Goal: Information Seeking & Learning: Check status

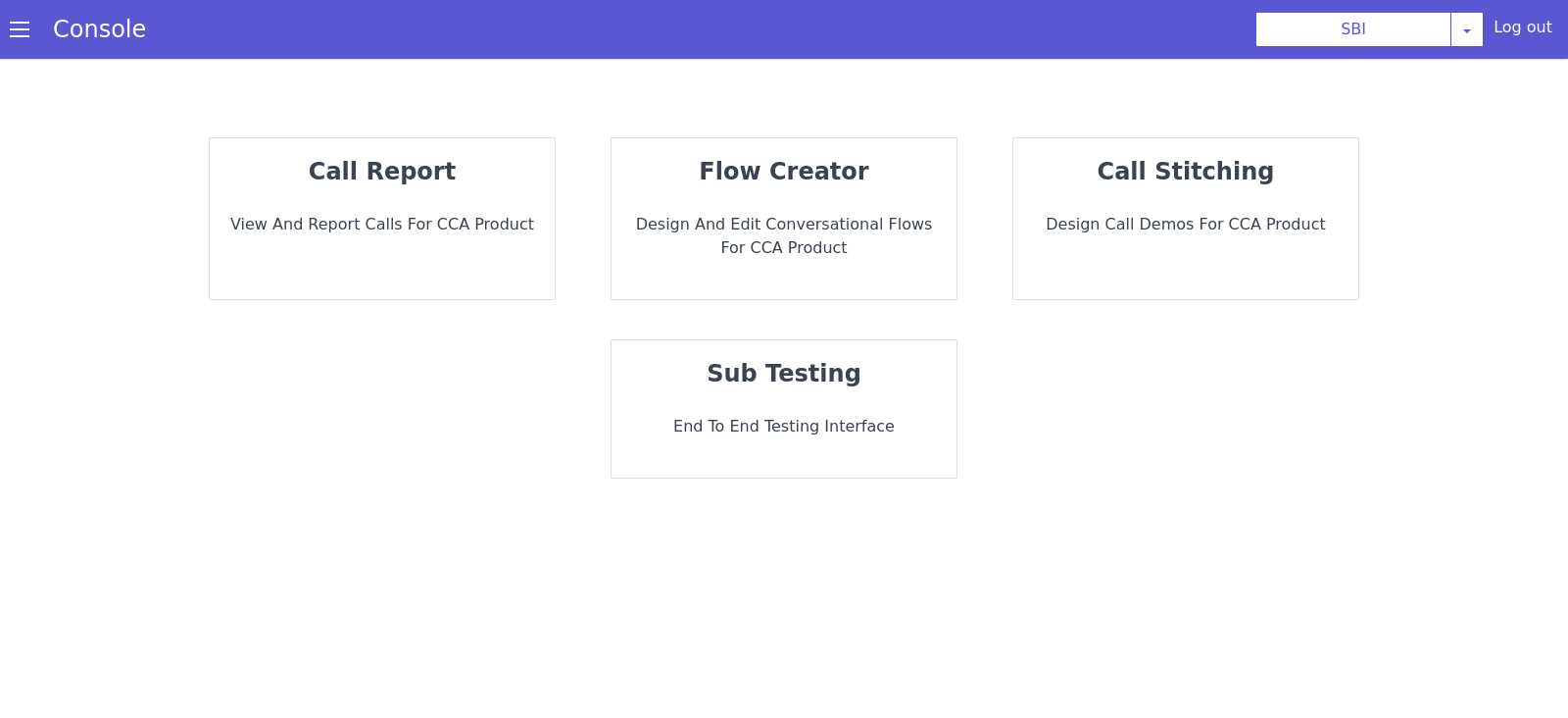
click at [1030, 213] on p "View and report calls for CCA Product" at bounding box center [1134, 120] width 209 height 264
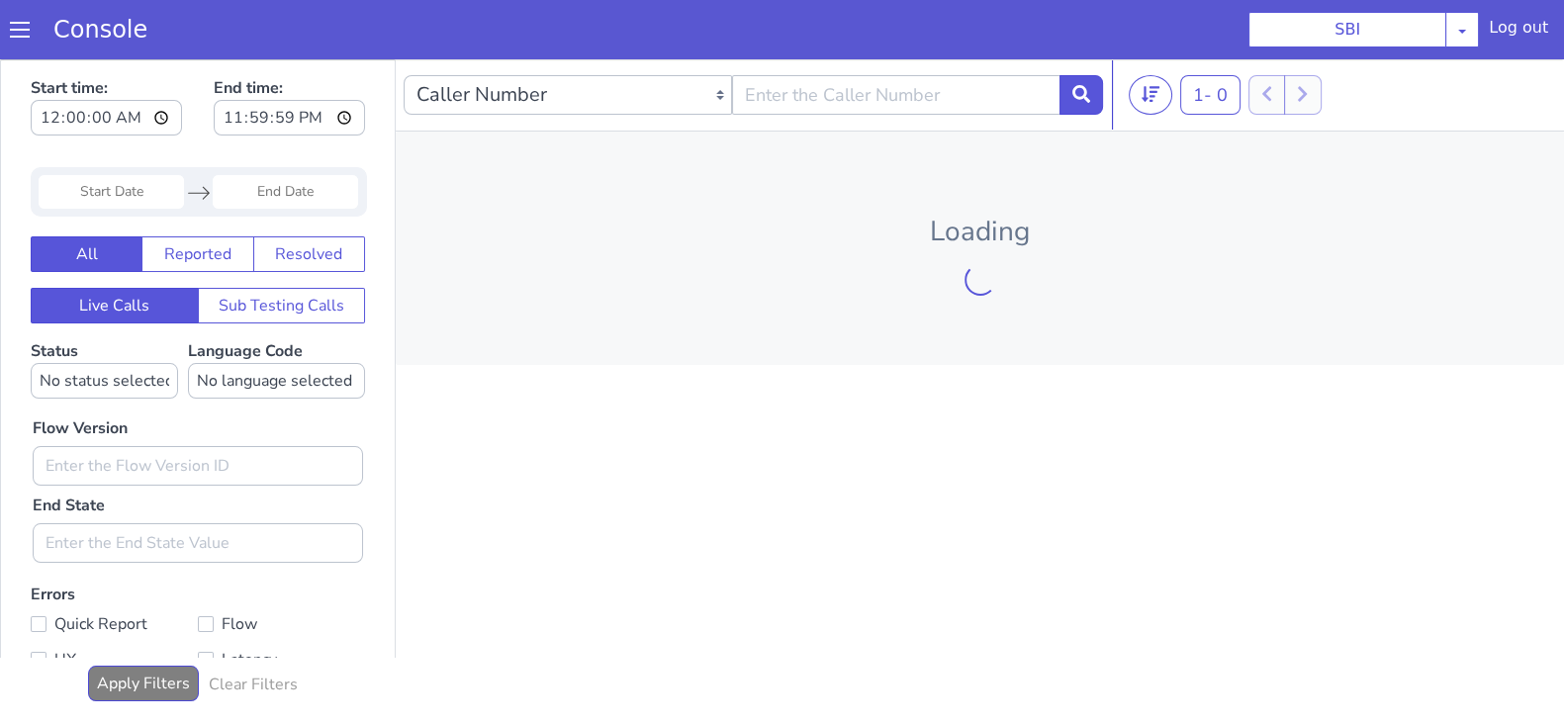
click at [80, 181] on input "Start Date" at bounding box center [111, 192] width 145 height 34
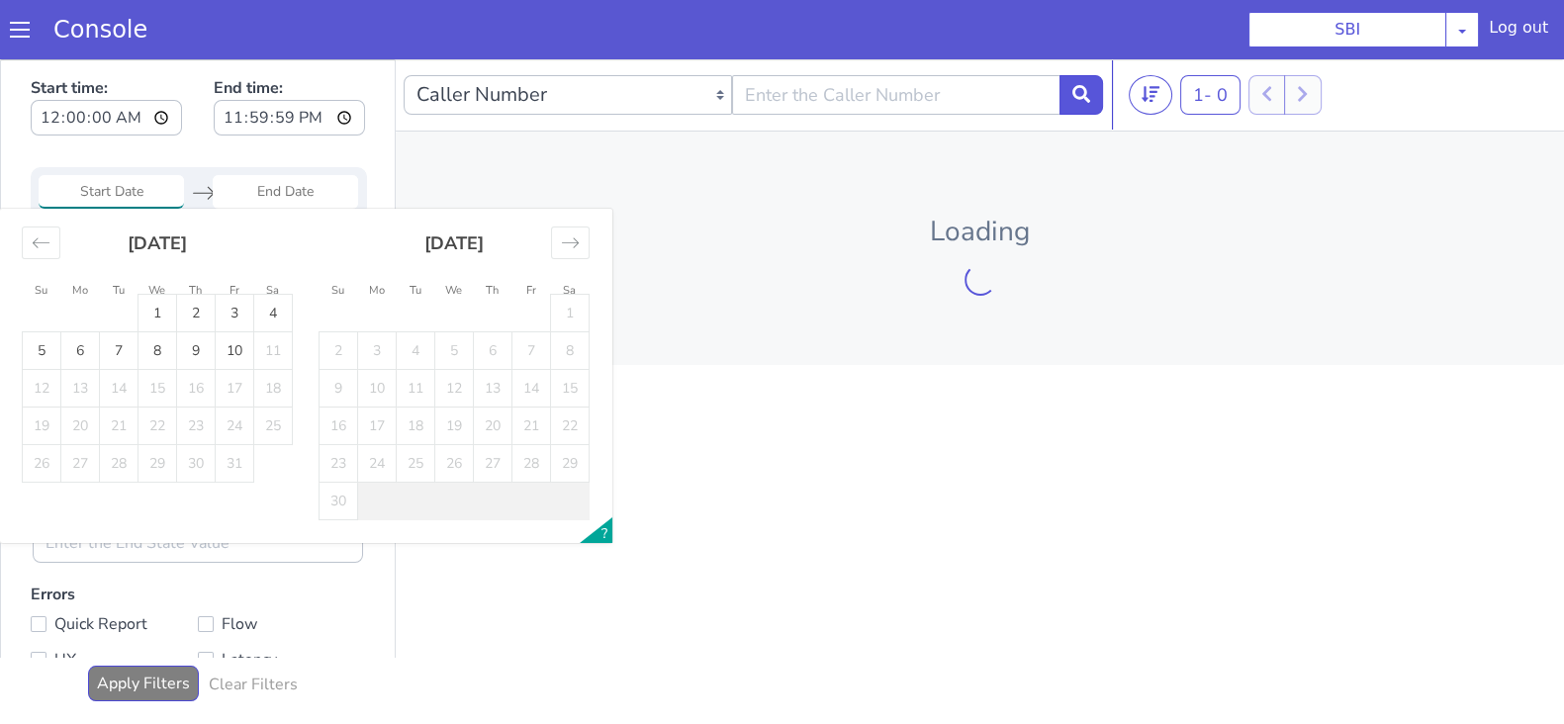
click at [31, 258] on div "October 2025" at bounding box center [157, 251] width 271 height 85
click at [37, 244] on icon "Move backward to switch to the previous month." at bounding box center [41, 242] width 19 height 19
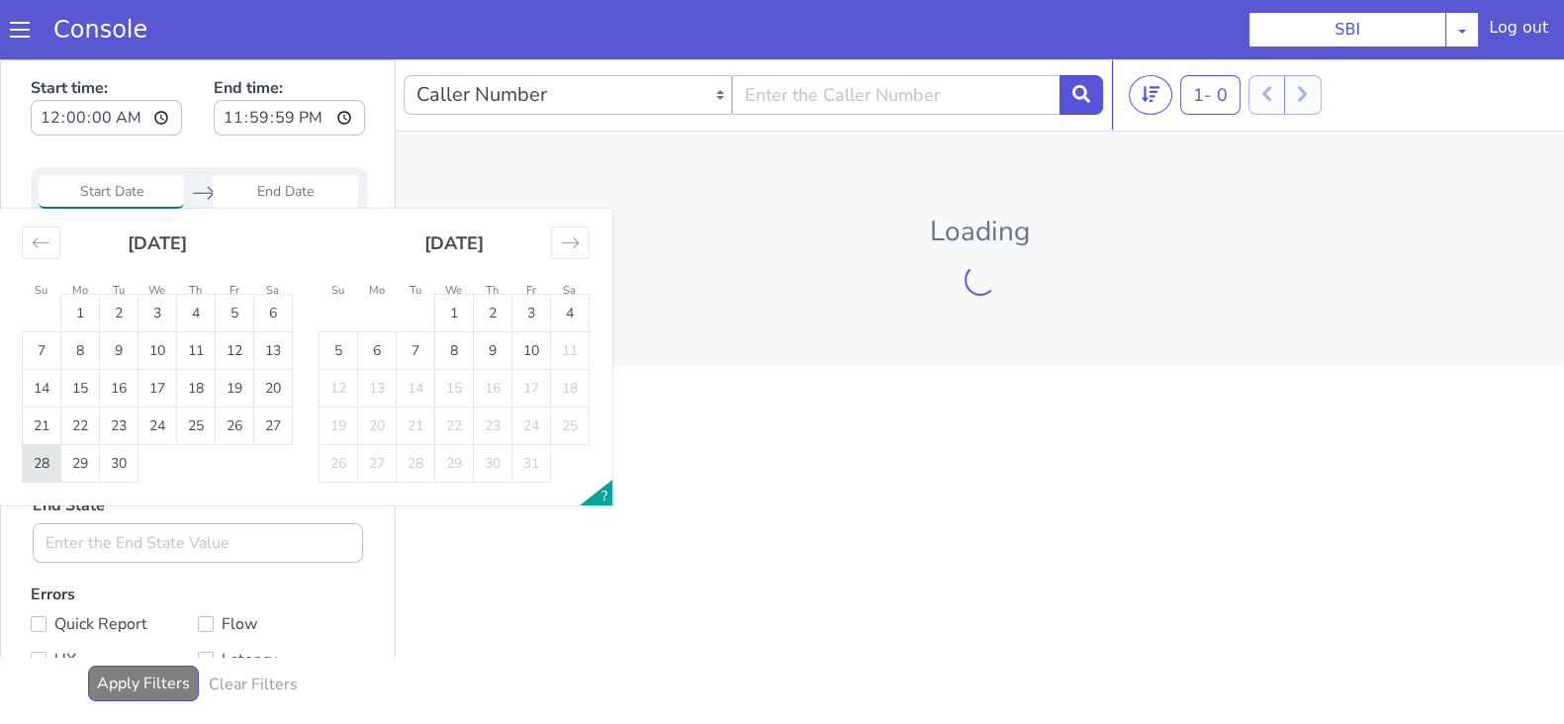
click at [43, 472] on td "28" at bounding box center [42, 464] width 39 height 38
type input "28 Sep 2025"
click at [285, 177] on input "End Date" at bounding box center [285, 192] width 145 height 34
click at [43, 467] on td "28" at bounding box center [42, 464] width 39 height 38
type input "28 Sep 2025"
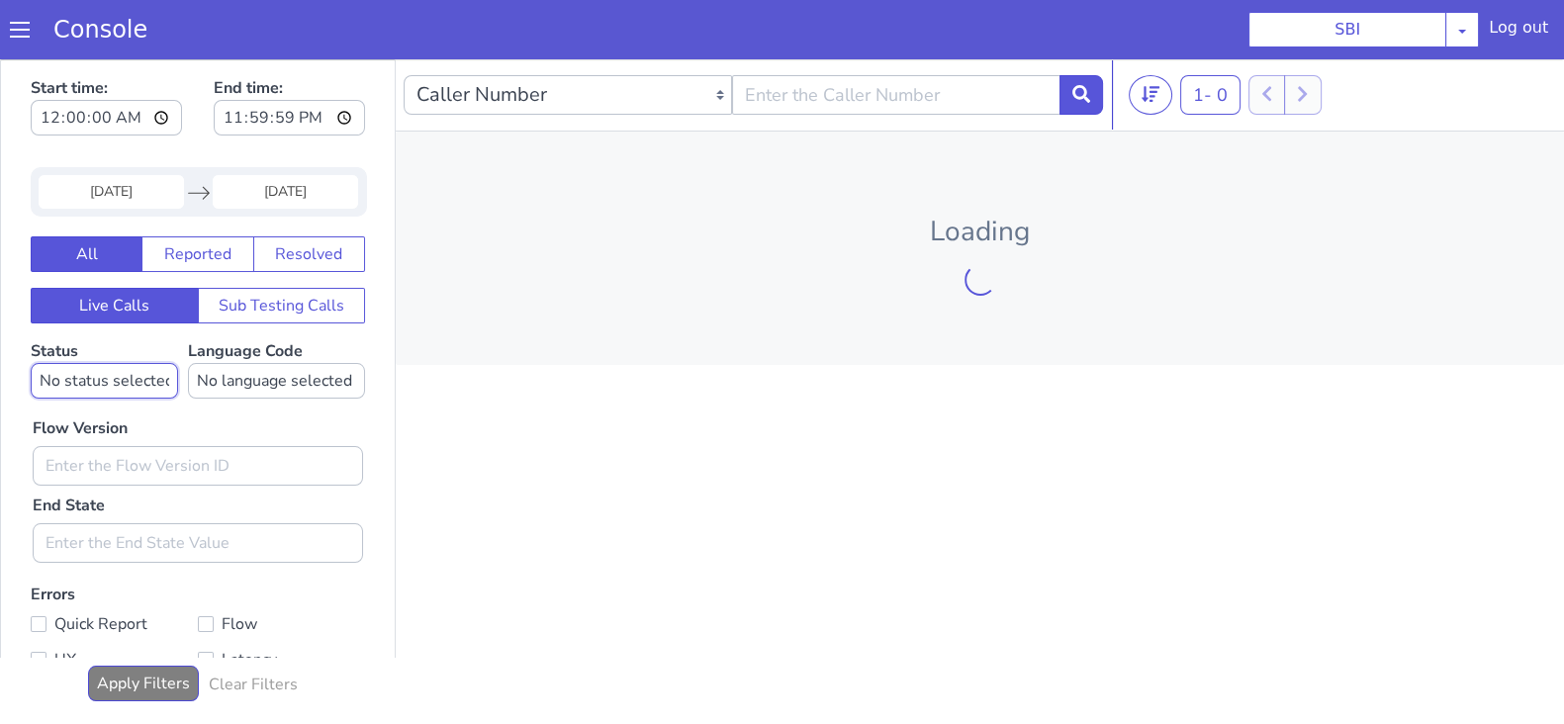
click at [99, 377] on select "No status selected HANGUP USER_HANGUP TRANSFER UNKNOWN" at bounding box center [104, 381] width 147 height 36
select select "TRANSFER"
click at [31, 363] on select "No status selected HANGUP USER_HANGUP TRANSFER UNKNOWN" at bounding box center [104, 381] width 147 height 36
click at [253, 377] on select "No language selected Hindi English Tamil Telugu Kanada Marathi Malayalam Gujara…" at bounding box center [276, 381] width 177 height 36
select select "en"
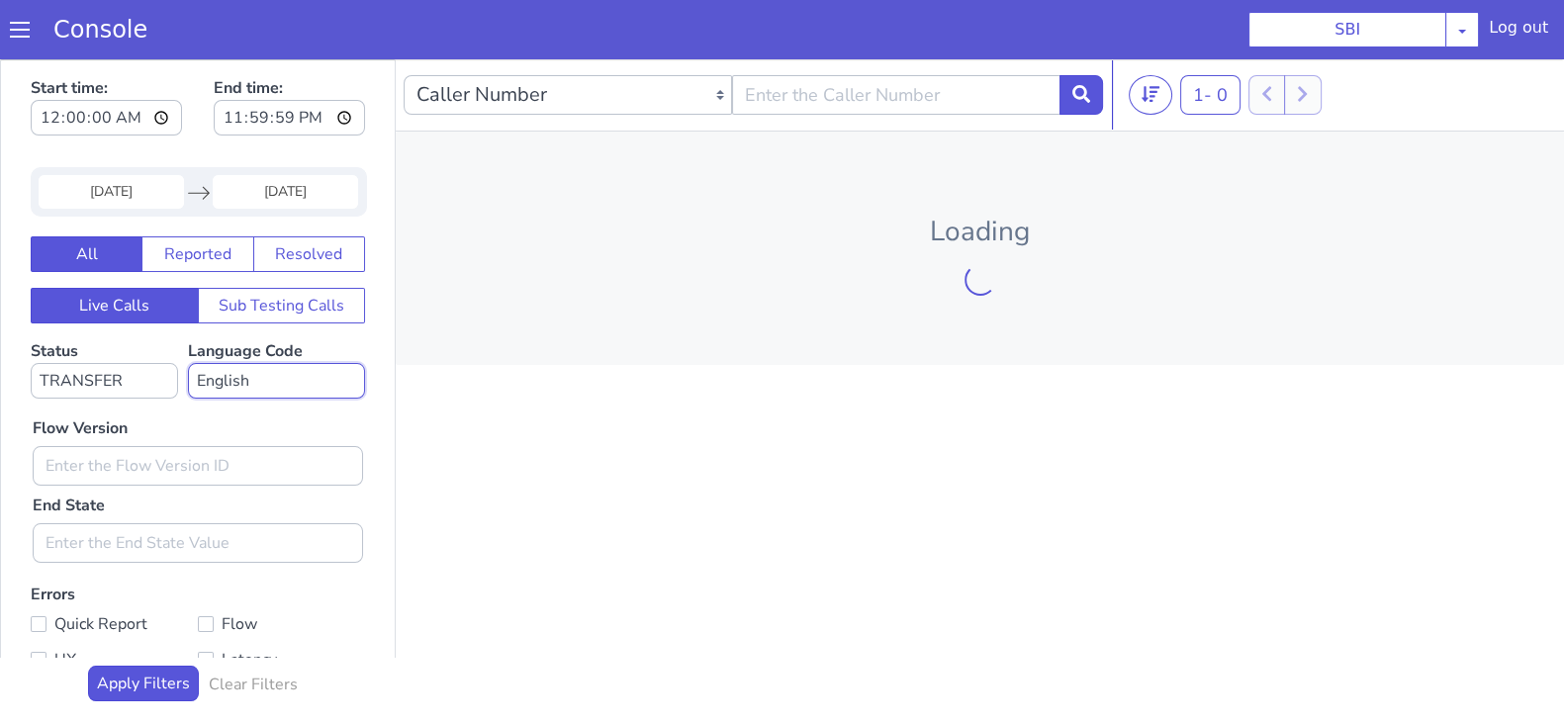
click at [188, 363] on select "No language selected Hindi English Tamil Telugu Kanada Marathi Malayalam Gujara…" at bounding box center [276, 381] width 177 height 36
click at [148, 469] on input "text" at bounding box center [198, 466] width 330 height 40
type input "0.1.4"
drag, startPoint x: 1072, startPoint y: 81, endPoint x: 1084, endPoint y: 105, distance: 26.5
click at [1073, 86] on button at bounding box center [1081, 95] width 44 height 40
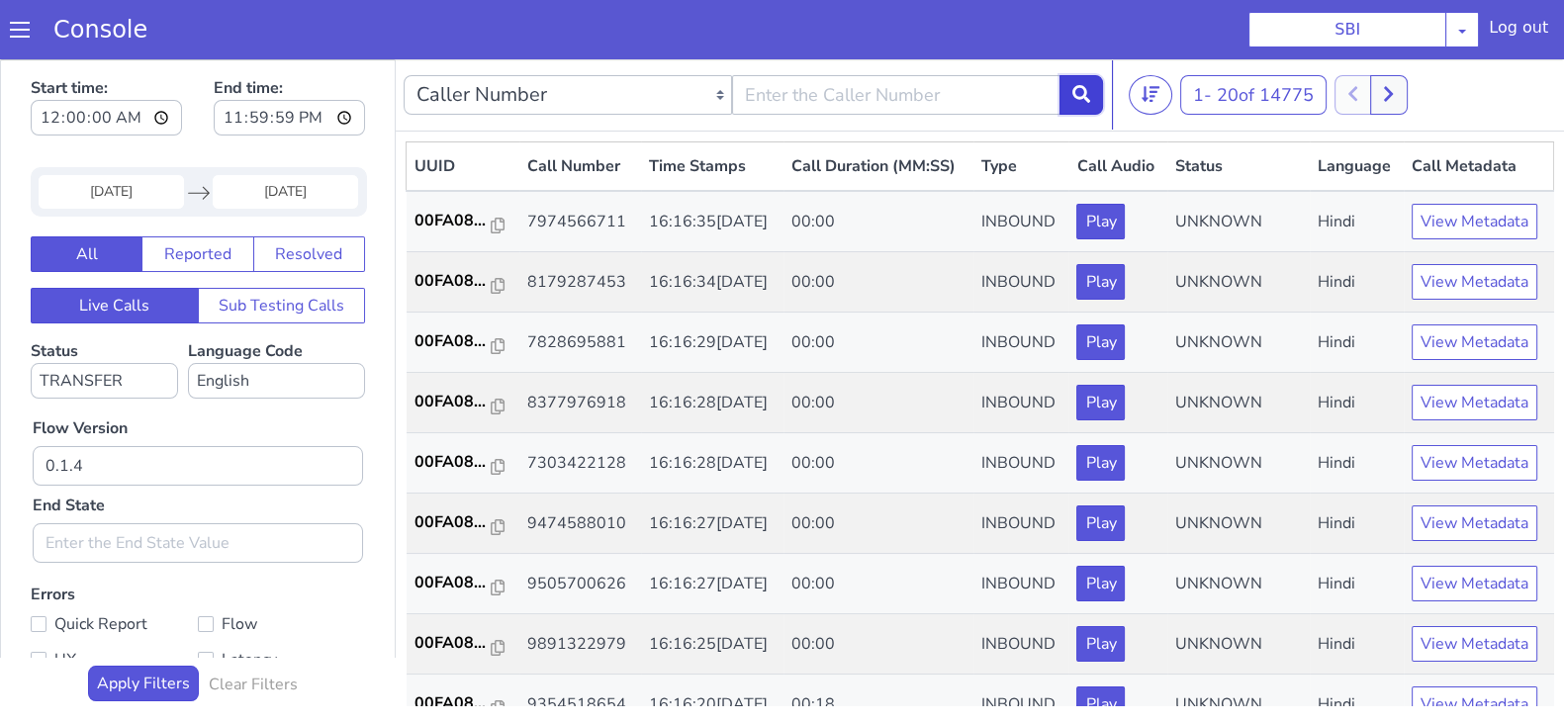
click at [1085, 82] on button at bounding box center [1081, 95] width 44 height 40
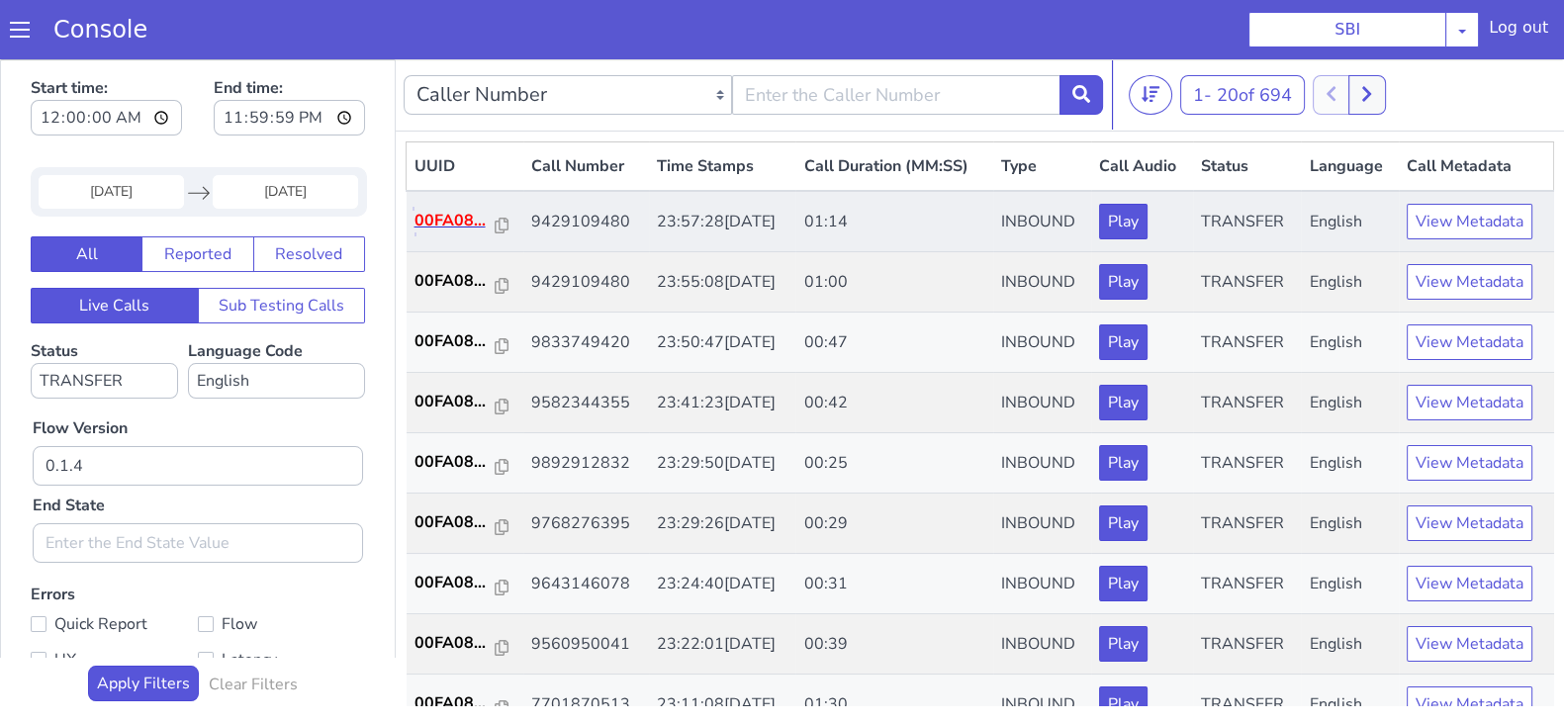
click at [445, 222] on p "00FA08..." at bounding box center [454, 221] width 81 height 24
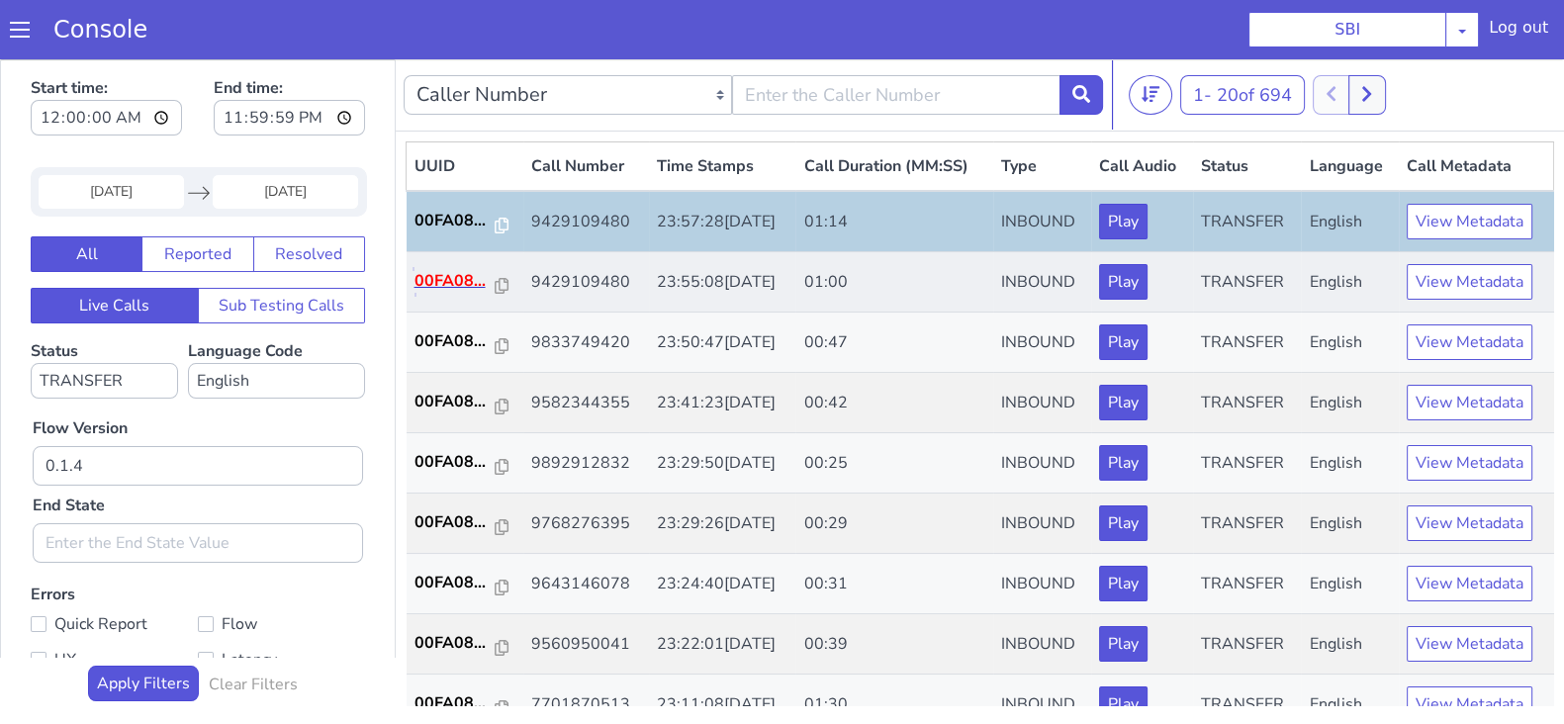
click at [456, 271] on p "00FA08..." at bounding box center [454, 281] width 81 height 24
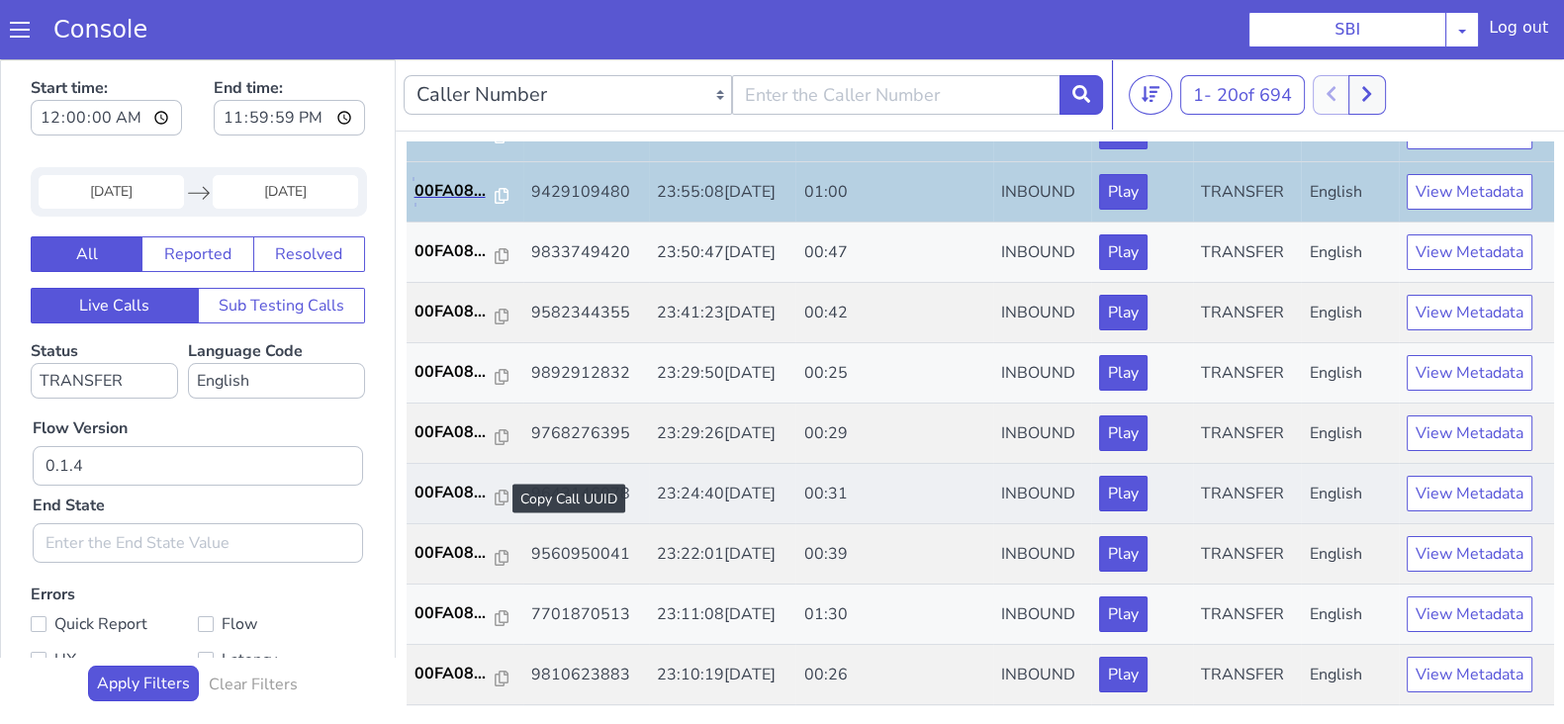
scroll to position [123, 0]
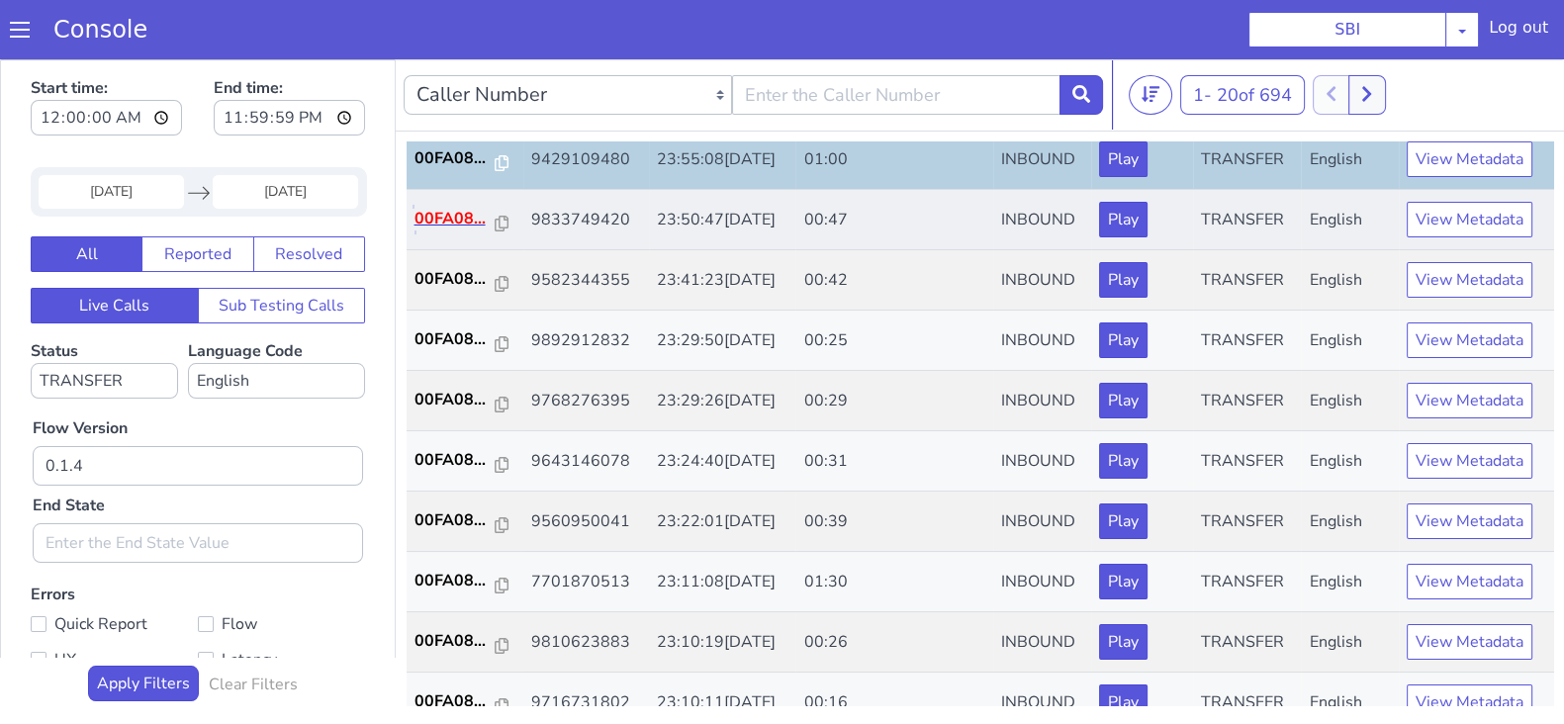
click at [439, 217] on p "00FA08..." at bounding box center [454, 219] width 81 height 24
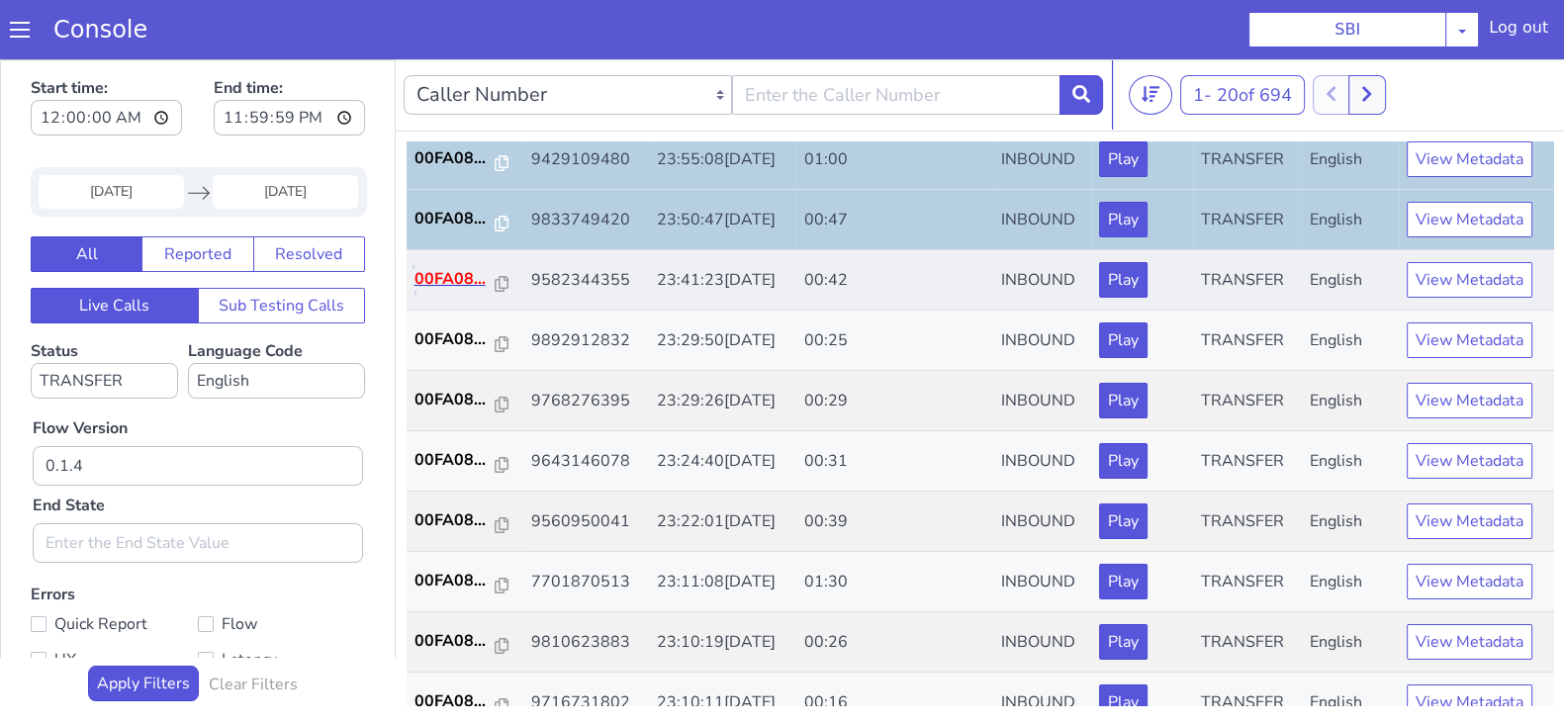
click at [465, 274] on p "00FA08..." at bounding box center [454, 279] width 81 height 24
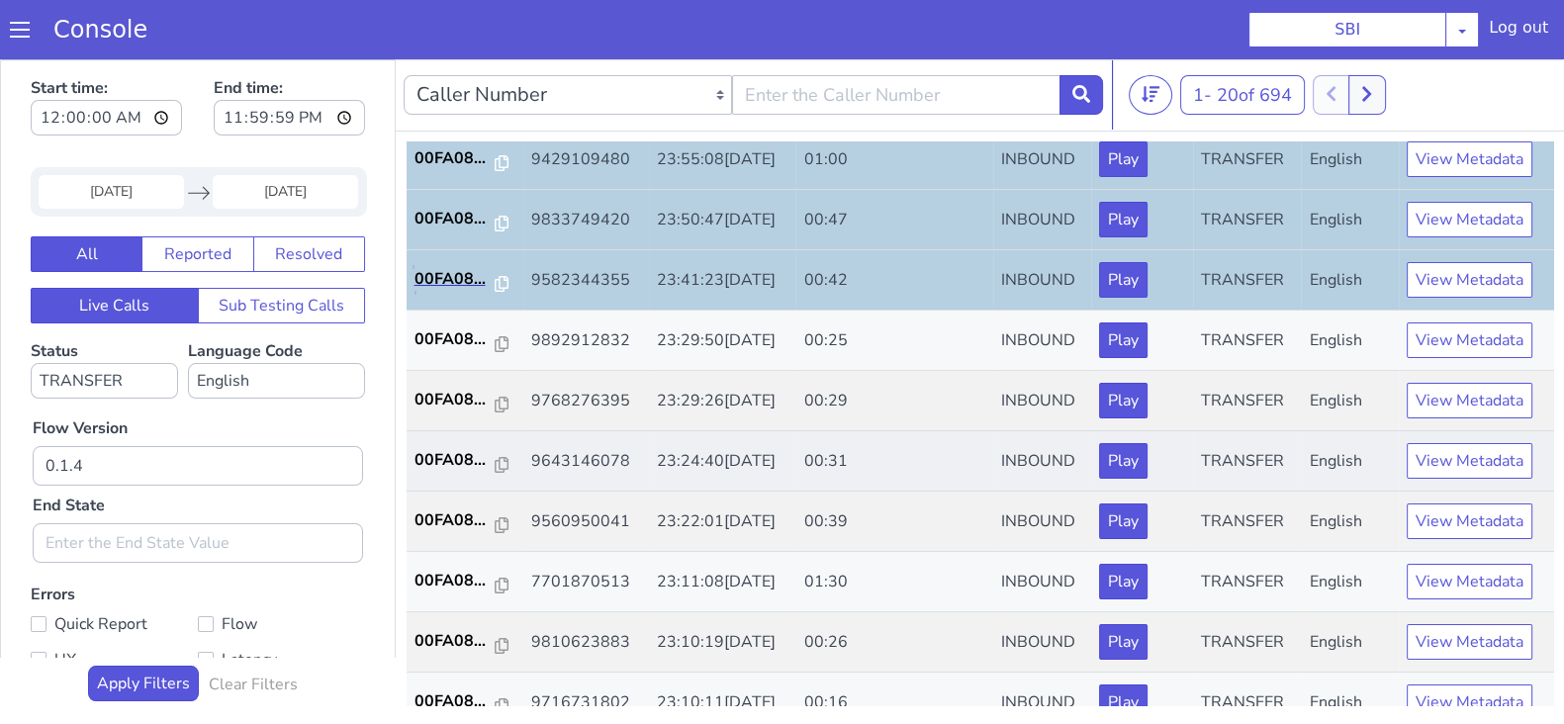
scroll to position [246, 0]
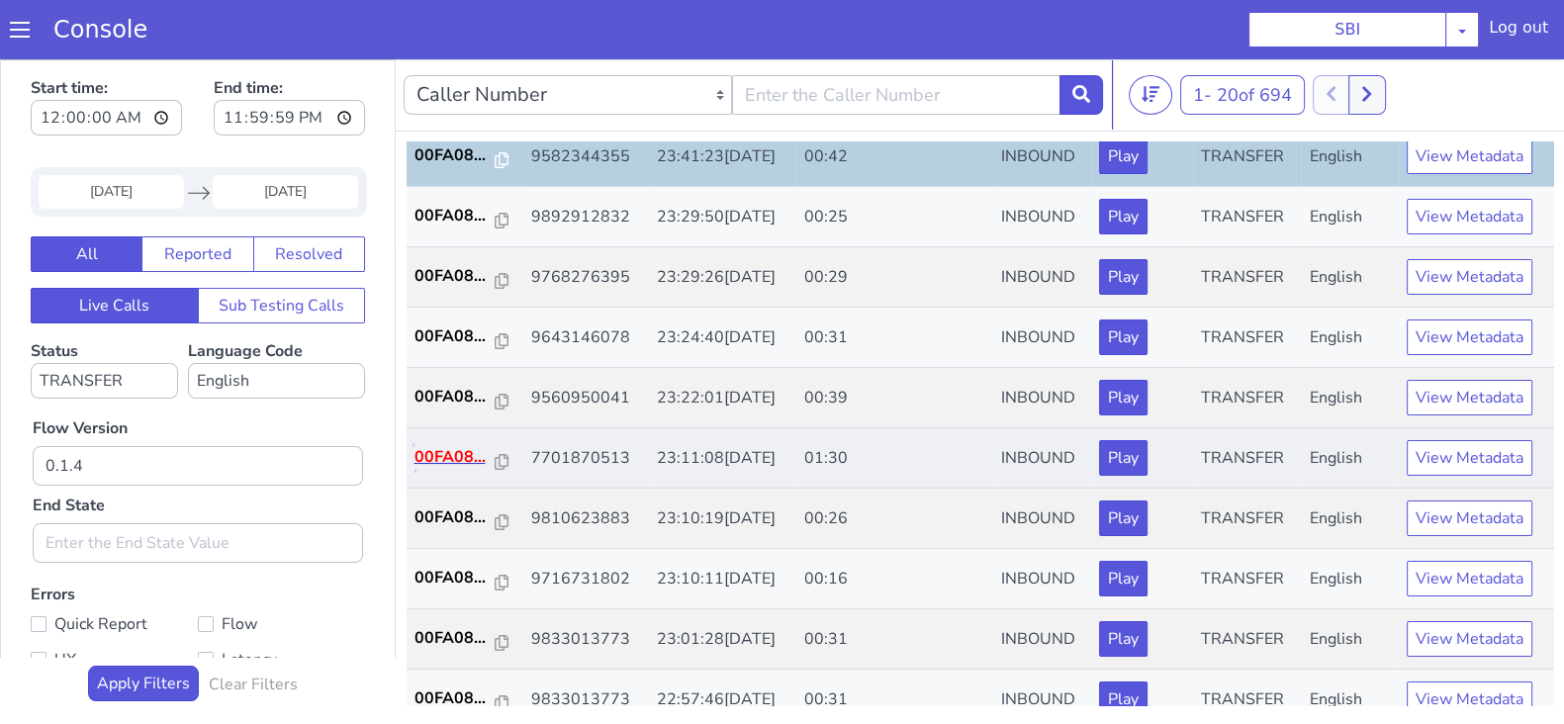
click at [465, 456] on p "00FA08..." at bounding box center [454, 457] width 81 height 24
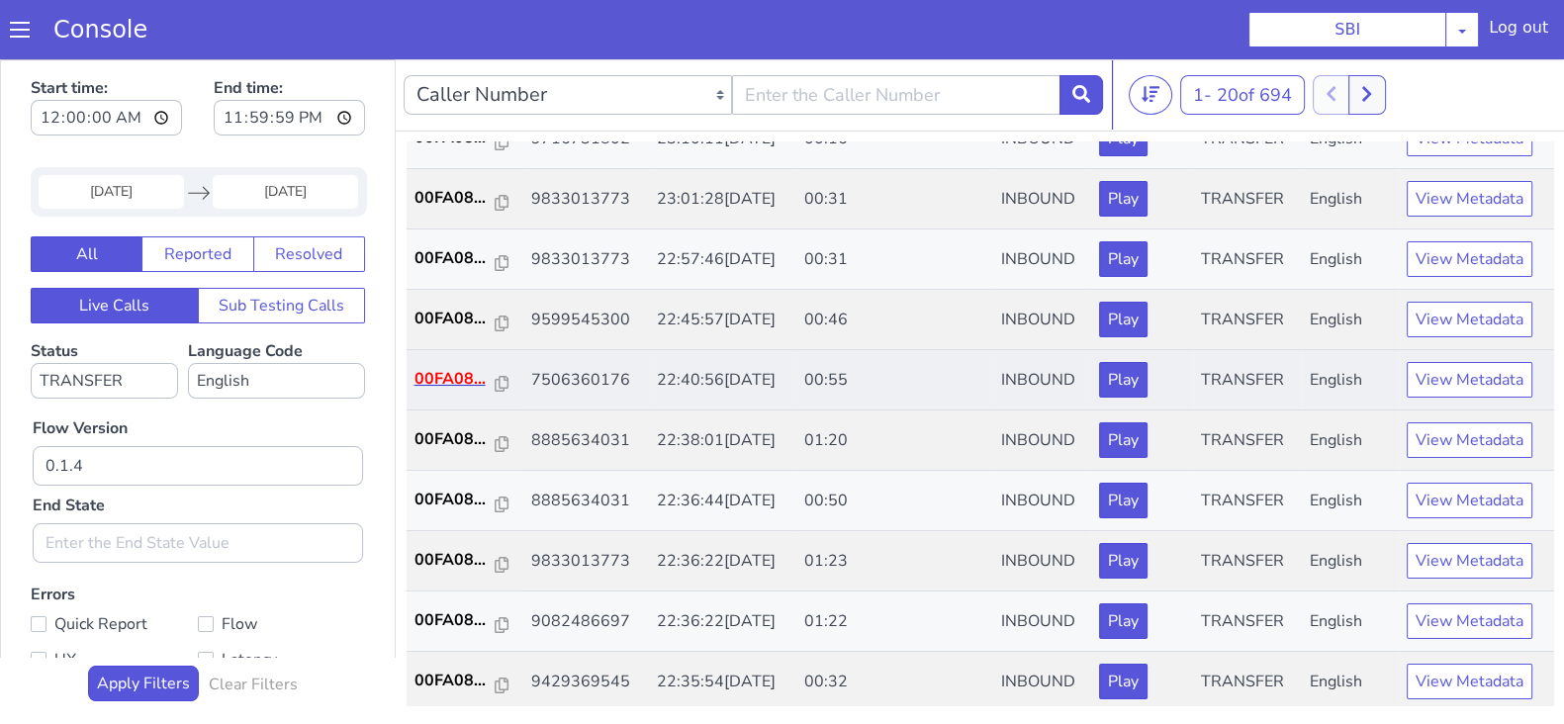
scroll to position [687, 0]
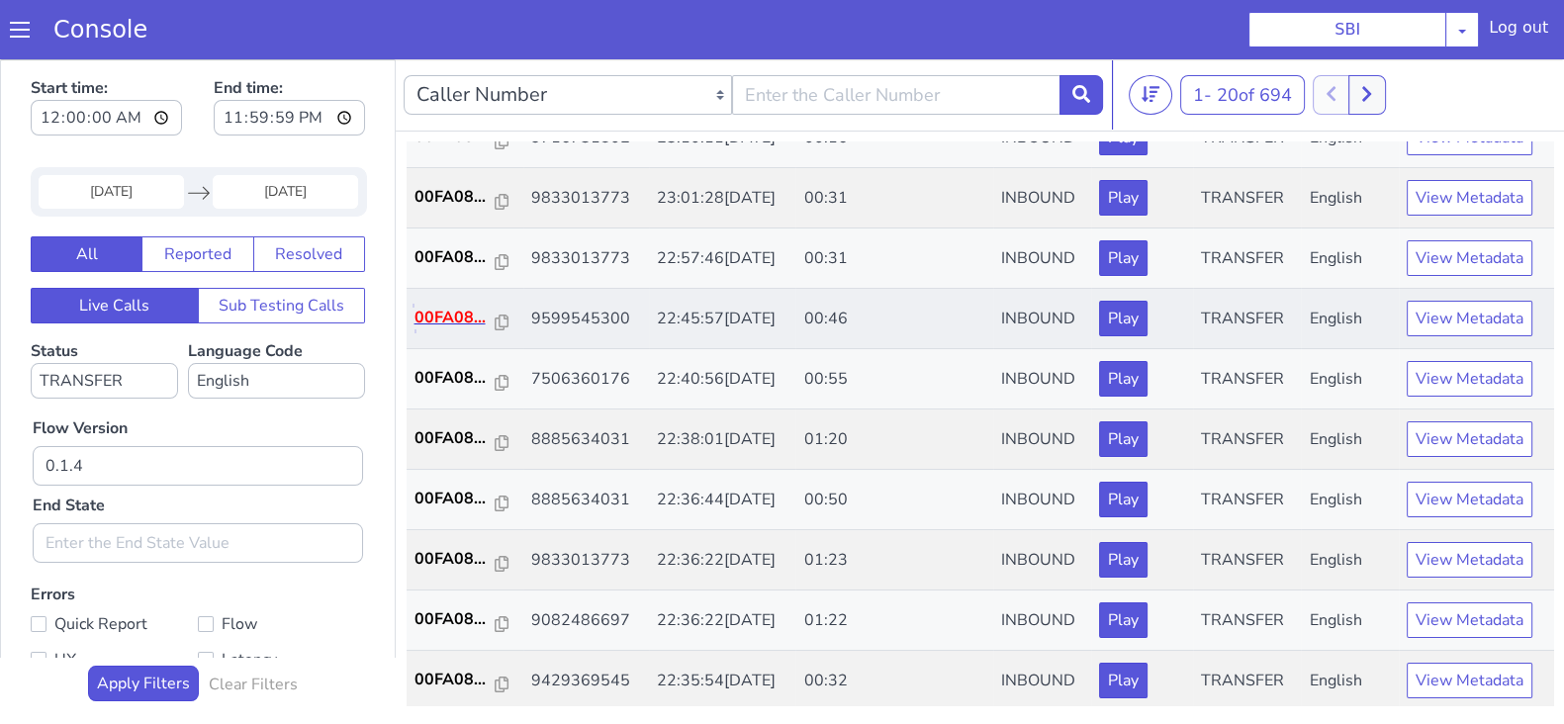
click at [474, 314] on p "00FA08..." at bounding box center [454, 318] width 81 height 24
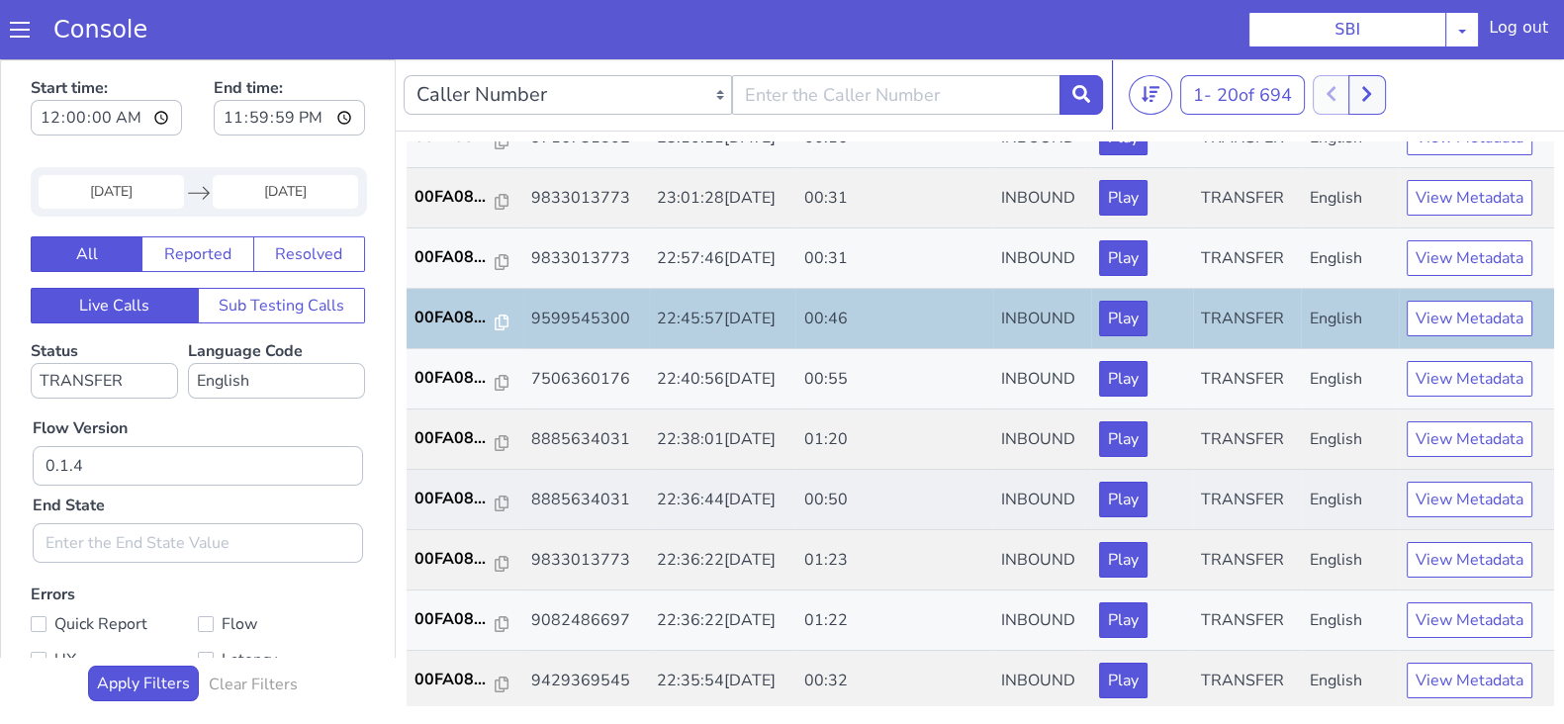
click at [454, 476] on td "00FA08..." at bounding box center [464, 500] width 117 height 60
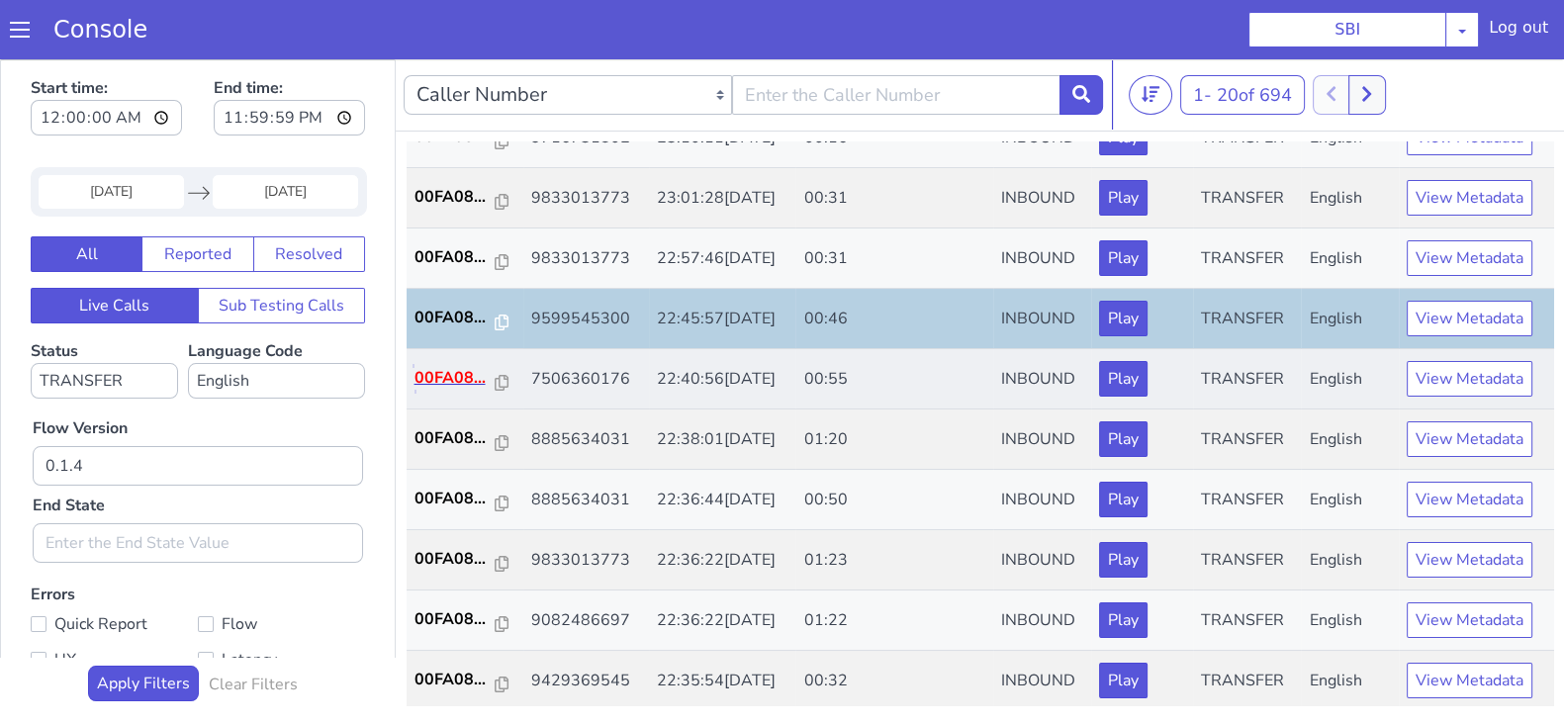
click at [467, 368] on p "00FA08..." at bounding box center [454, 378] width 81 height 24
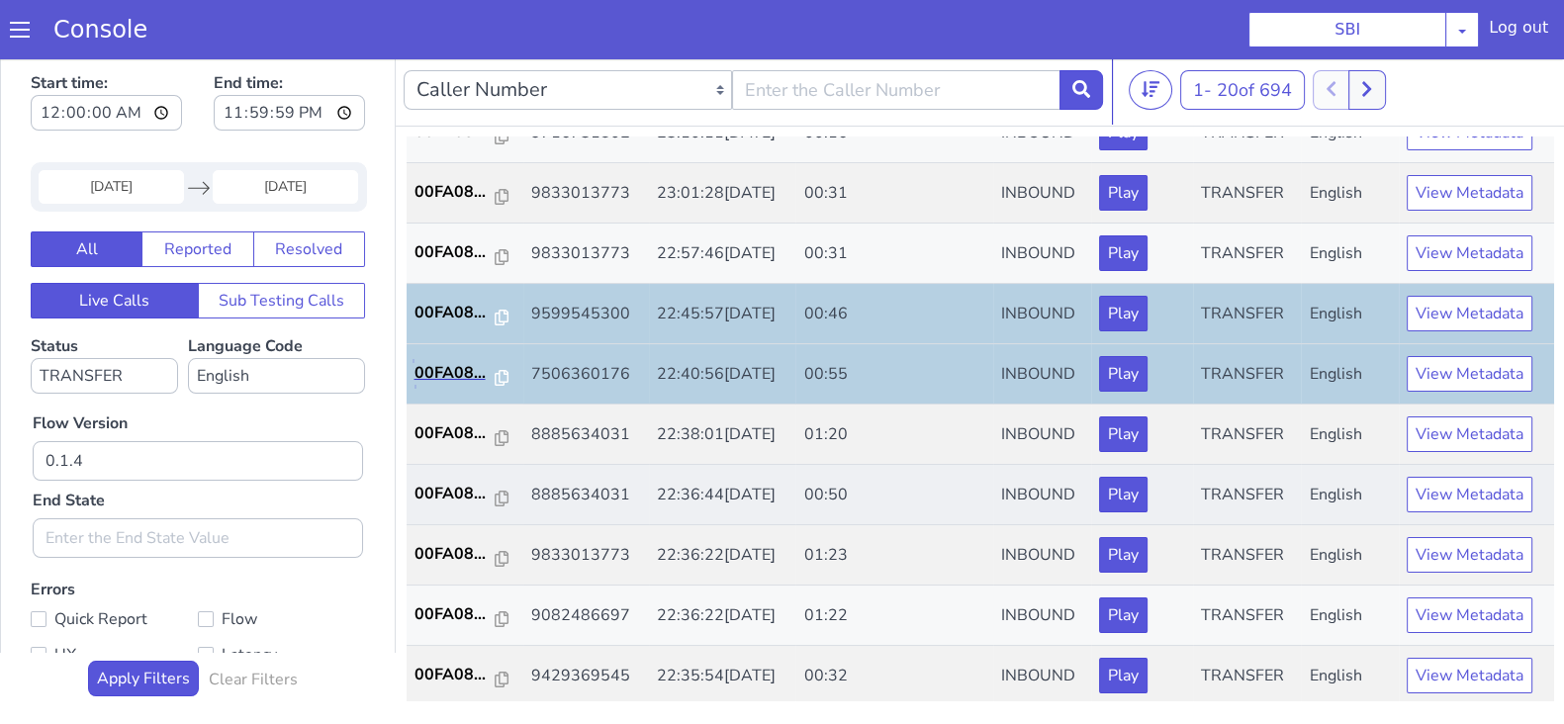
scroll to position [5, 0]
click at [442, 497] on p "00FA08..." at bounding box center [454, 494] width 81 height 24
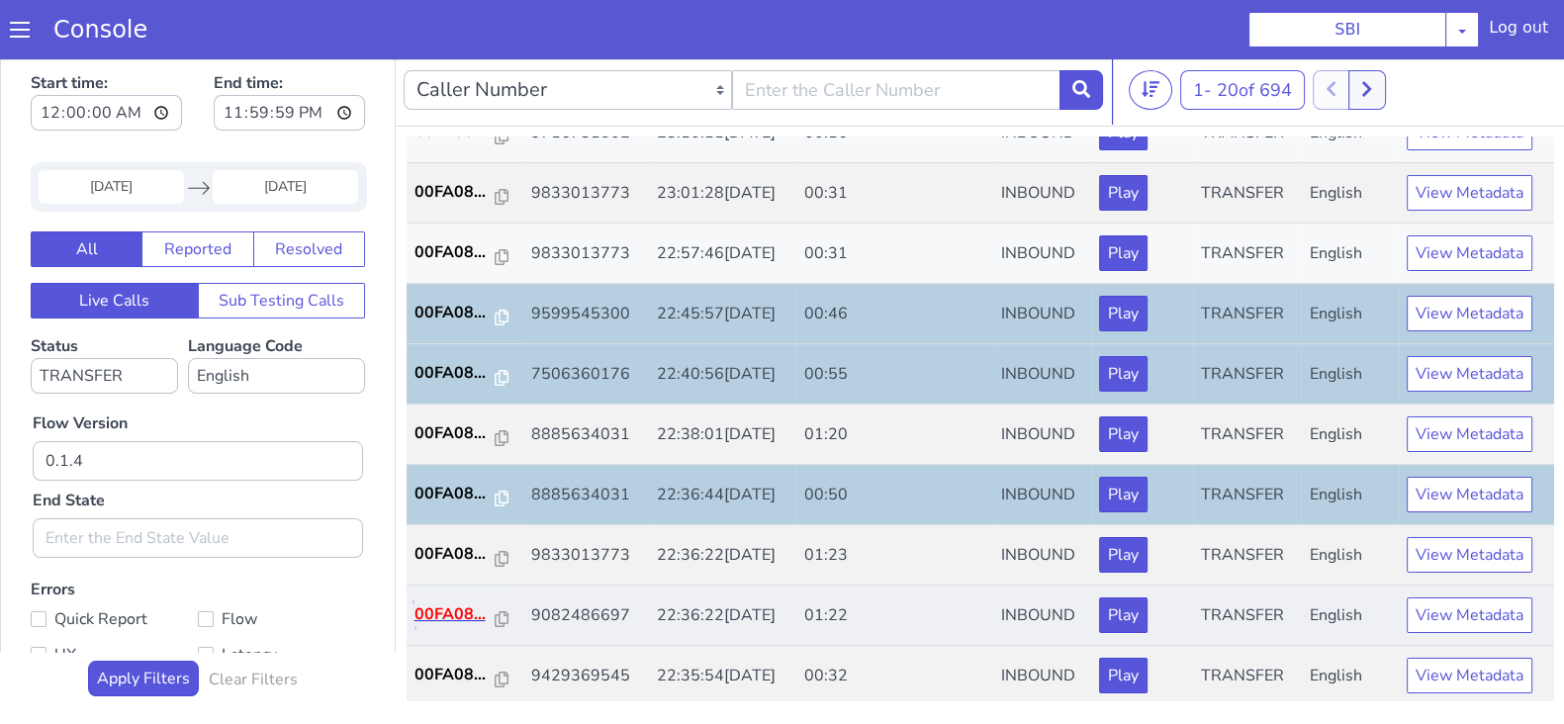
click at [470, 602] on p "00FA08..." at bounding box center [454, 614] width 81 height 24
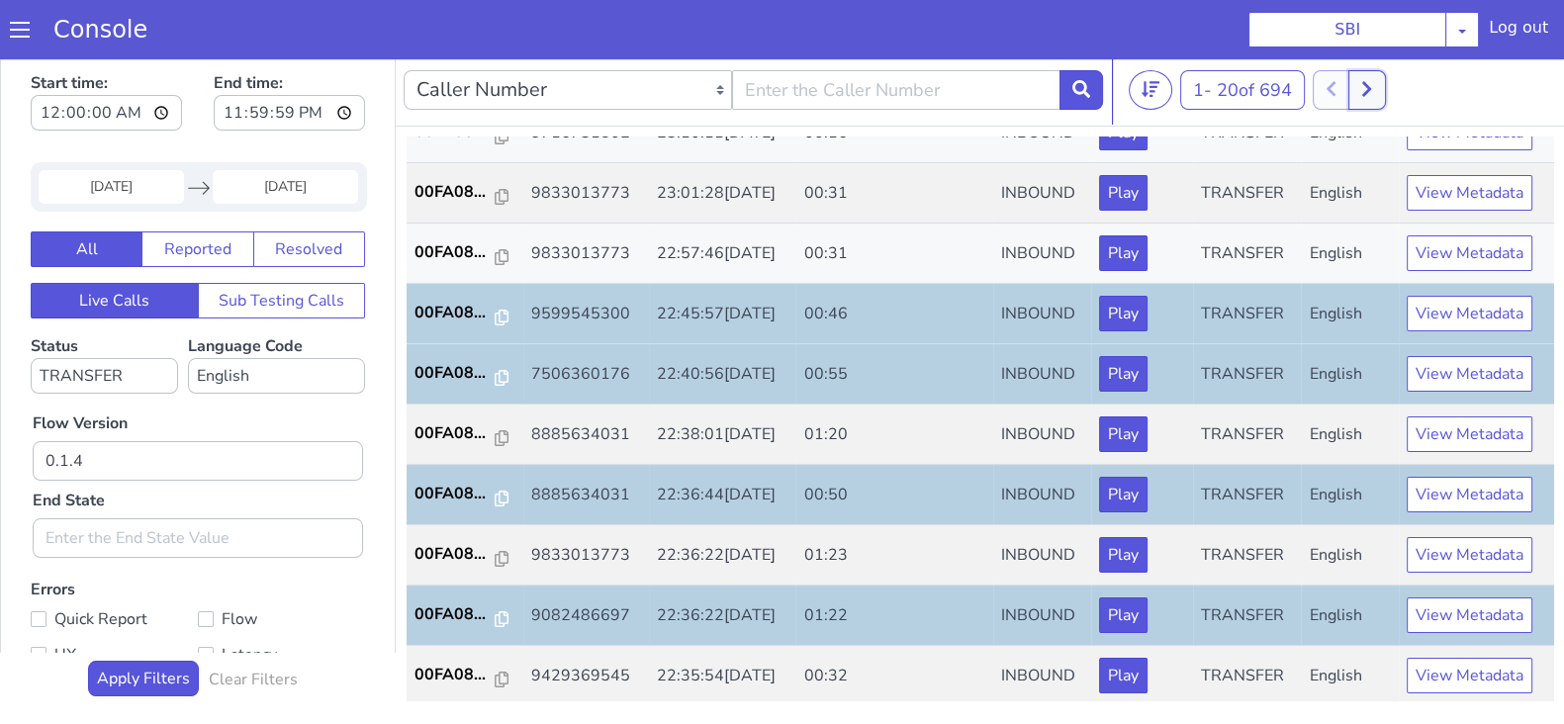
click at [1362, 80] on button at bounding box center [1366, 90] width 37 height 40
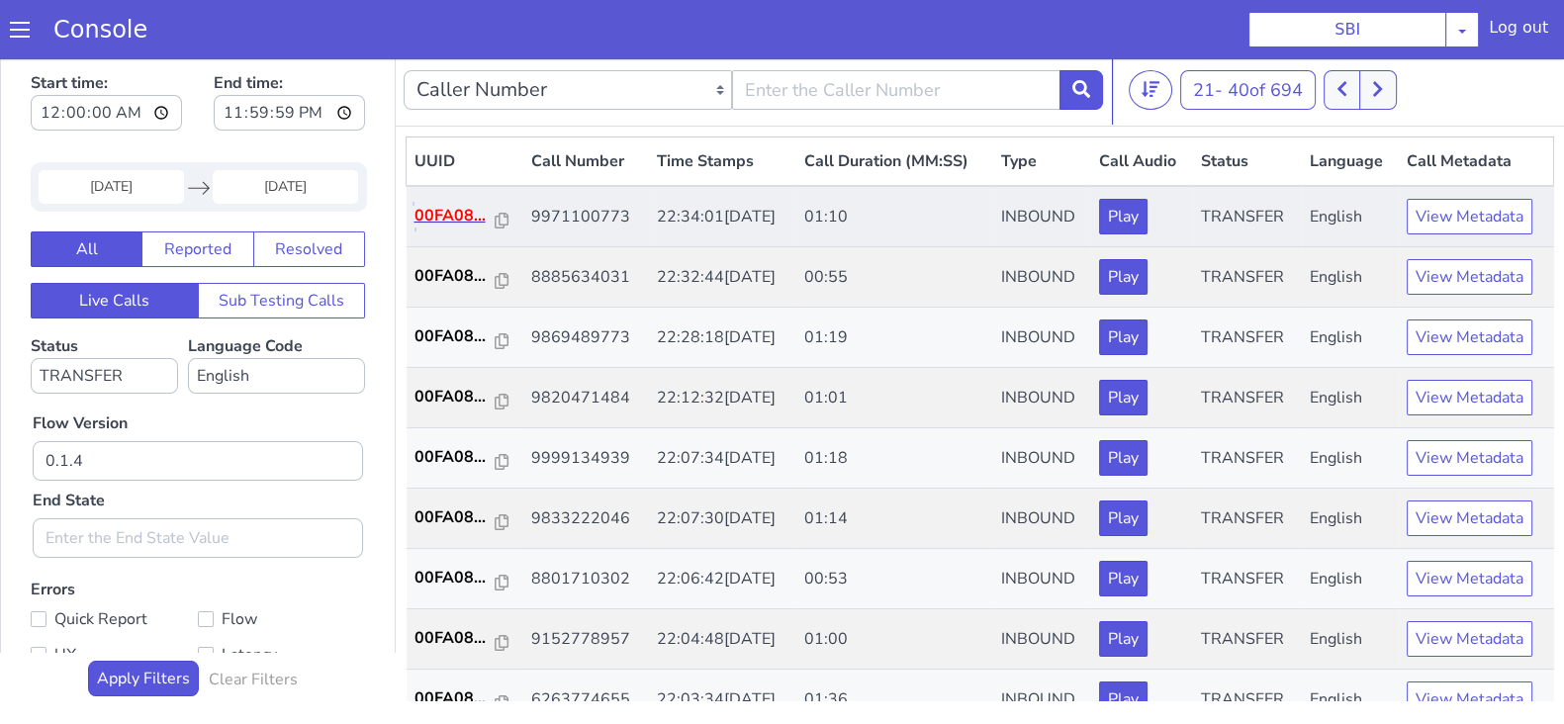
click at [450, 205] on p "00FA08..." at bounding box center [454, 216] width 81 height 24
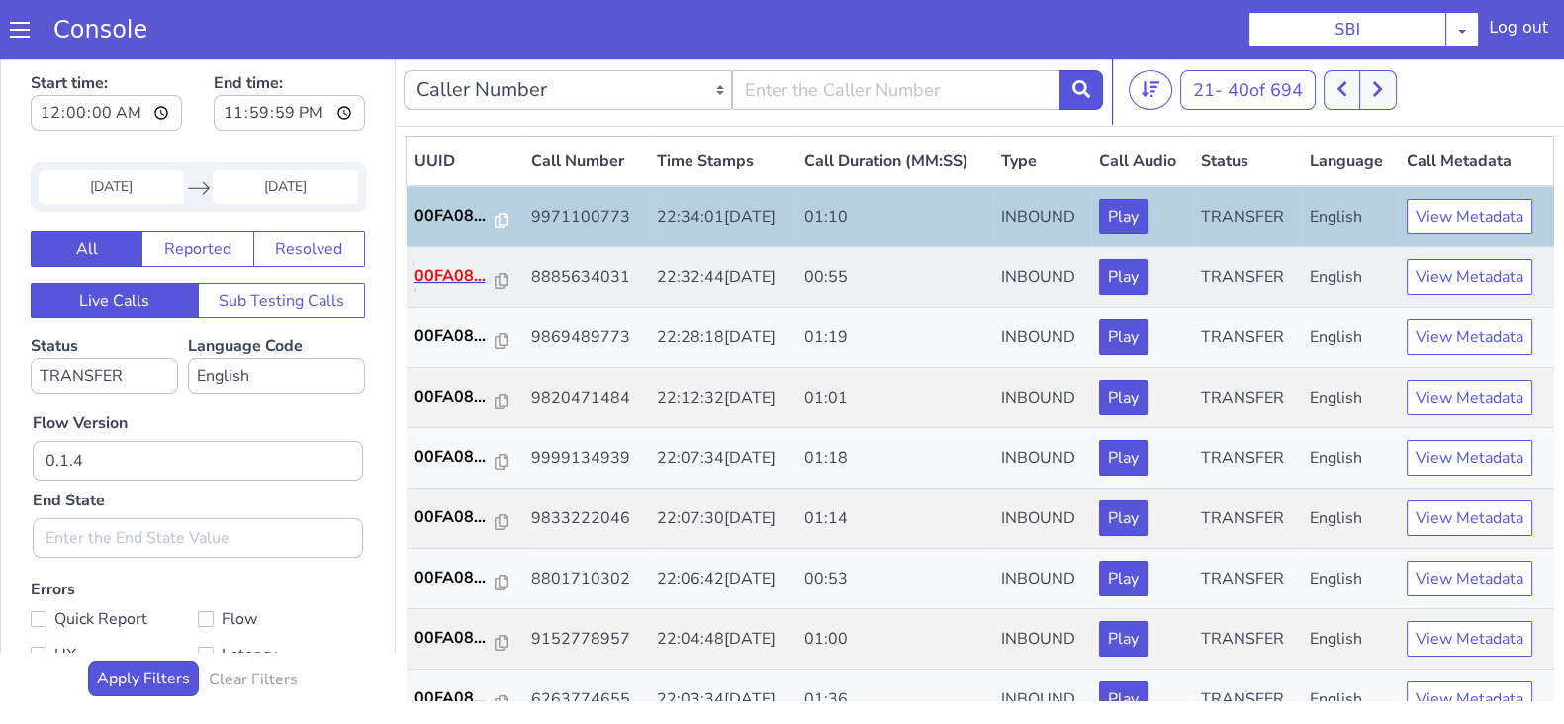
click at [427, 276] on p "00FA08..." at bounding box center [454, 276] width 81 height 24
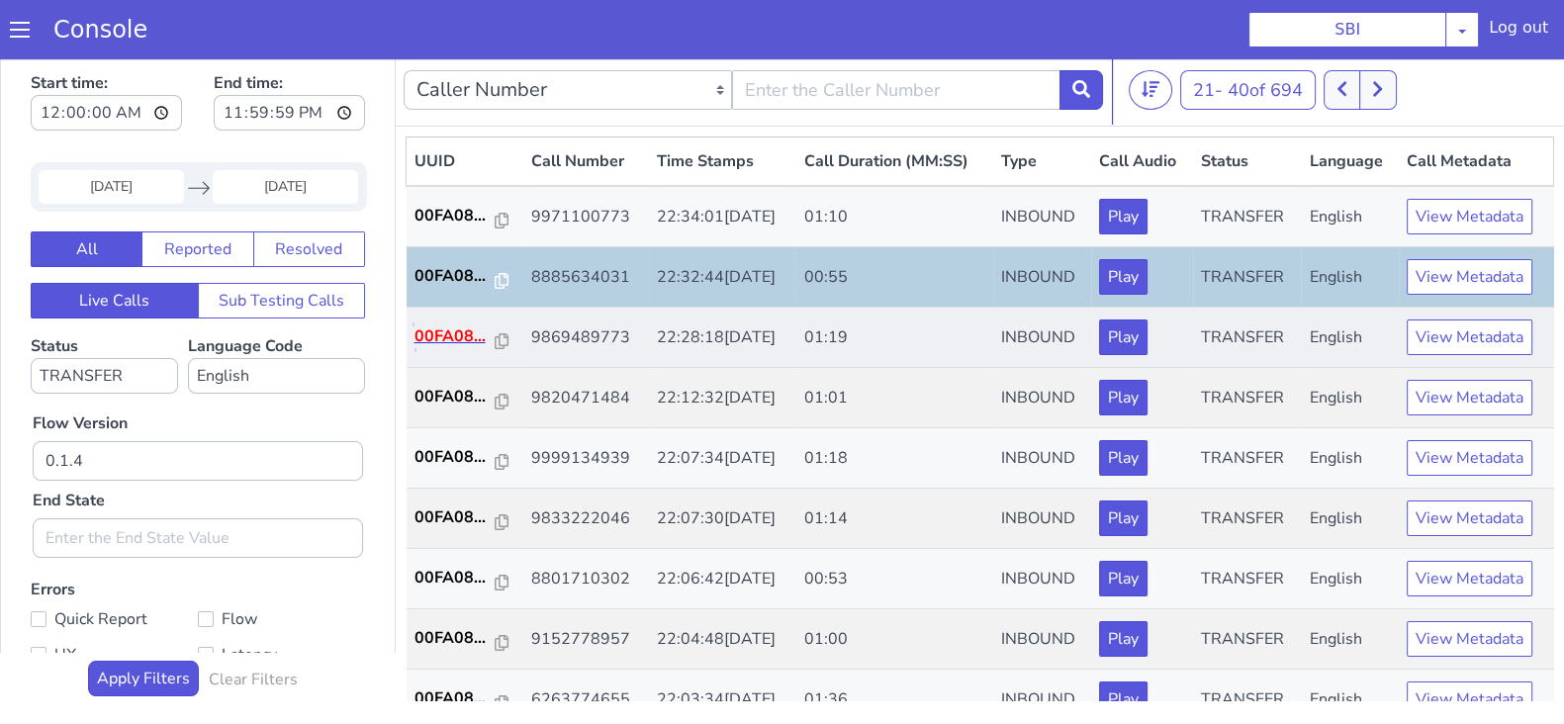
click at [446, 329] on p "00FA08..." at bounding box center [454, 336] width 81 height 24
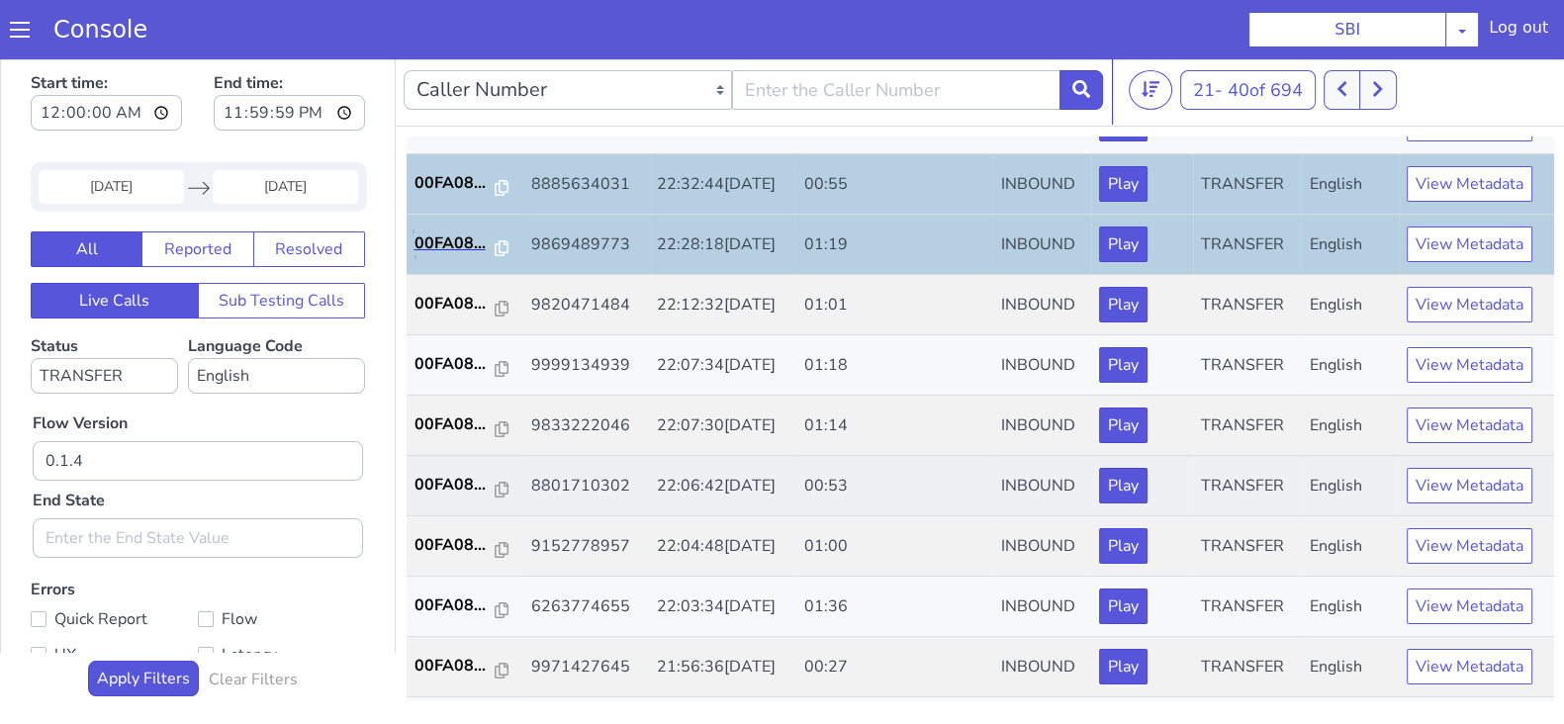
scroll to position [123, 0]
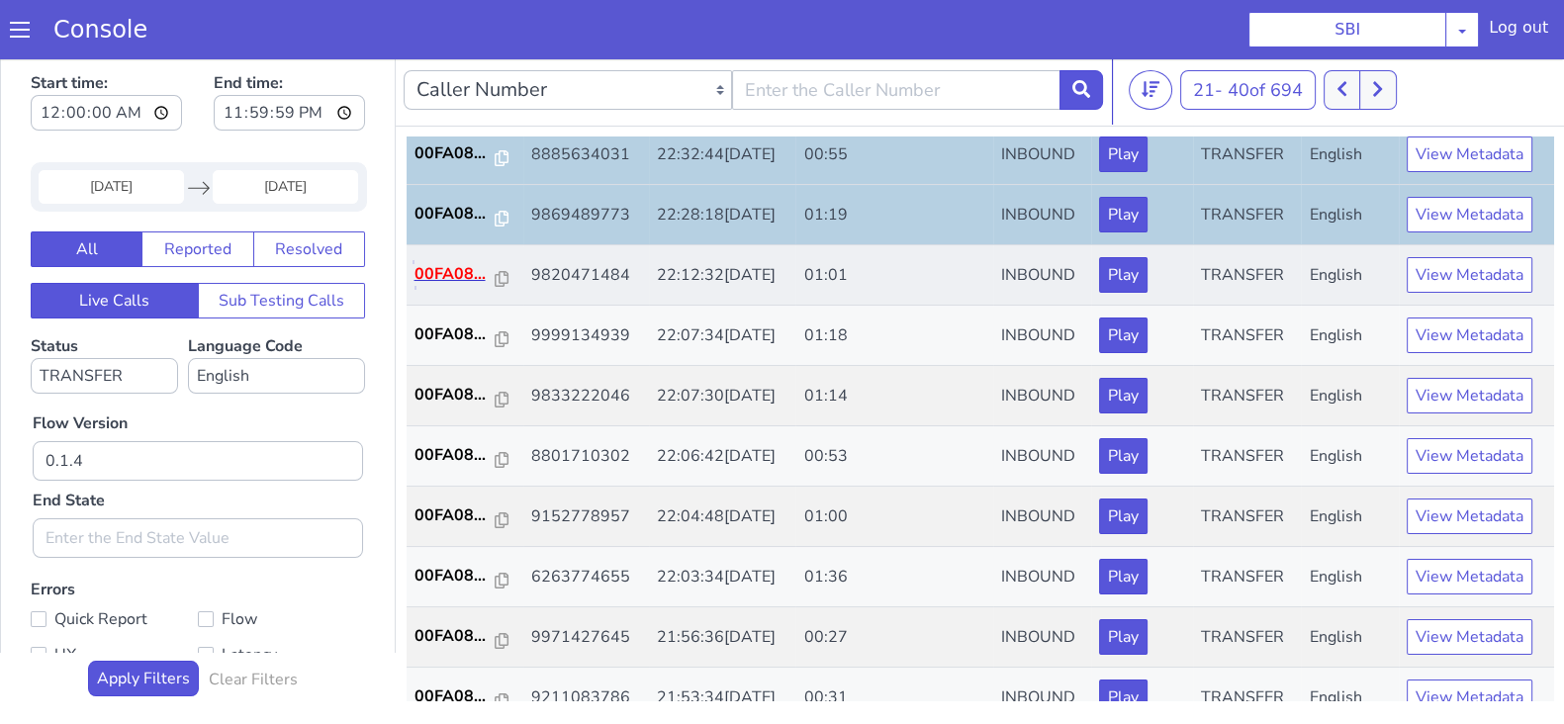
click at [460, 269] on p "00FA08..." at bounding box center [454, 274] width 81 height 24
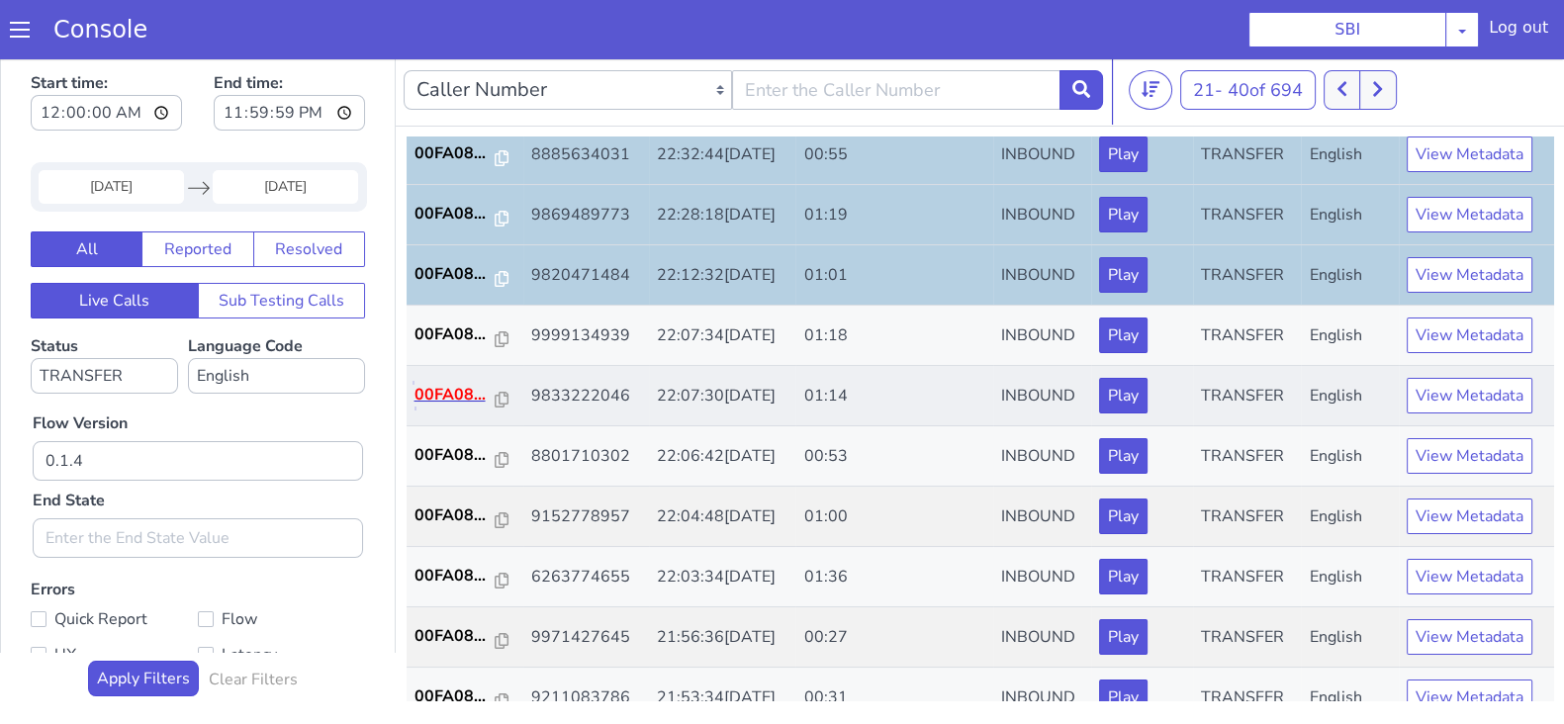
click at [428, 386] on p "00FA08..." at bounding box center [454, 395] width 81 height 24
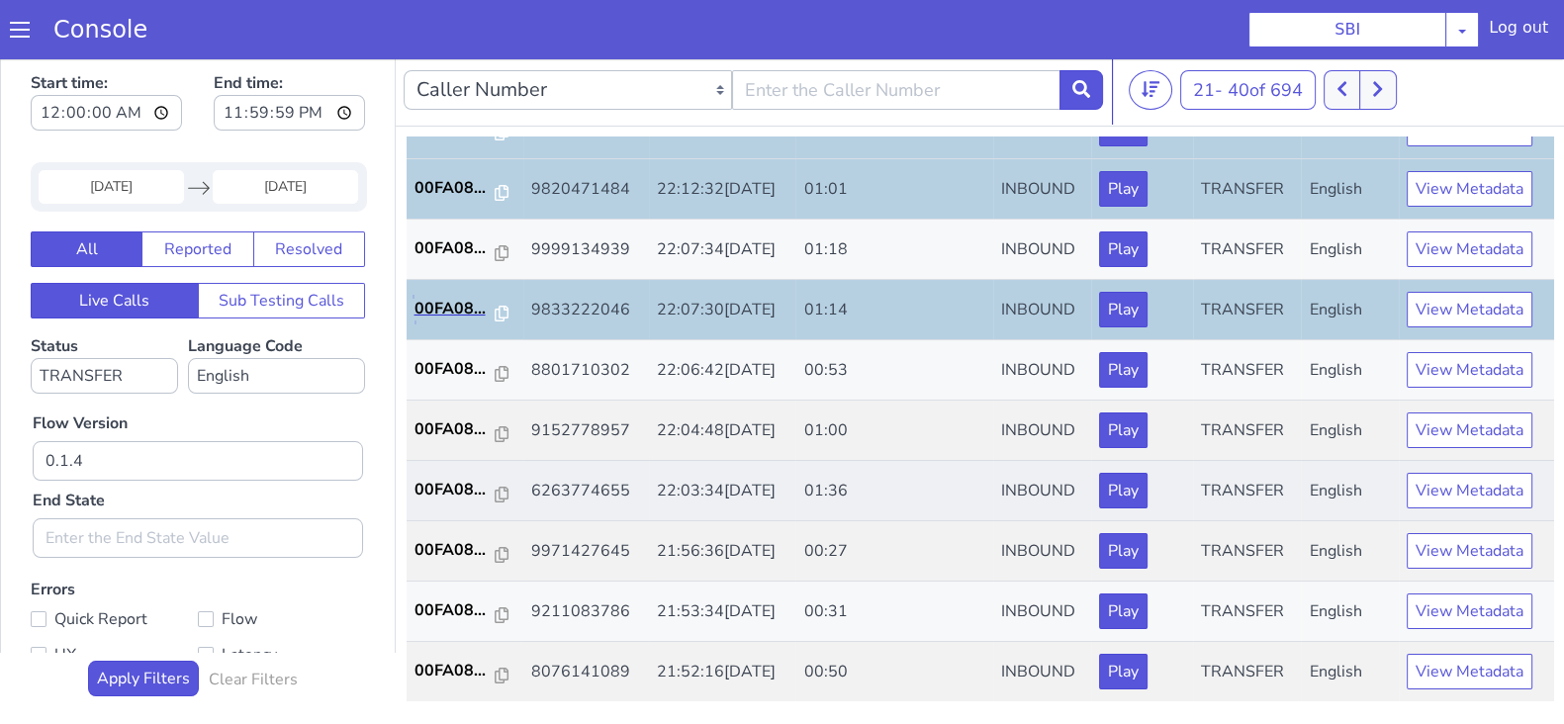
scroll to position [246, 0]
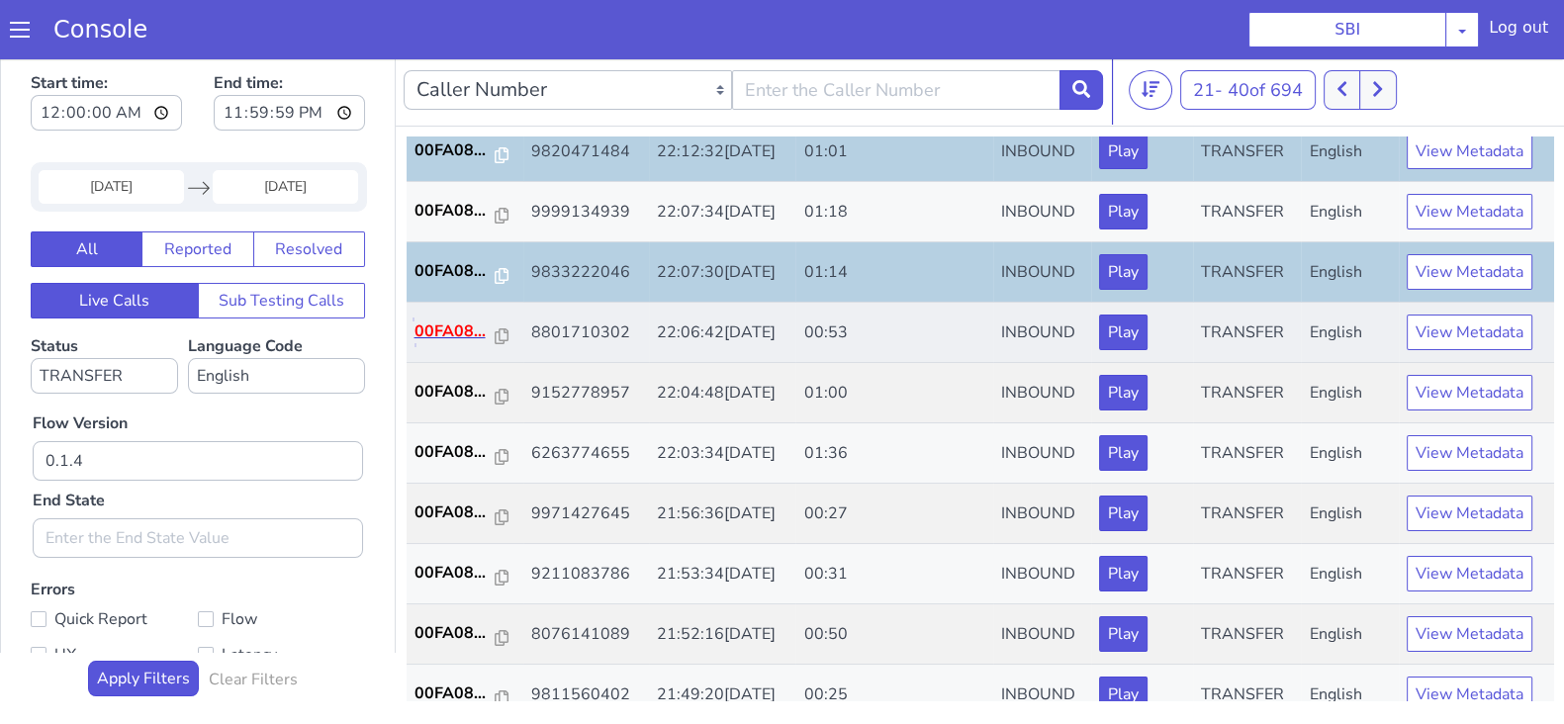
click at [459, 332] on p "00FA08..." at bounding box center [454, 331] width 81 height 24
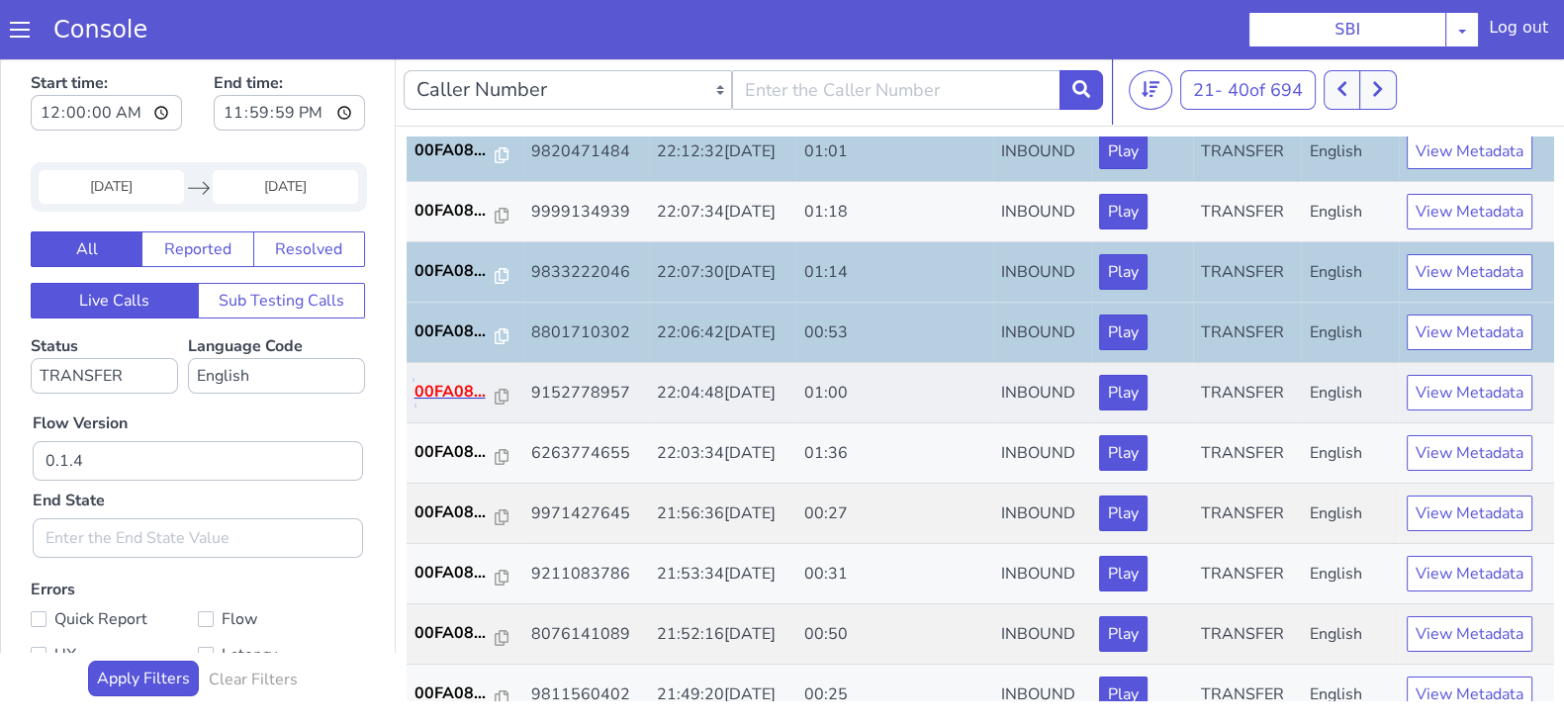
click at [443, 382] on p "00FA08..." at bounding box center [454, 392] width 81 height 24
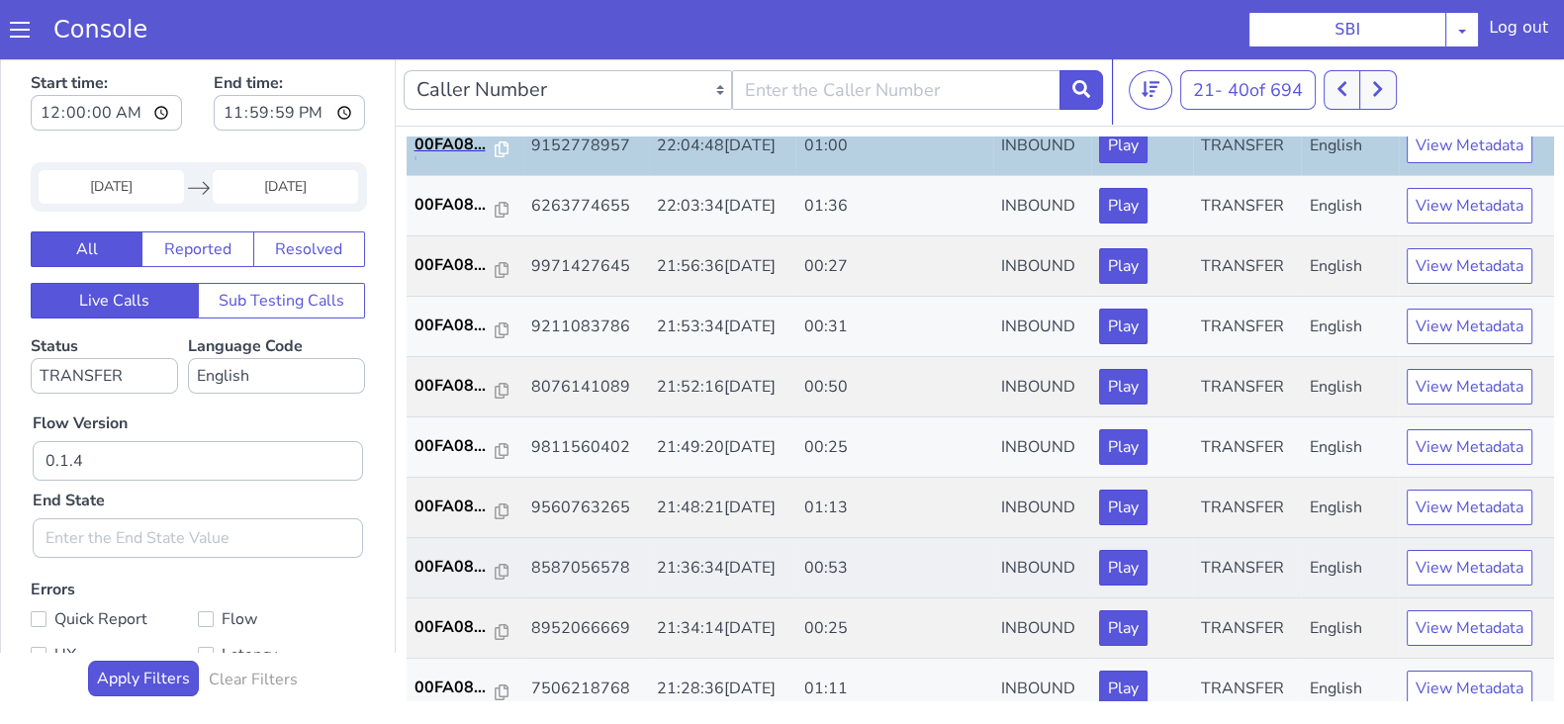
scroll to position [618, 0]
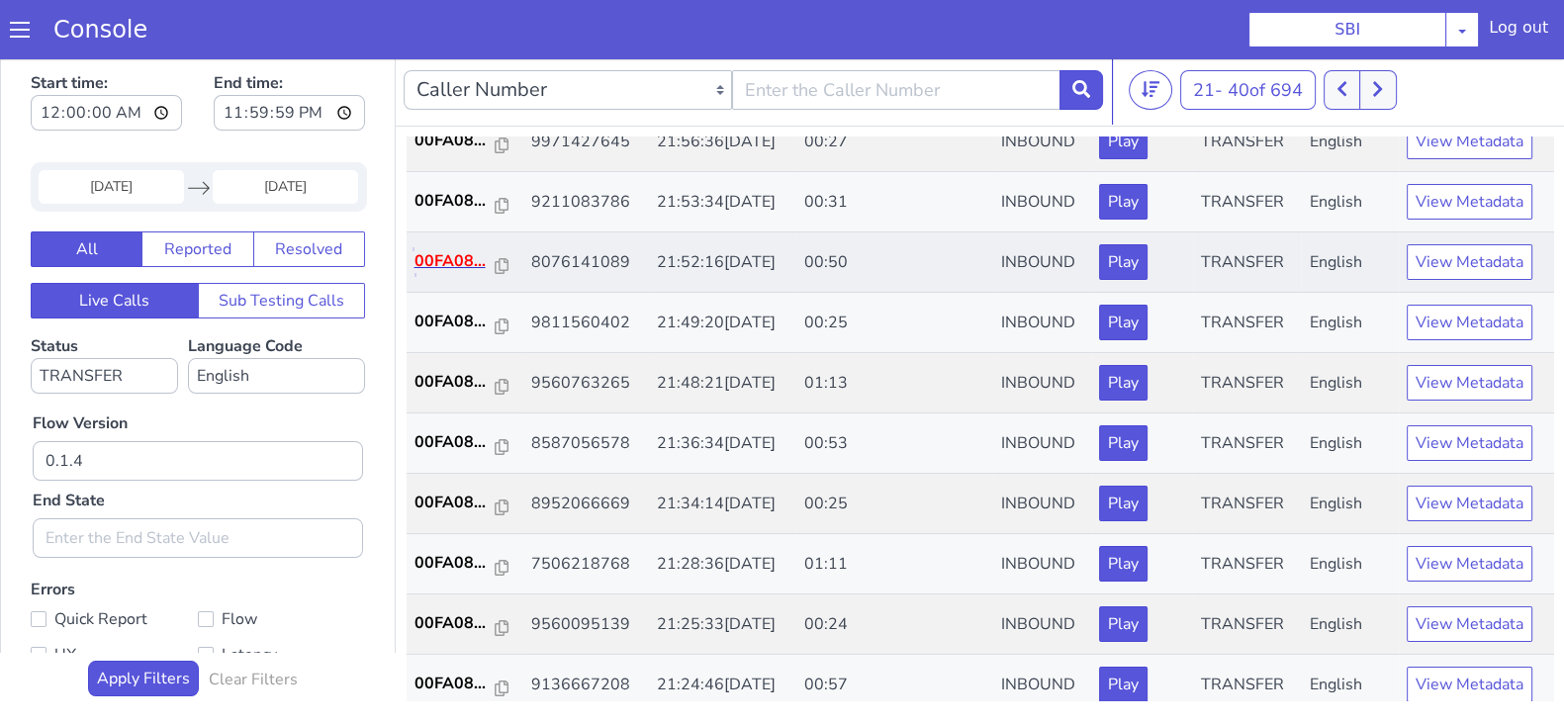
click at [445, 249] on p "00FA08..." at bounding box center [454, 261] width 81 height 24
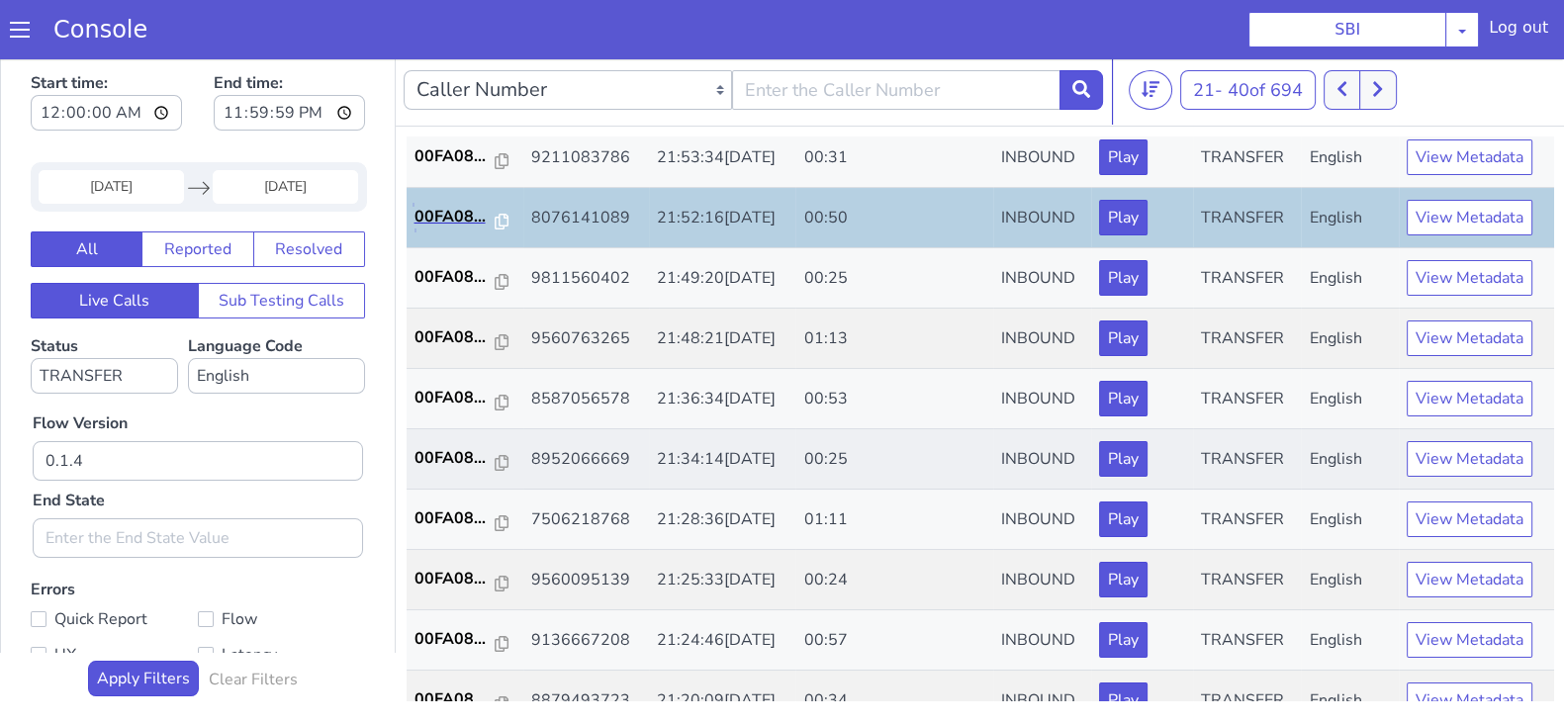
scroll to position [687, 0]
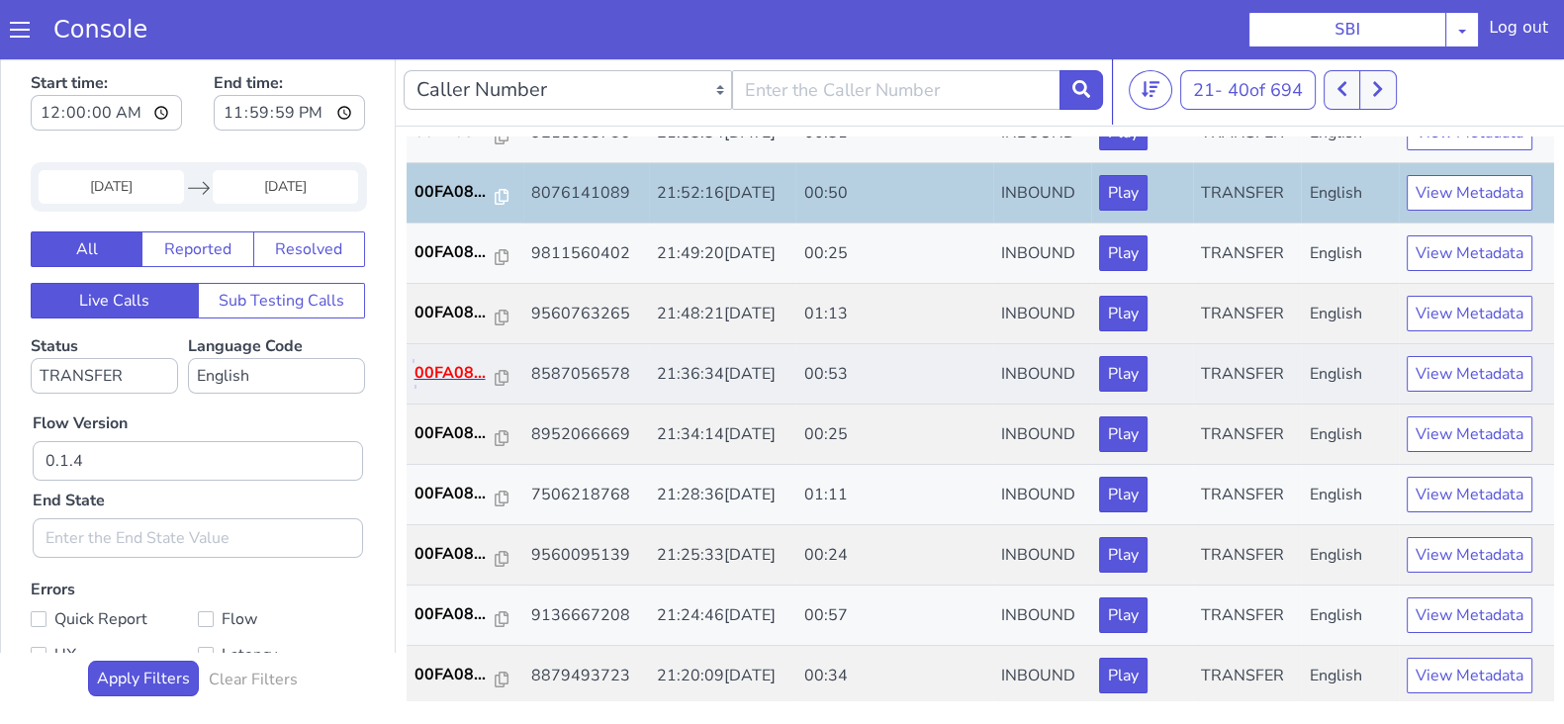
click at [458, 363] on p "00FA08..." at bounding box center [454, 373] width 81 height 24
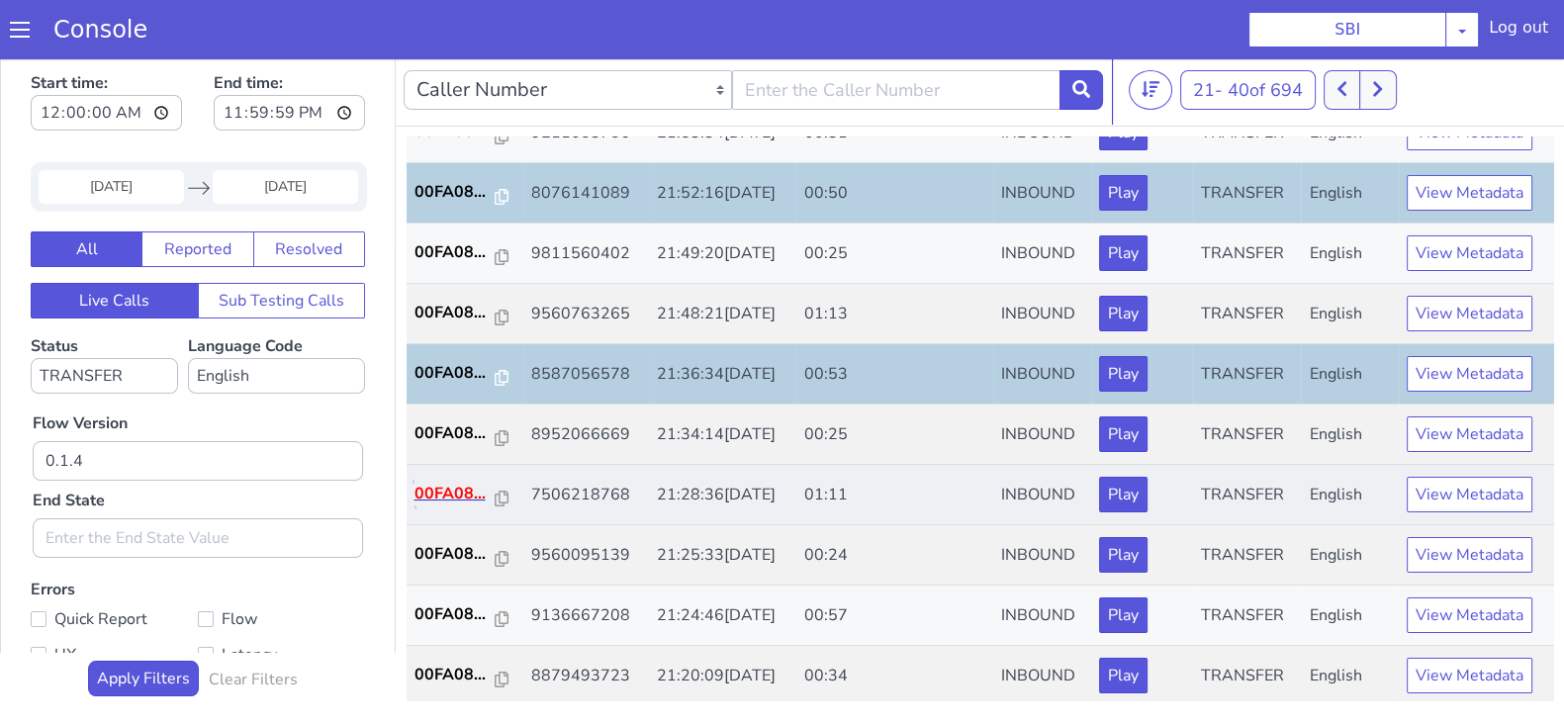
click at [460, 487] on p "00FA08..." at bounding box center [454, 494] width 81 height 24
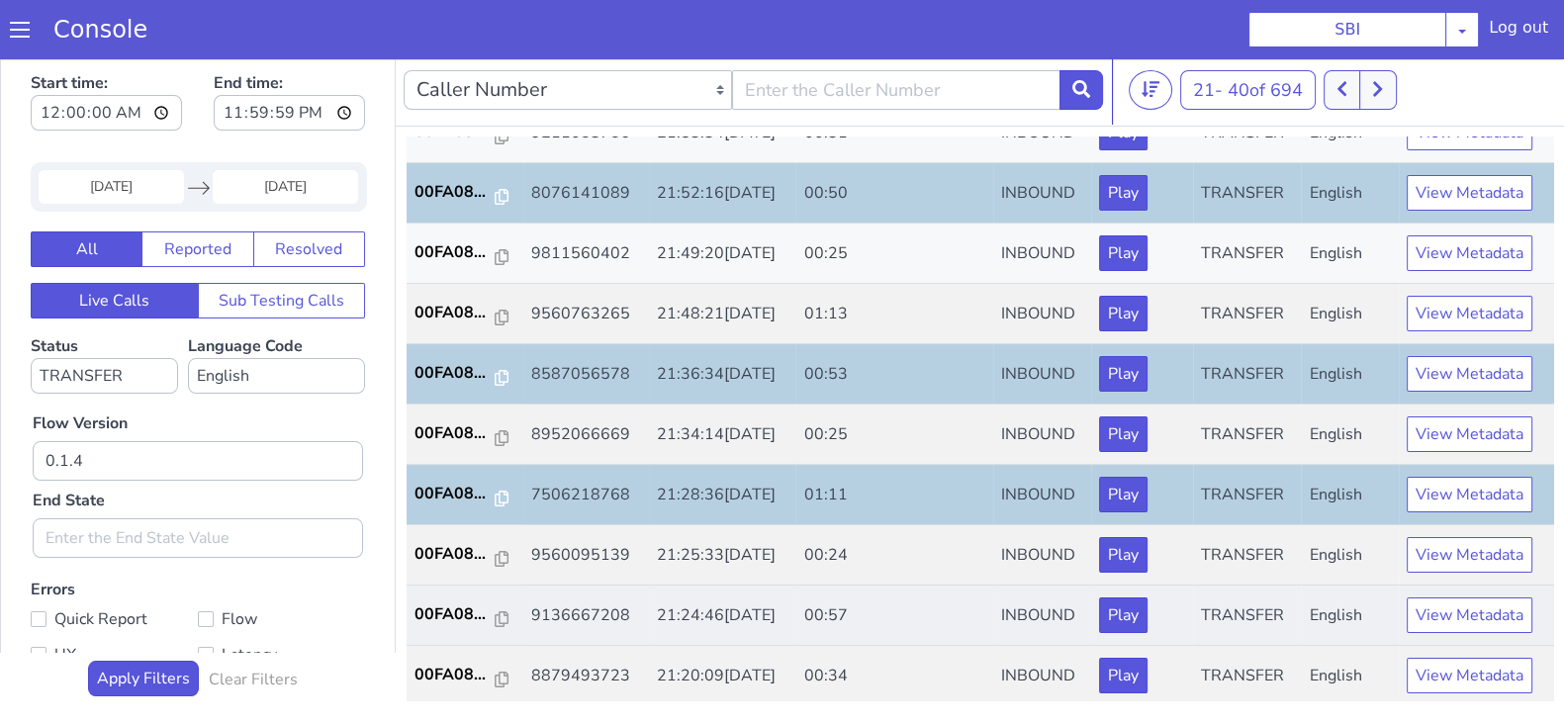
click at [454, 595] on td "00FA08..." at bounding box center [464, 615] width 117 height 60
click at [452, 604] on p "00FA08..." at bounding box center [454, 614] width 81 height 24
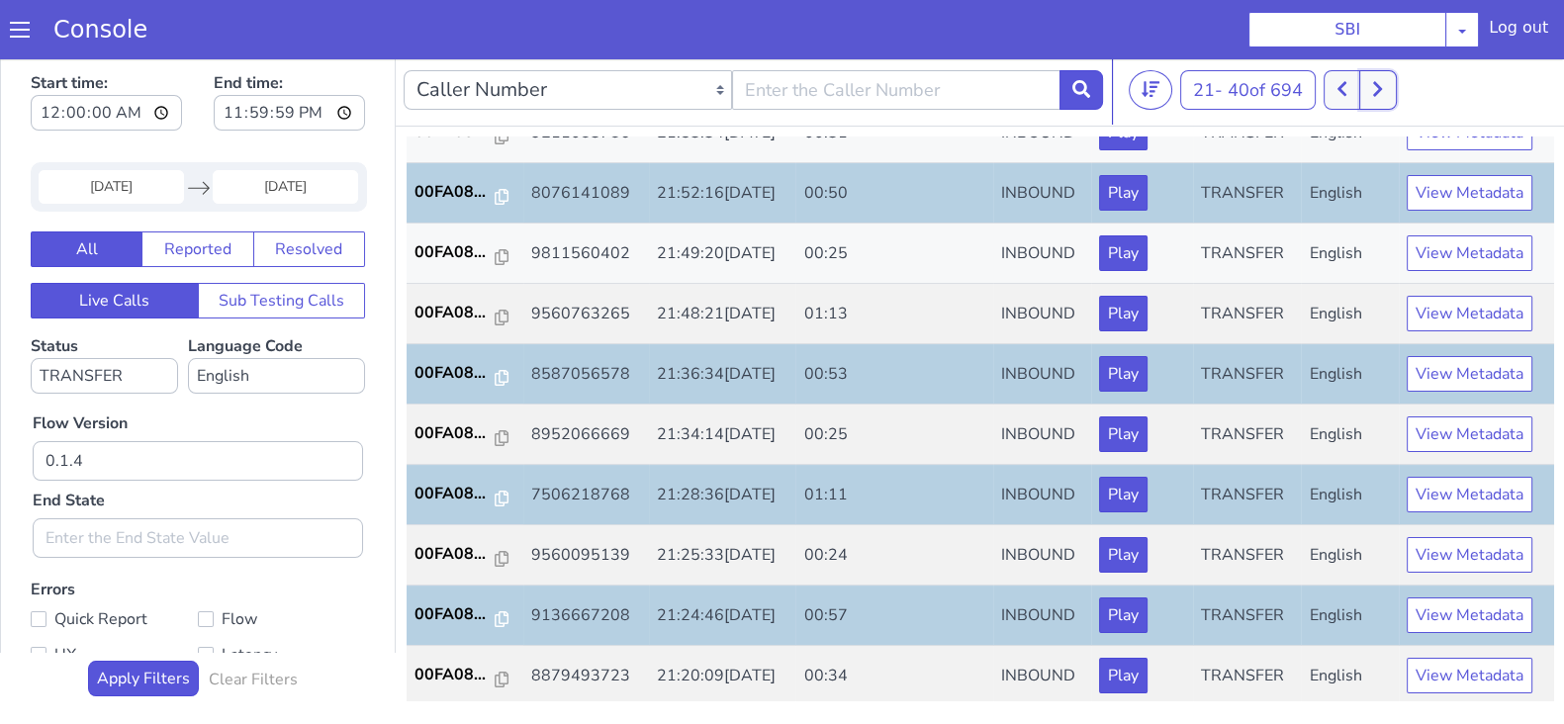
click at [1390, 84] on button at bounding box center [1377, 90] width 37 height 40
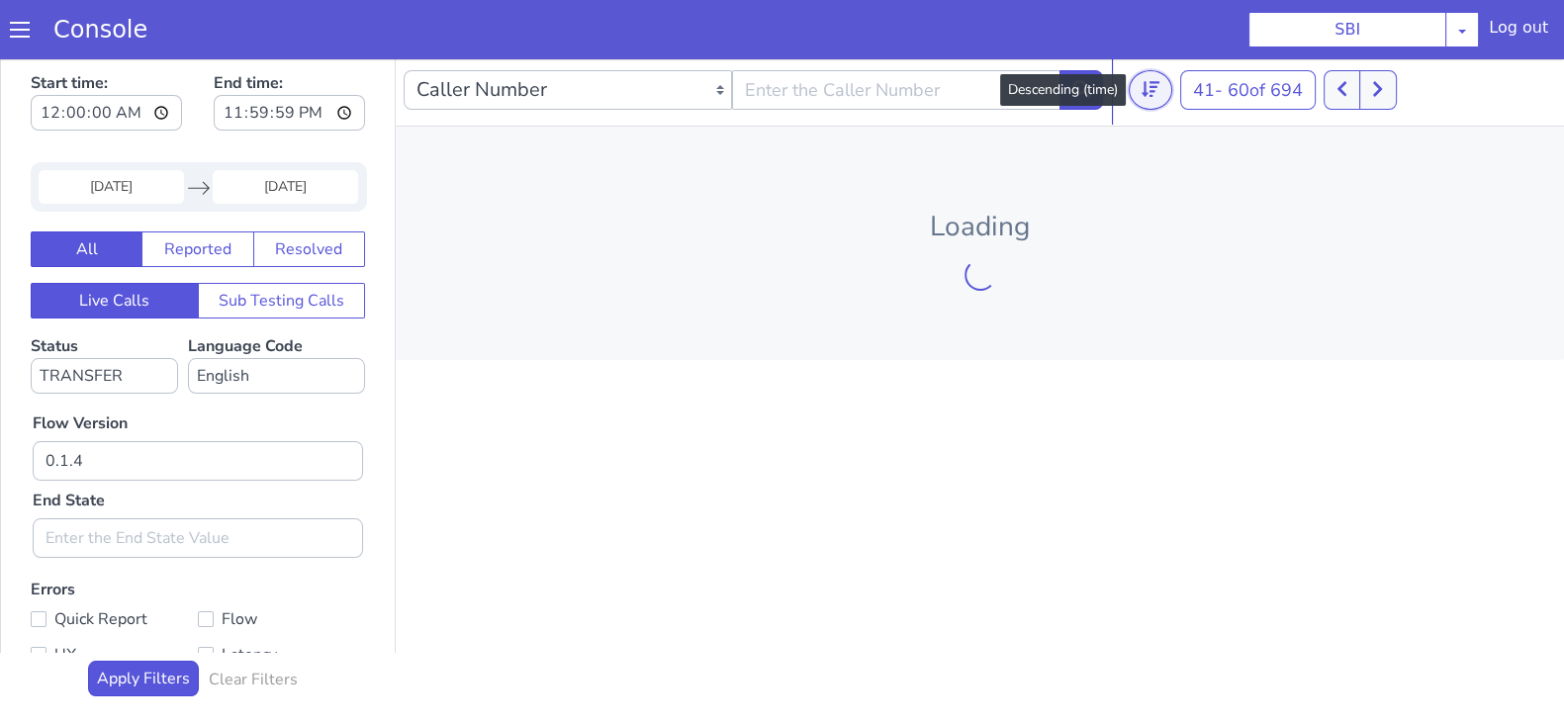
click at [1154, 91] on icon at bounding box center [1150, 89] width 18 height 18
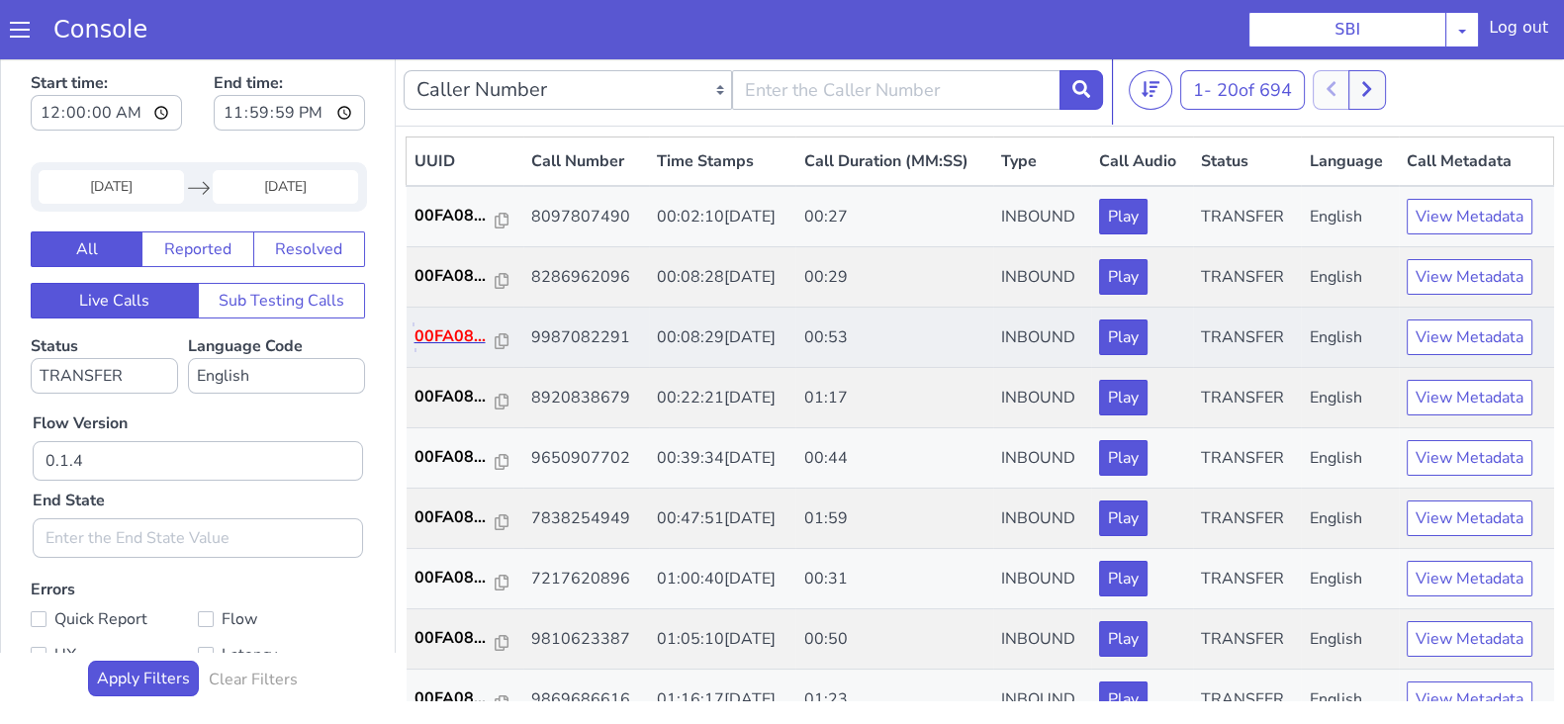
click at [467, 334] on p "00FA08..." at bounding box center [454, 336] width 81 height 24
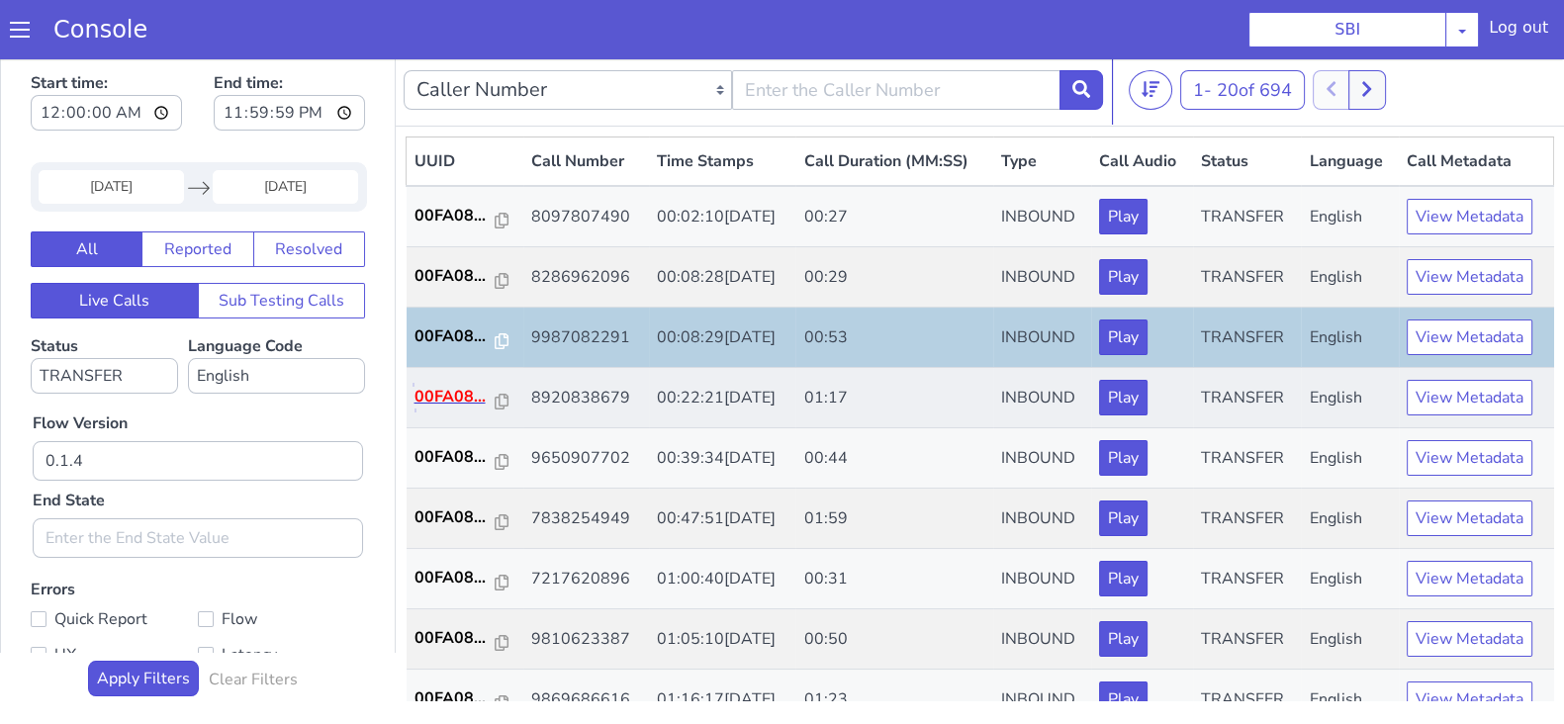
click at [452, 398] on p "00FA08..." at bounding box center [454, 397] width 81 height 24
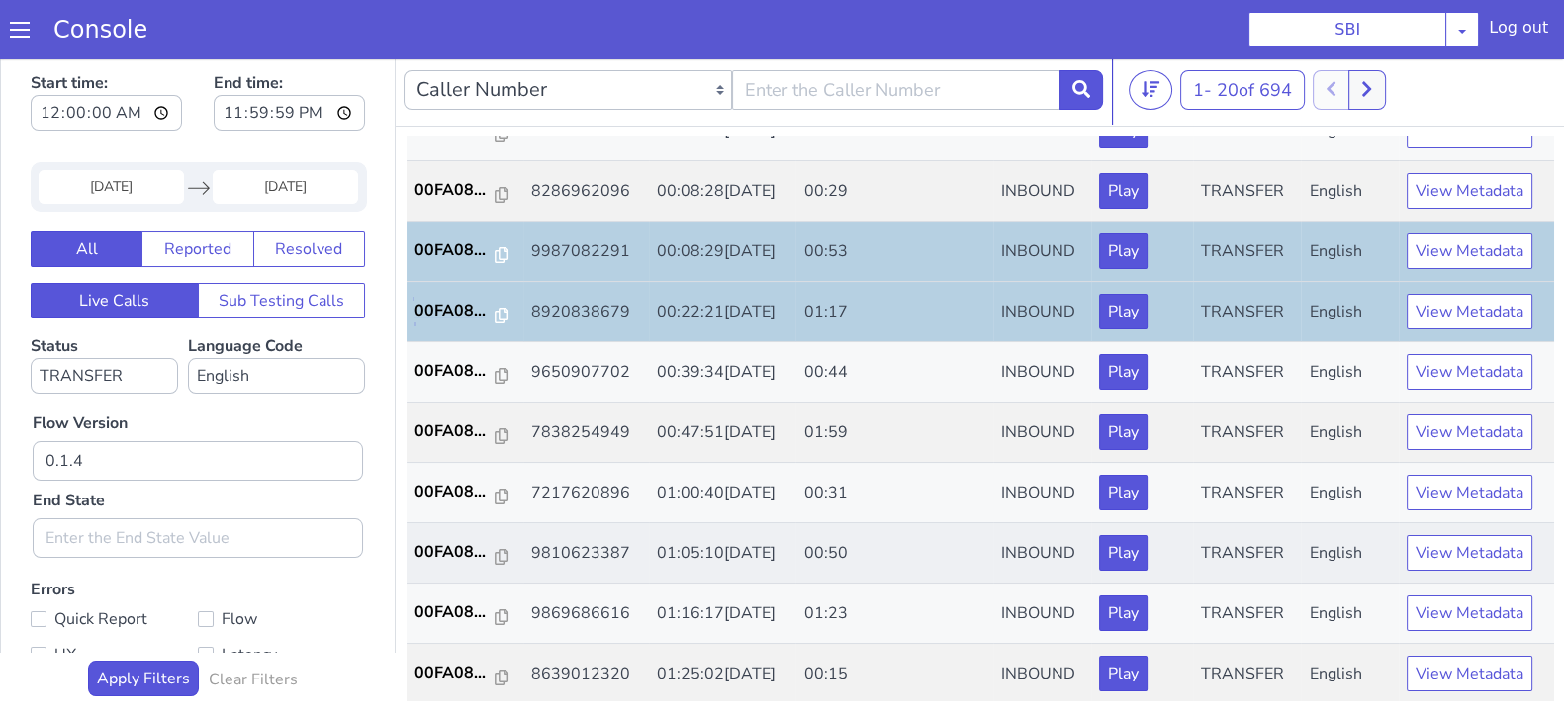
scroll to position [123, 0]
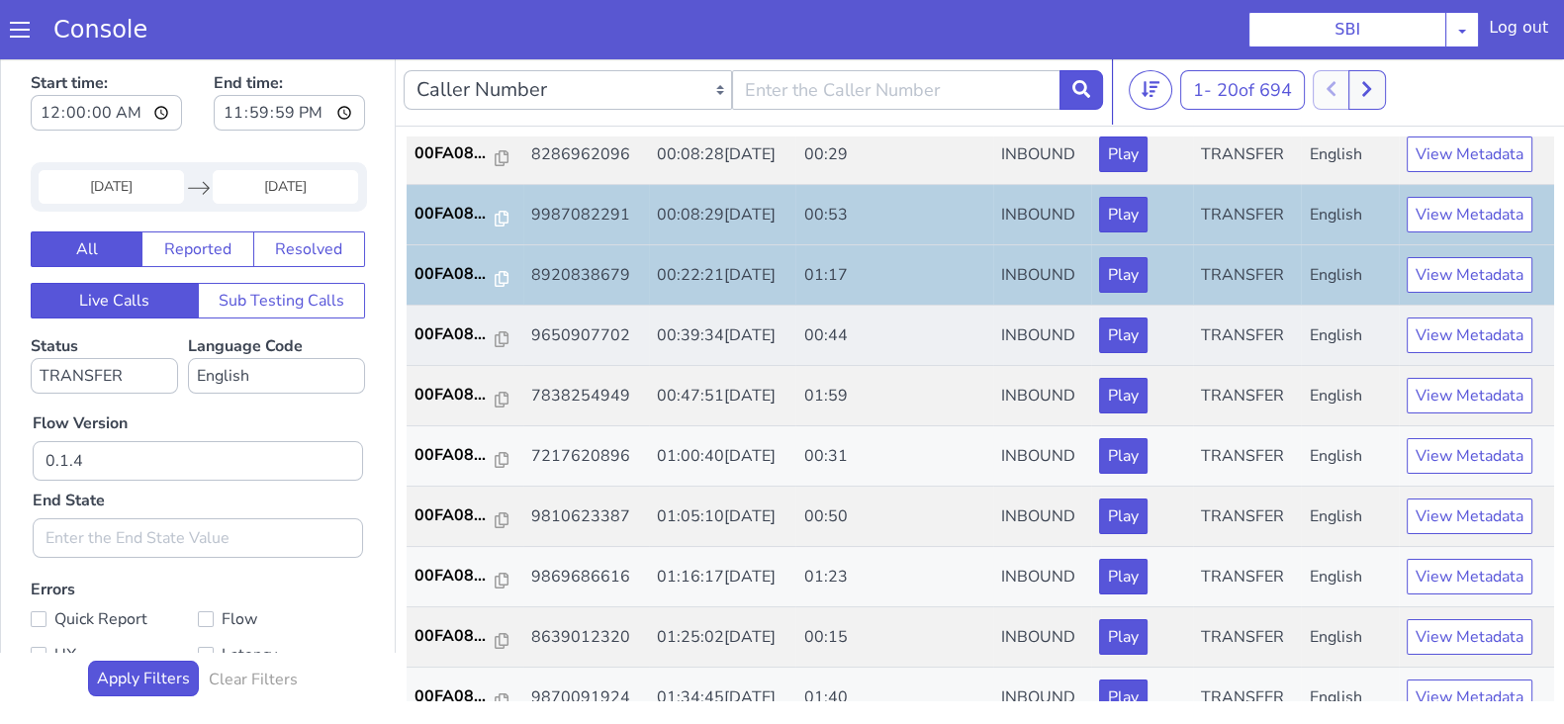
click at [455, 347] on td "00FA08..." at bounding box center [464, 336] width 117 height 60
click at [455, 338] on p "00FA08..." at bounding box center [454, 334] width 81 height 24
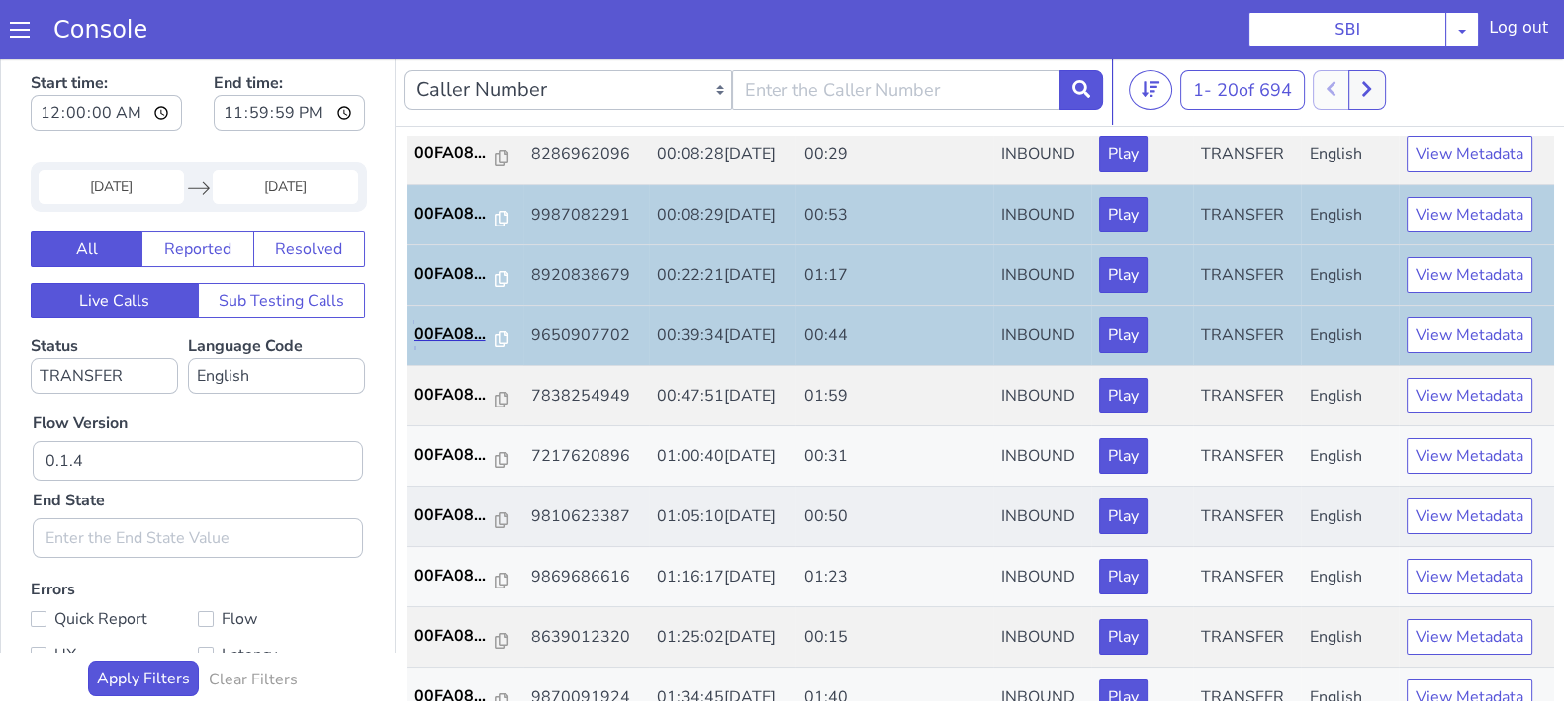
scroll to position [246, 0]
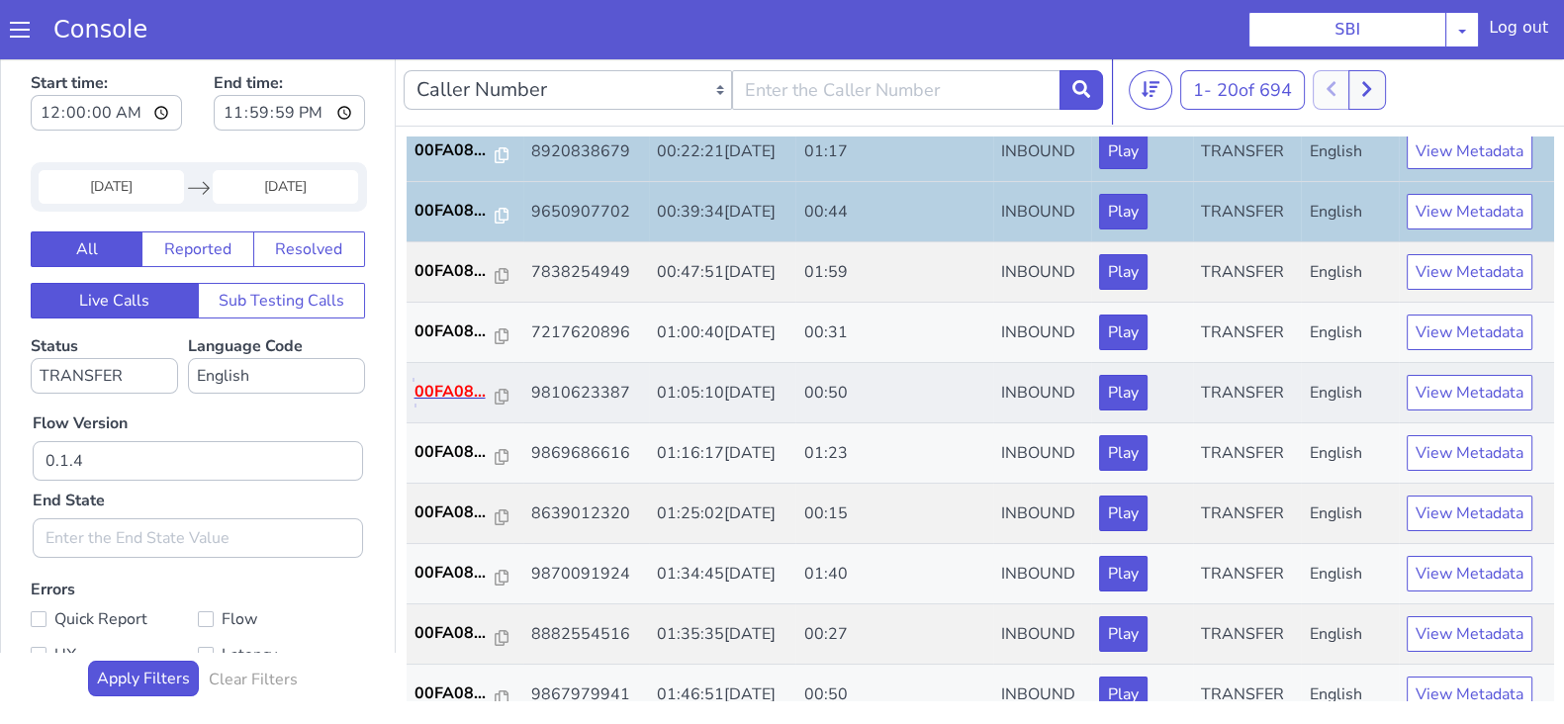
click at [452, 390] on p "00FA08..." at bounding box center [454, 392] width 81 height 24
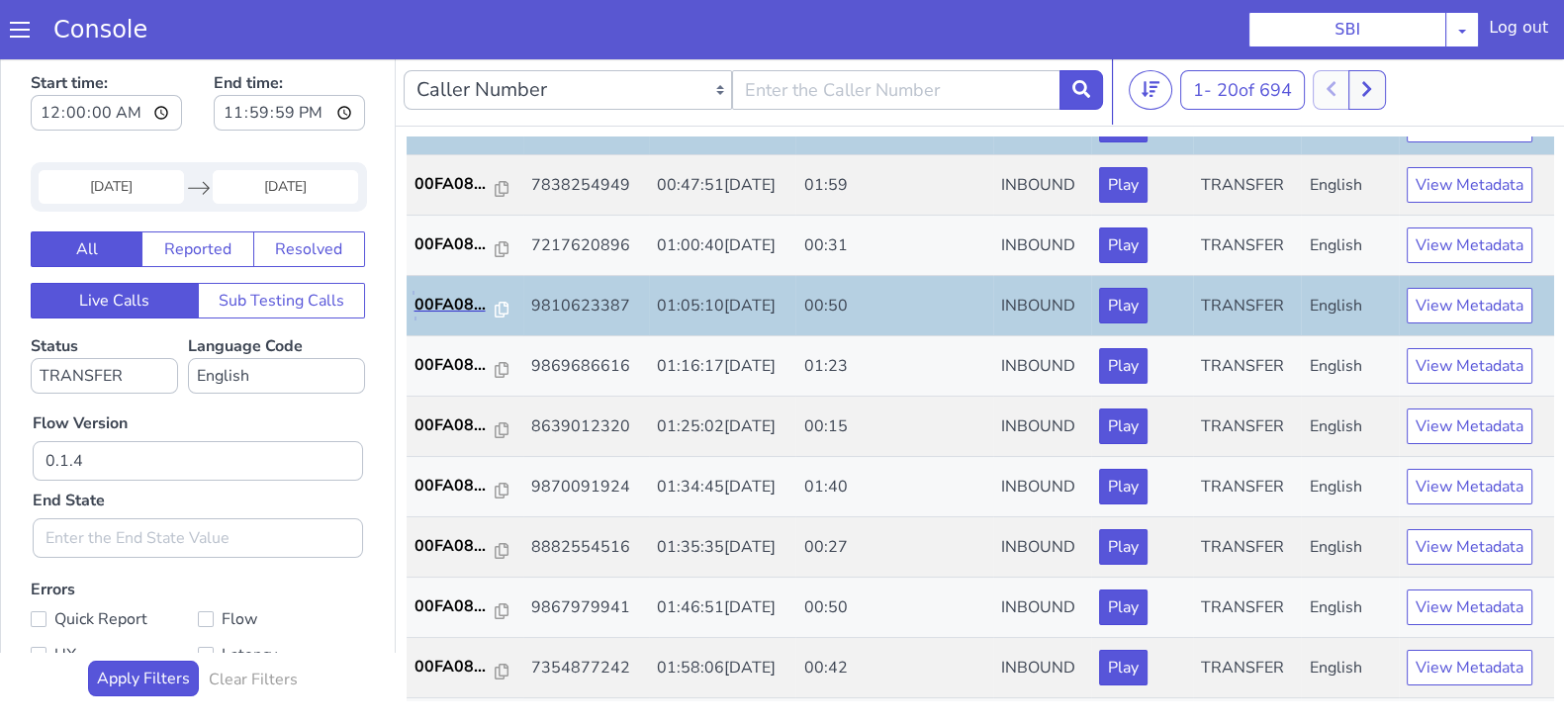
scroll to position [371, 0]
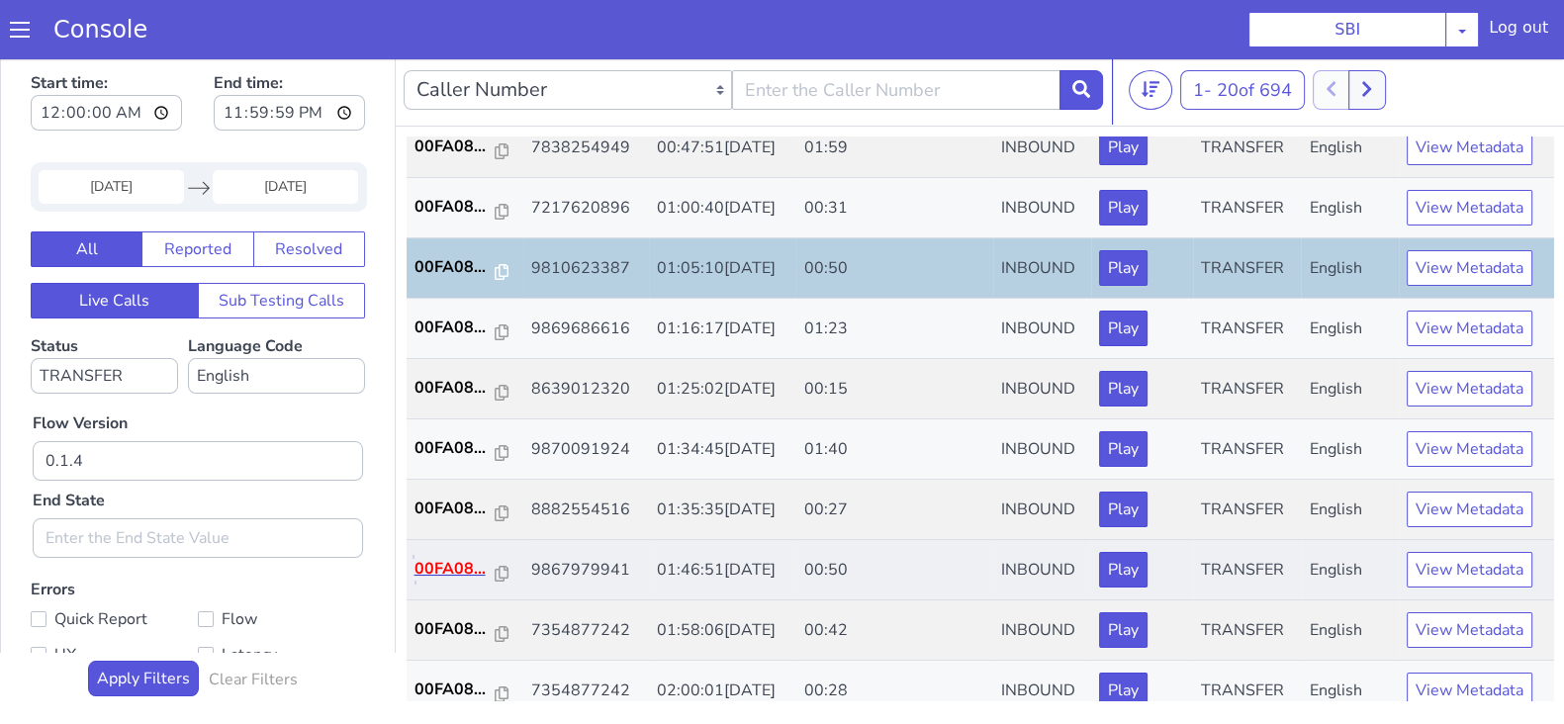
click at [445, 561] on p "00FA08..." at bounding box center [454, 569] width 81 height 24
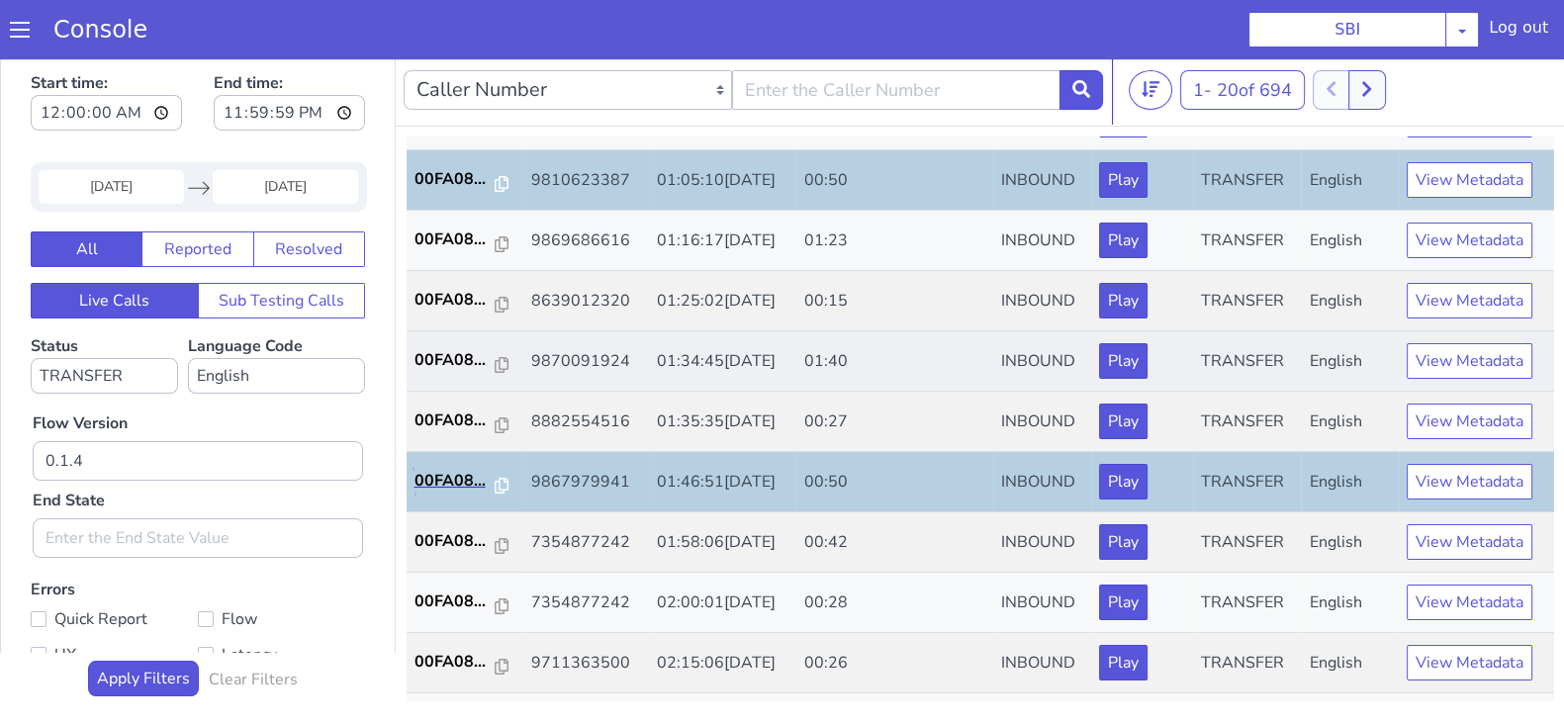
scroll to position [618, 0]
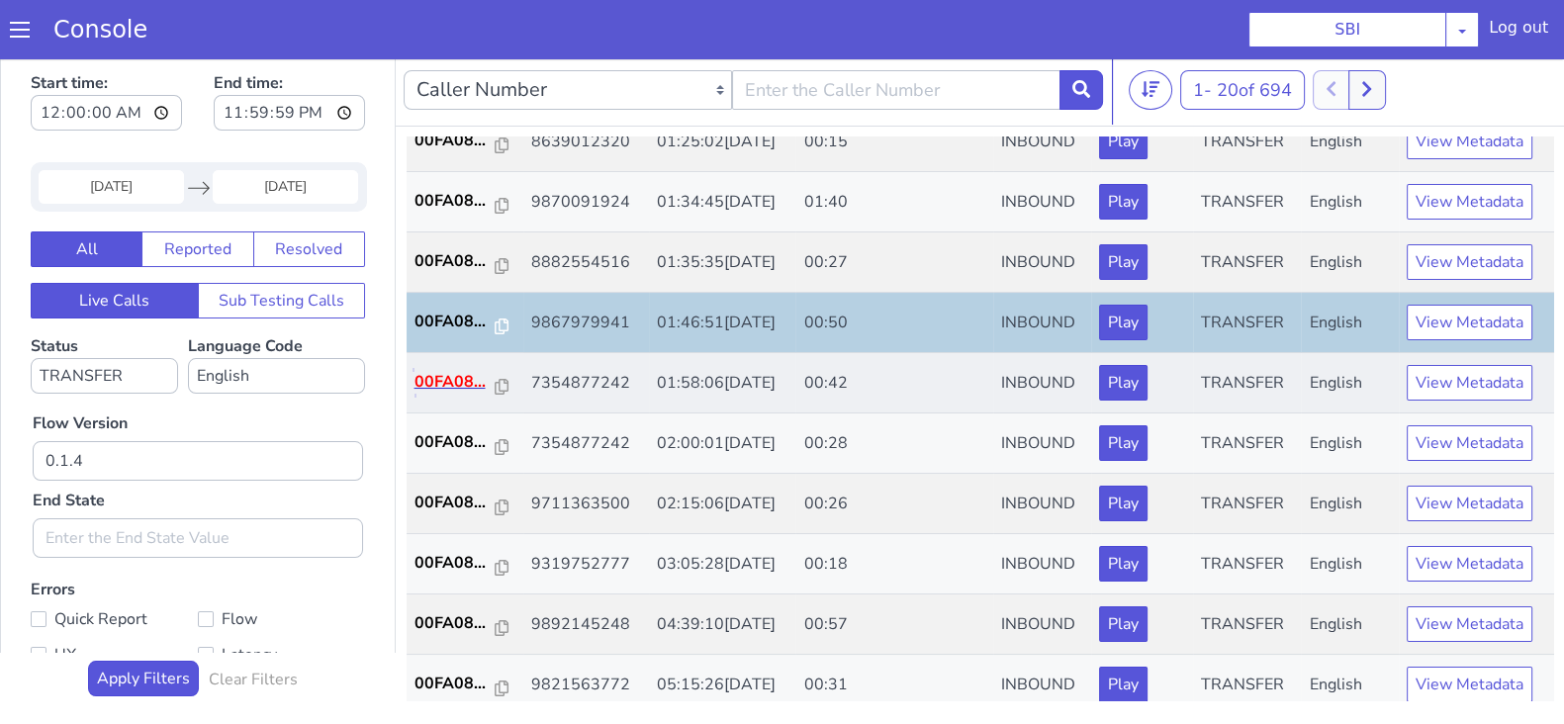
click at [458, 376] on p "00FA08..." at bounding box center [454, 382] width 81 height 24
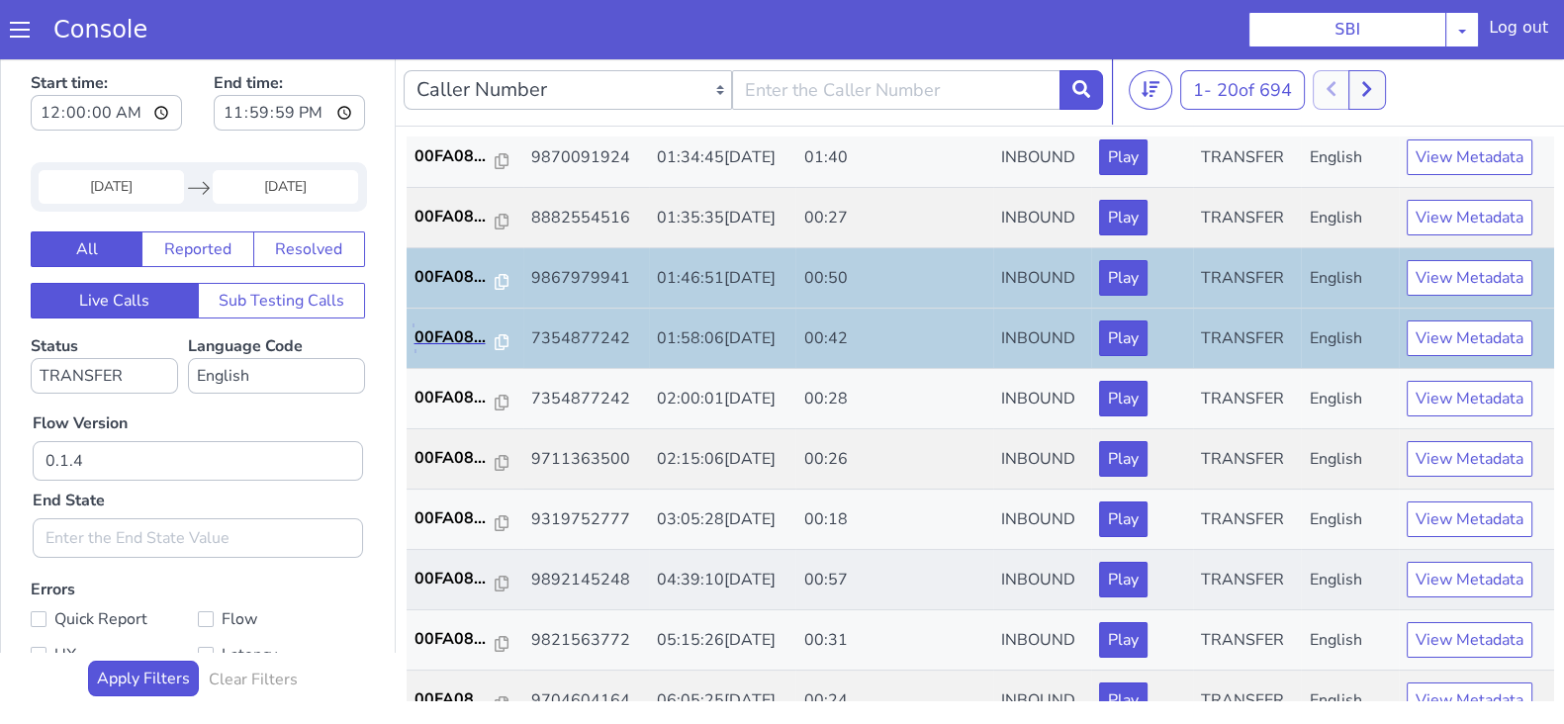
scroll to position [687, 0]
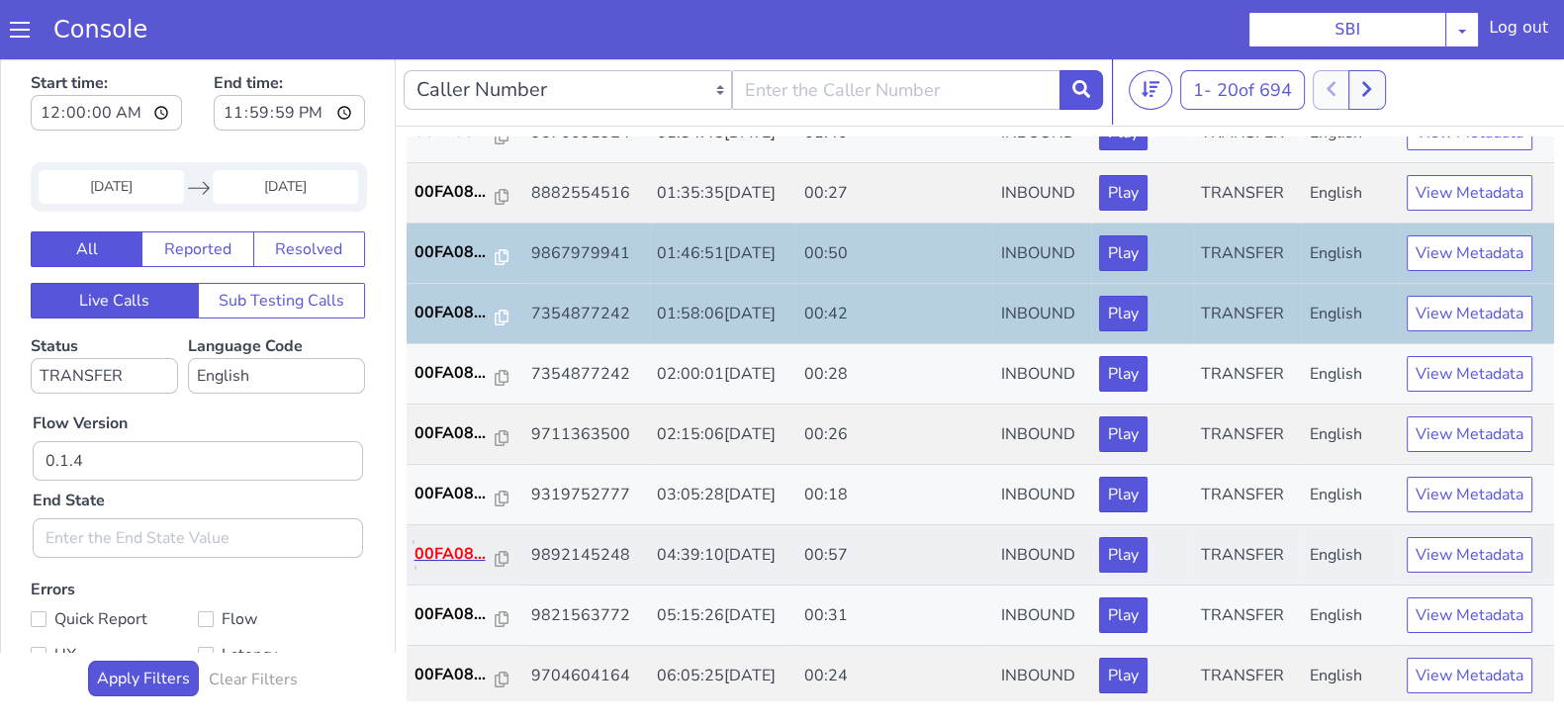
click at [429, 553] on p "00FA08..." at bounding box center [454, 554] width 81 height 24
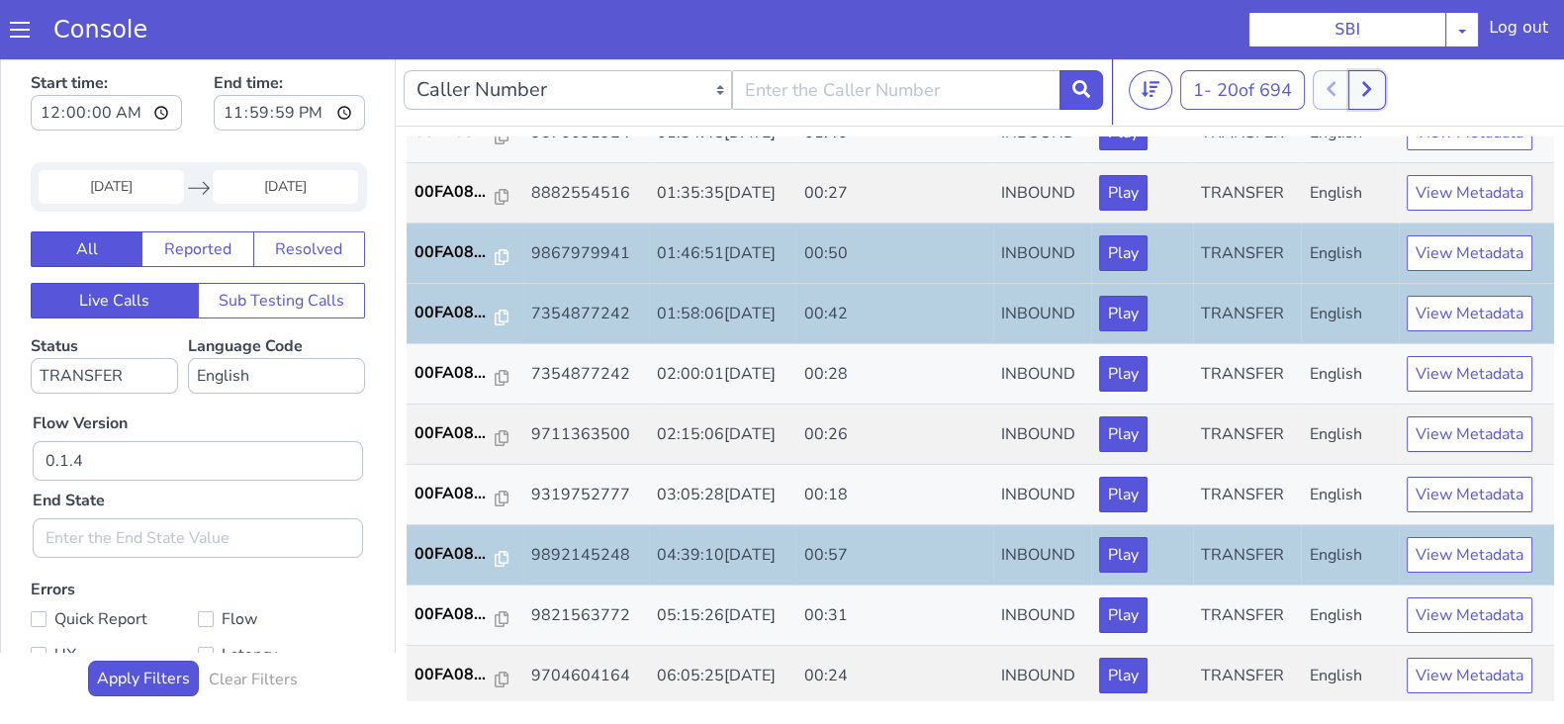
click at [1372, 96] on icon at bounding box center [1366, 89] width 11 height 18
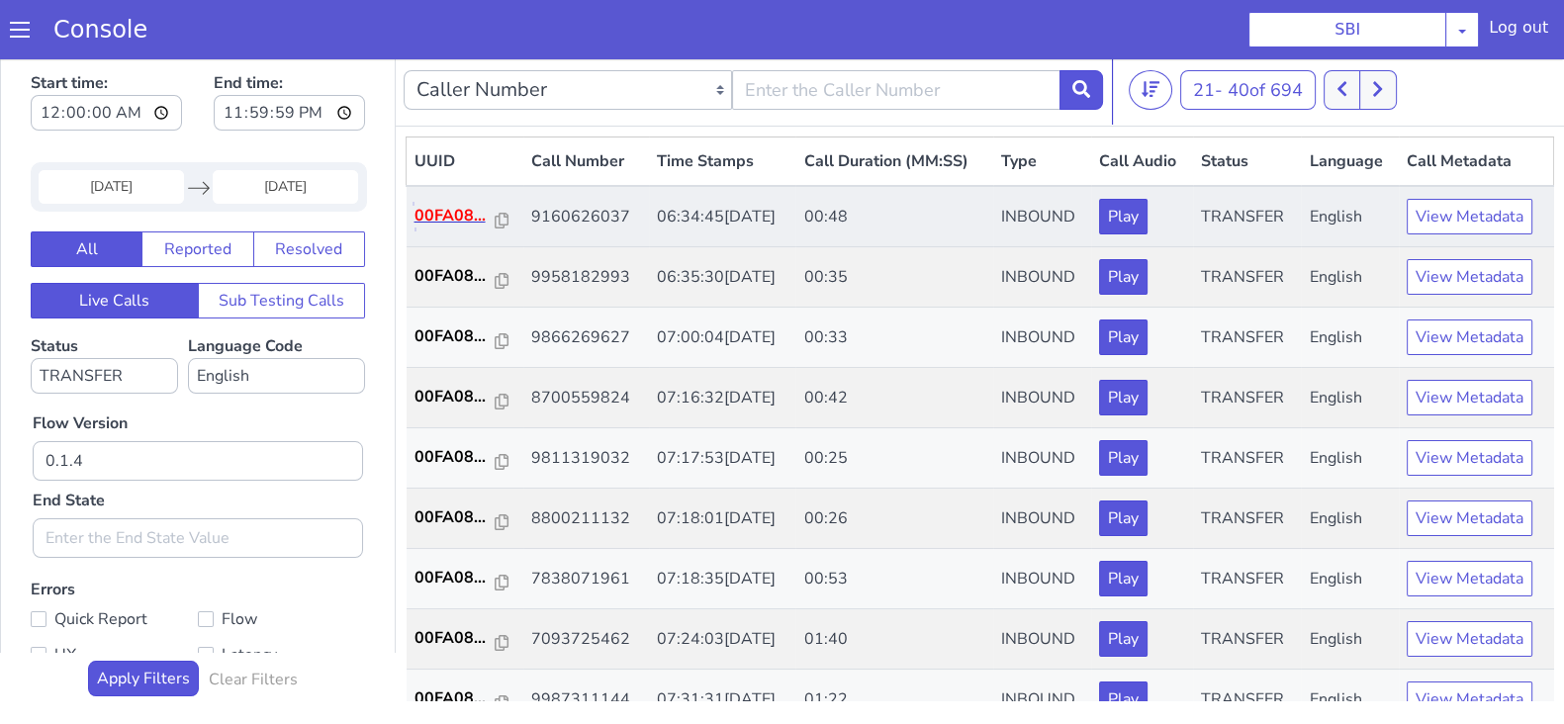
click at [452, 218] on p "00FA08..." at bounding box center [454, 216] width 81 height 24
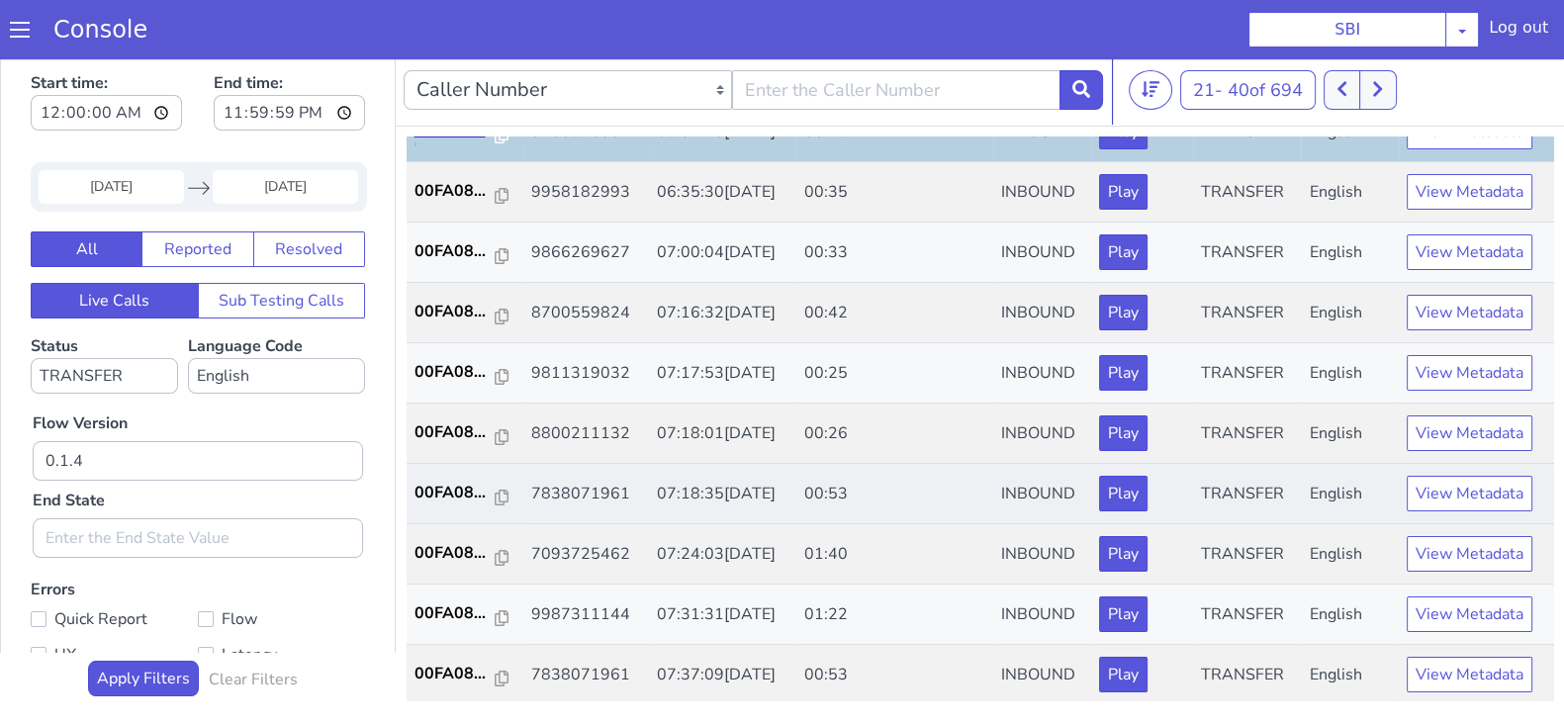
scroll to position [123, 0]
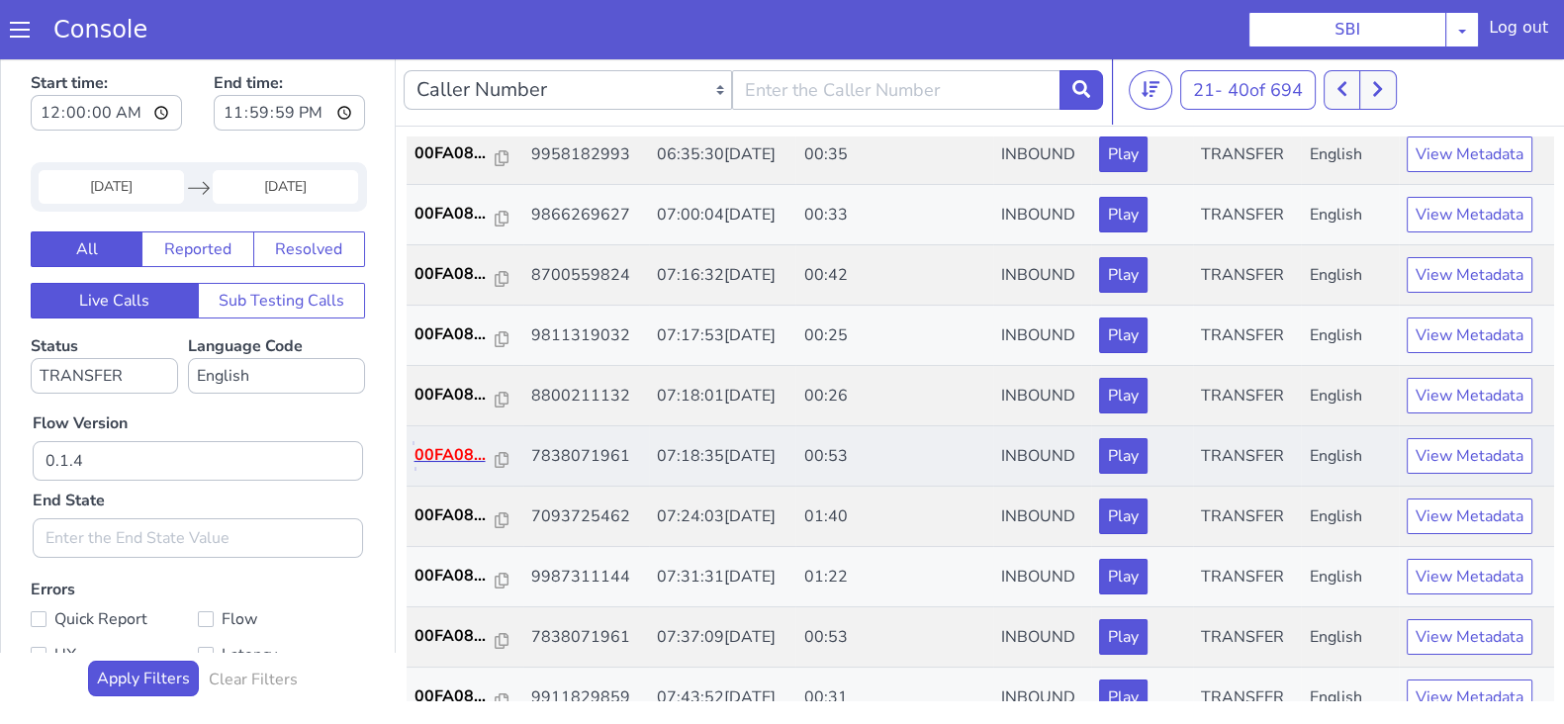
click at [451, 445] on p "00FA08..." at bounding box center [454, 455] width 81 height 24
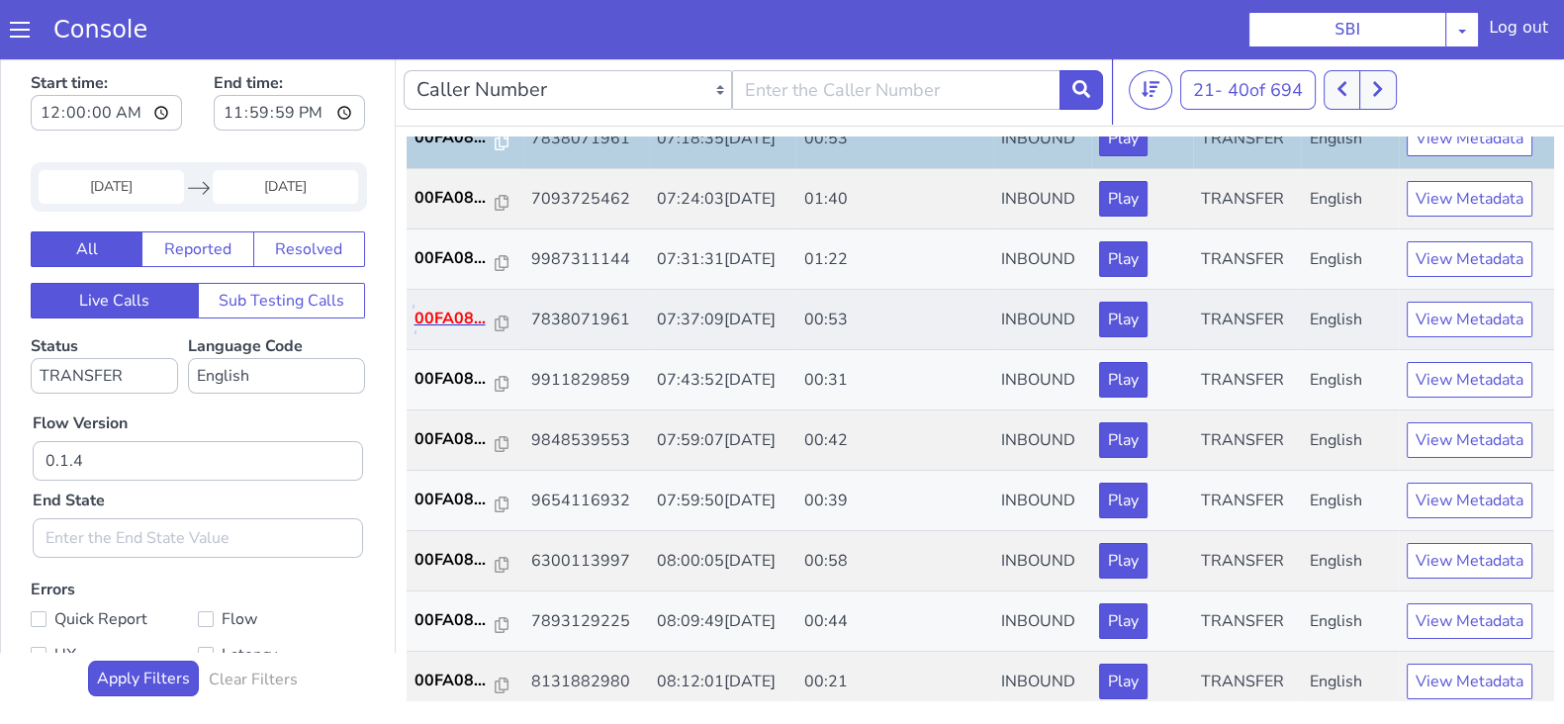
click at [435, 317] on p "00FA08..." at bounding box center [454, 319] width 81 height 24
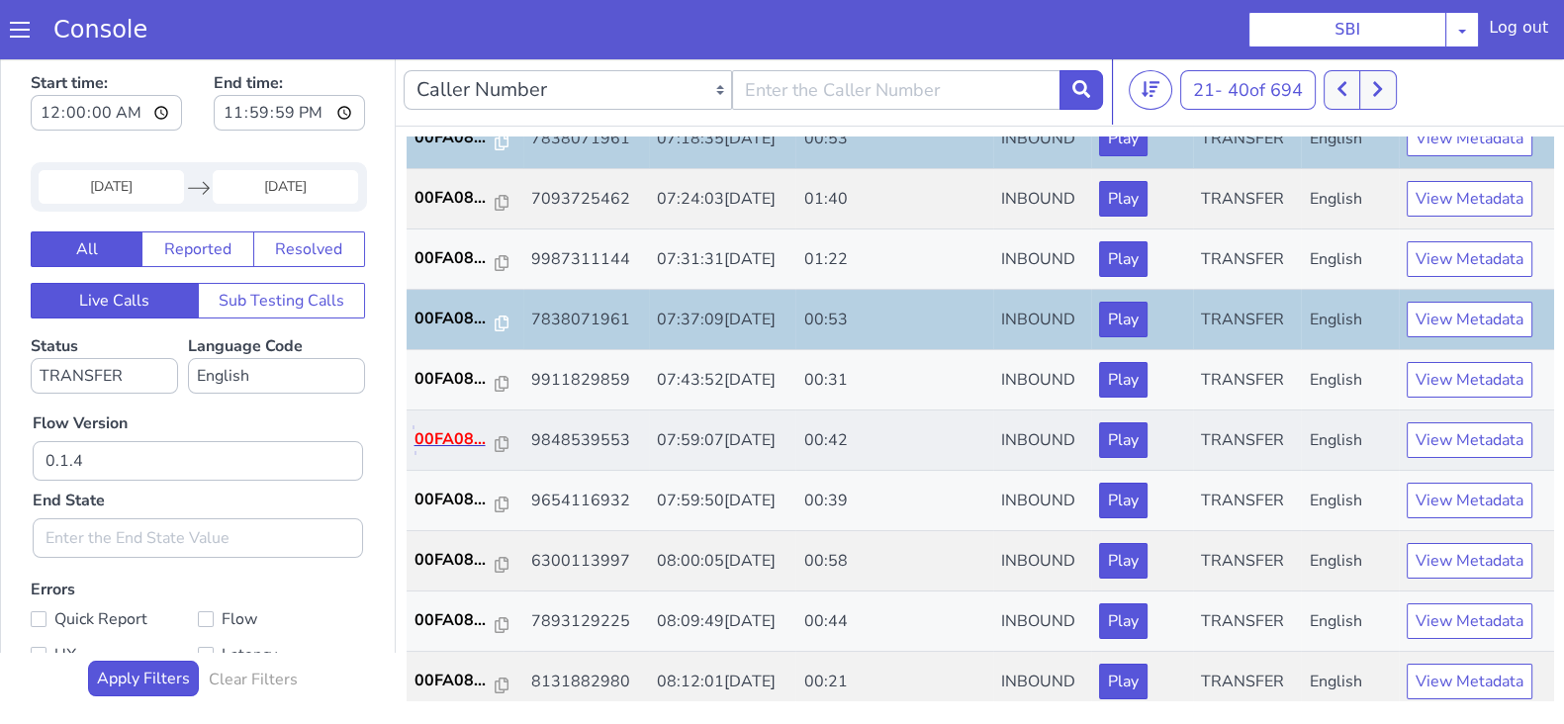
click at [433, 432] on p "00FA08..." at bounding box center [454, 439] width 81 height 24
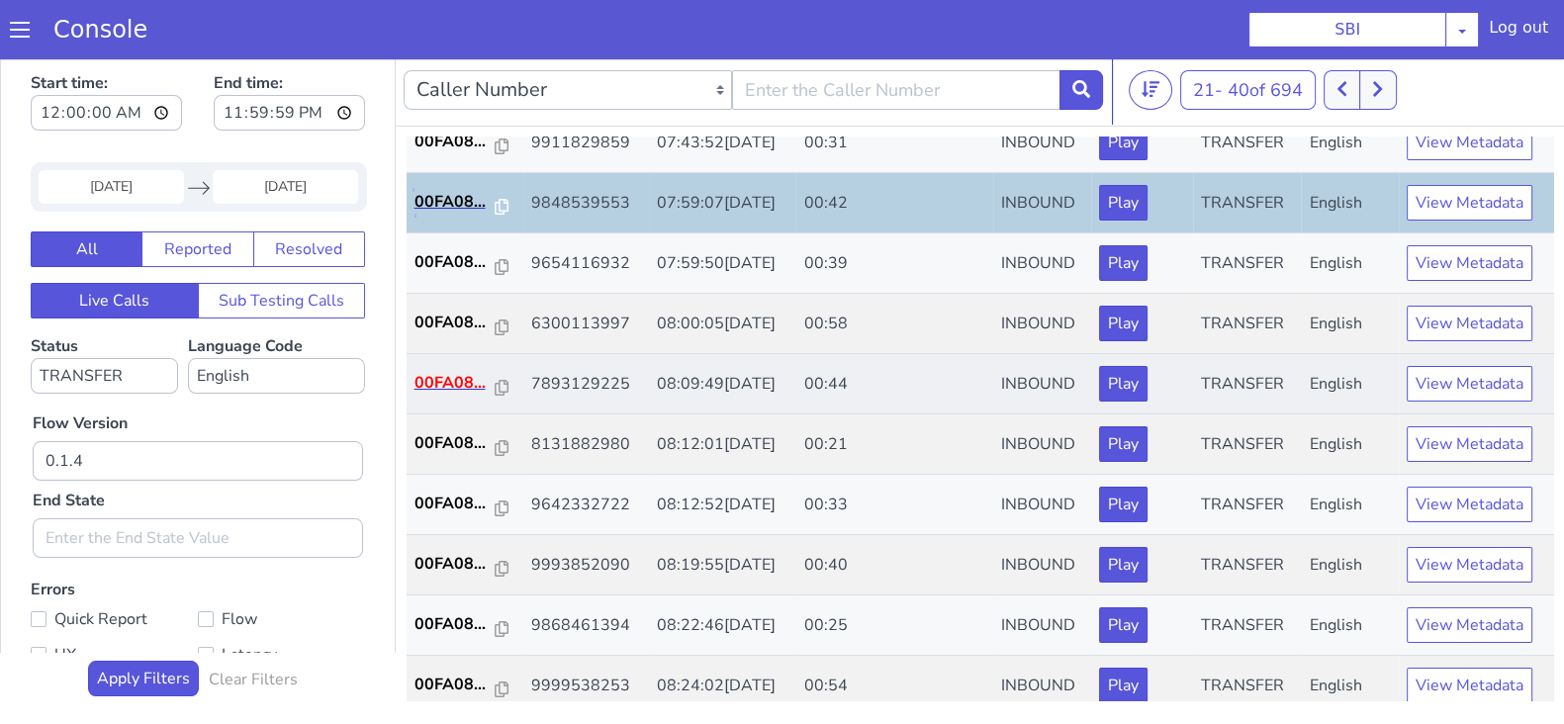
scroll to position [687, 0]
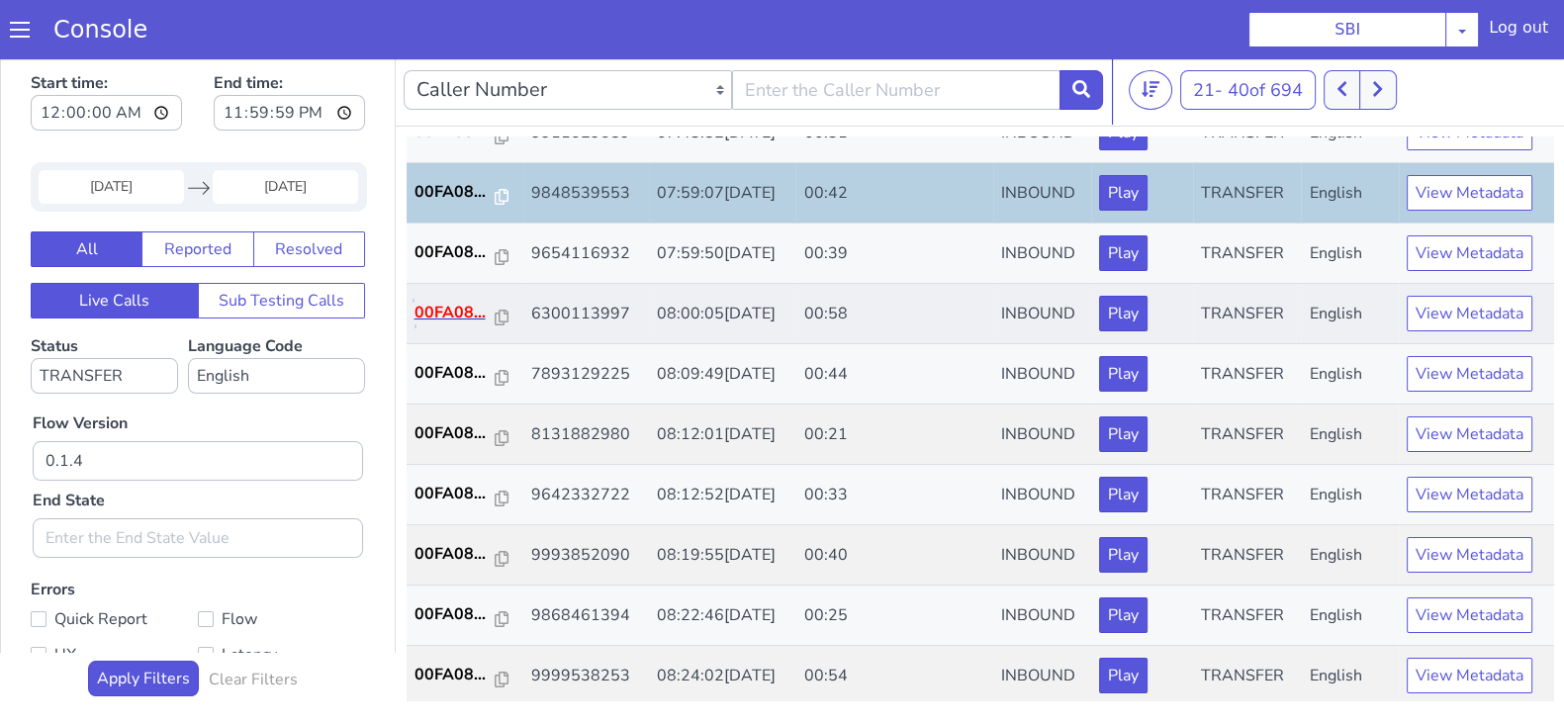
click at [447, 306] on p "00FA08..." at bounding box center [454, 313] width 81 height 24
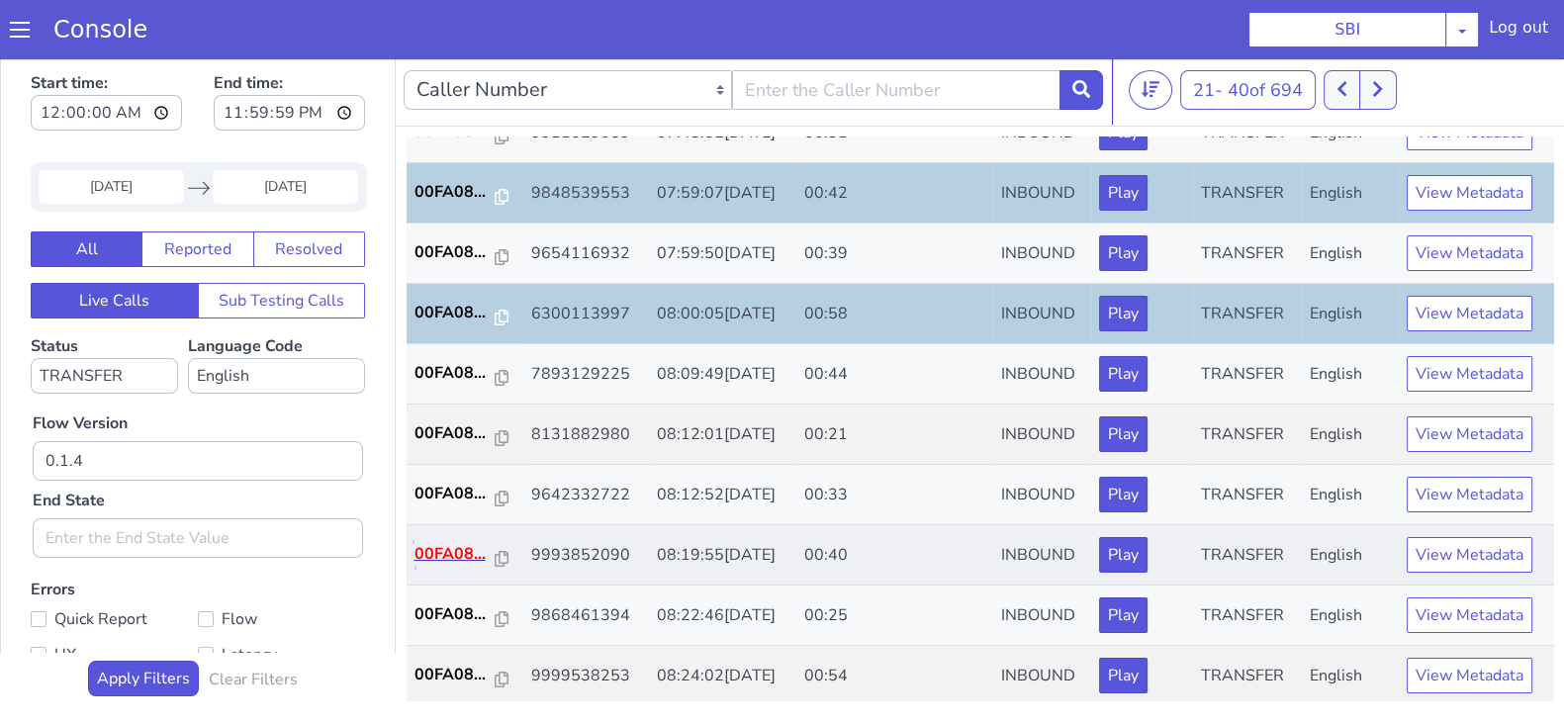
click at [442, 544] on p "00FA08..." at bounding box center [454, 554] width 81 height 24
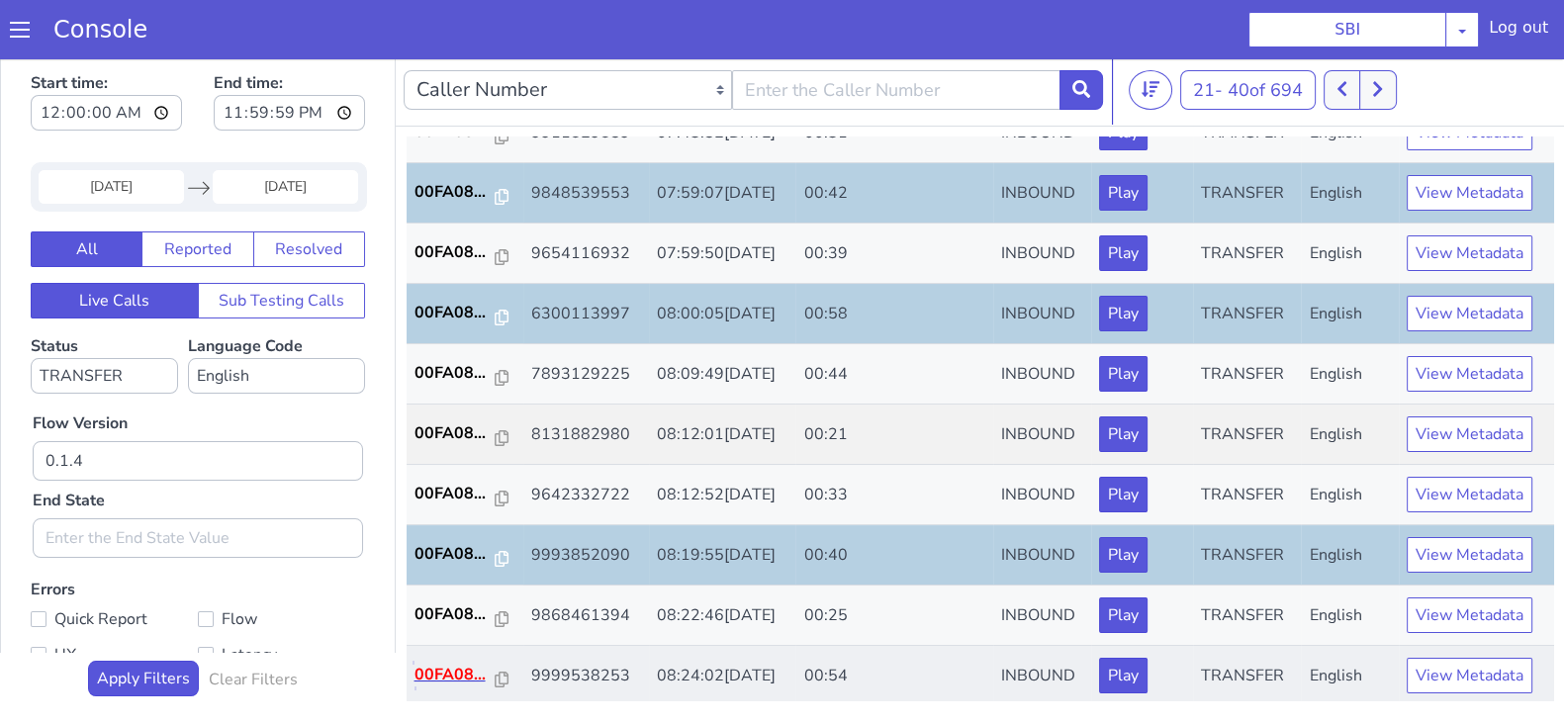
click at [452, 663] on p "00FA08..." at bounding box center [454, 675] width 81 height 24
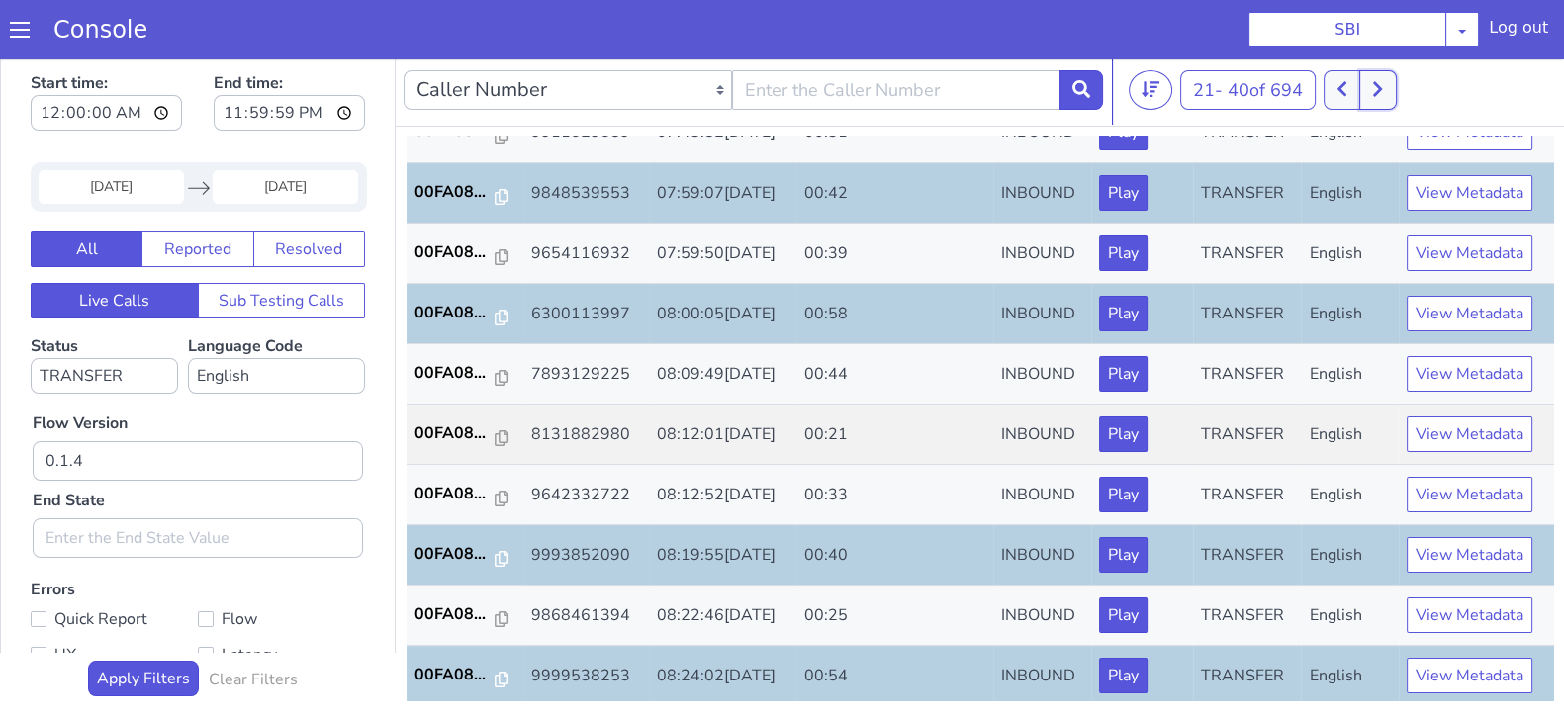
drag, startPoint x: 1374, startPoint y: 79, endPoint x: 1385, endPoint y: 94, distance: 18.4
click at [1374, 80] on button at bounding box center [1377, 90] width 37 height 40
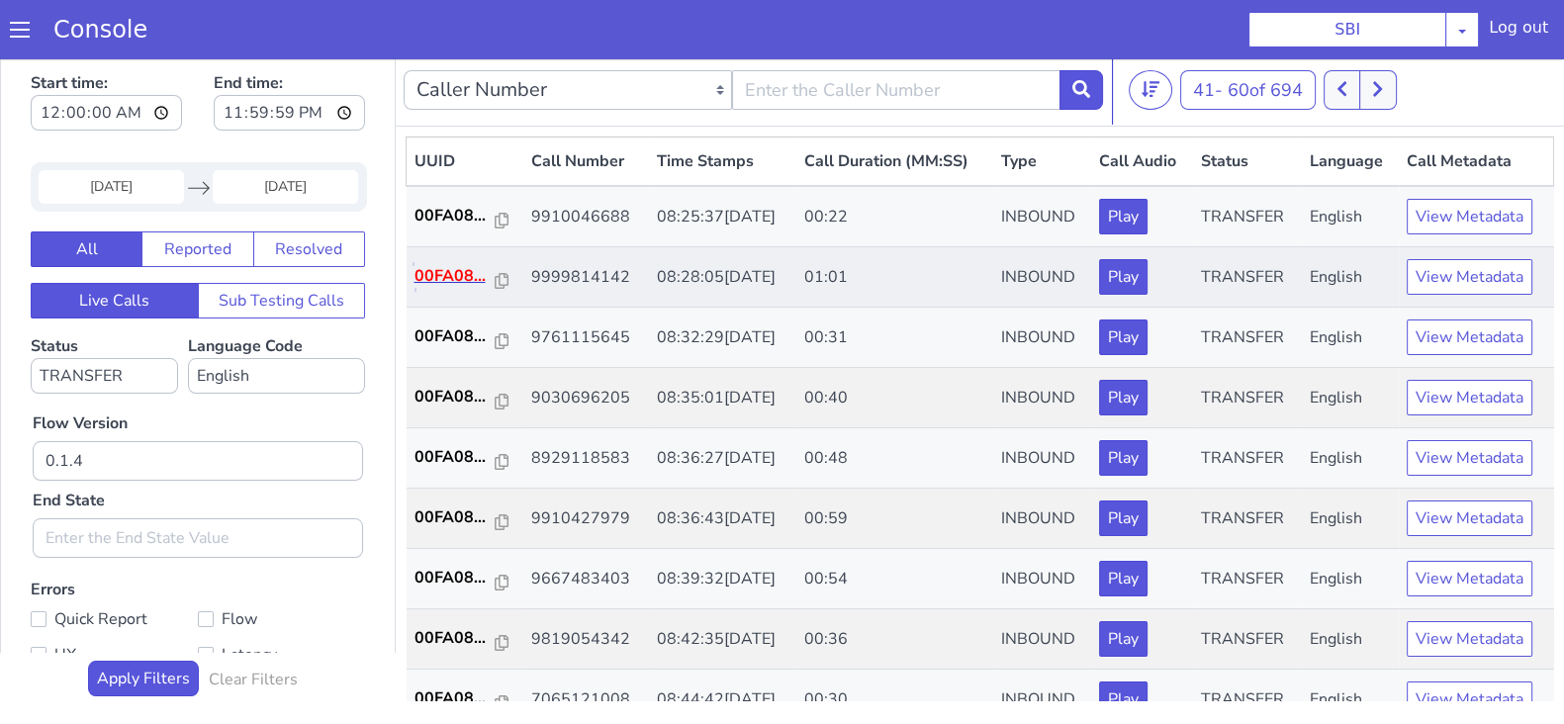
click at [430, 279] on p "00FA08..." at bounding box center [454, 276] width 81 height 24
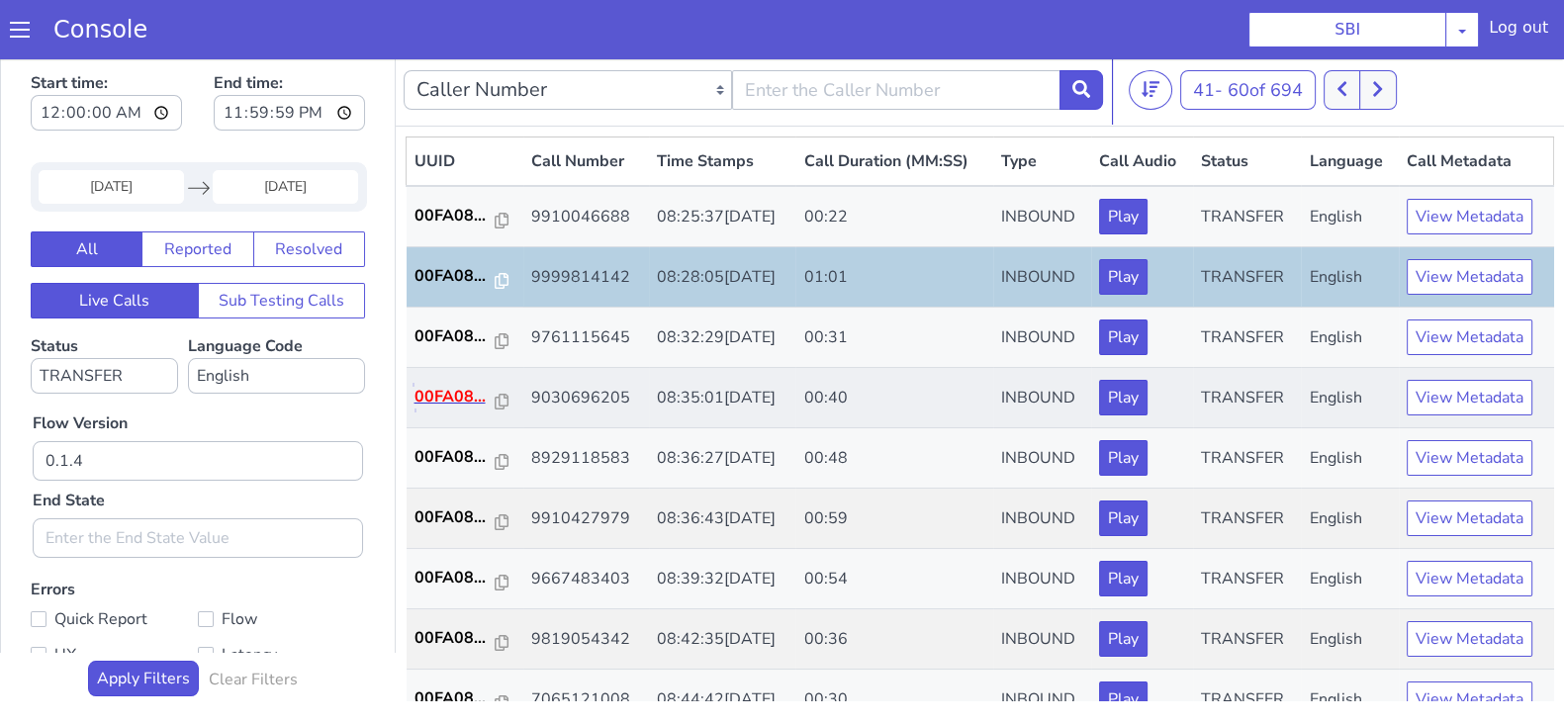
click at [433, 387] on p "00FA08..." at bounding box center [454, 397] width 81 height 24
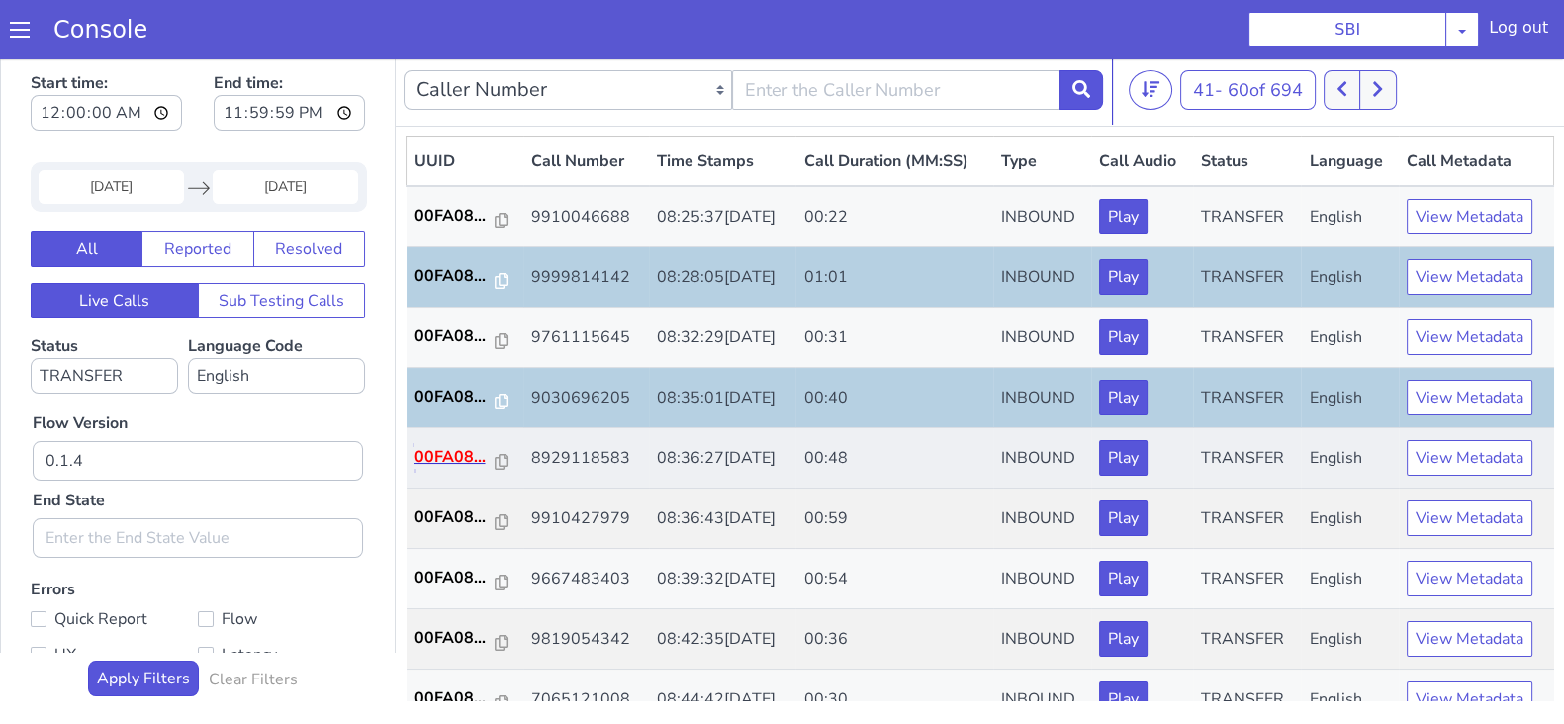
click at [465, 457] on p "00FA08..." at bounding box center [454, 457] width 81 height 24
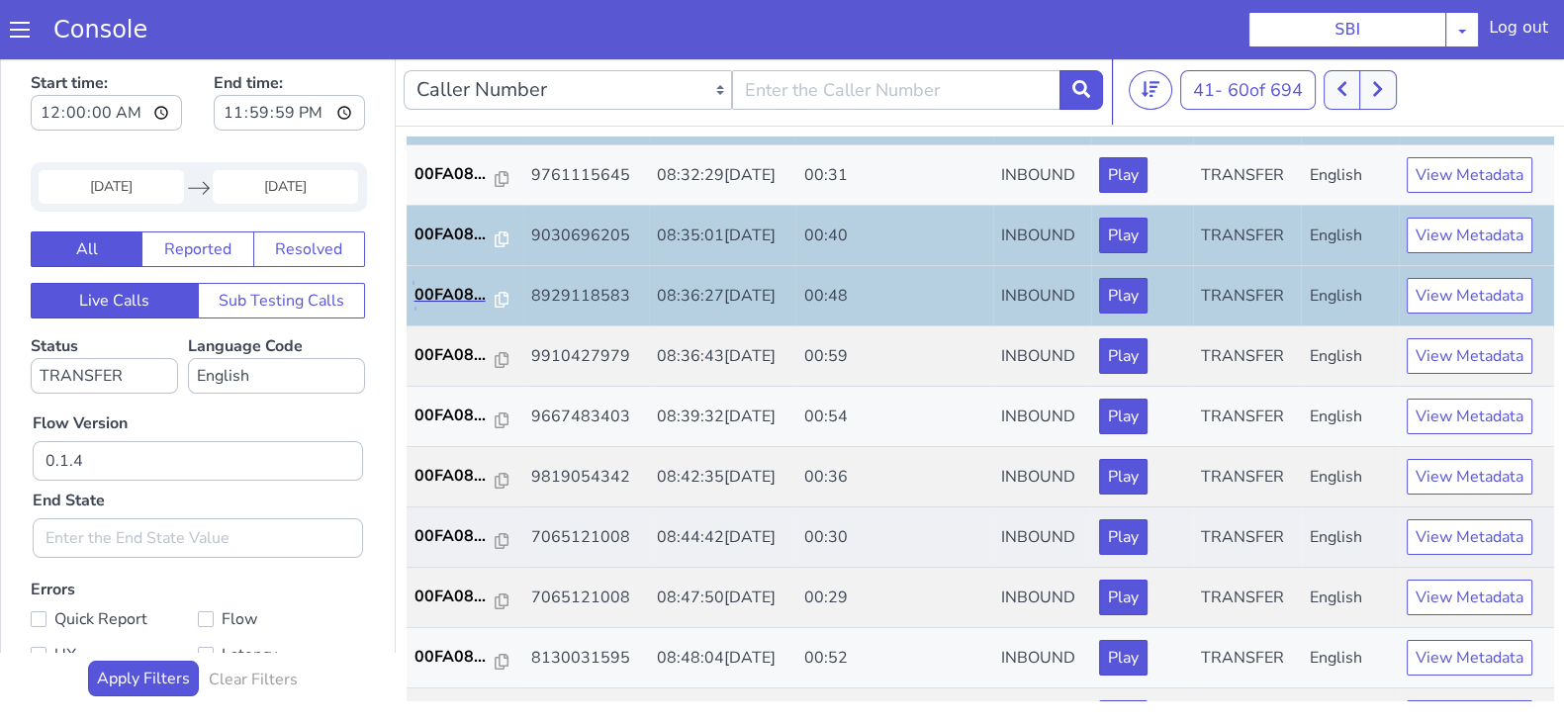
scroll to position [246, 0]
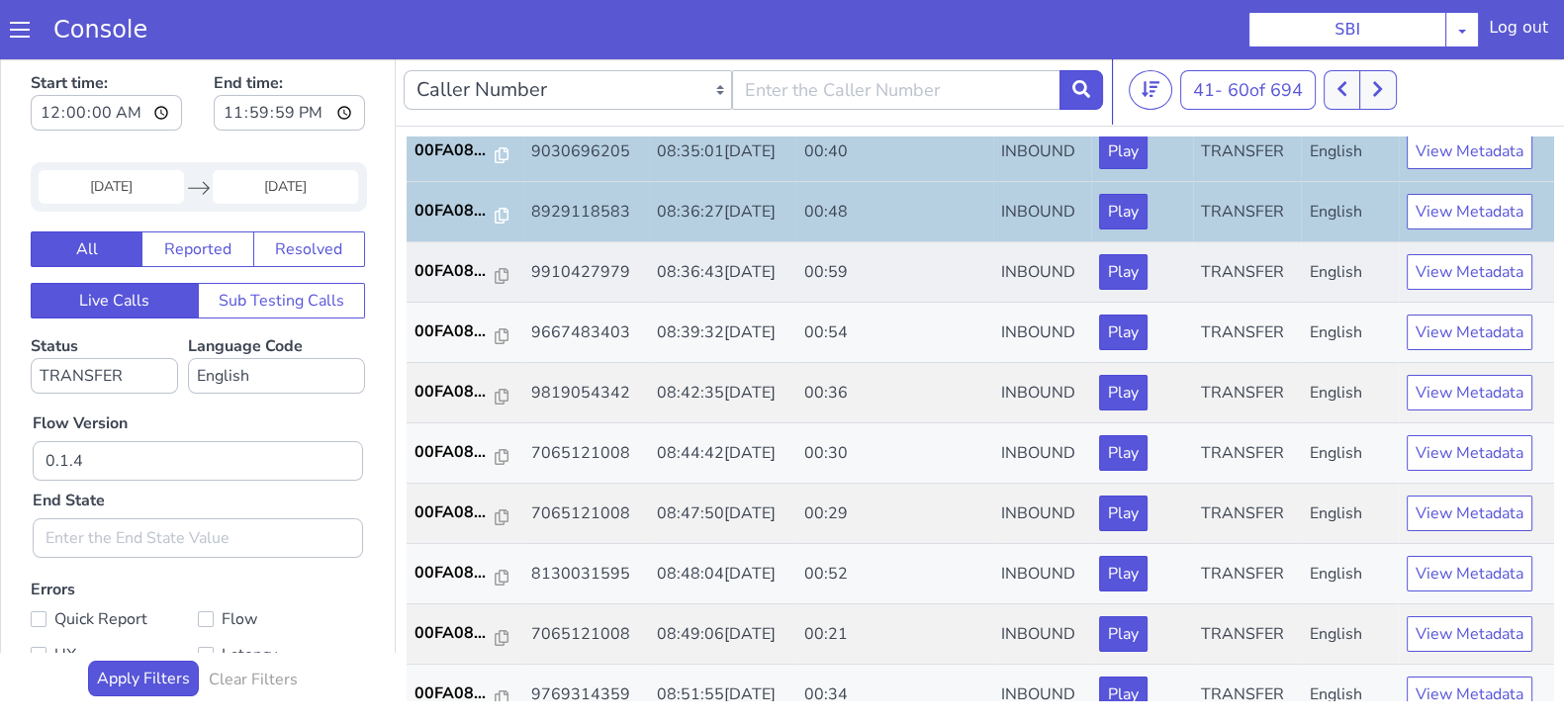
click at [451, 281] on td "00FA08..." at bounding box center [464, 272] width 117 height 60
click at [456, 268] on p "00FA08..." at bounding box center [454, 271] width 81 height 24
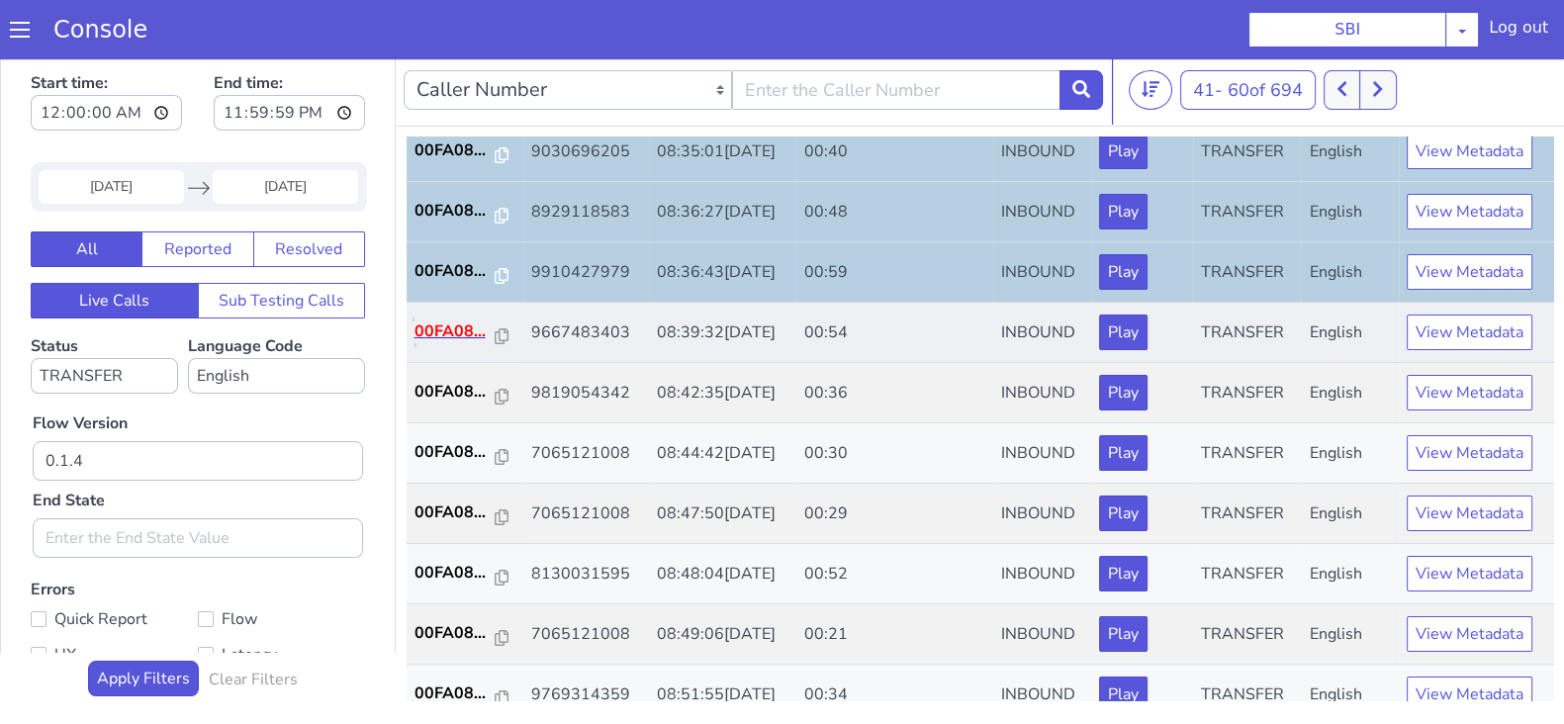
click at [462, 320] on p "00FA08..." at bounding box center [454, 331] width 81 height 24
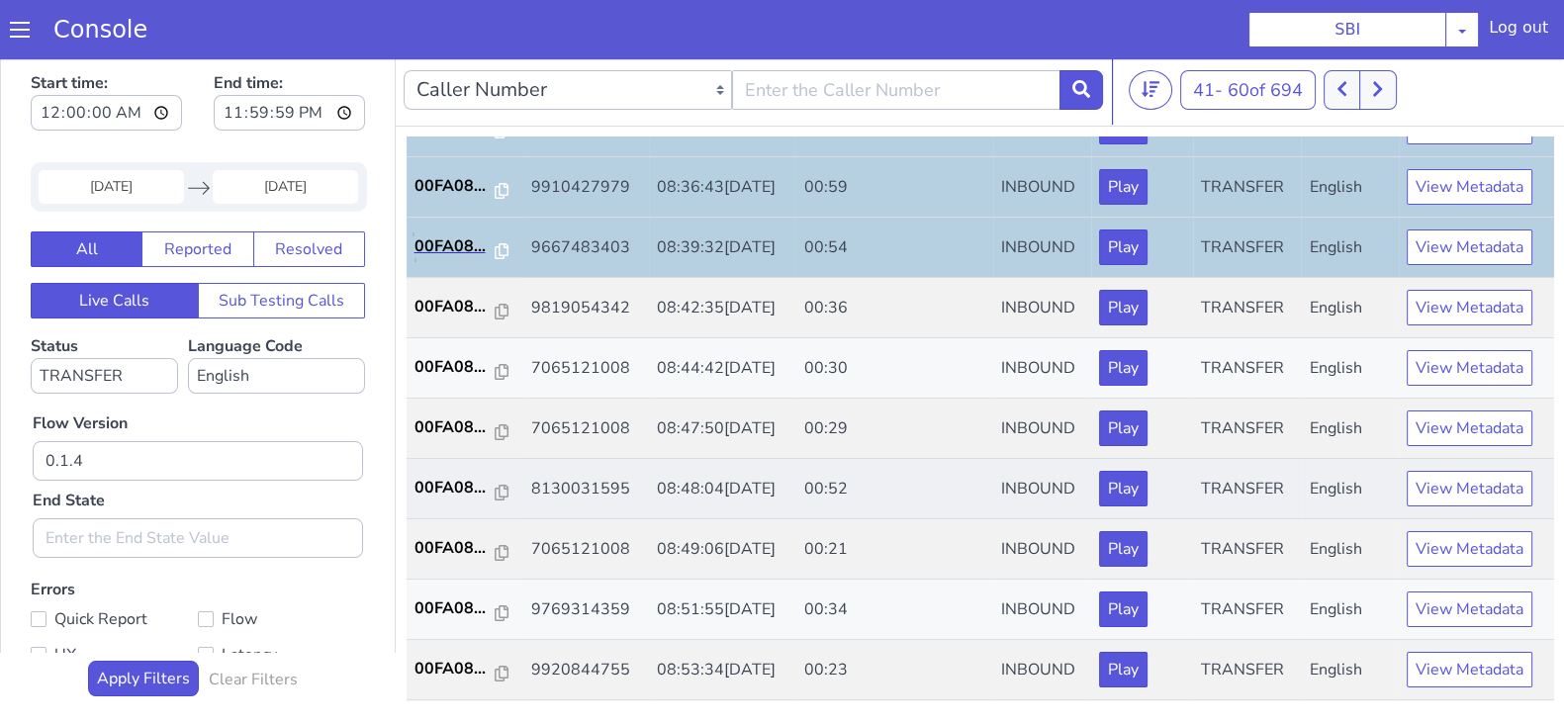
scroll to position [371, 0]
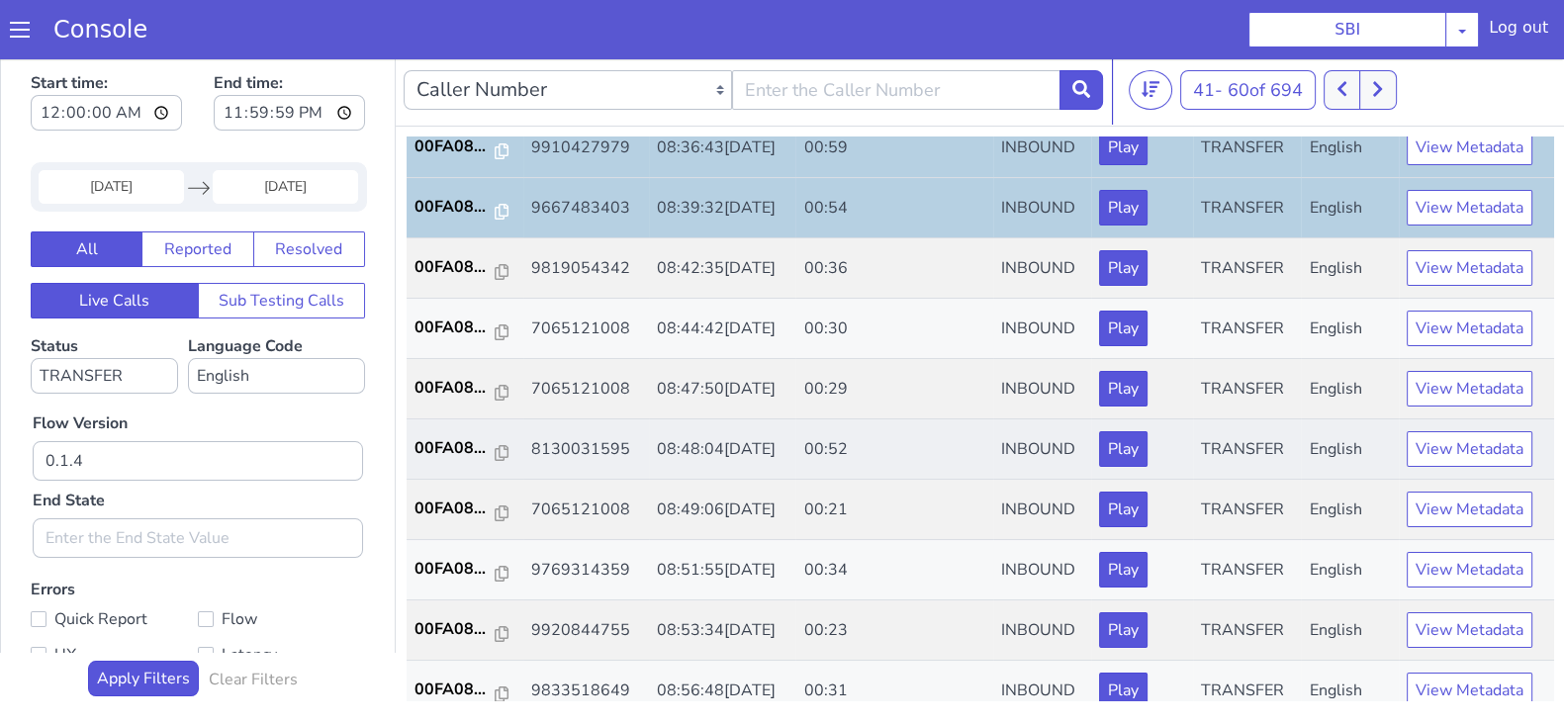
click at [447, 459] on td "00FA08..." at bounding box center [464, 449] width 117 height 60
click at [443, 442] on p "00FA08..." at bounding box center [454, 448] width 81 height 24
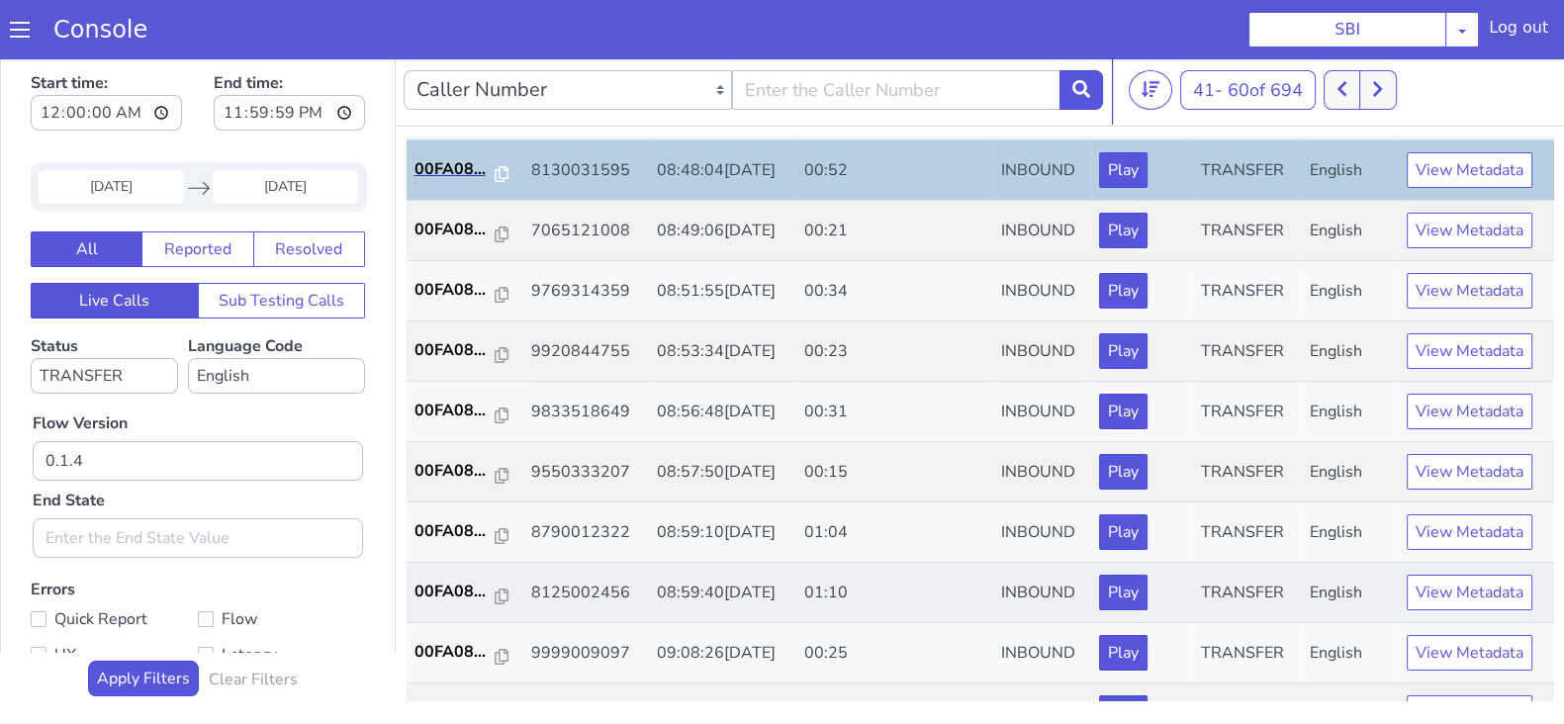
scroll to position [687, 0]
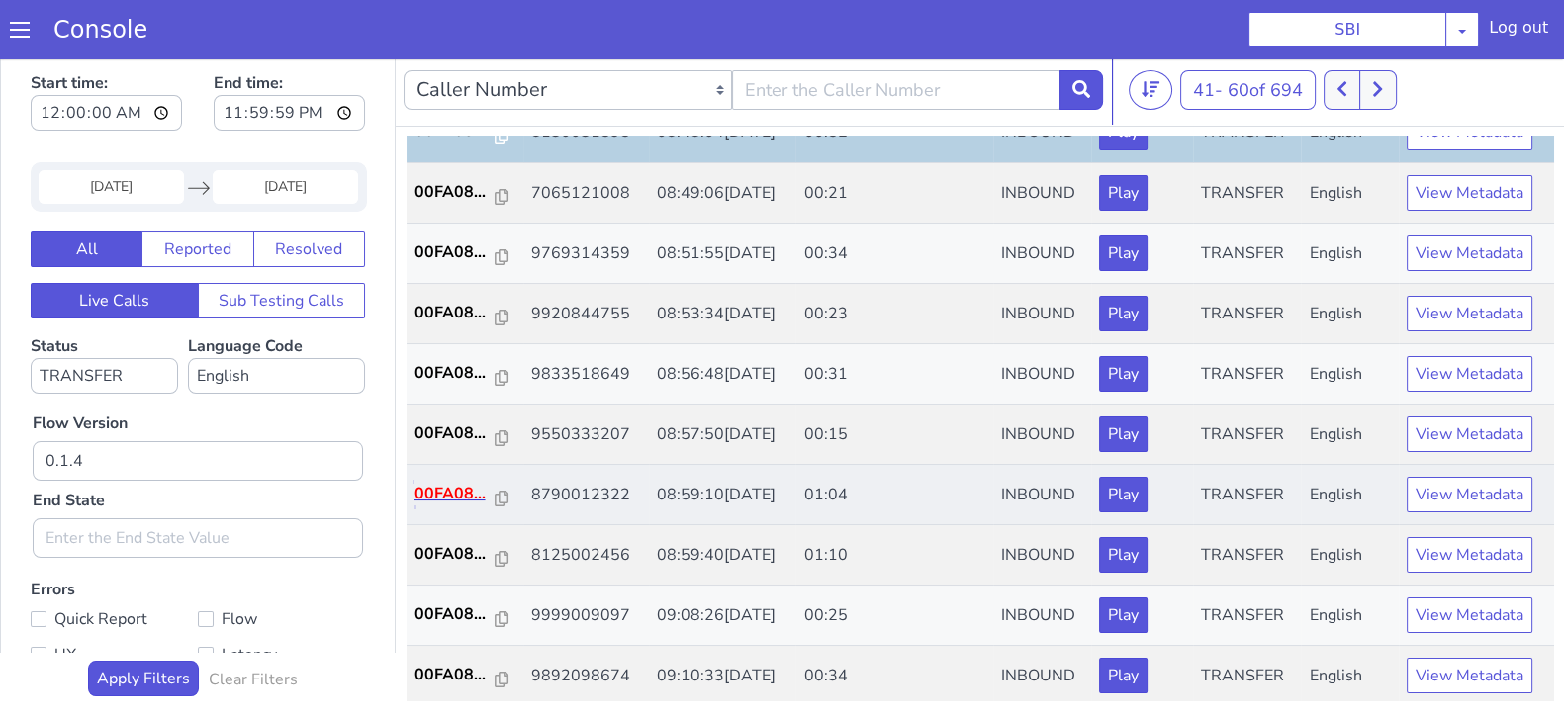
click at [445, 482] on p "00FA08..." at bounding box center [454, 494] width 81 height 24
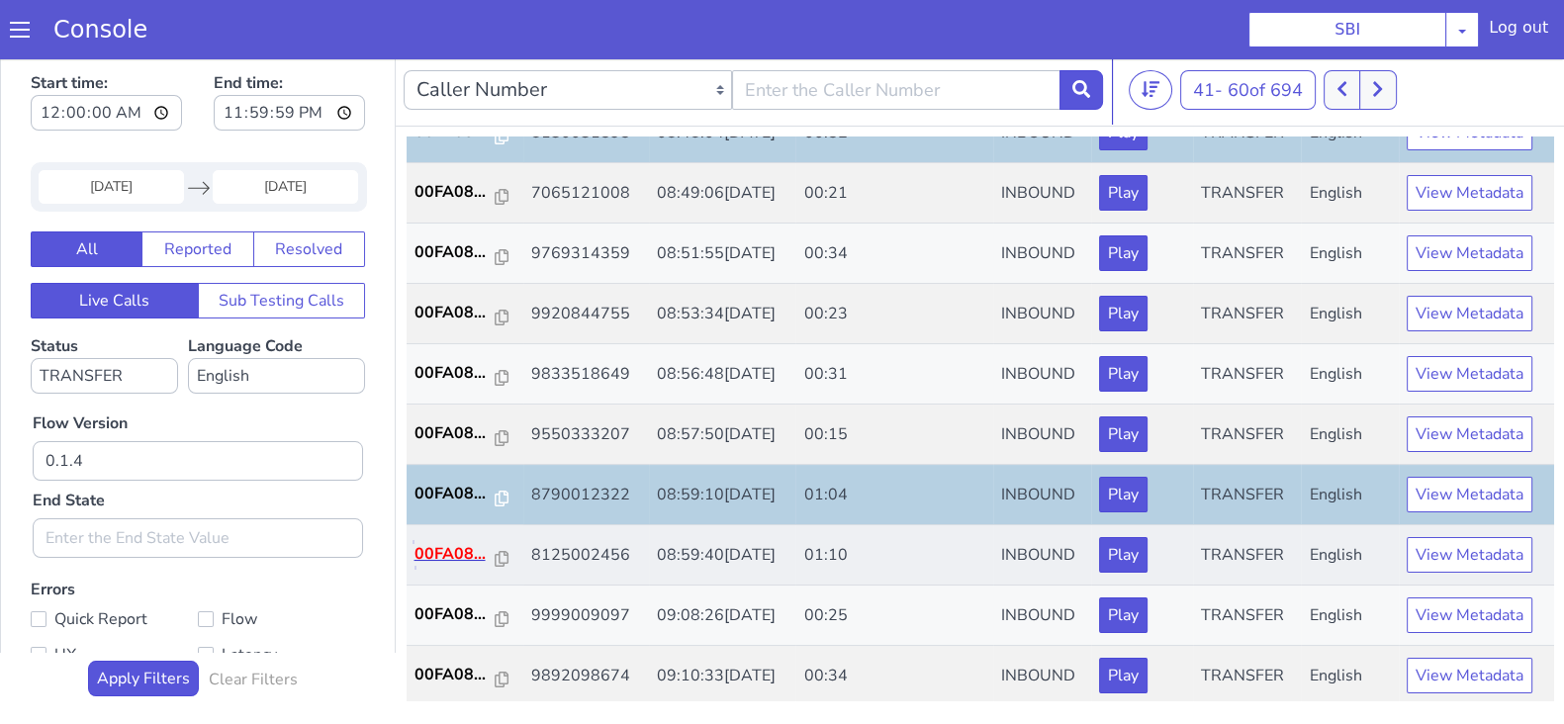
click at [472, 551] on p "00FA08..." at bounding box center [454, 554] width 81 height 24
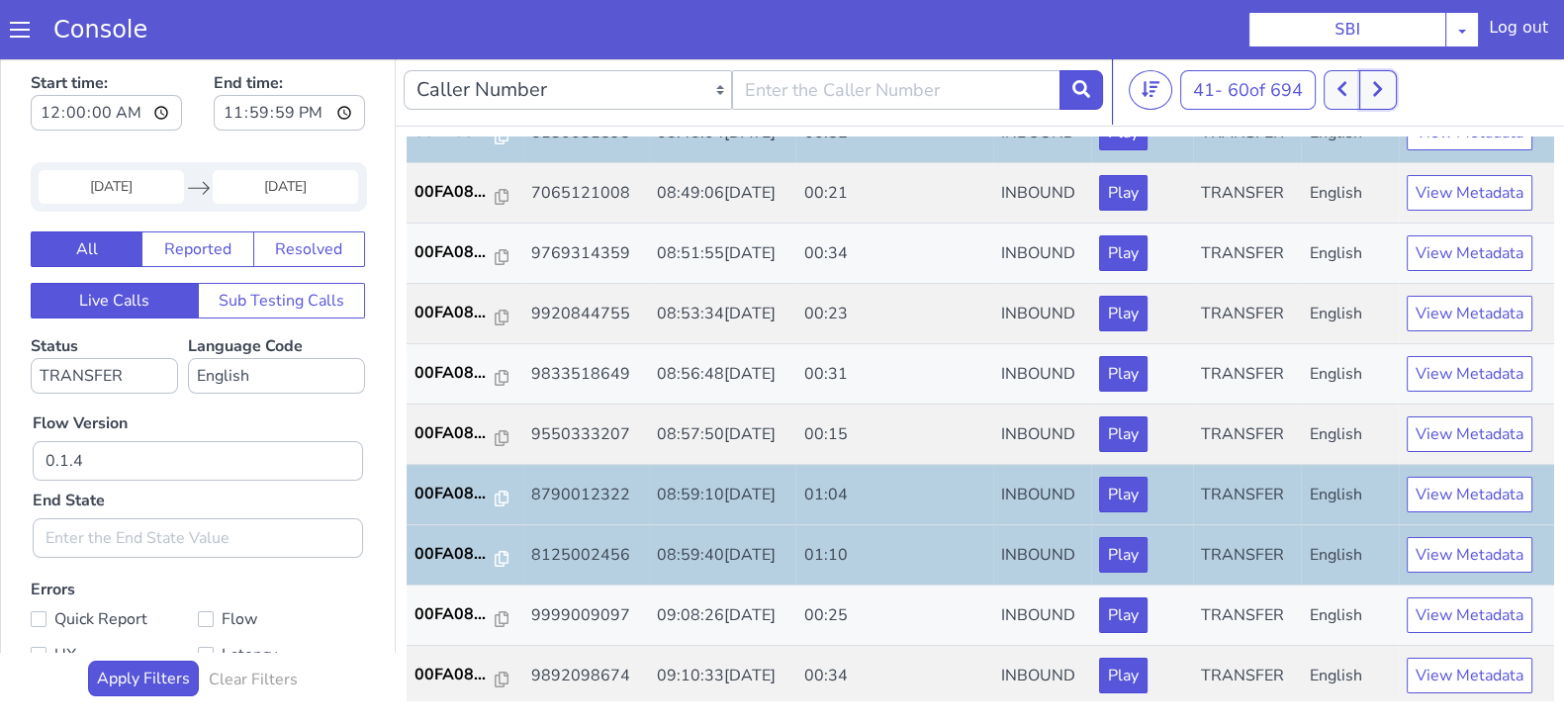
click at [1390, 89] on button at bounding box center [1377, 90] width 37 height 40
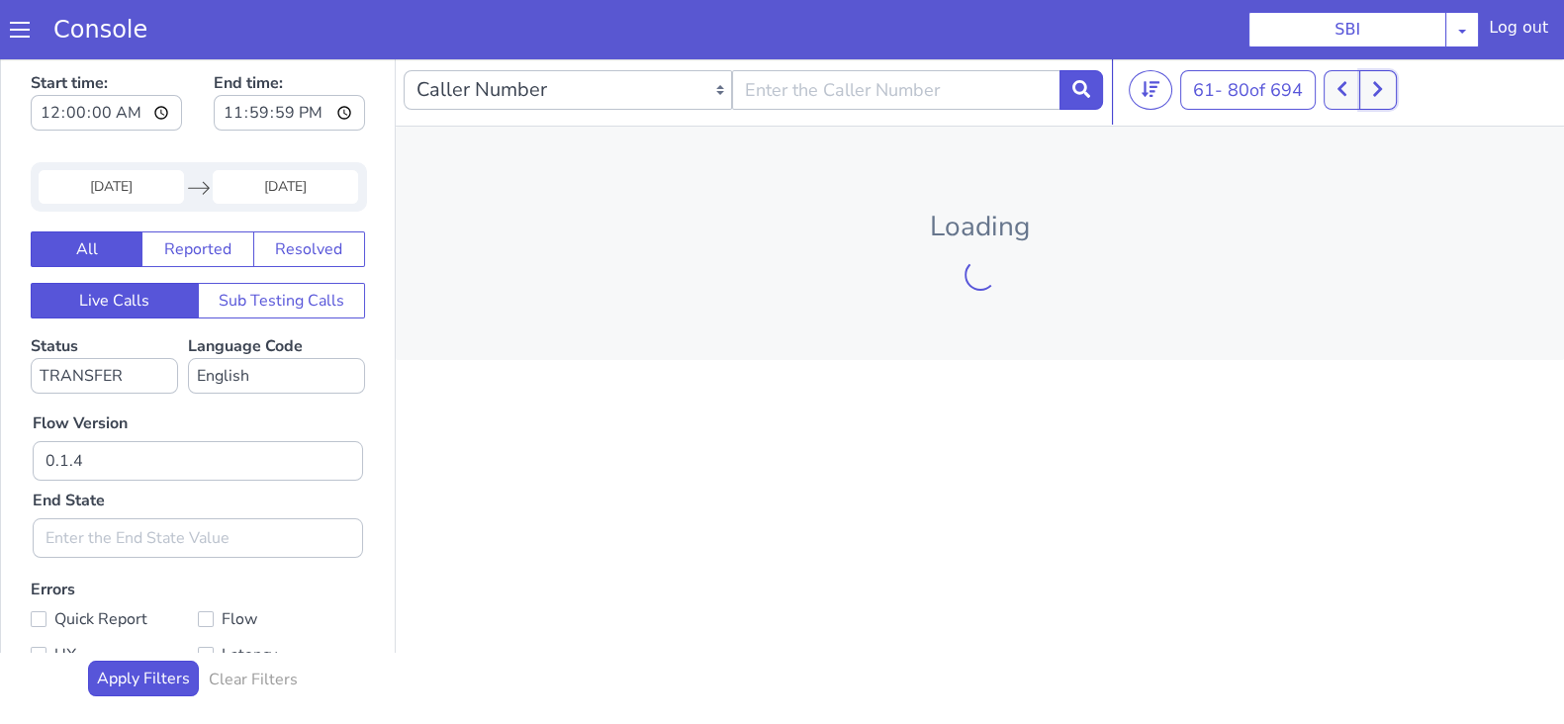
click at [1390, 89] on button at bounding box center [1377, 90] width 37 height 40
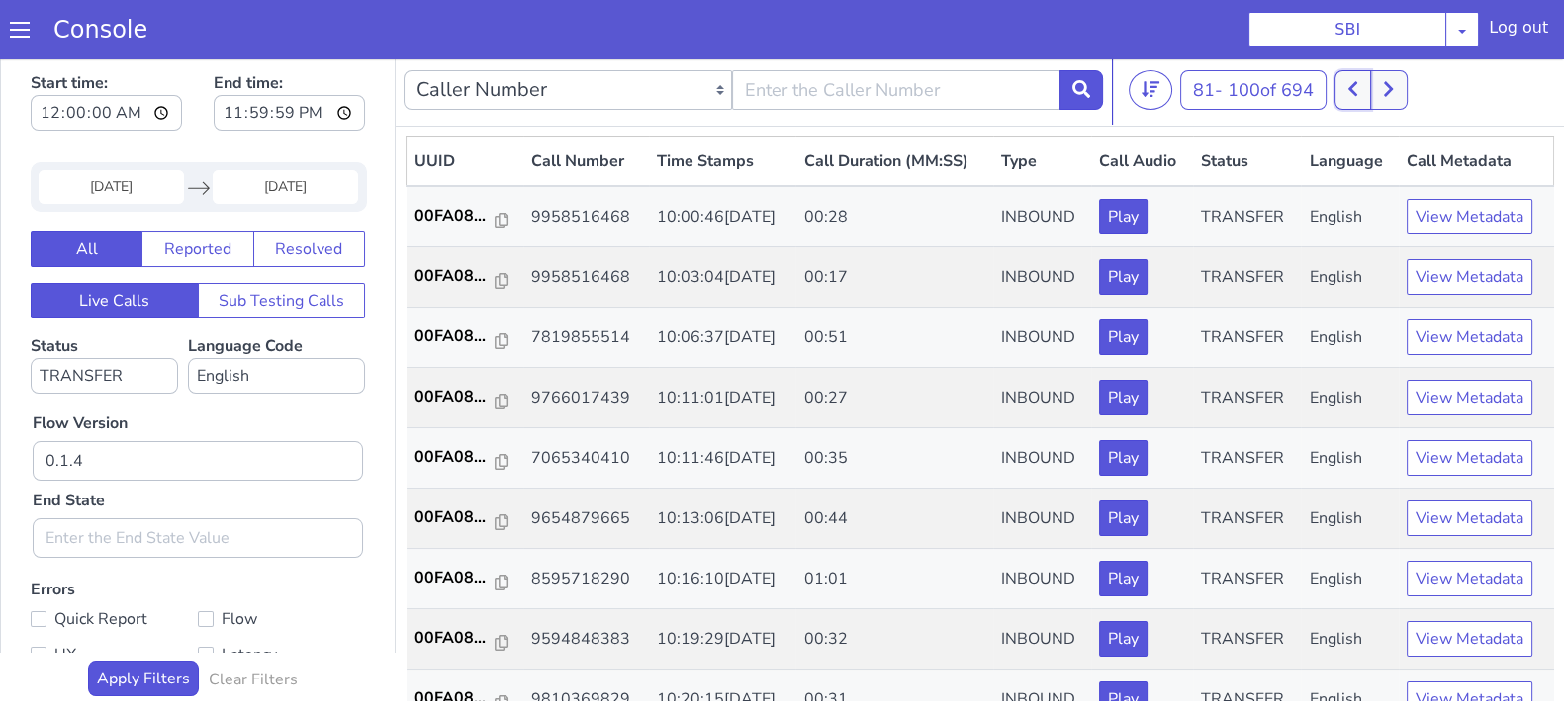
click at [1352, 88] on icon at bounding box center [1352, 89] width 11 height 18
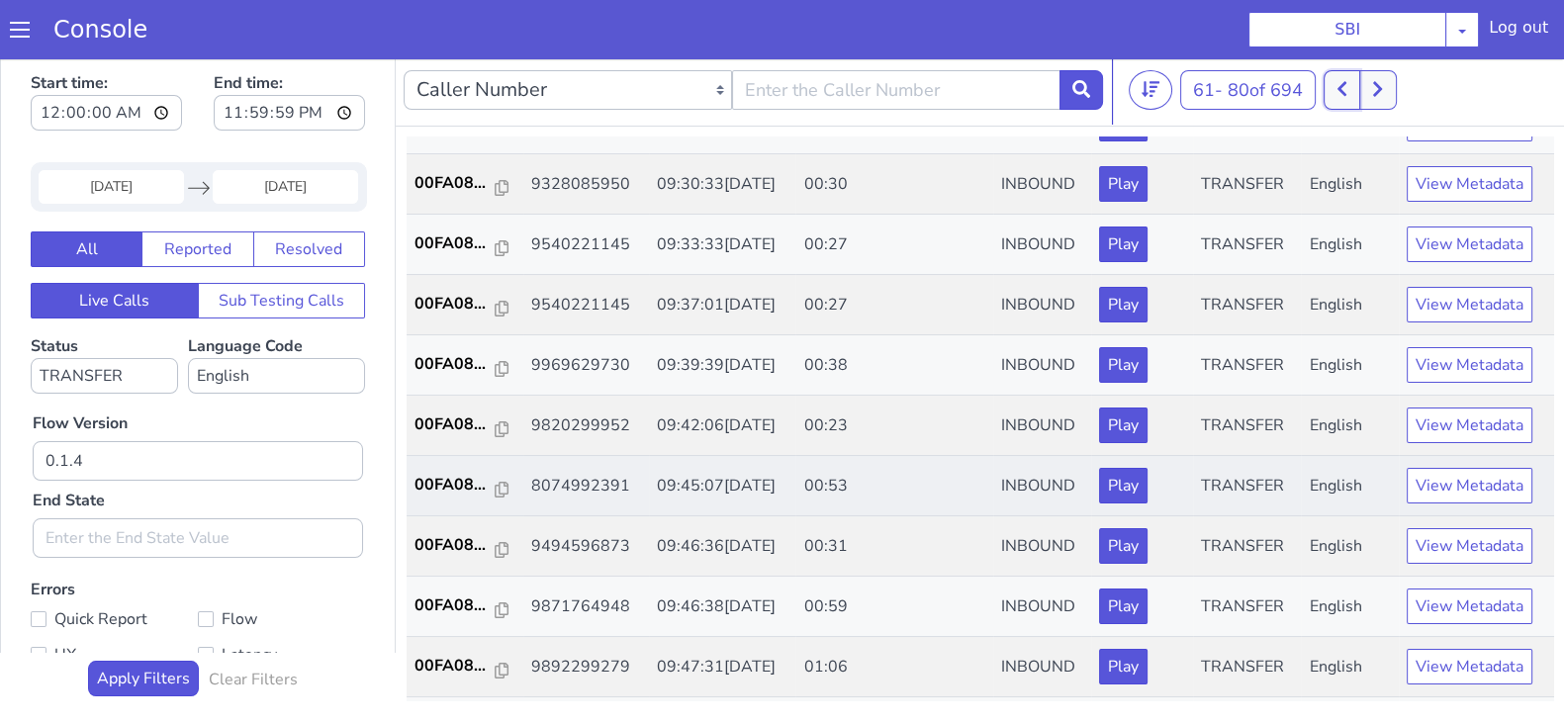
scroll to position [493, 0]
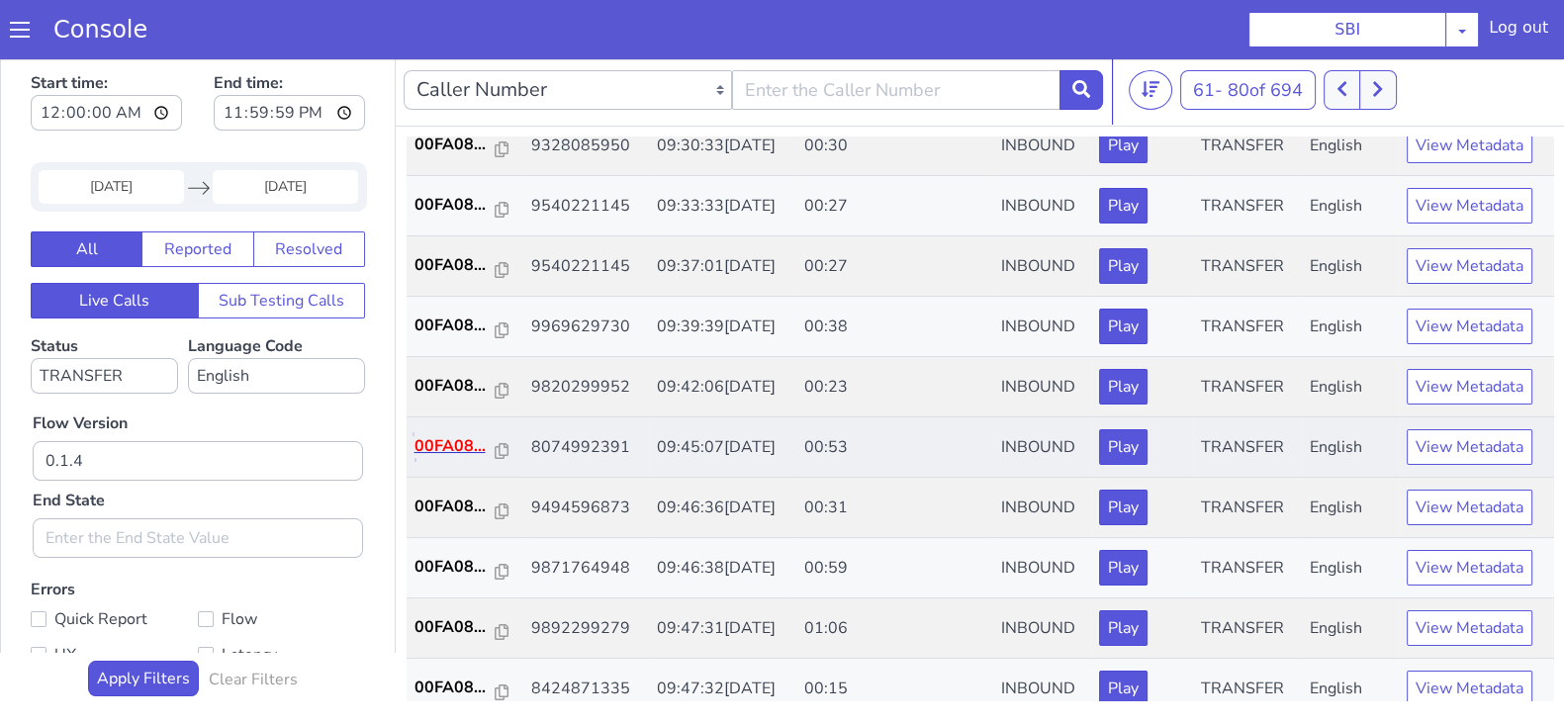
click at [469, 448] on p "00FA08..." at bounding box center [454, 446] width 81 height 24
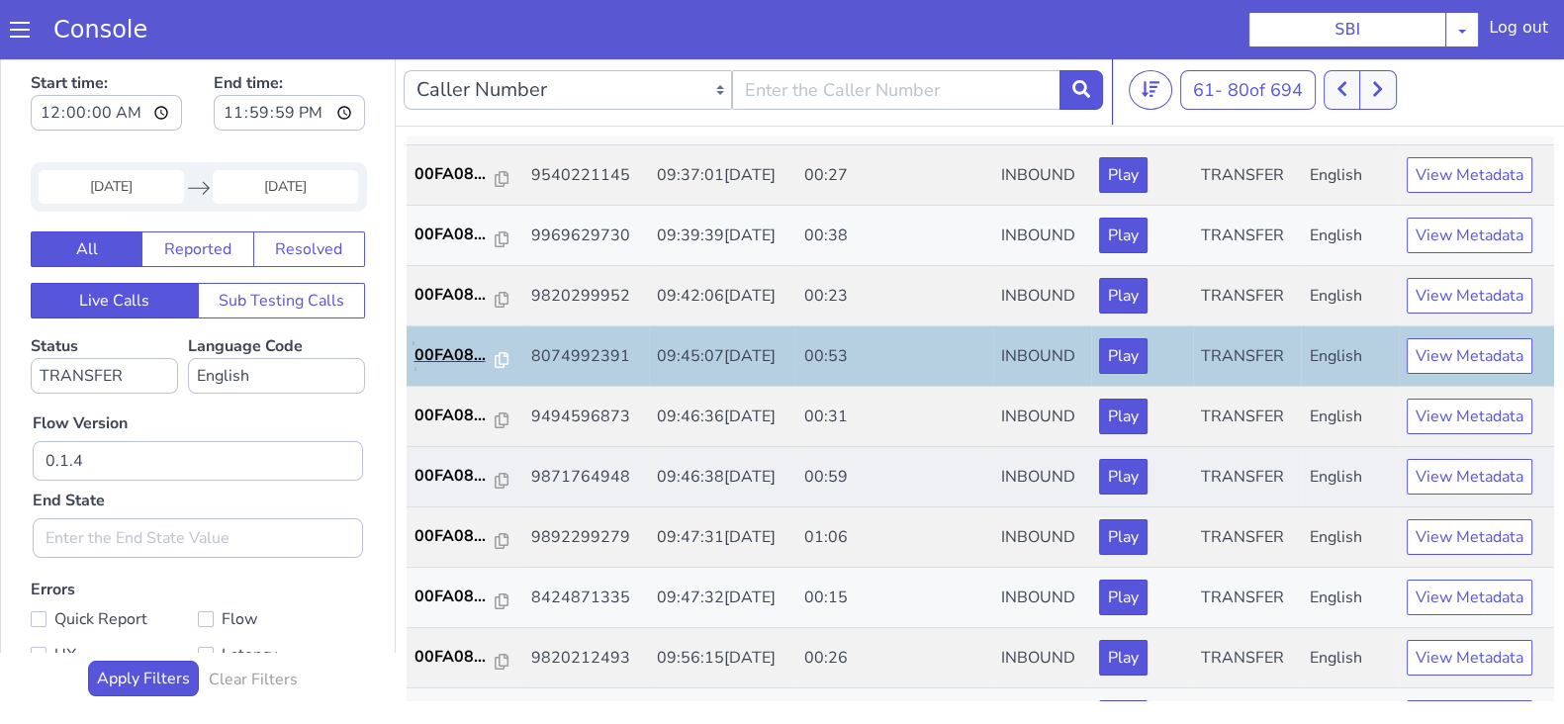
scroll to position [618, 0]
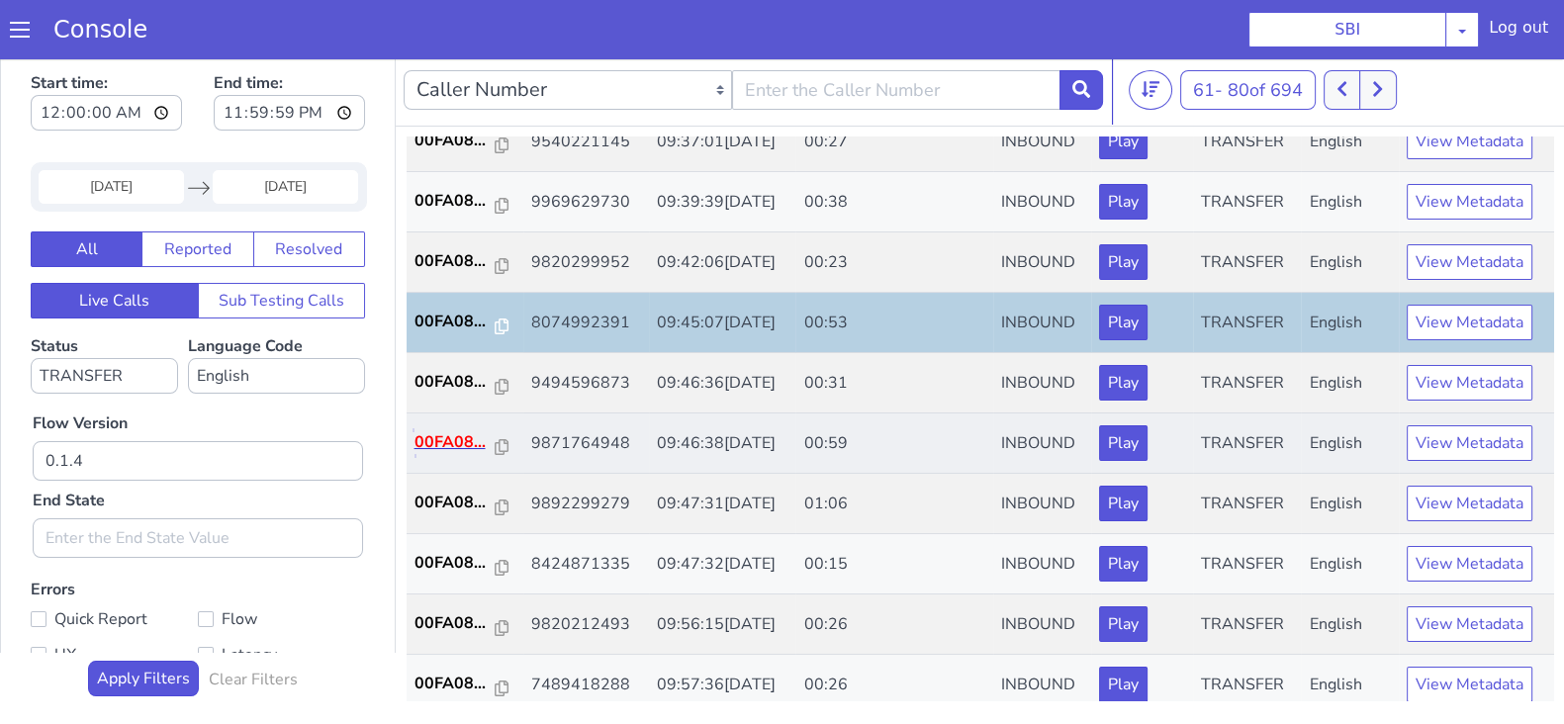
click at [465, 435] on p "00FA08..." at bounding box center [454, 442] width 81 height 24
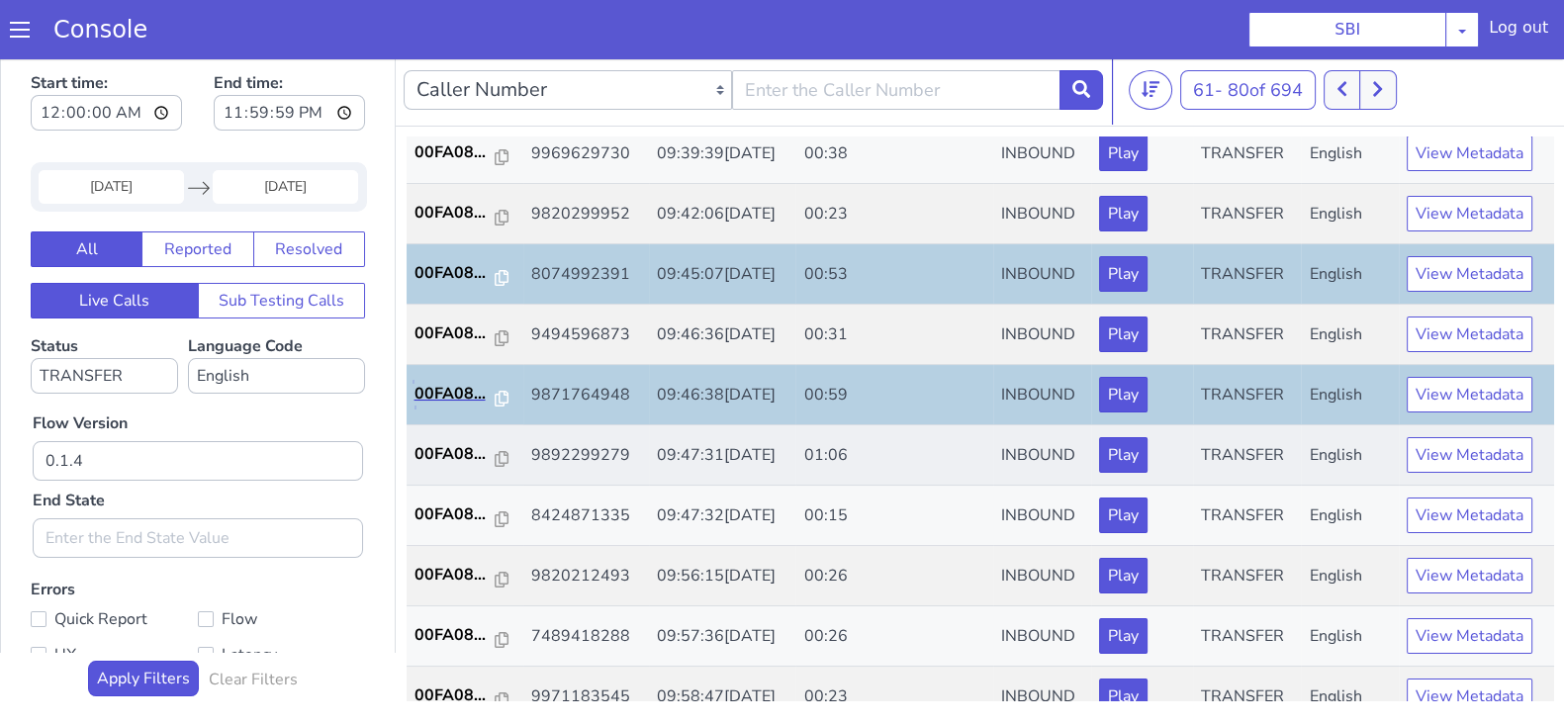
scroll to position [687, 0]
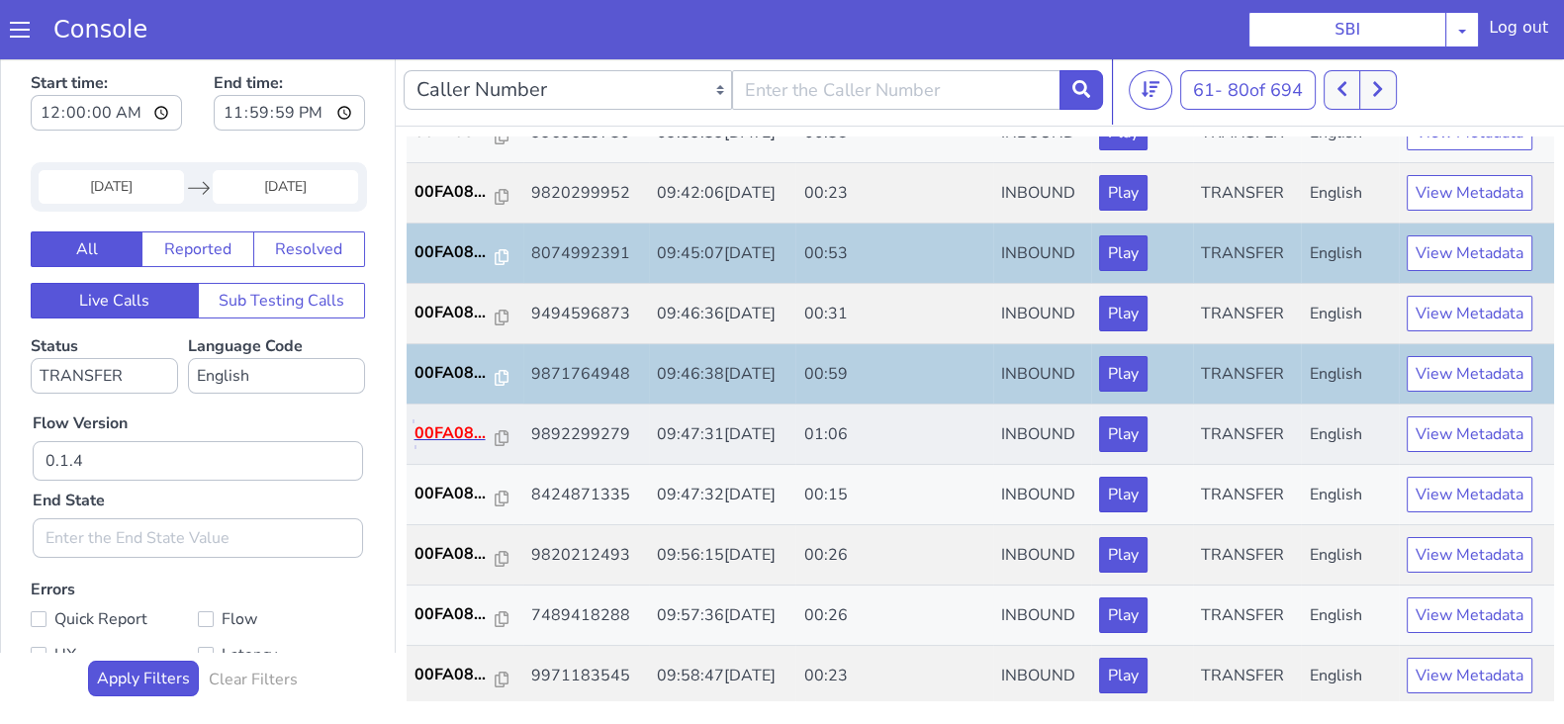
click at [429, 429] on p "00FA08..." at bounding box center [454, 433] width 81 height 24
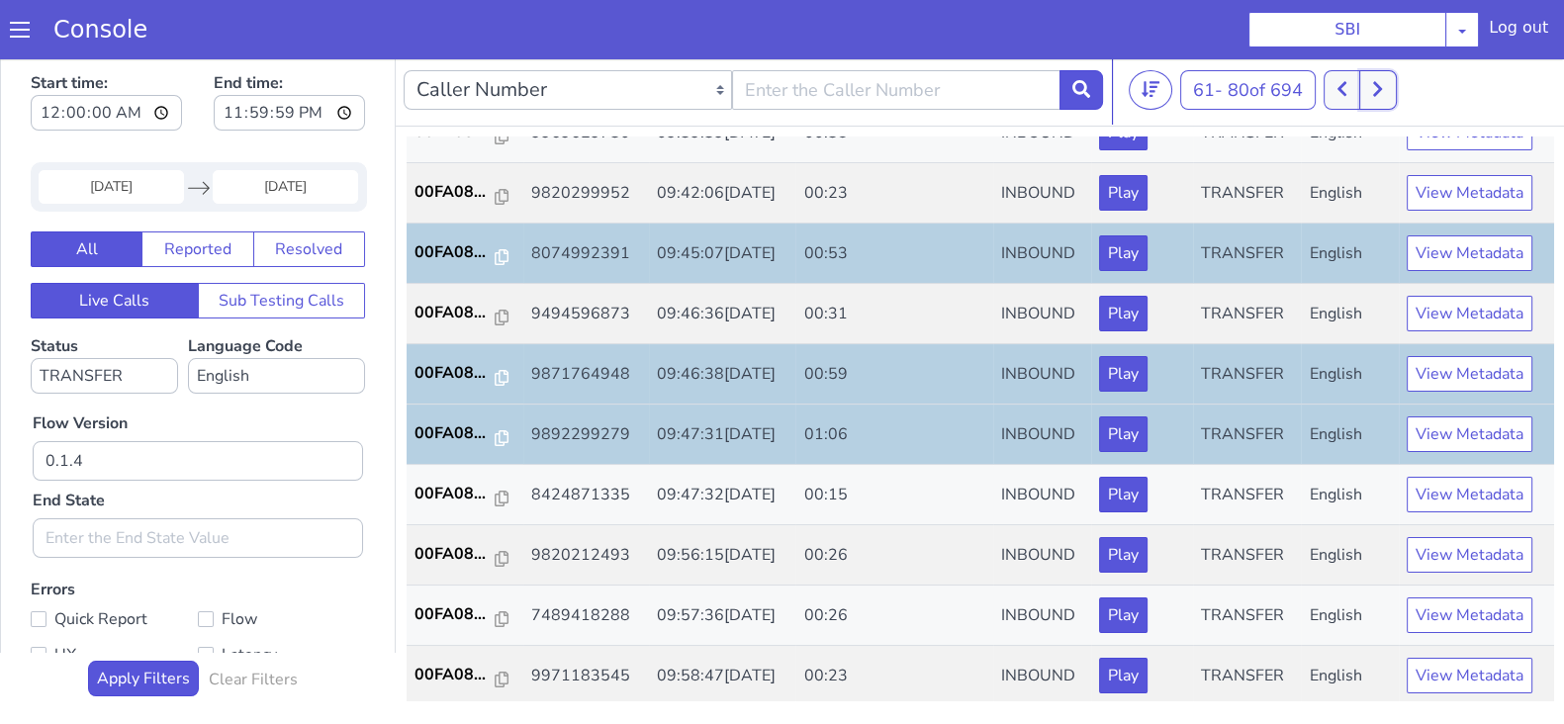
click at [1375, 84] on button at bounding box center [1377, 90] width 37 height 40
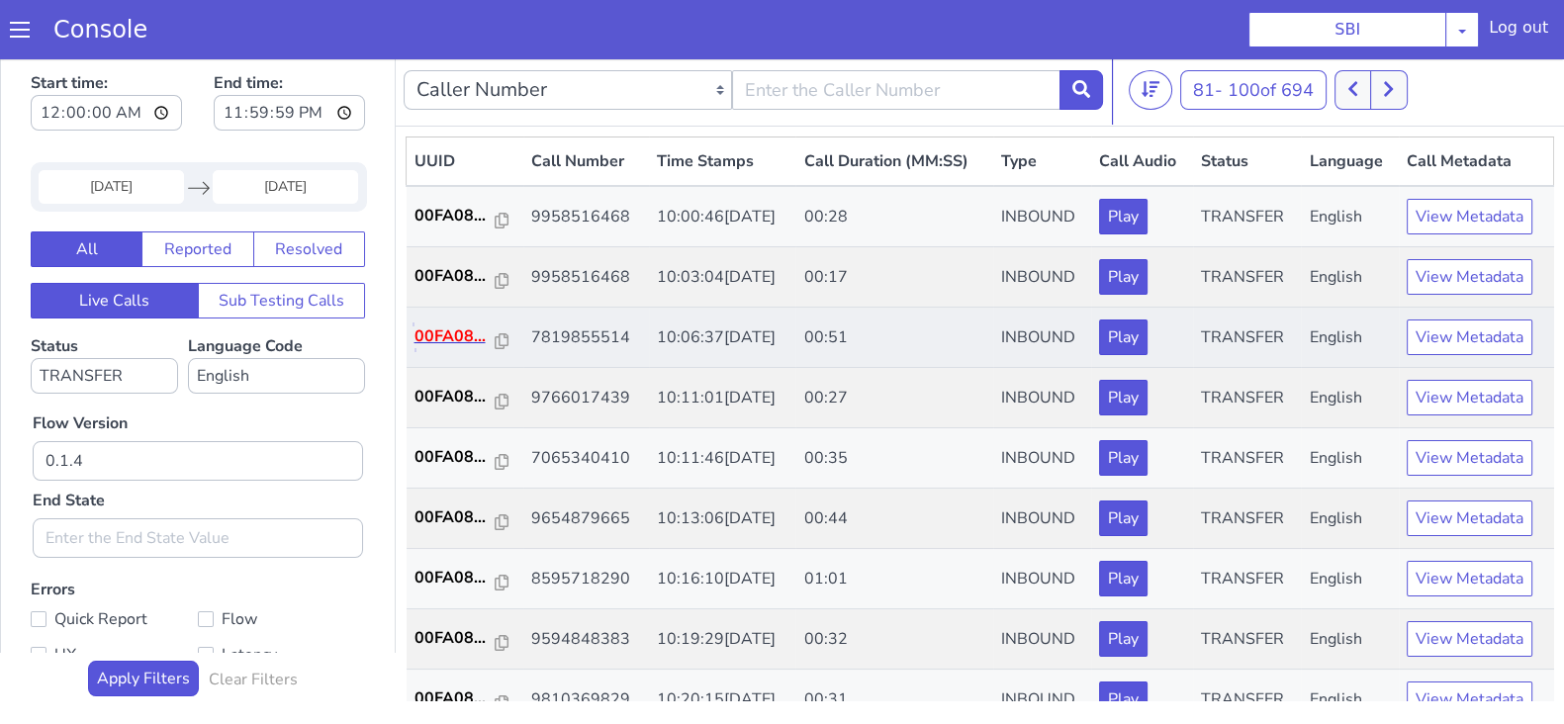
click at [441, 324] on p "00FA08..." at bounding box center [454, 336] width 81 height 24
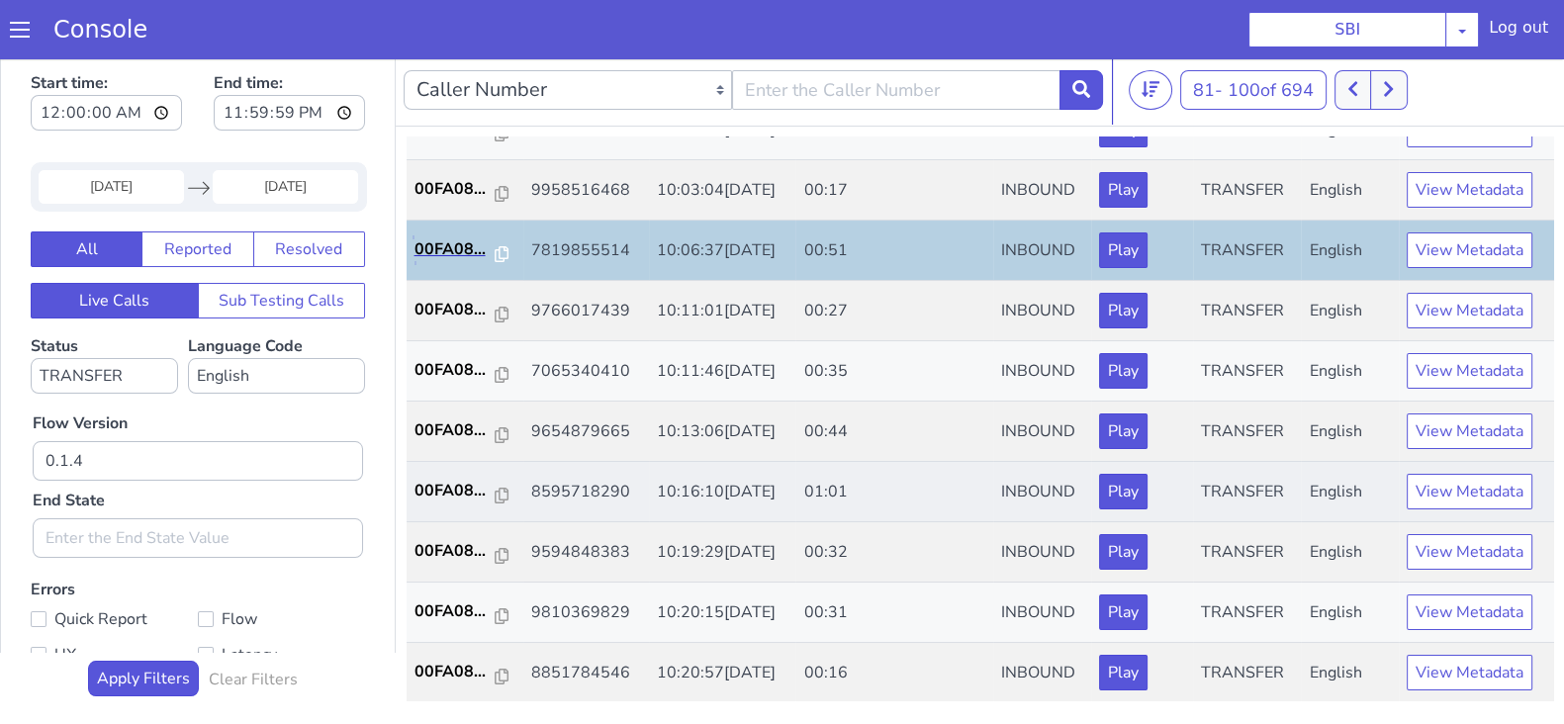
scroll to position [123, 0]
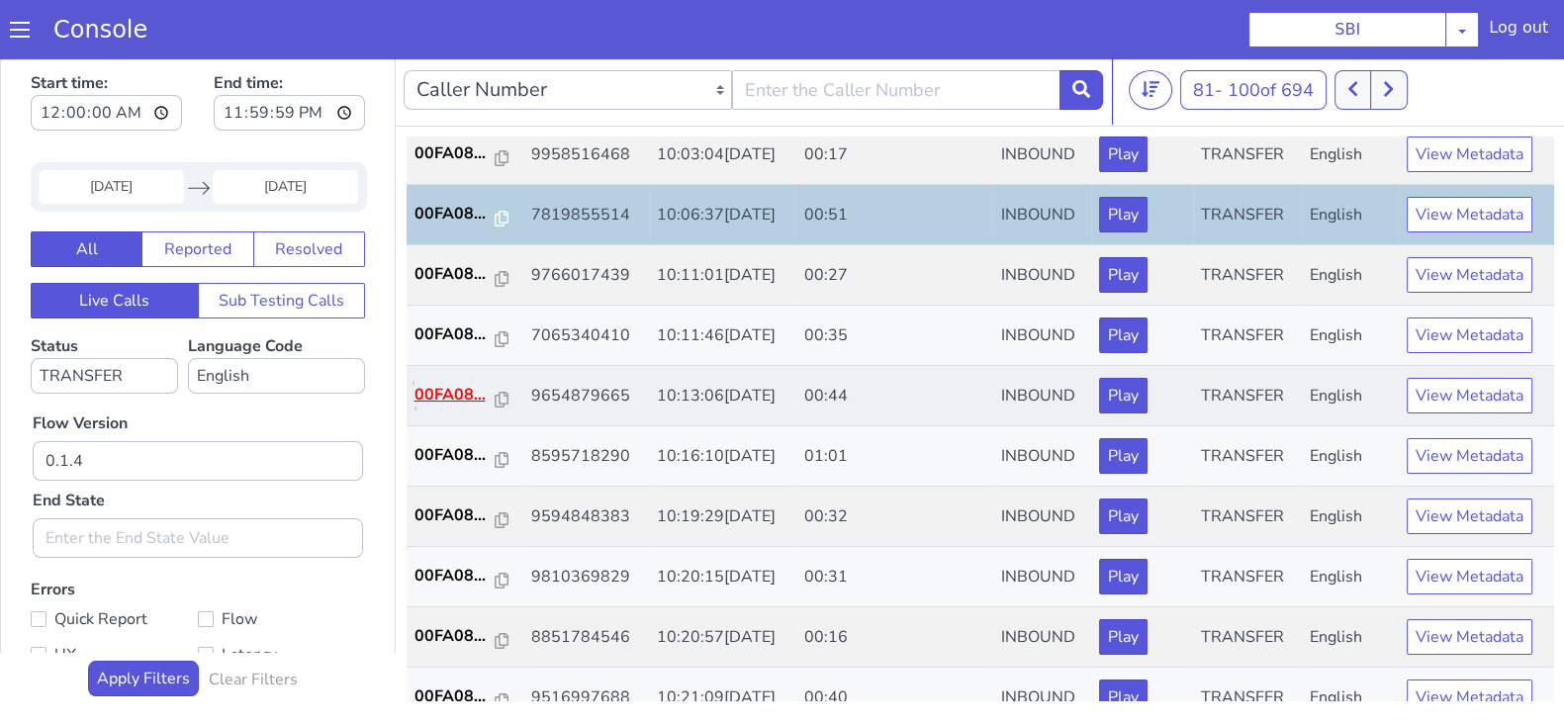
click at [440, 383] on p "00FA08..." at bounding box center [454, 395] width 81 height 24
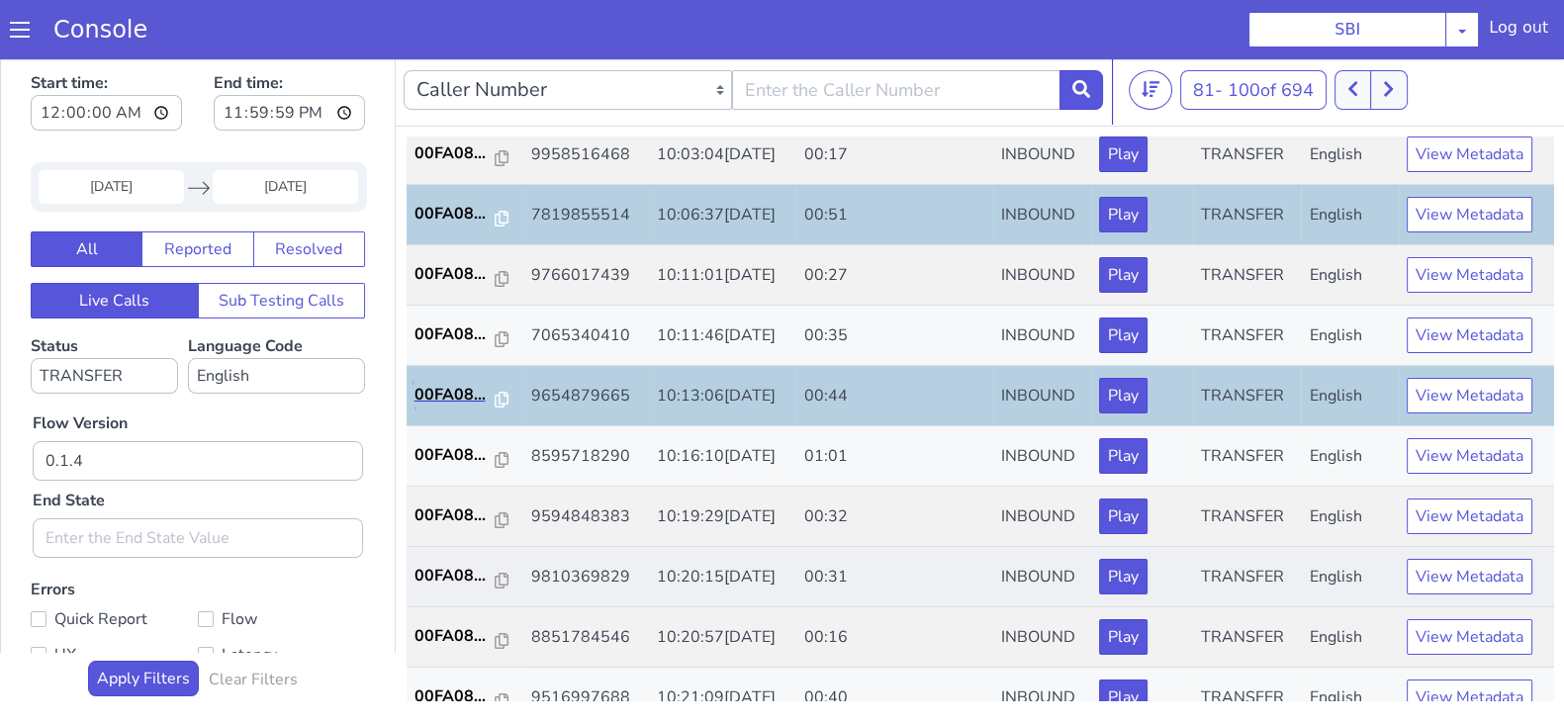
scroll to position [371, 0]
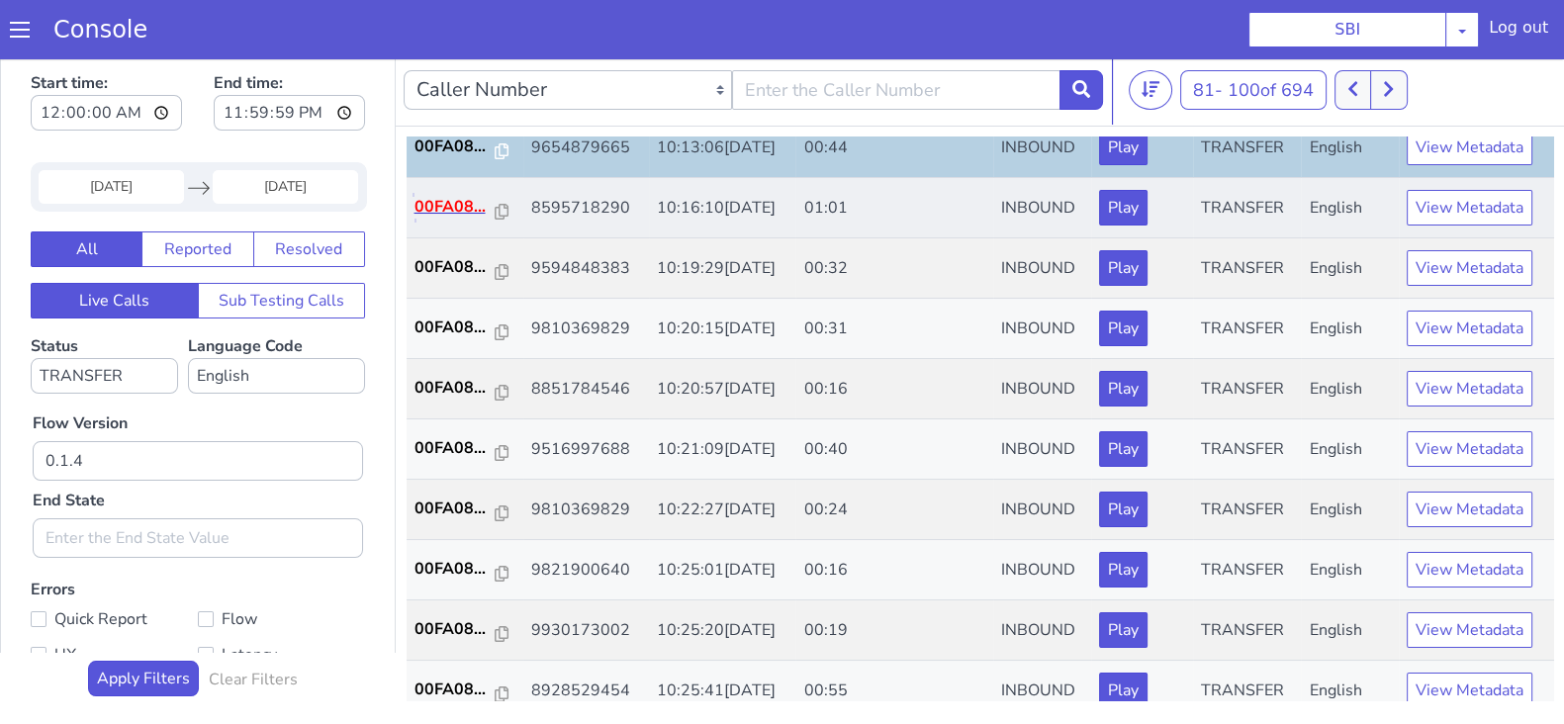
click at [434, 204] on p "00FA08..." at bounding box center [454, 207] width 81 height 24
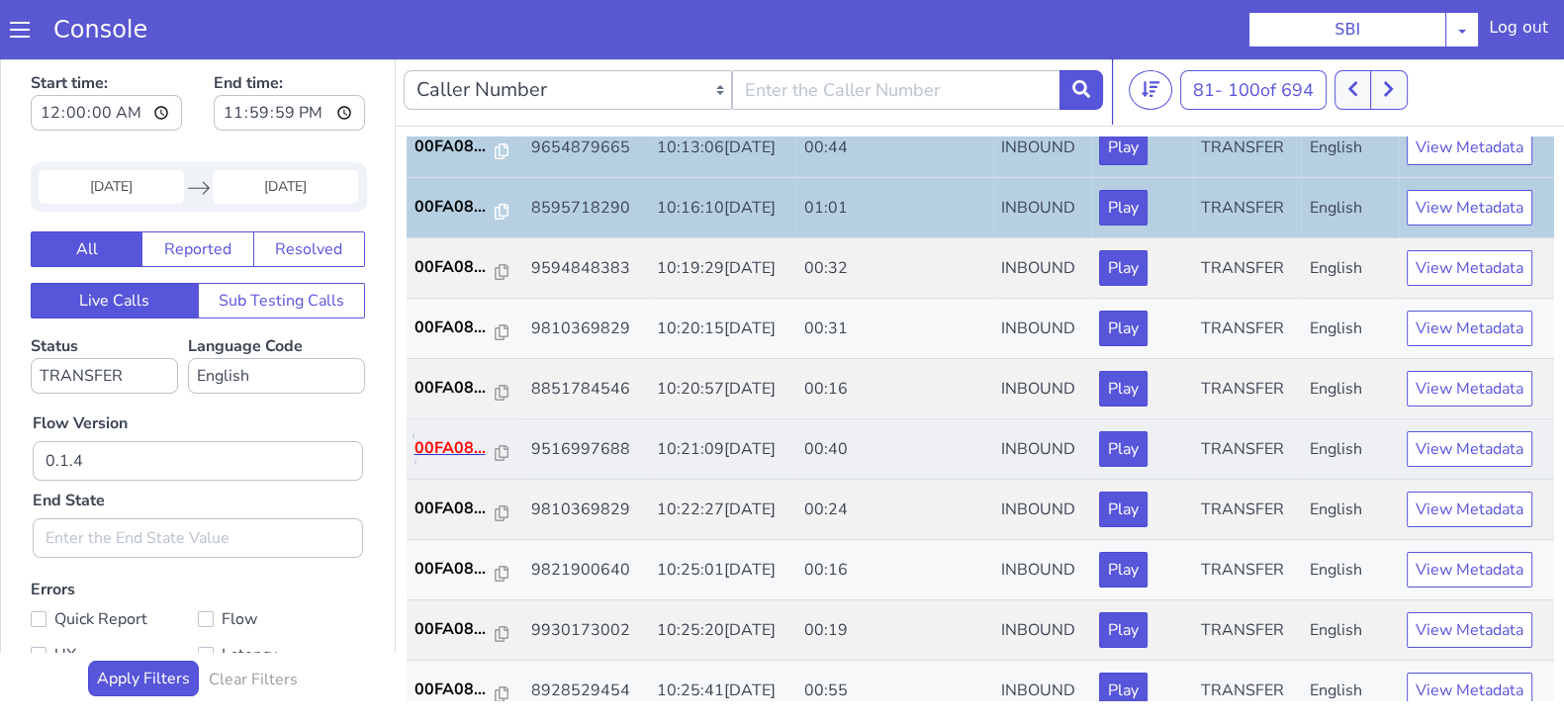
click at [470, 440] on p "00FA08..." at bounding box center [454, 448] width 81 height 24
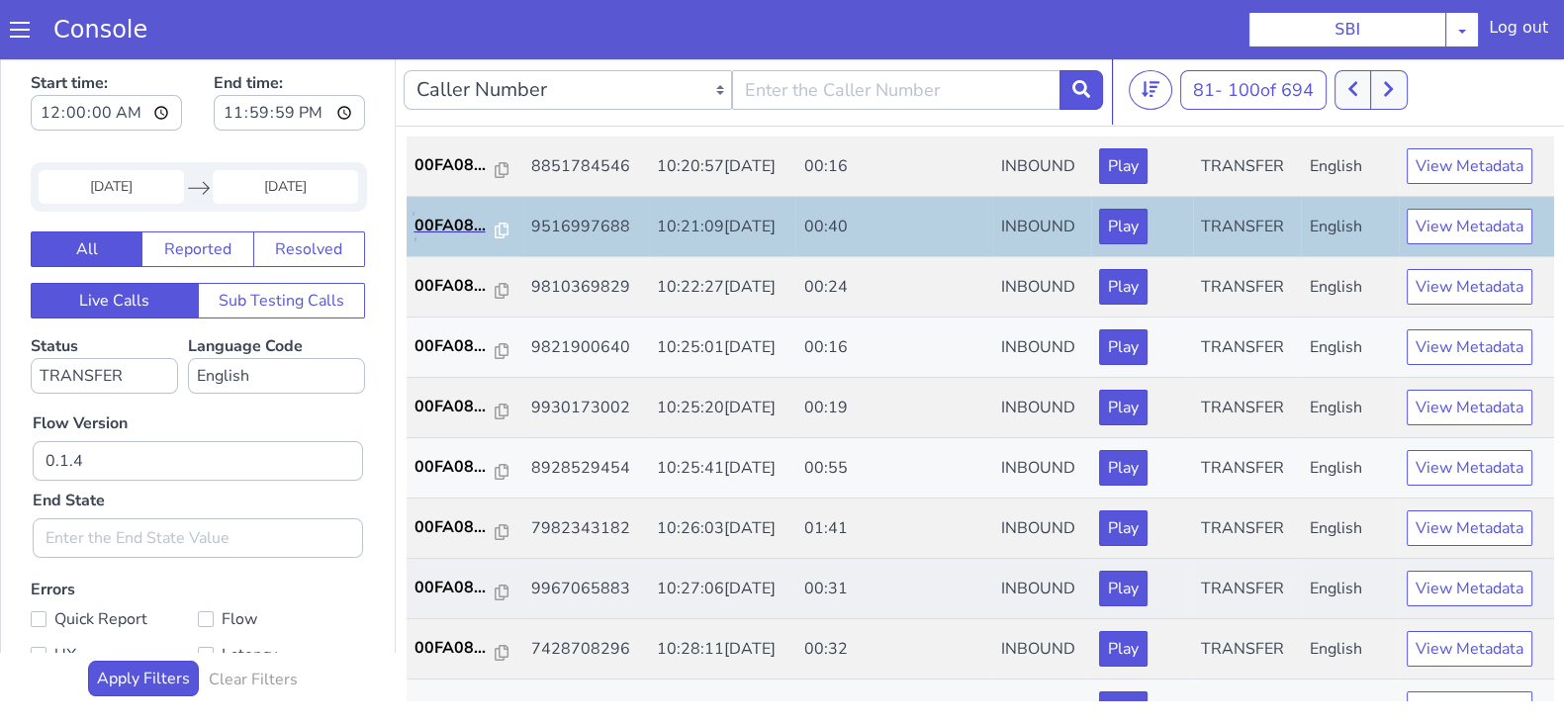
scroll to position [618, 0]
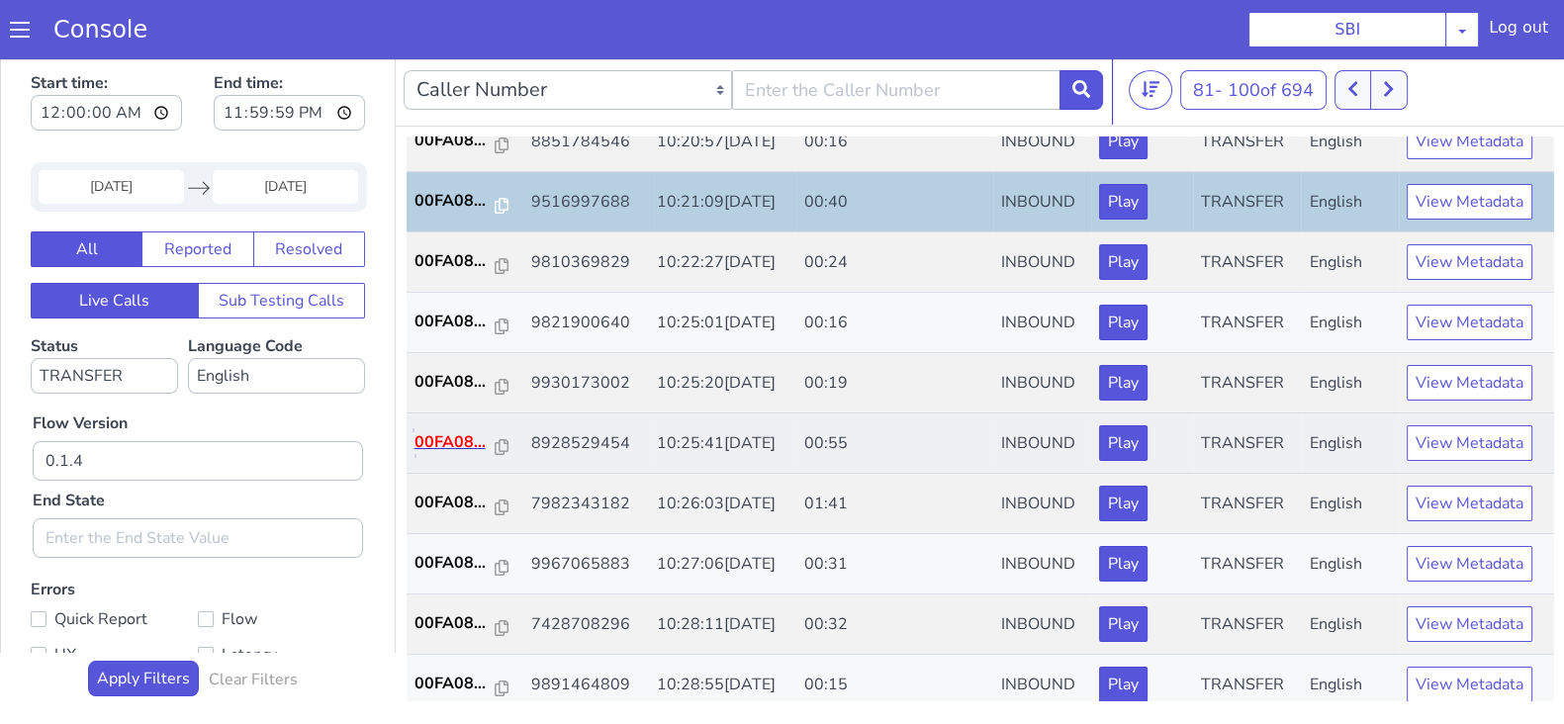
click at [461, 430] on p "00FA08..." at bounding box center [454, 442] width 81 height 24
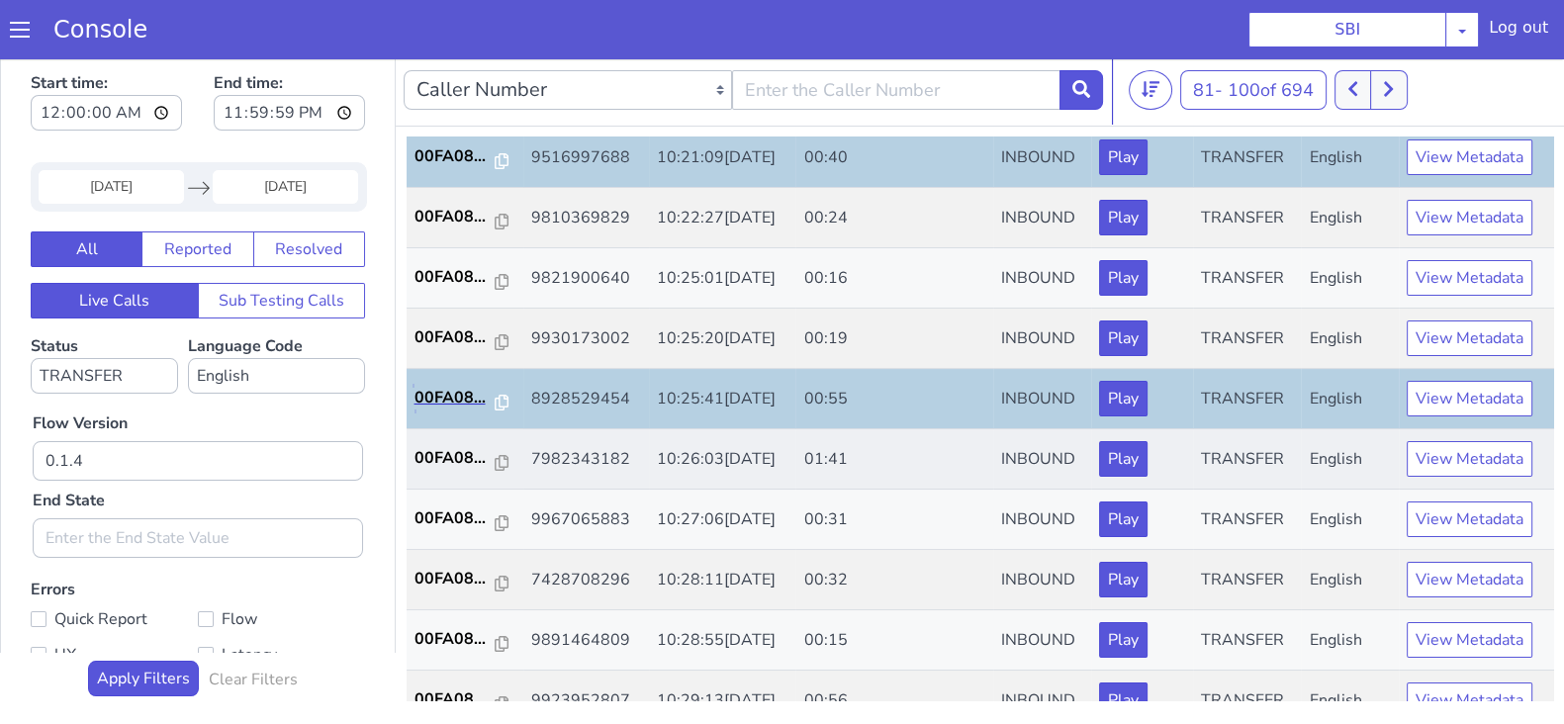
scroll to position [687, 0]
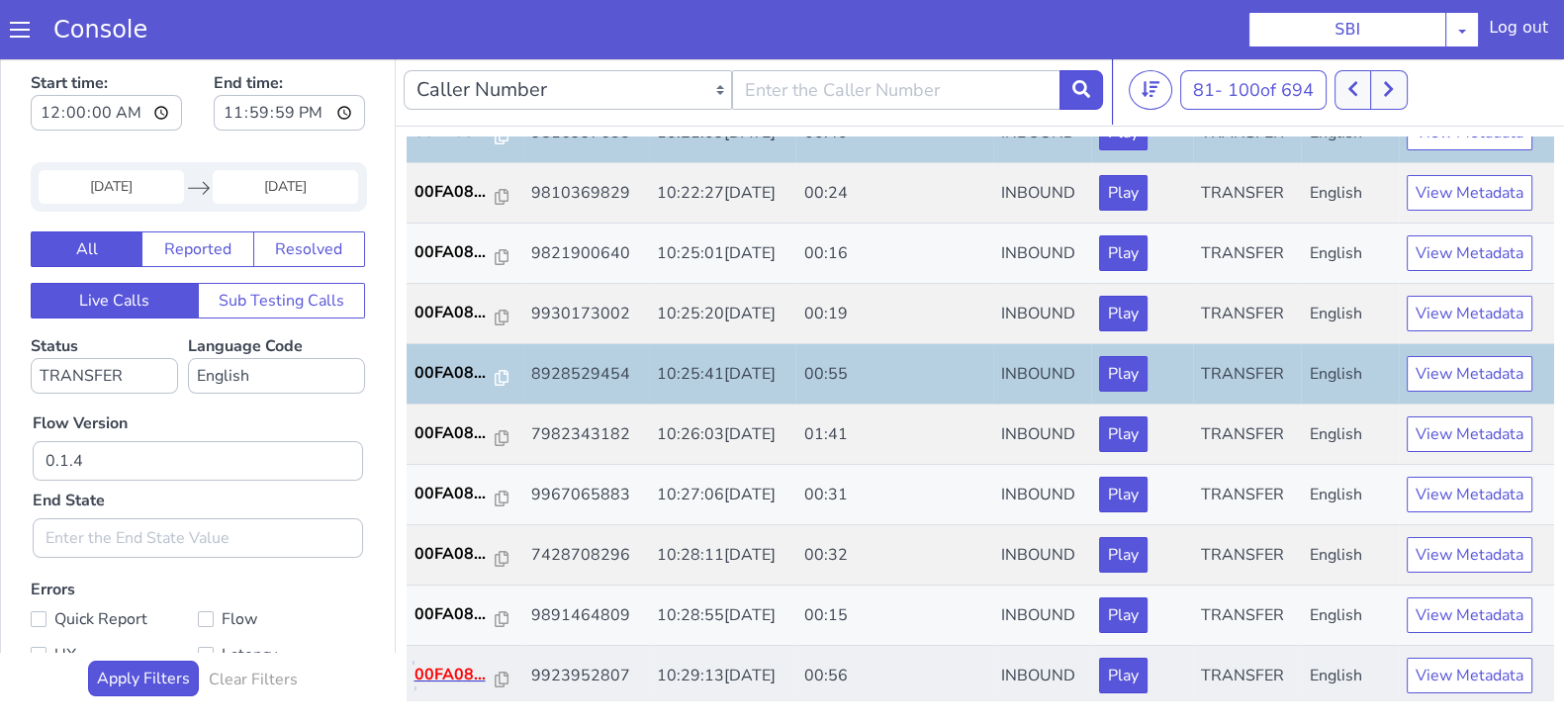
click at [439, 673] on p "00FA08..." at bounding box center [454, 675] width 81 height 24
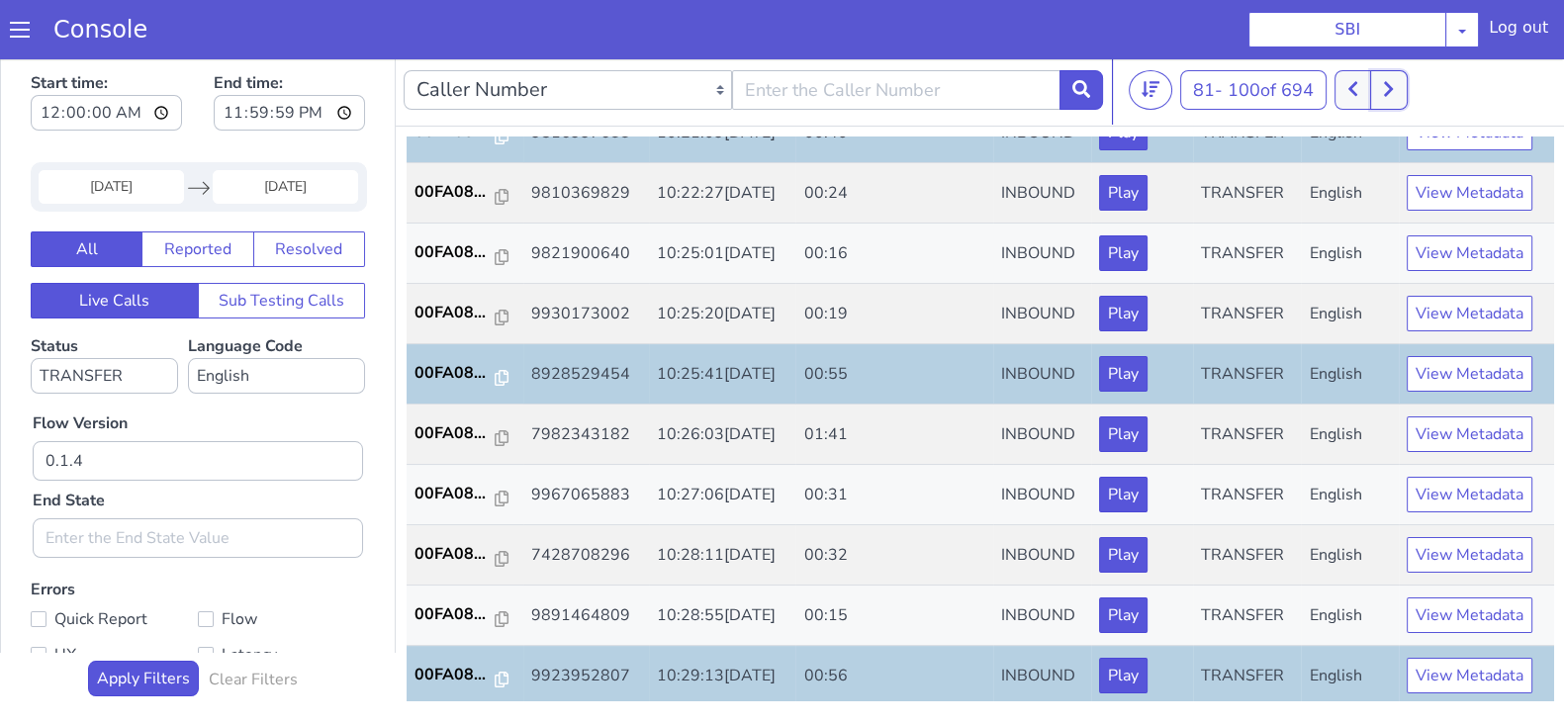
click at [1406, 95] on button at bounding box center [1388, 90] width 37 height 40
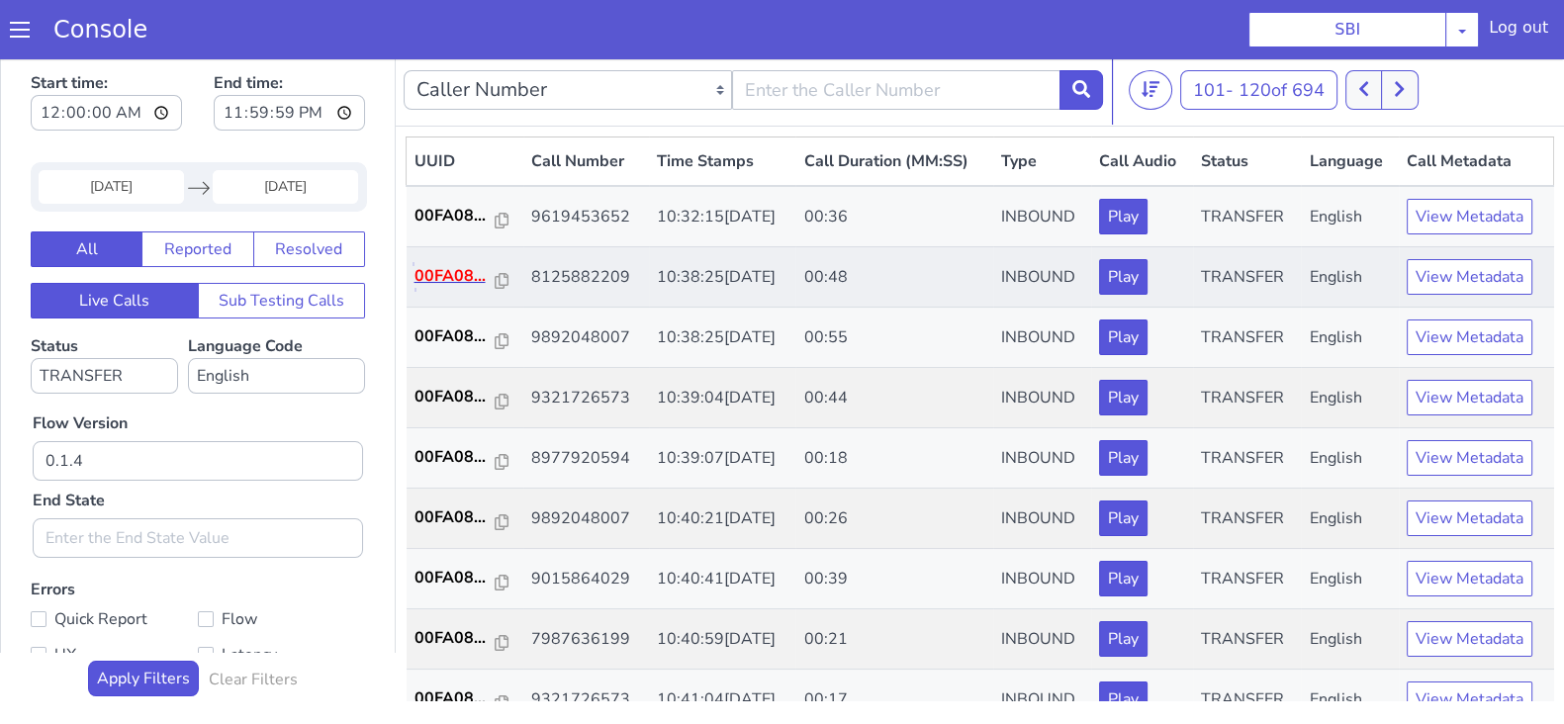
click at [441, 280] on p "00FA08..." at bounding box center [454, 276] width 81 height 24
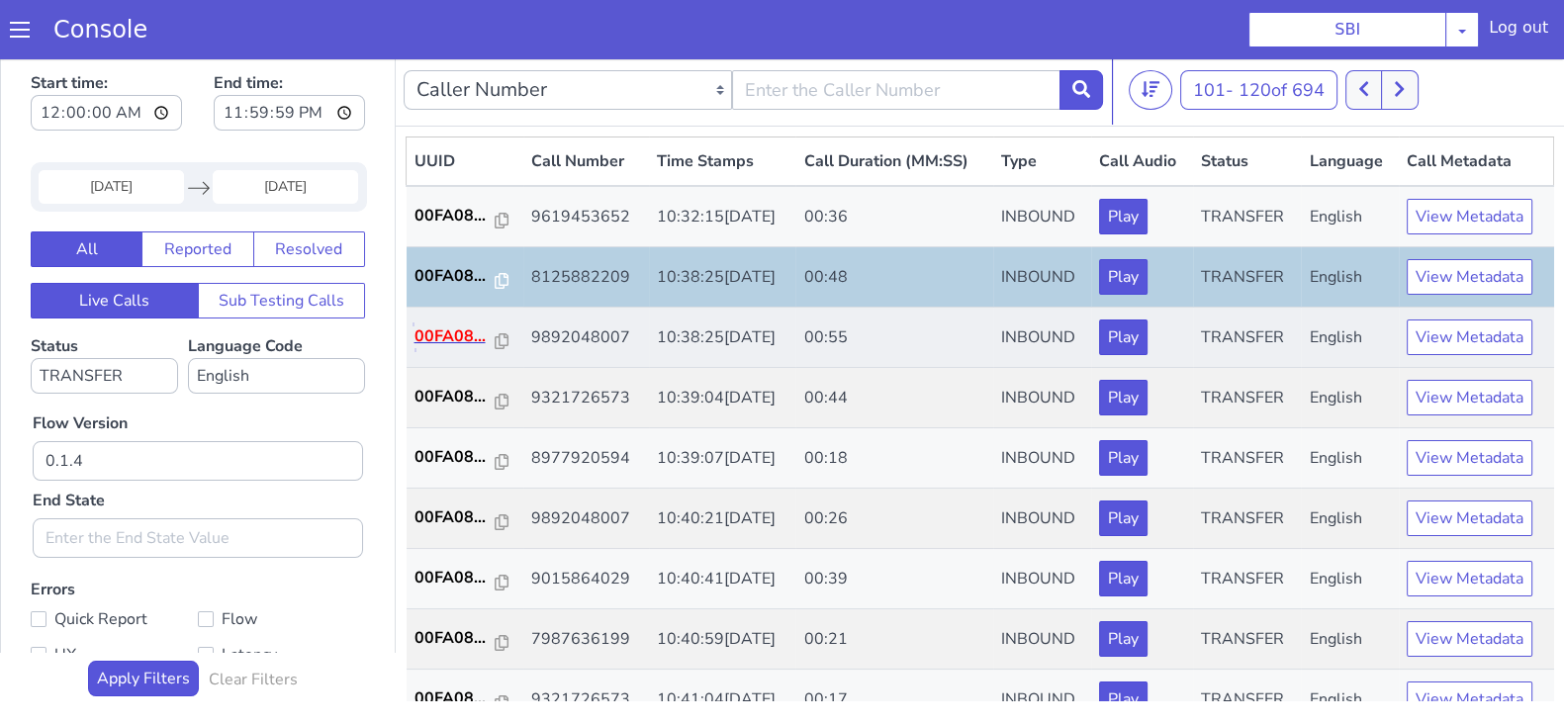
click at [443, 338] on p "00FA08..." at bounding box center [454, 336] width 81 height 24
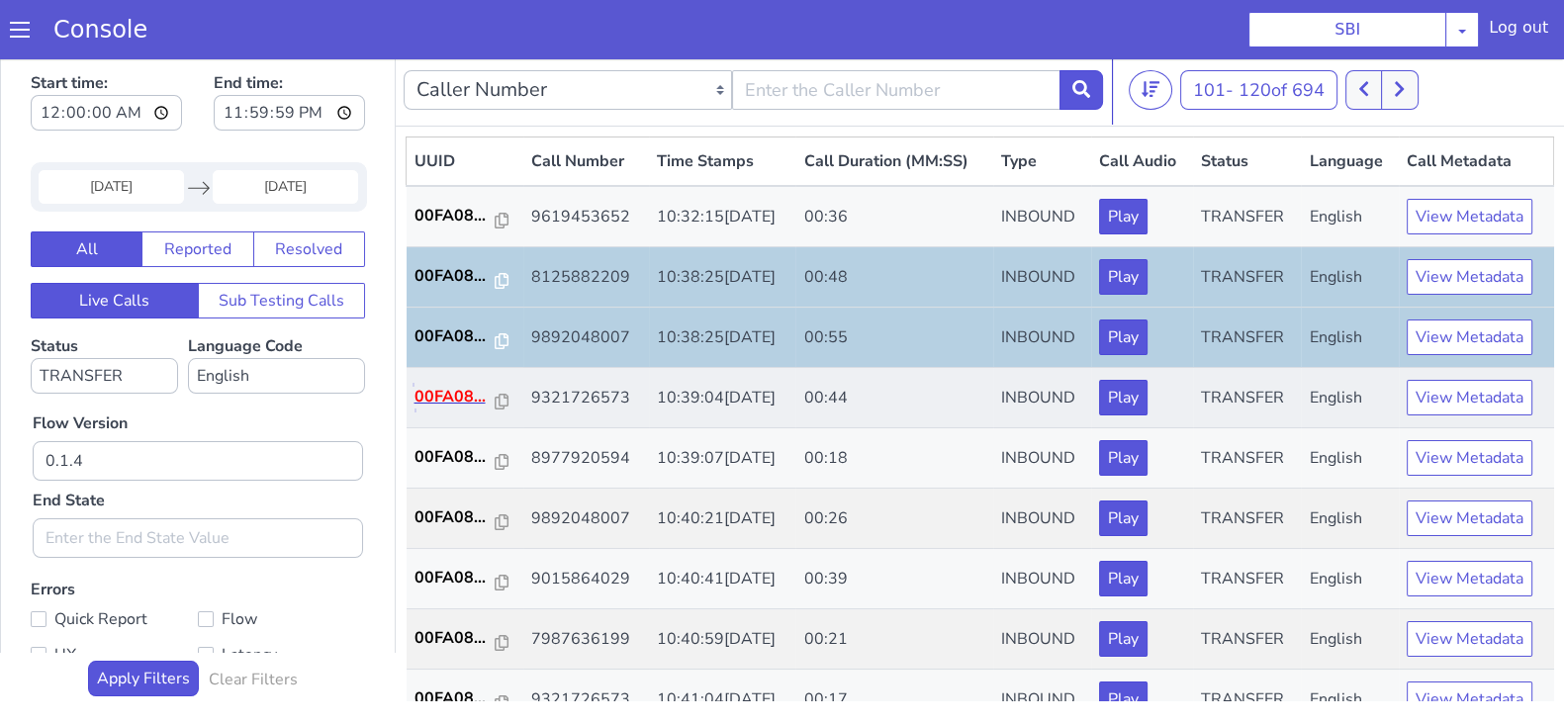
click at [460, 390] on p "00FA08..." at bounding box center [454, 397] width 81 height 24
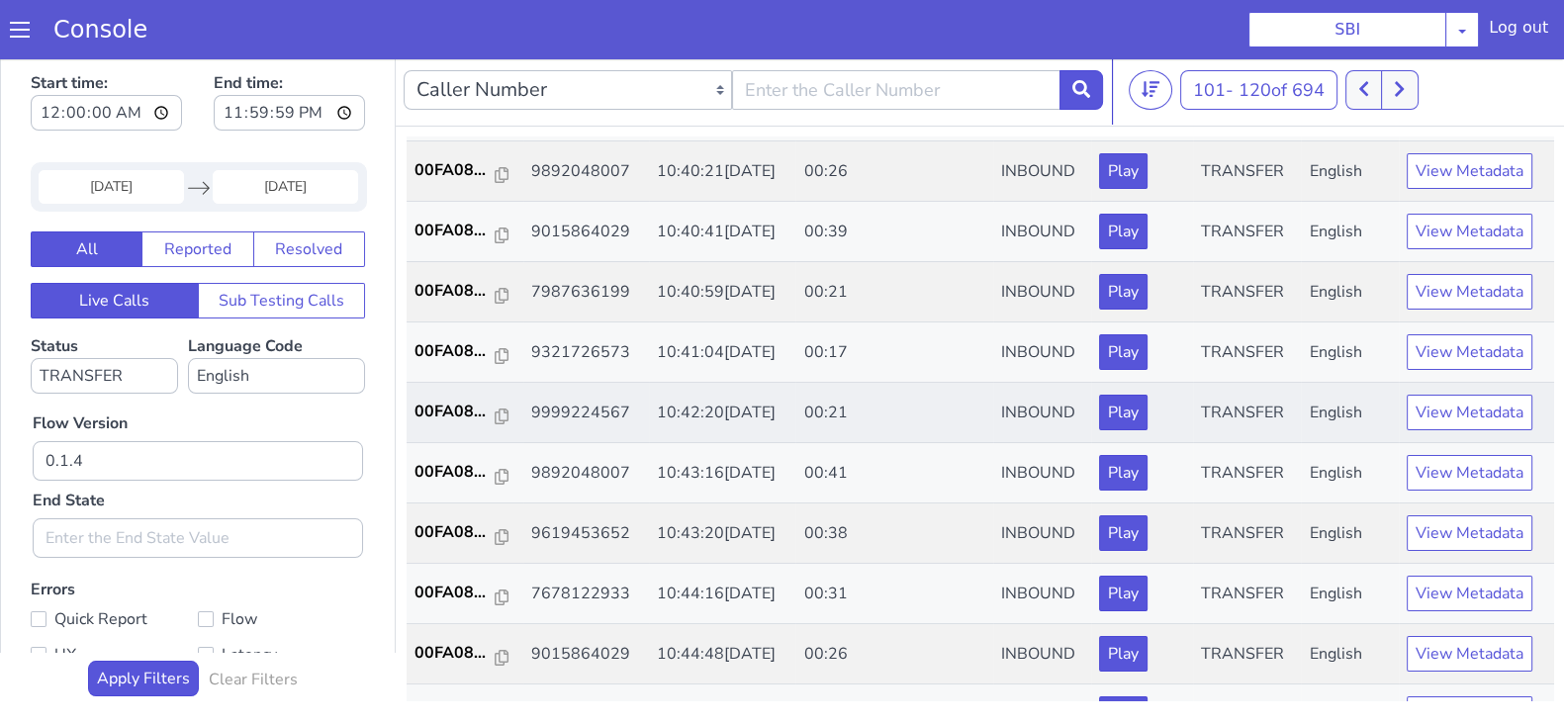
scroll to position [371, 0]
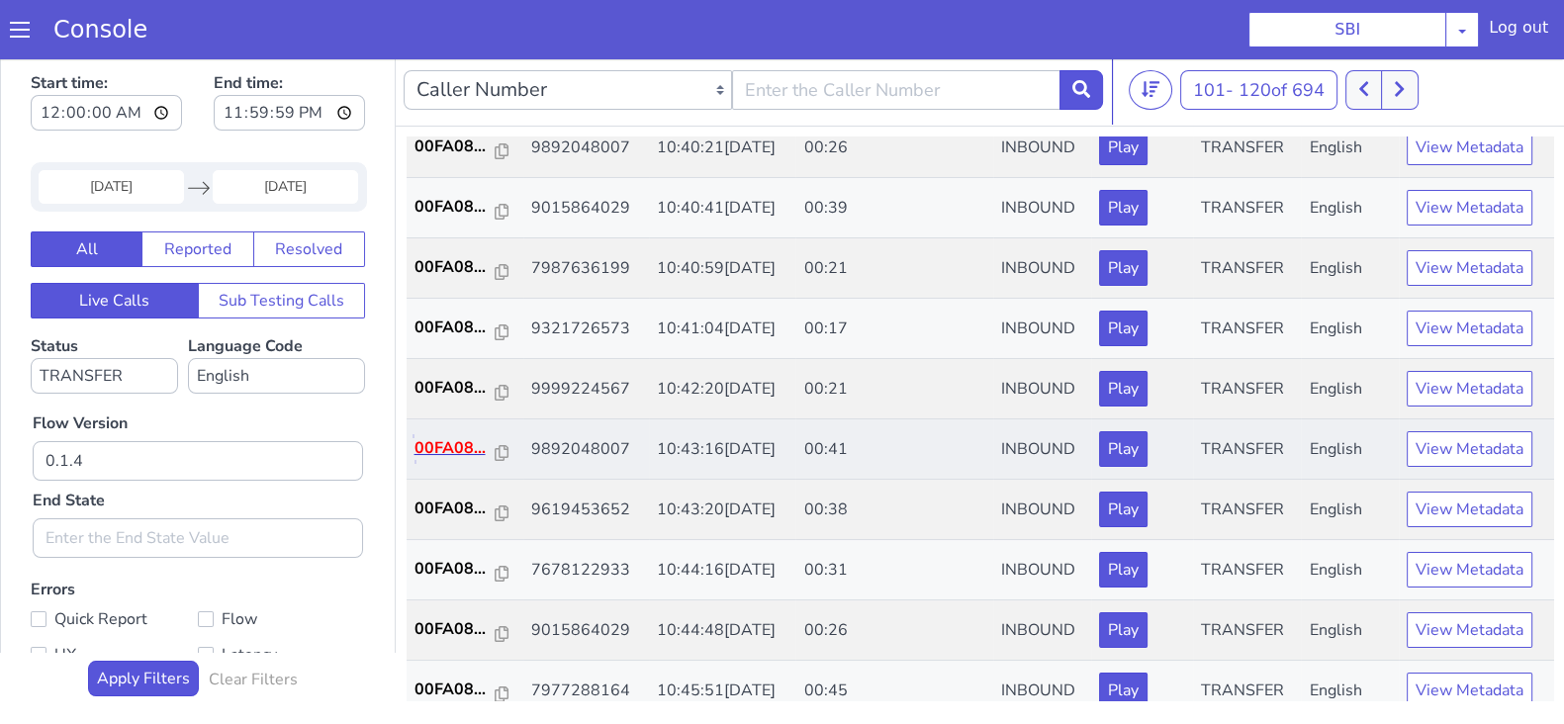
click at [455, 445] on p "00FA08..." at bounding box center [454, 448] width 81 height 24
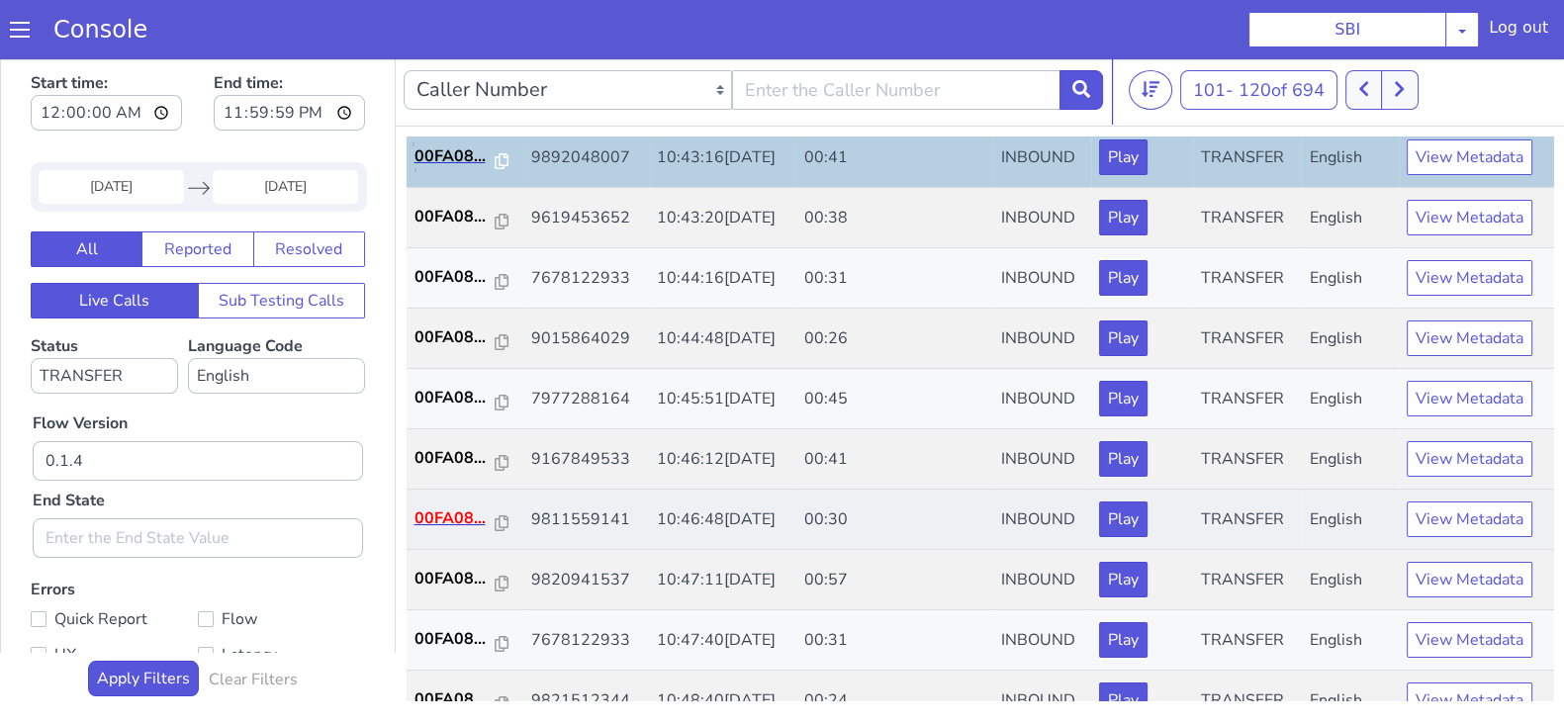
scroll to position [687, 0]
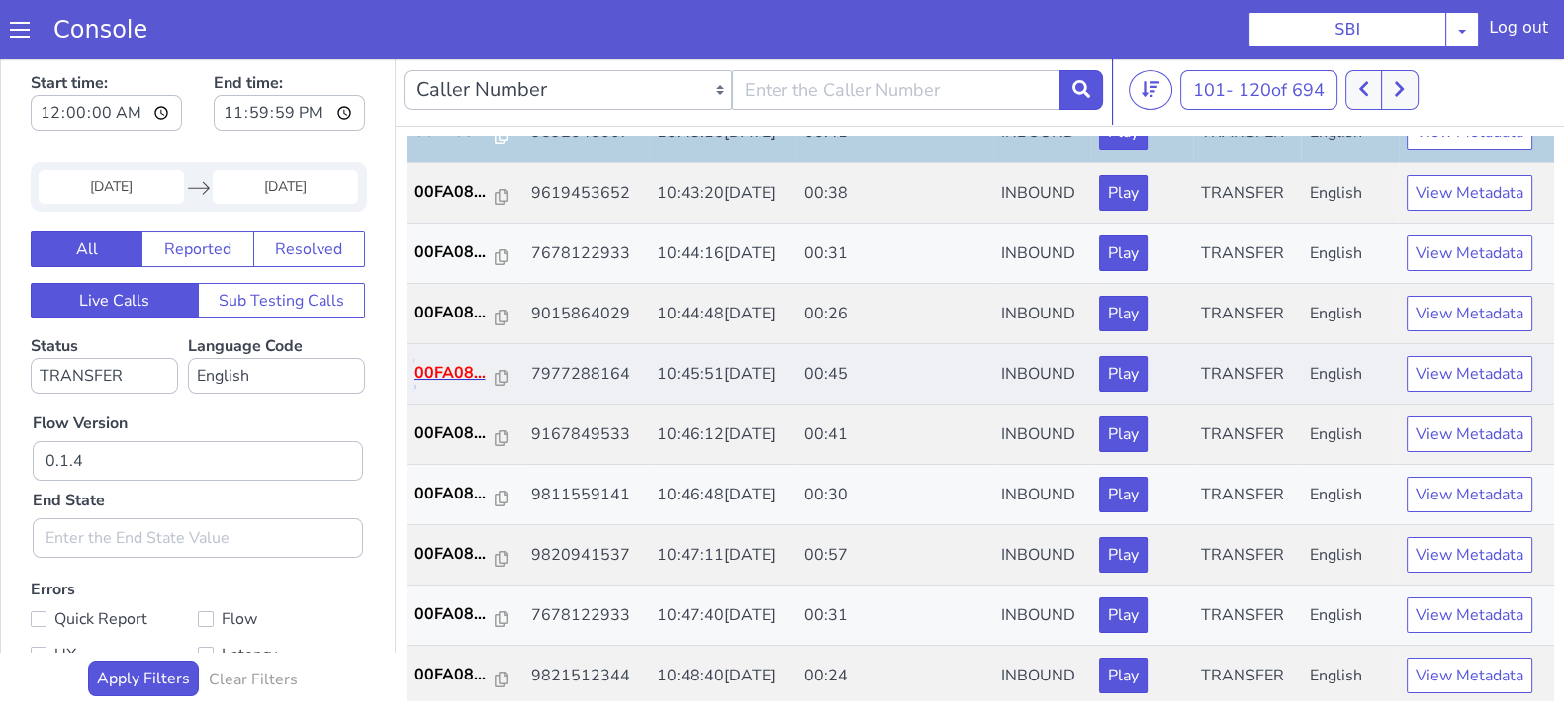
click at [440, 365] on p "00FA08..." at bounding box center [454, 373] width 81 height 24
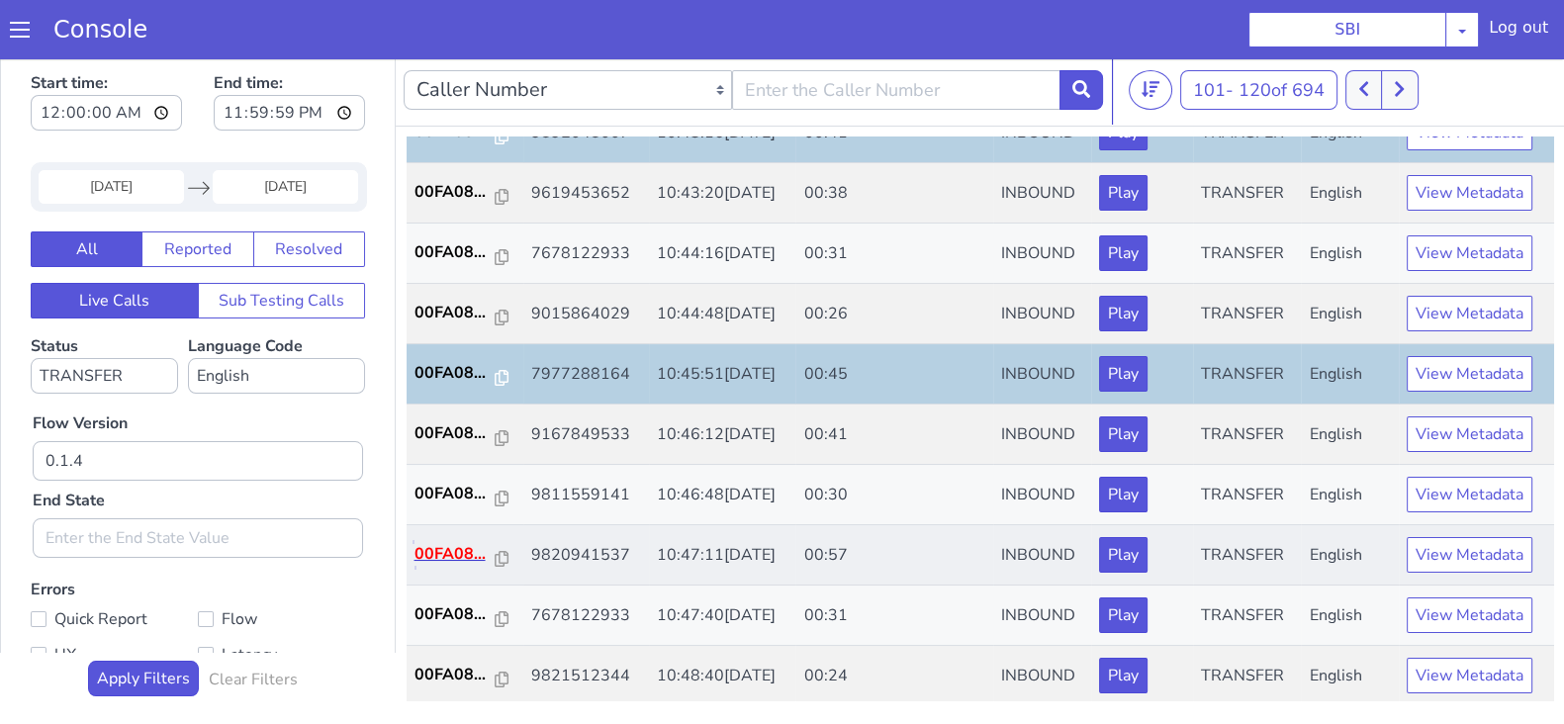
click at [460, 550] on p "00FA08..." at bounding box center [454, 554] width 81 height 24
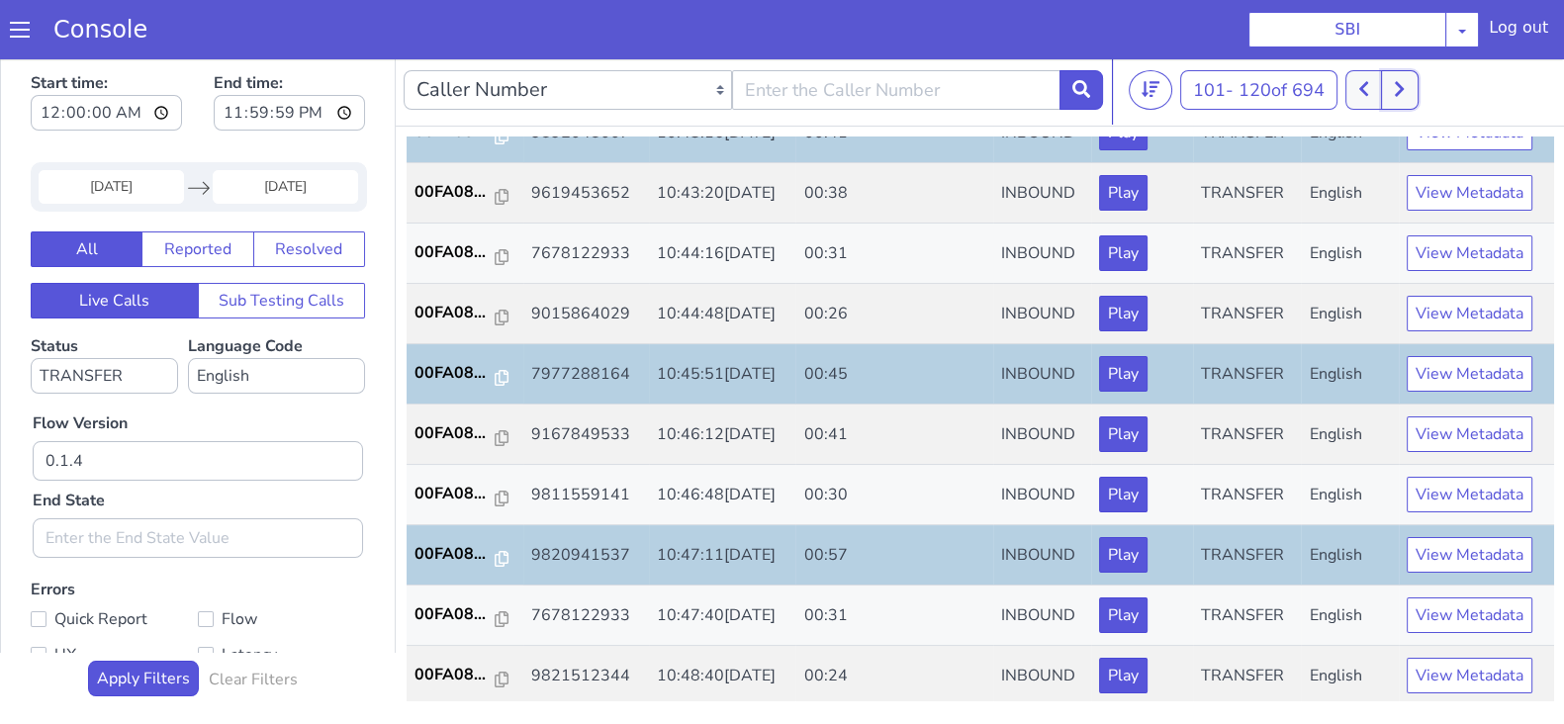
click at [1404, 82] on icon at bounding box center [1398, 89] width 11 height 18
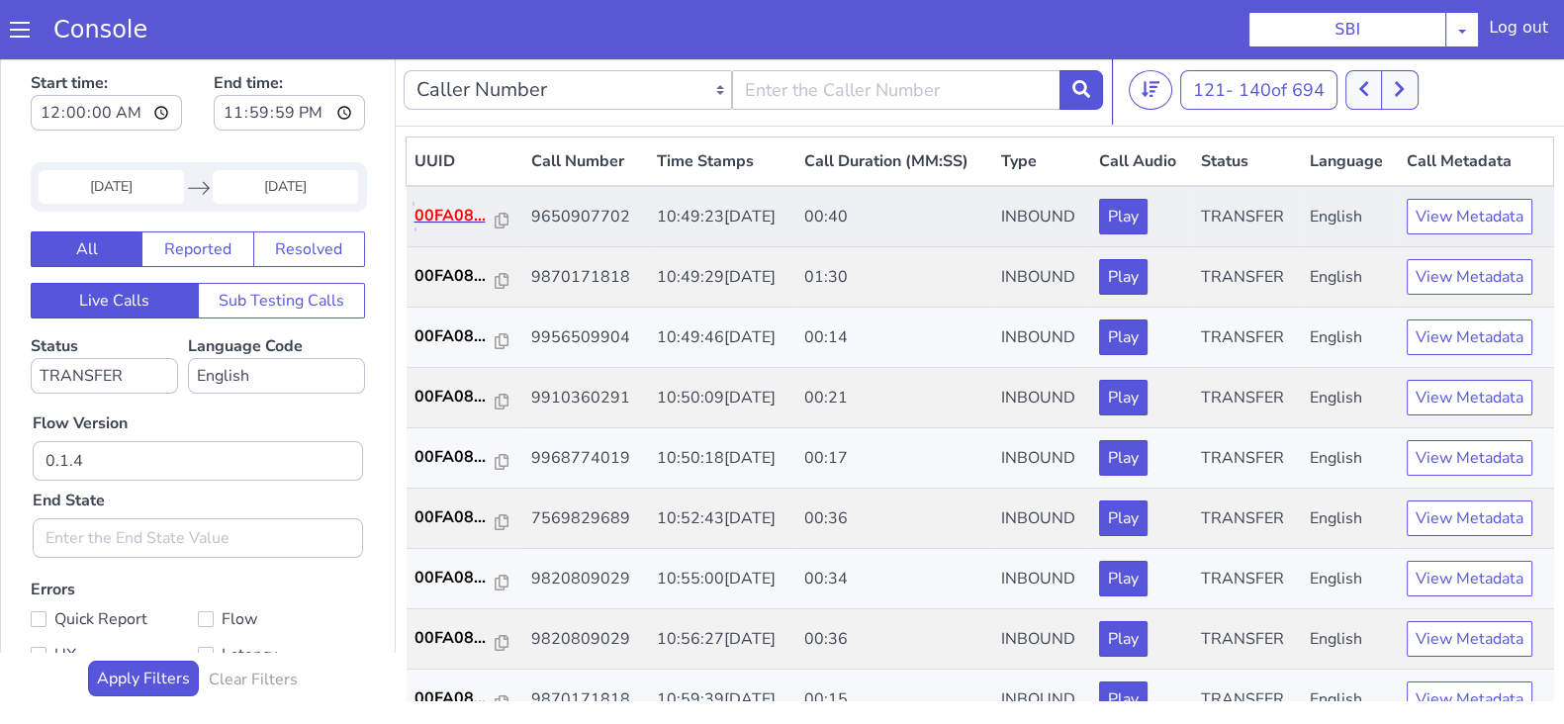
click at [461, 211] on p "00FA08..." at bounding box center [454, 216] width 81 height 24
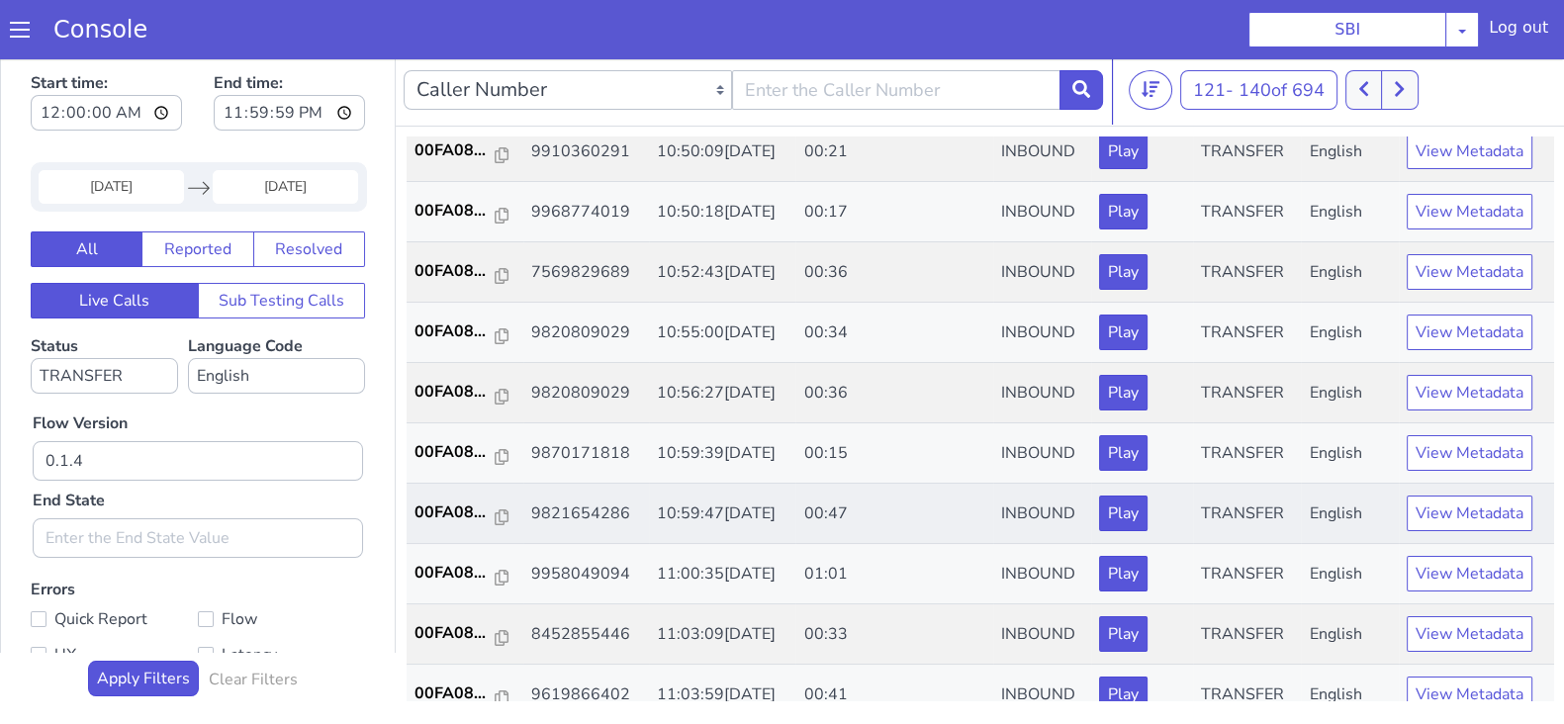
scroll to position [371, 0]
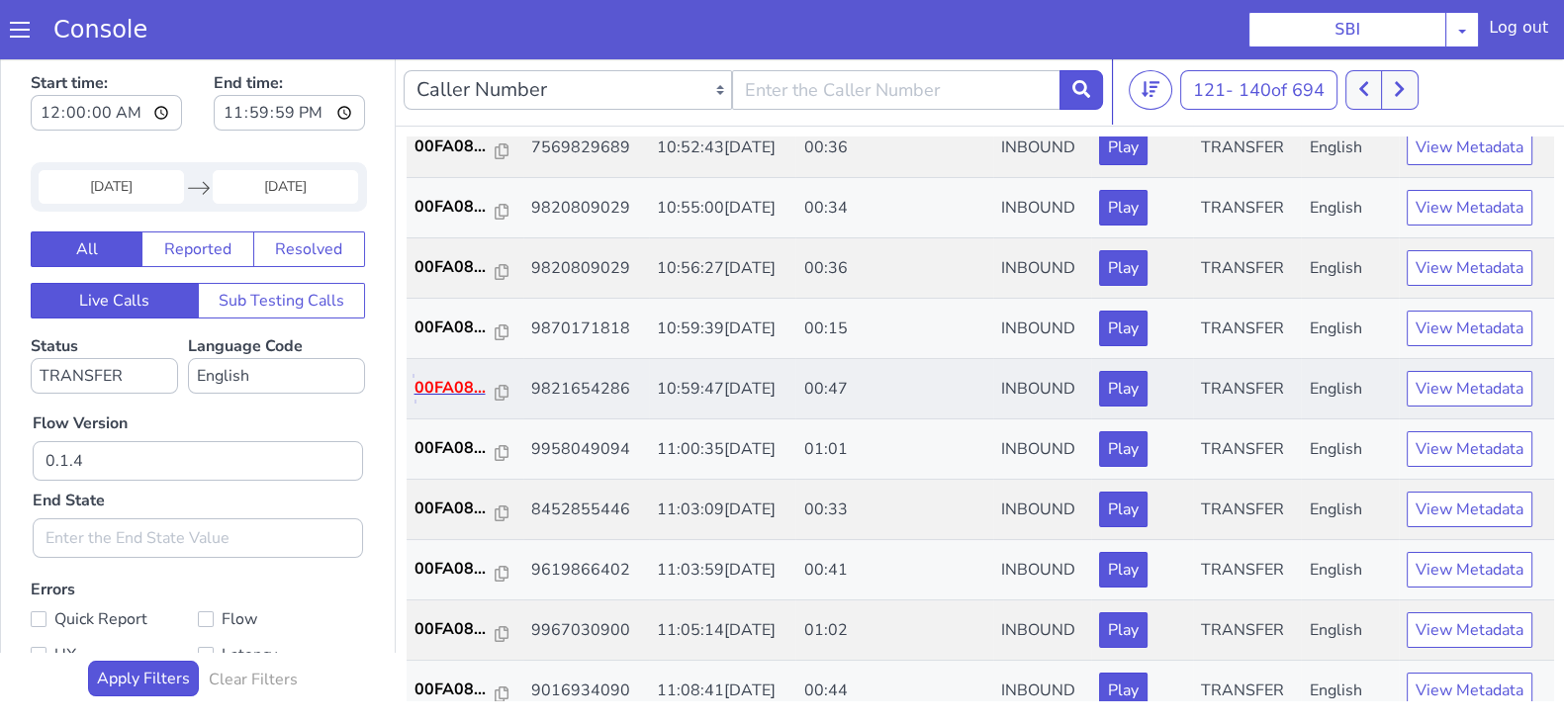
click at [441, 386] on p "00FA08..." at bounding box center [454, 388] width 81 height 24
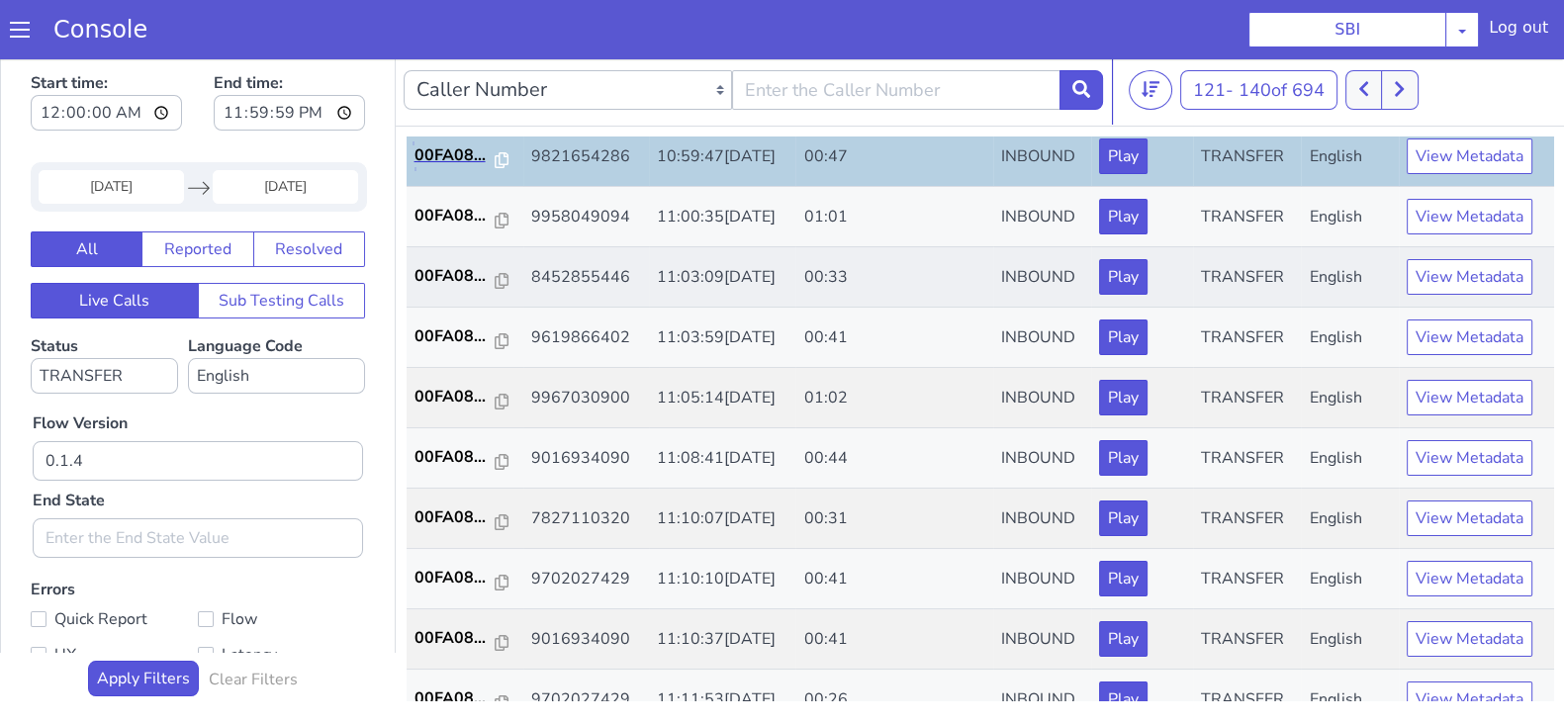
scroll to position [564, 0]
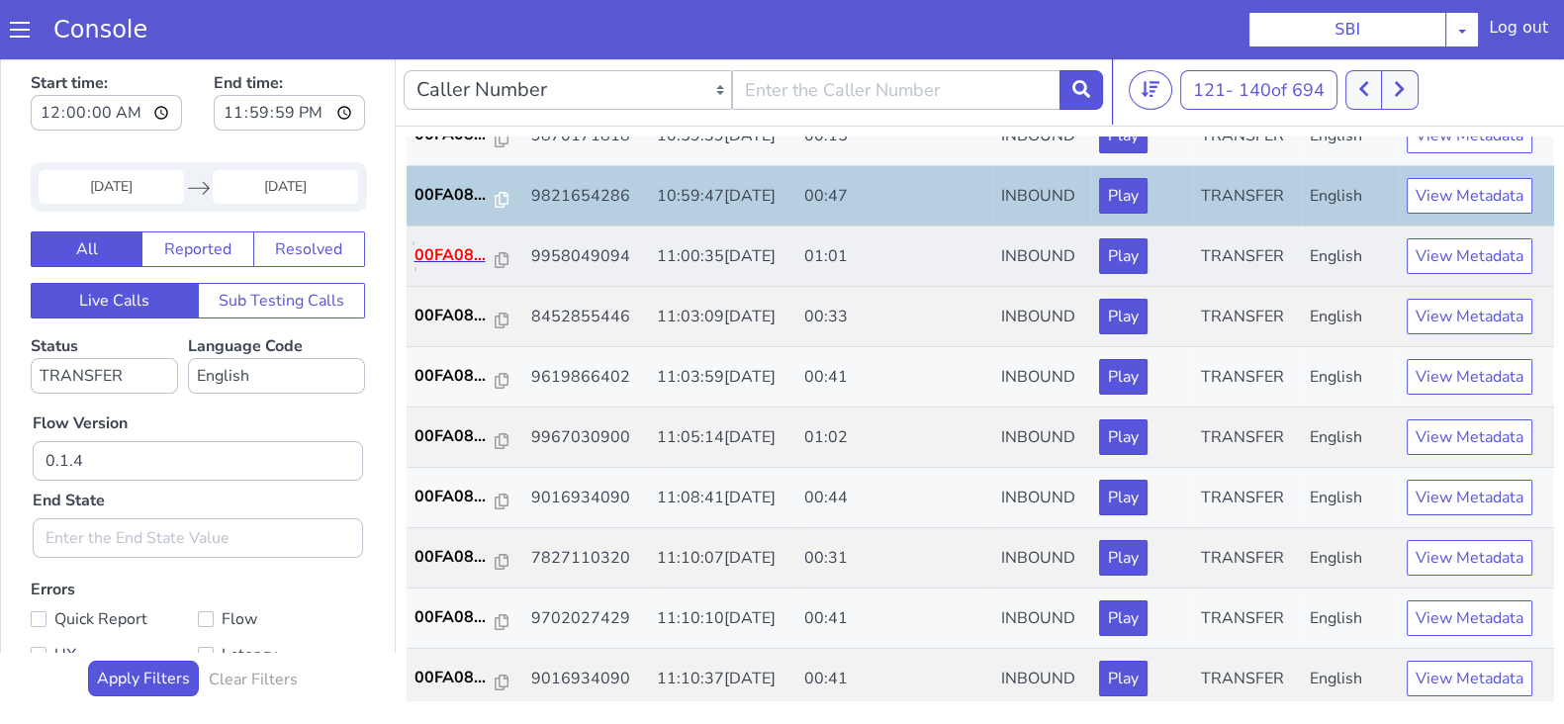
click at [446, 249] on p "00FA08..." at bounding box center [454, 255] width 81 height 24
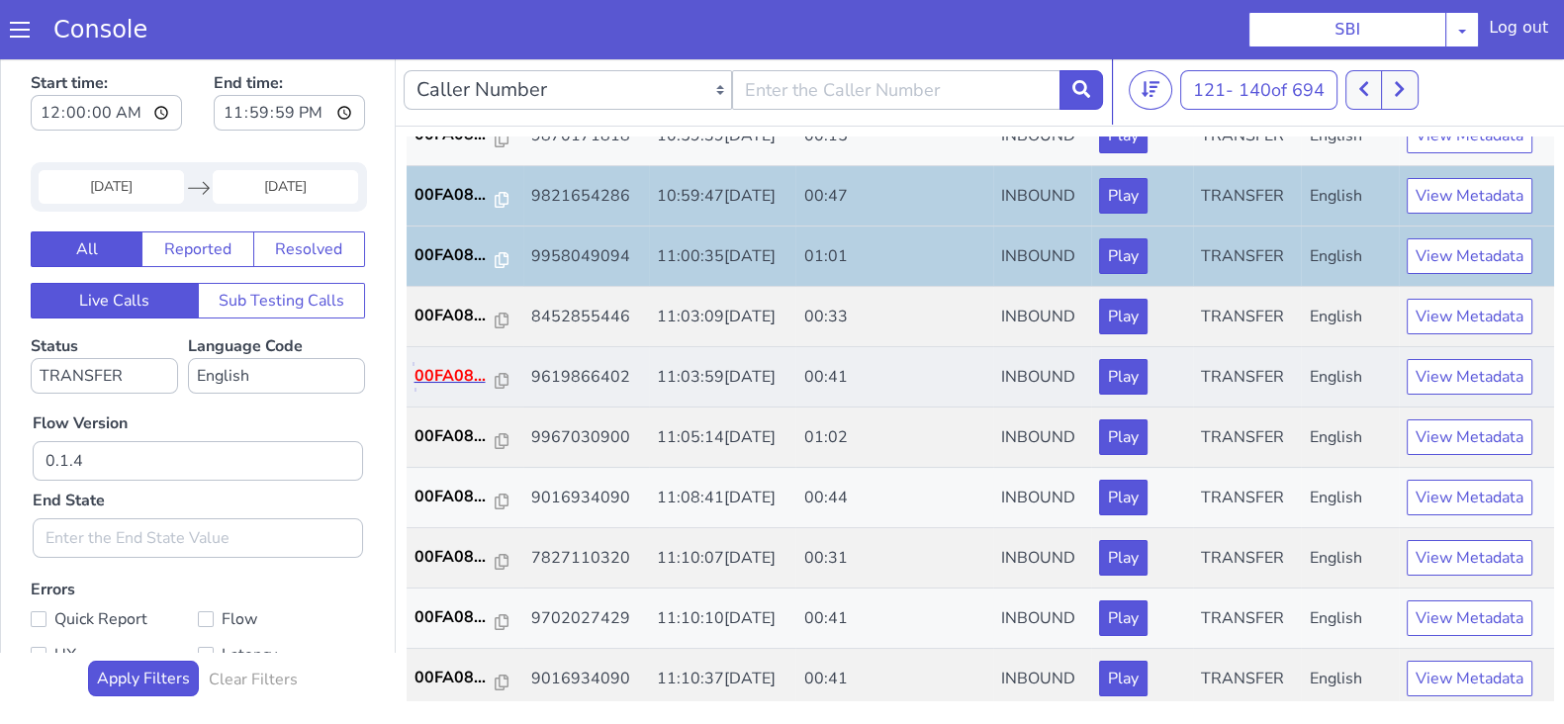
click at [459, 370] on p "00FA08..." at bounding box center [454, 376] width 81 height 24
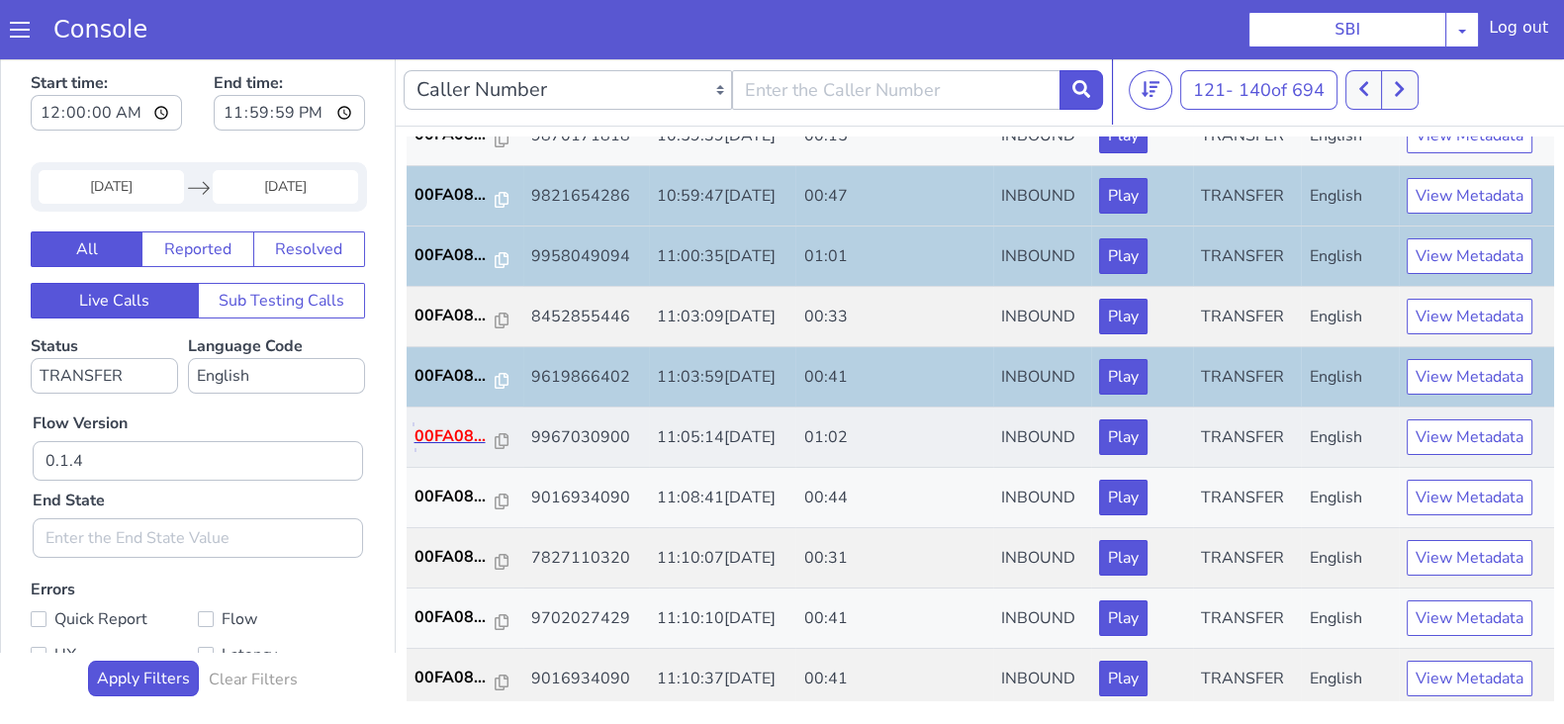
click at [446, 424] on p "00FA08..." at bounding box center [454, 436] width 81 height 24
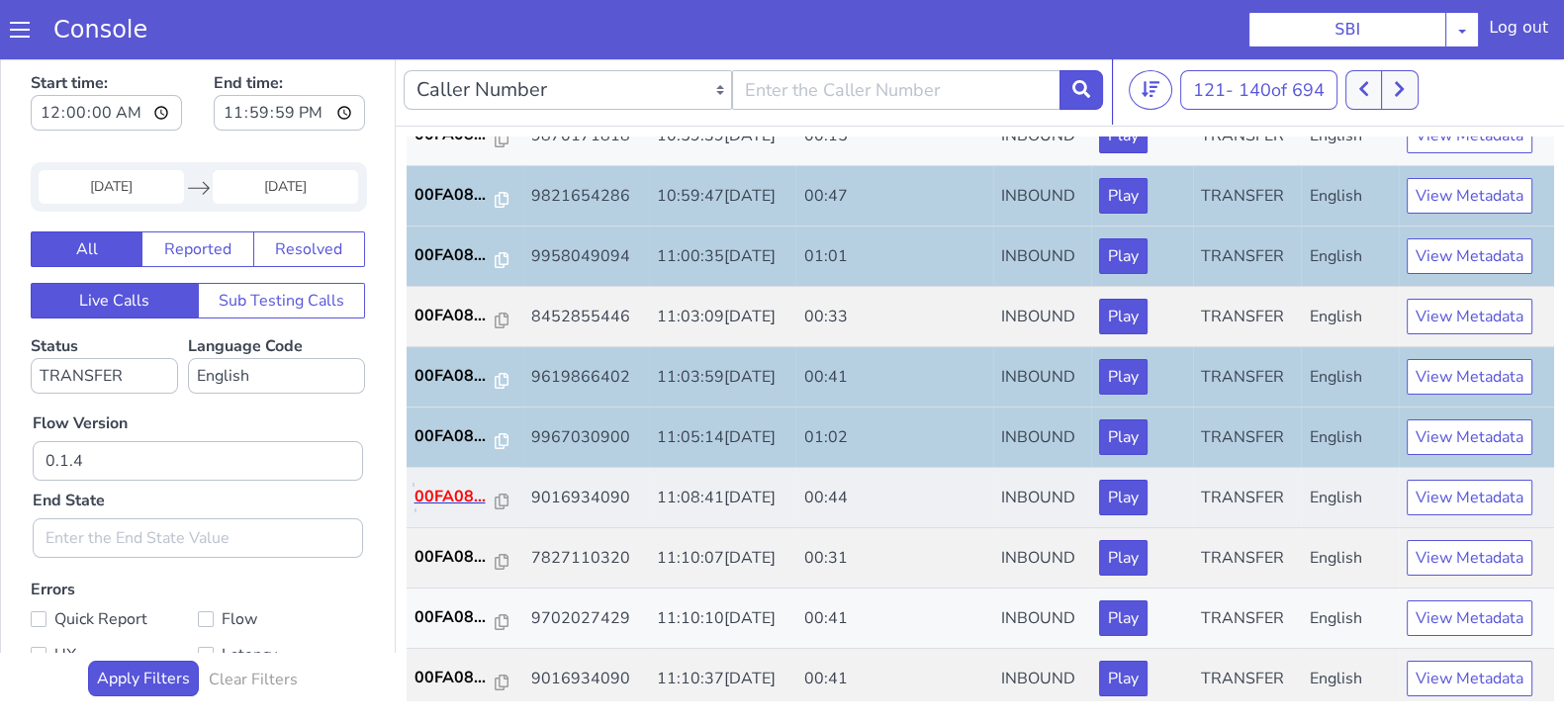
click at [435, 485] on p "00FA08..." at bounding box center [454, 497] width 81 height 24
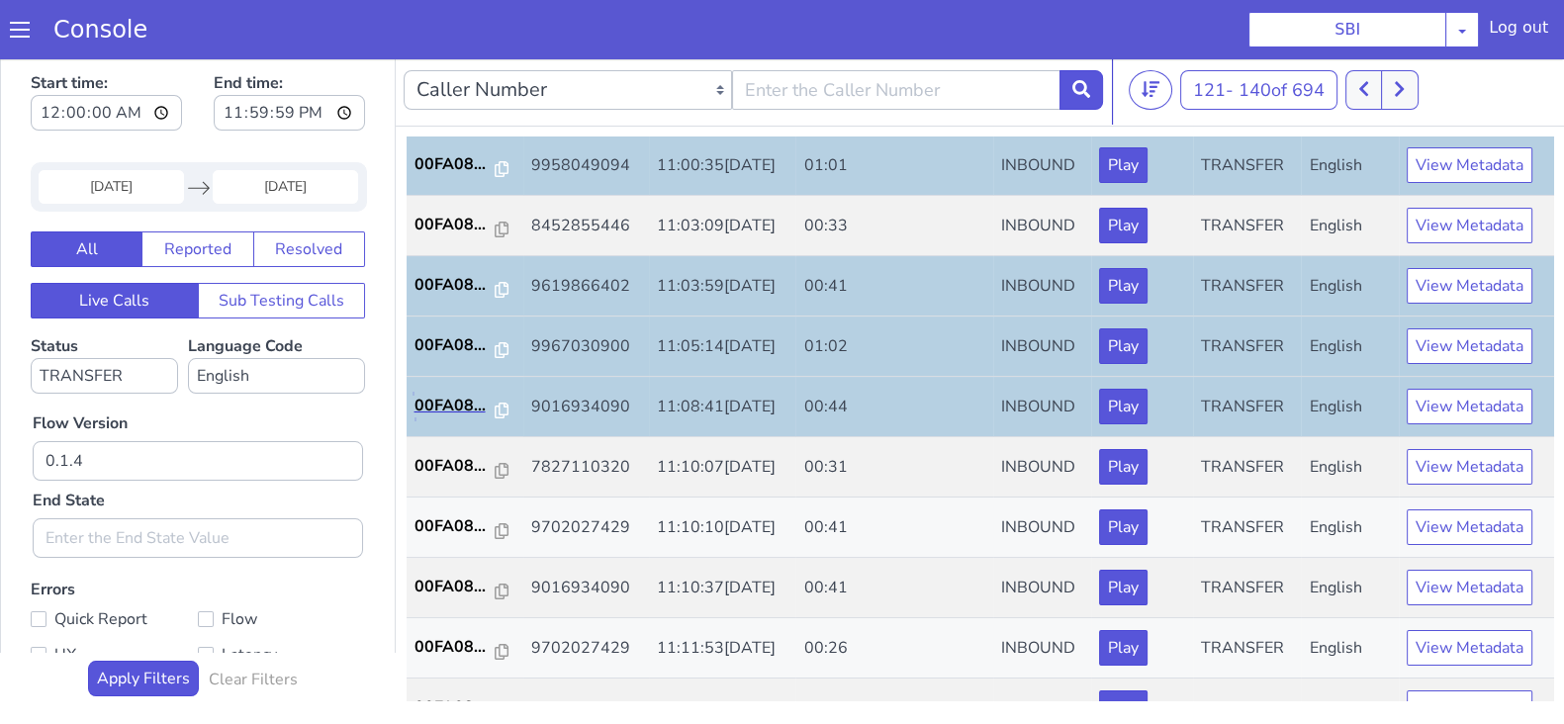
scroll to position [687, 0]
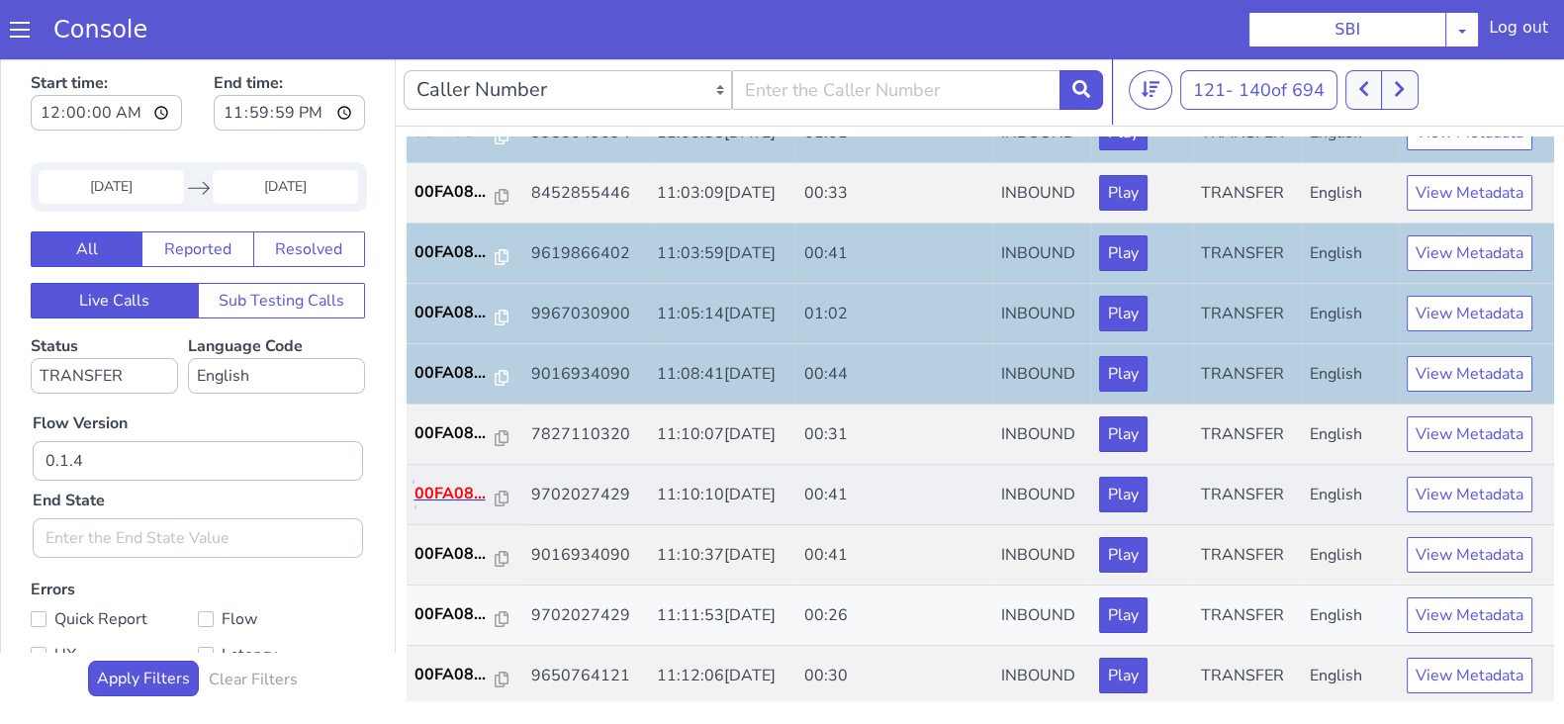
click at [444, 482] on p "00FA08..." at bounding box center [454, 494] width 81 height 24
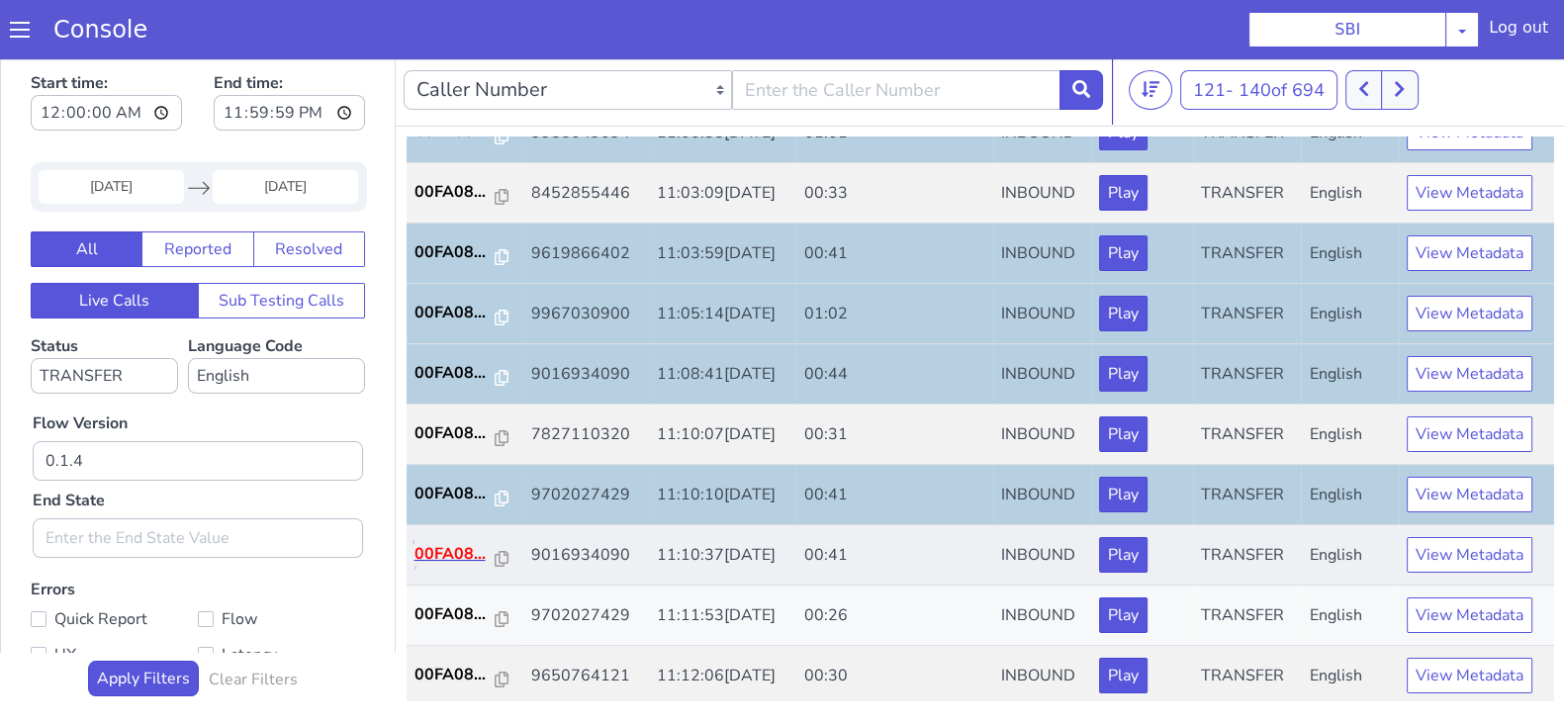
click at [465, 546] on p "00FA08..." at bounding box center [454, 554] width 81 height 24
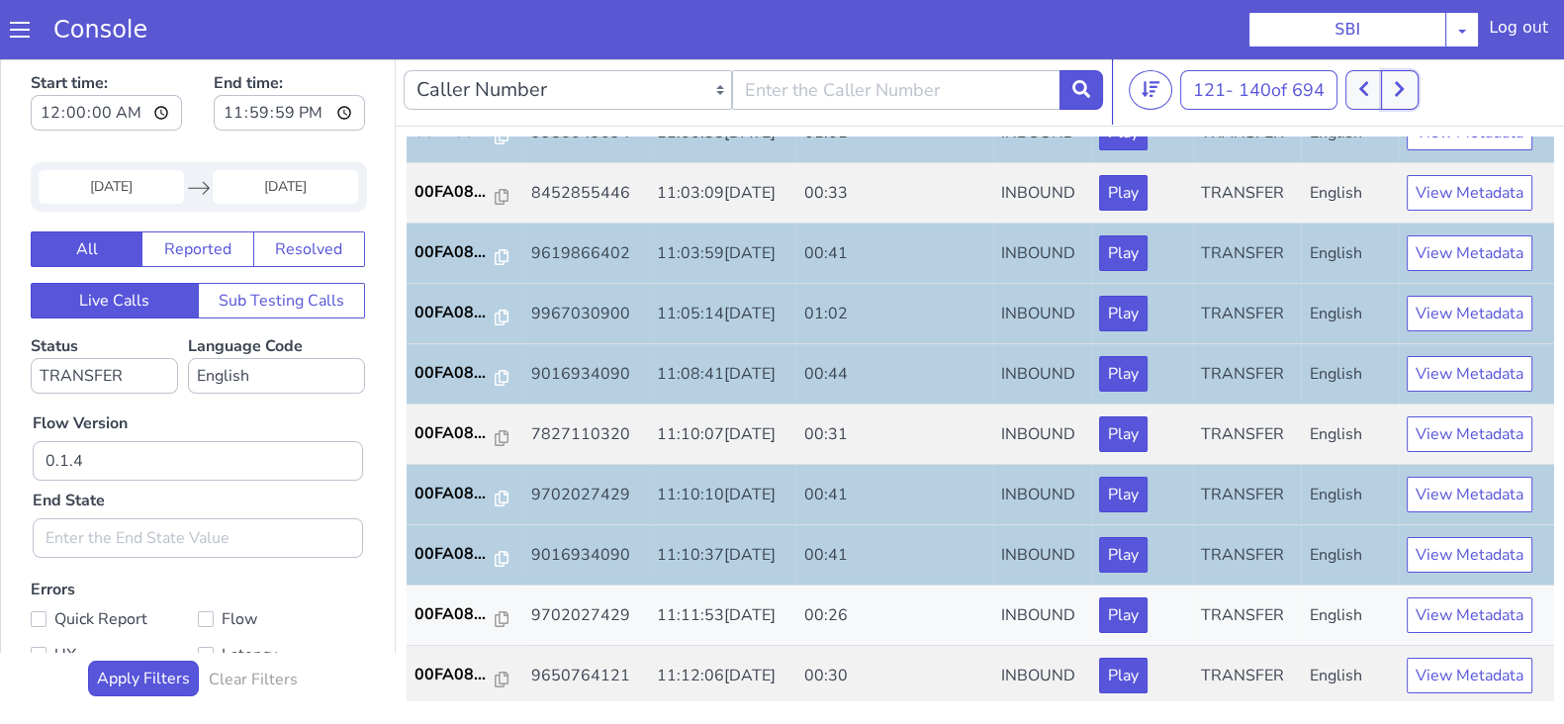
click at [1413, 79] on button at bounding box center [1399, 90] width 37 height 40
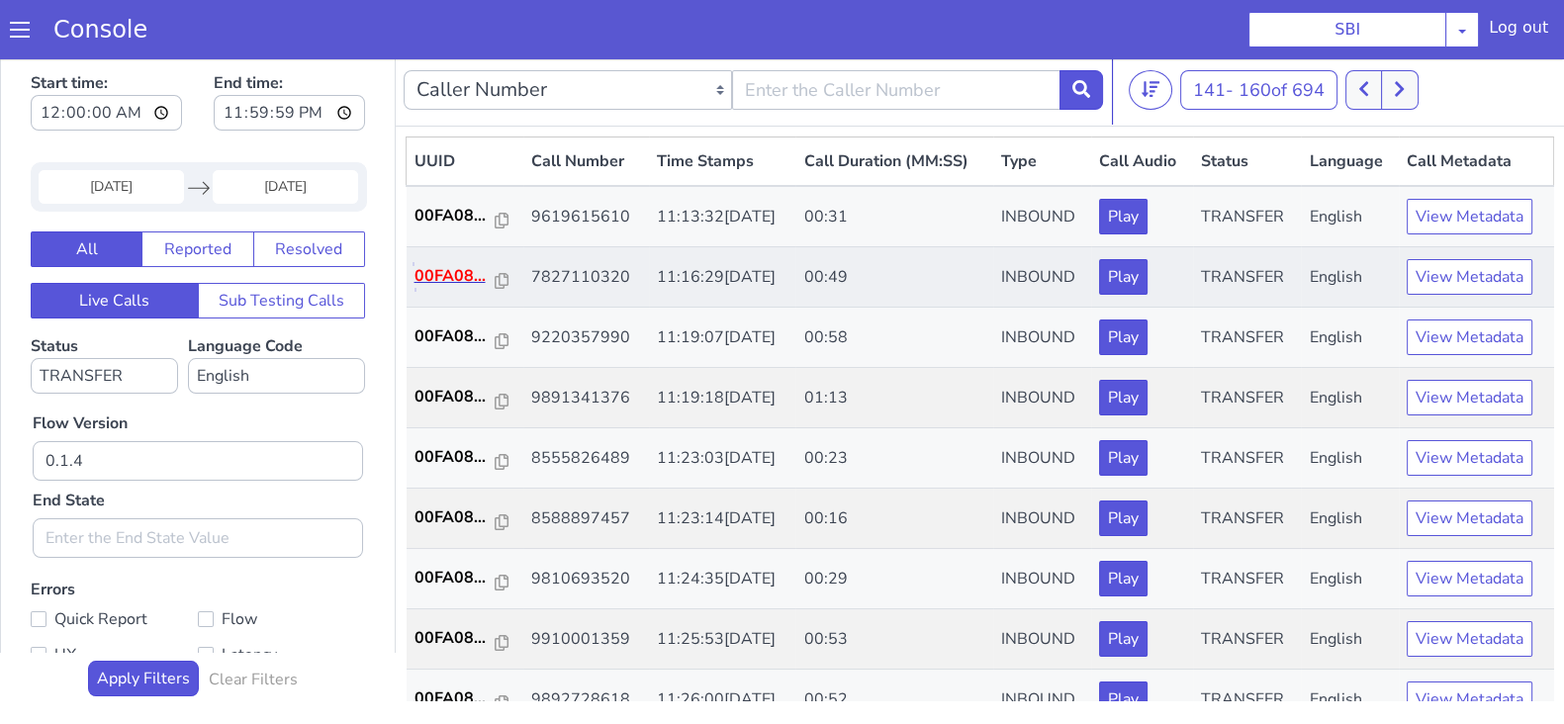
click at [441, 269] on p "00FA08..." at bounding box center [454, 276] width 81 height 24
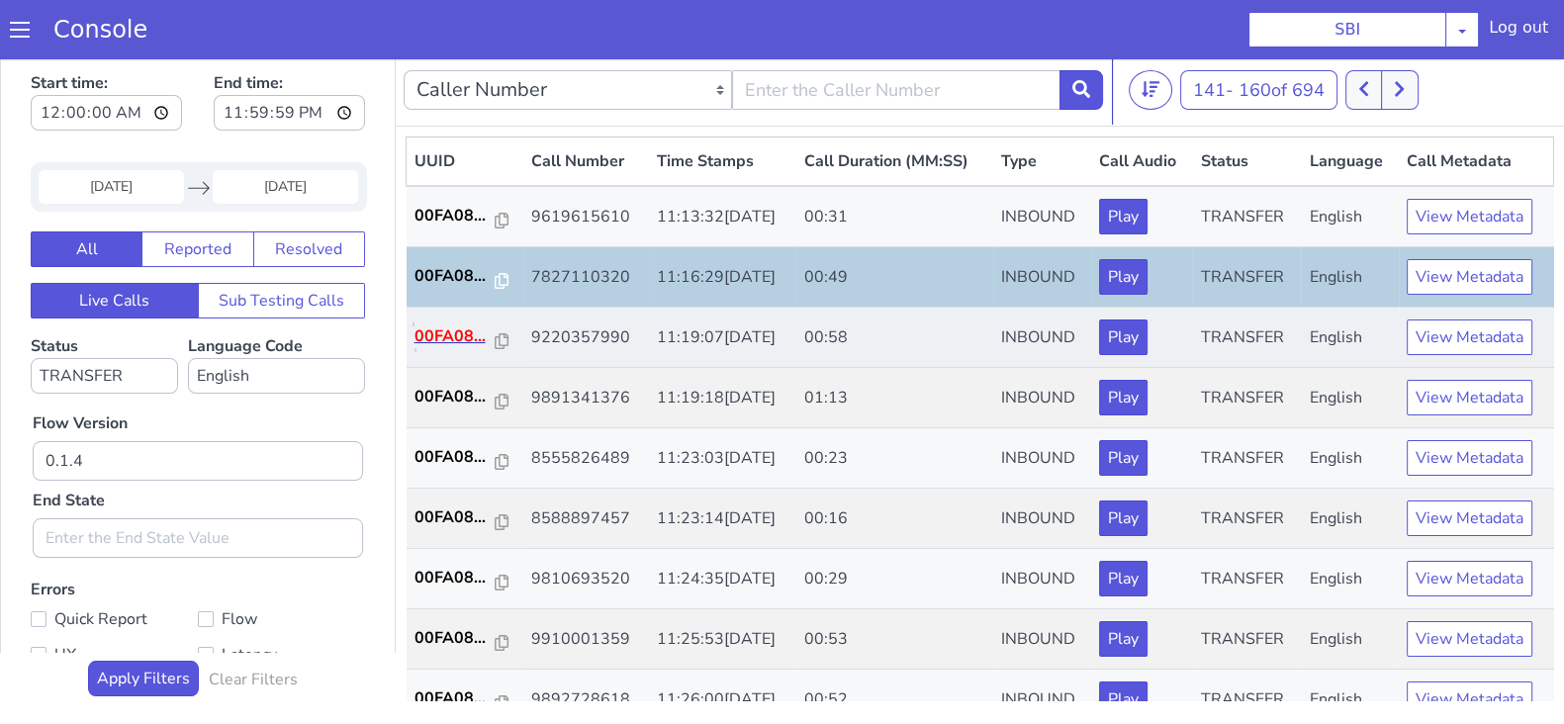
click at [464, 334] on p "00FA08..." at bounding box center [454, 336] width 81 height 24
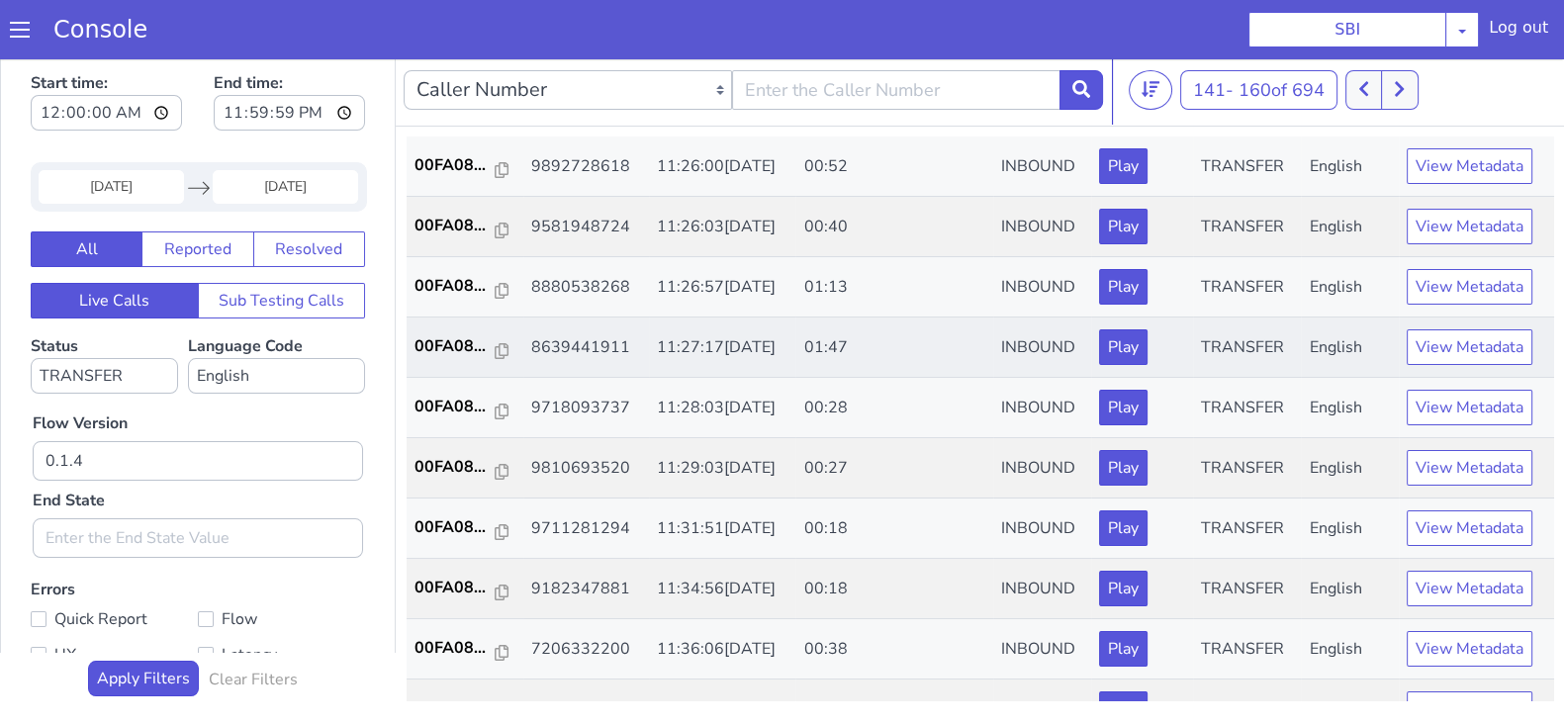
scroll to position [493, 0]
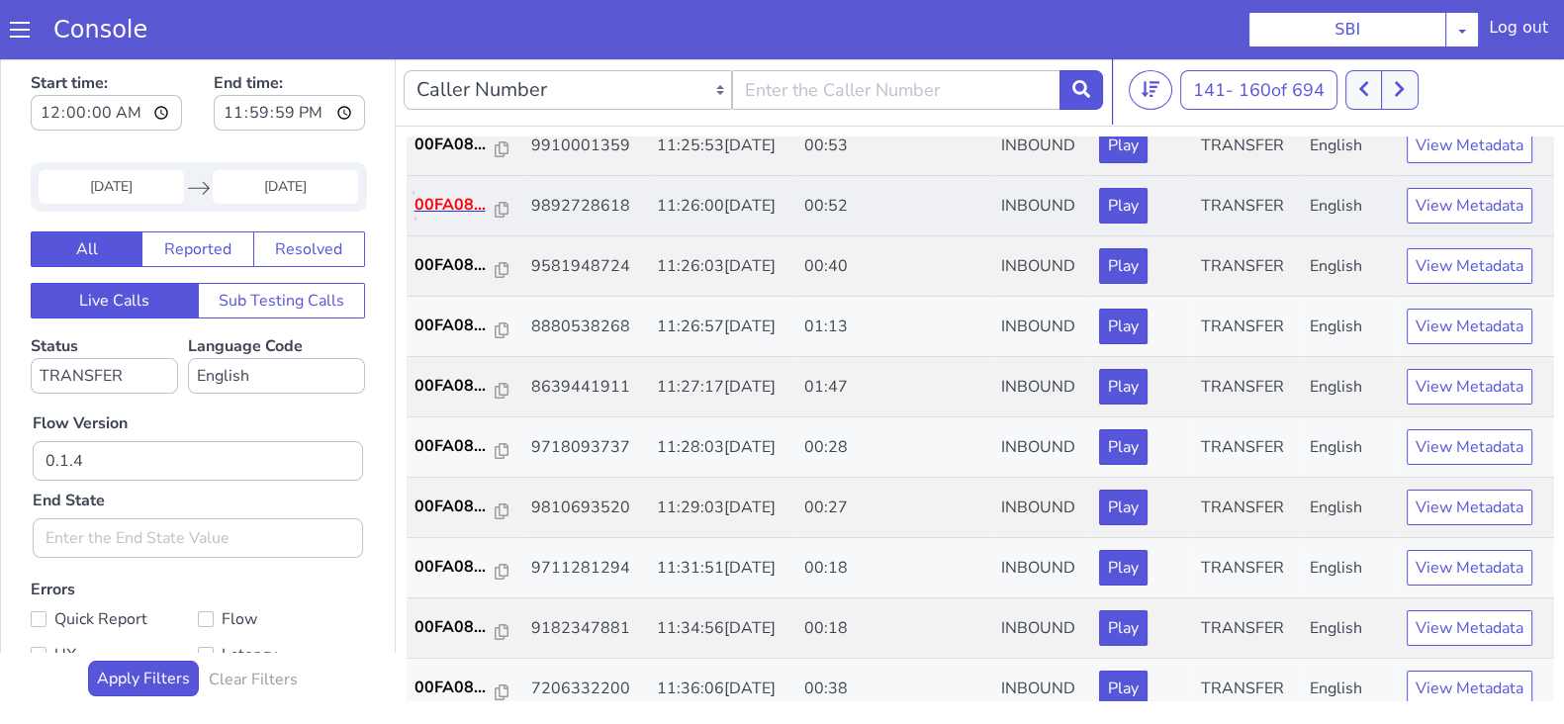
click at [447, 200] on p "00FA08..." at bounding box center [454, 205] width 81 height 24
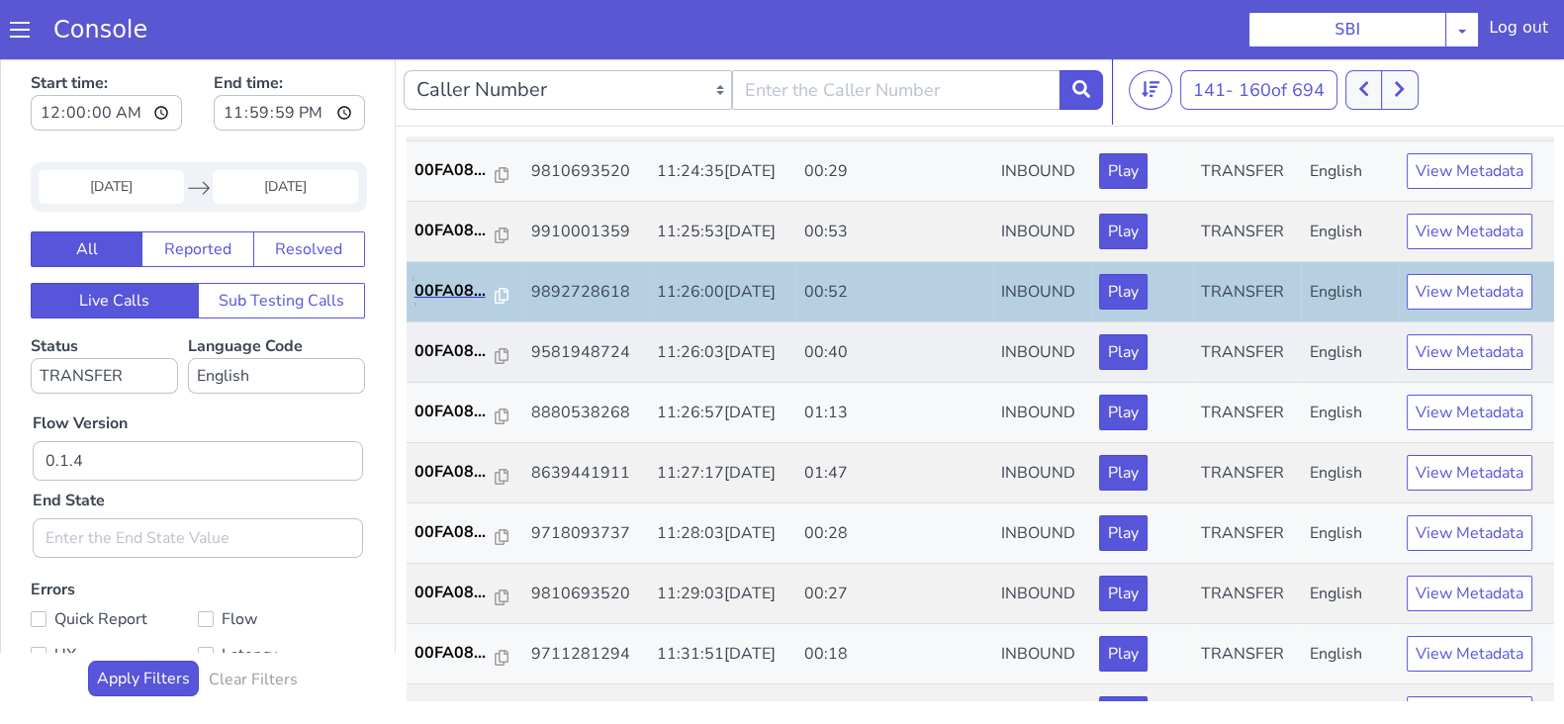
scroll to position [371, 0]
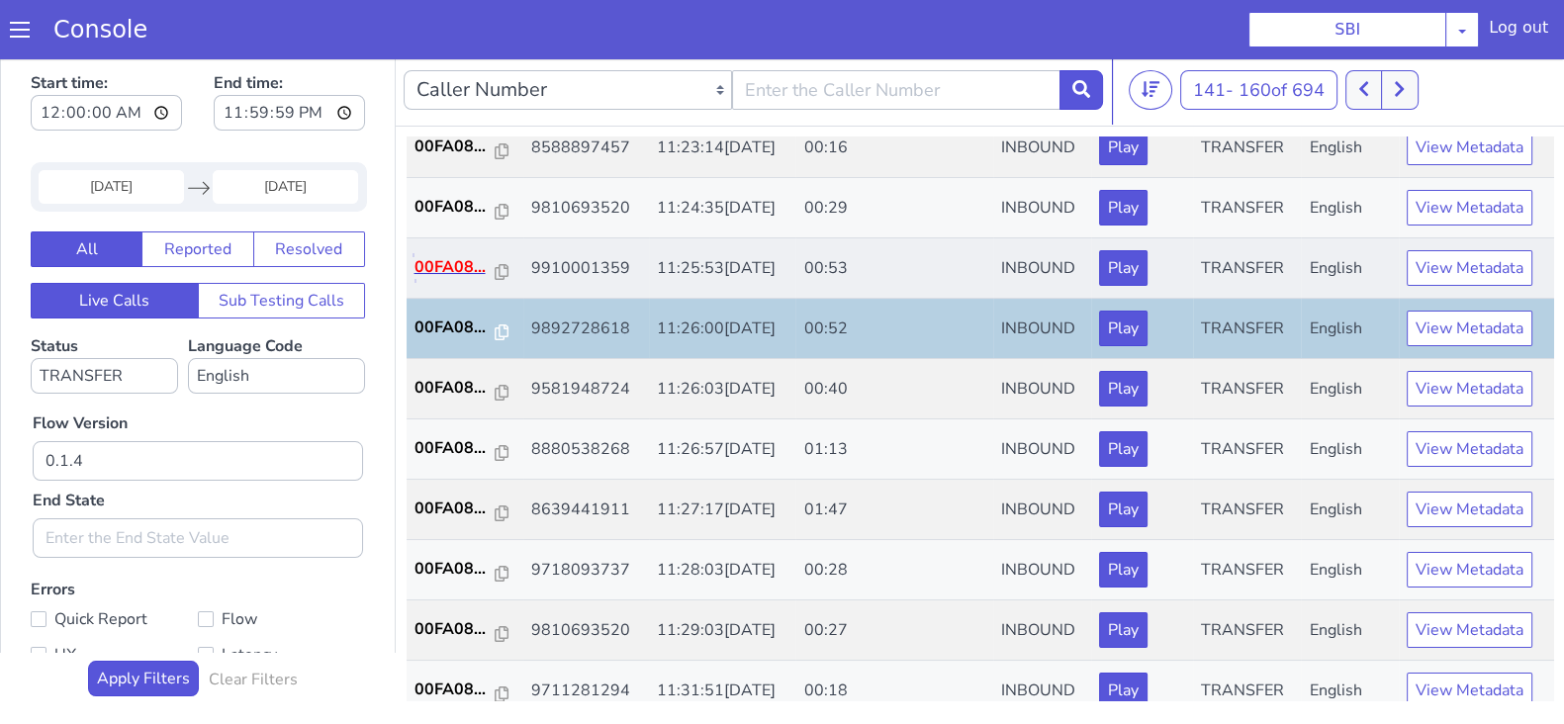
click at [462, 259] on p "00FA08..." at bounding box center [454, 267] width 81 height 24
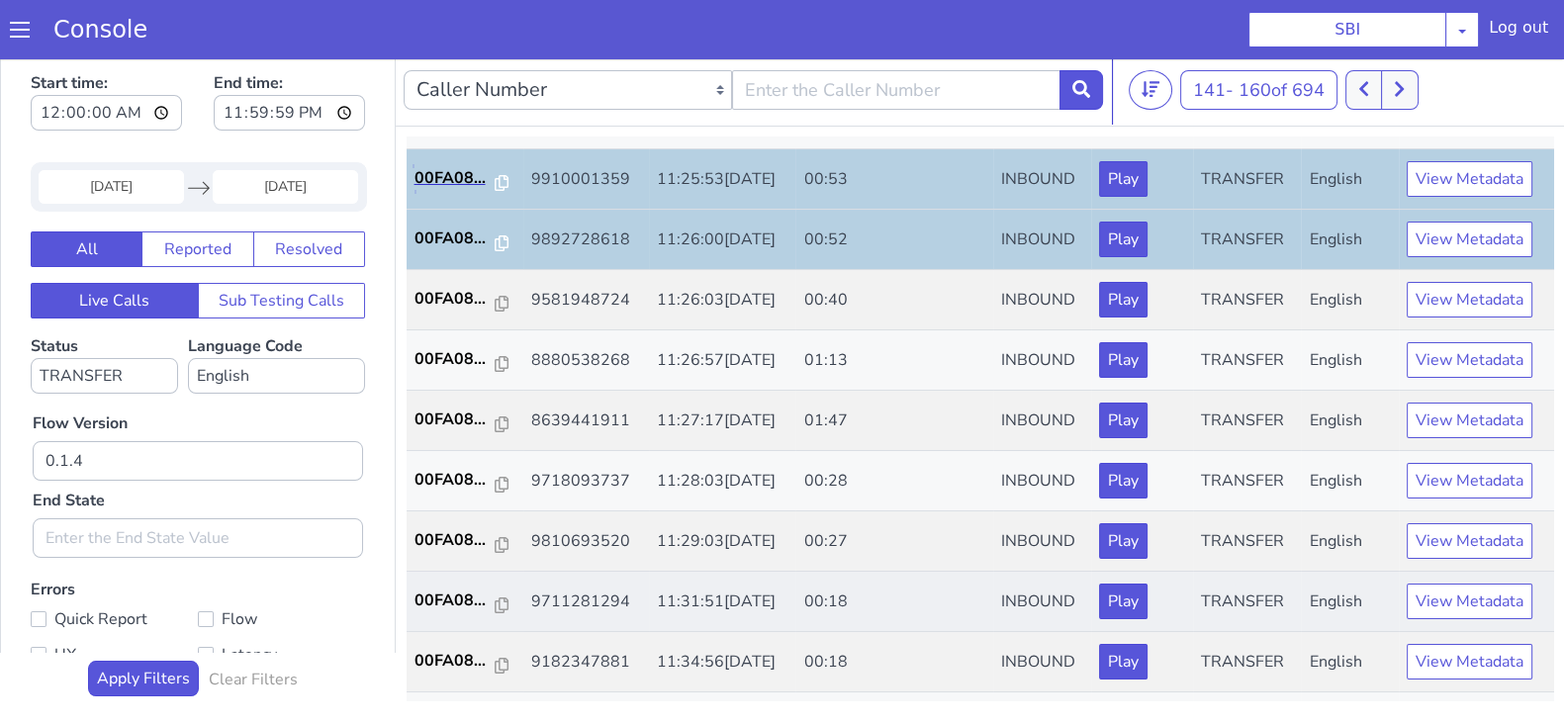
scroll to position [493, 0]
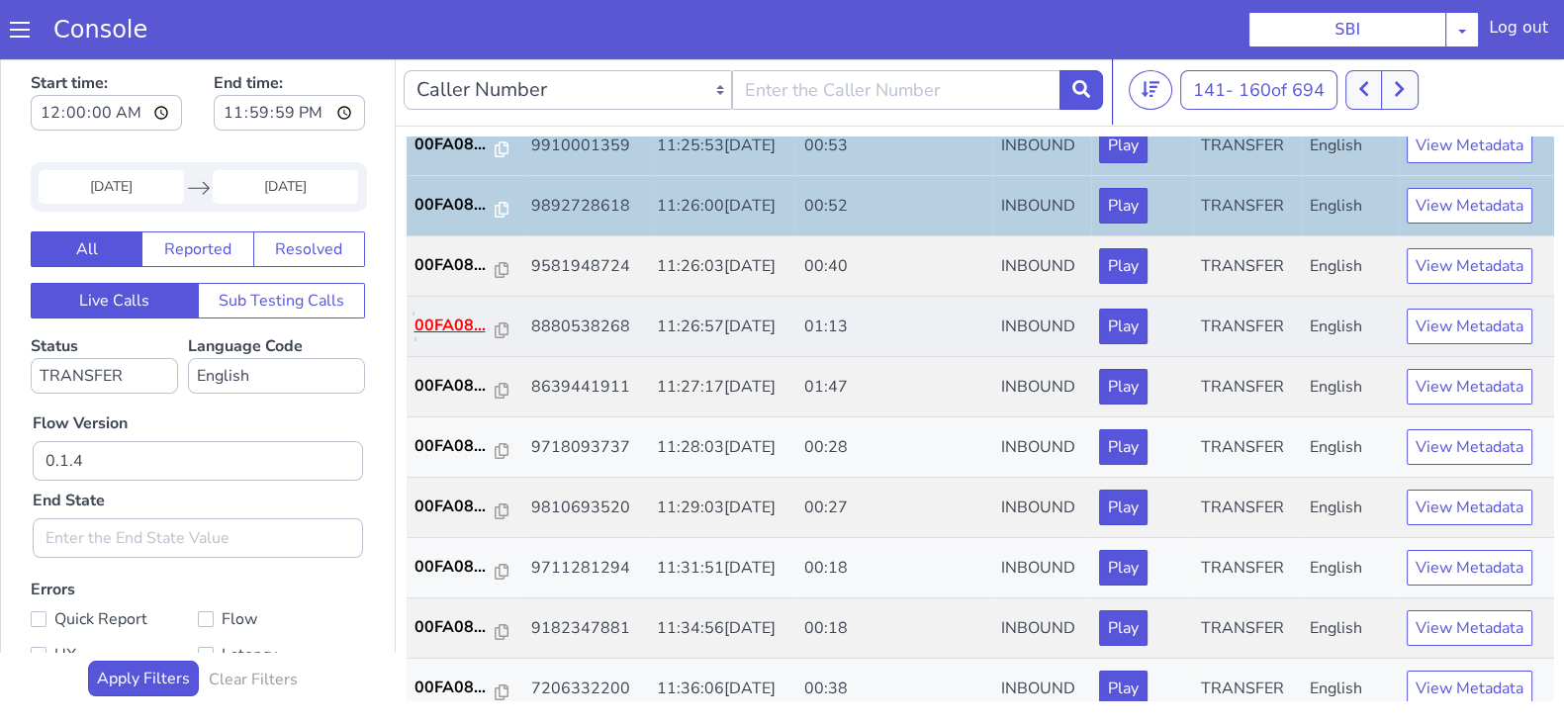
click at [440, 319] on p "00FA08..." at bounding box center [454, 326] width 81 height 24
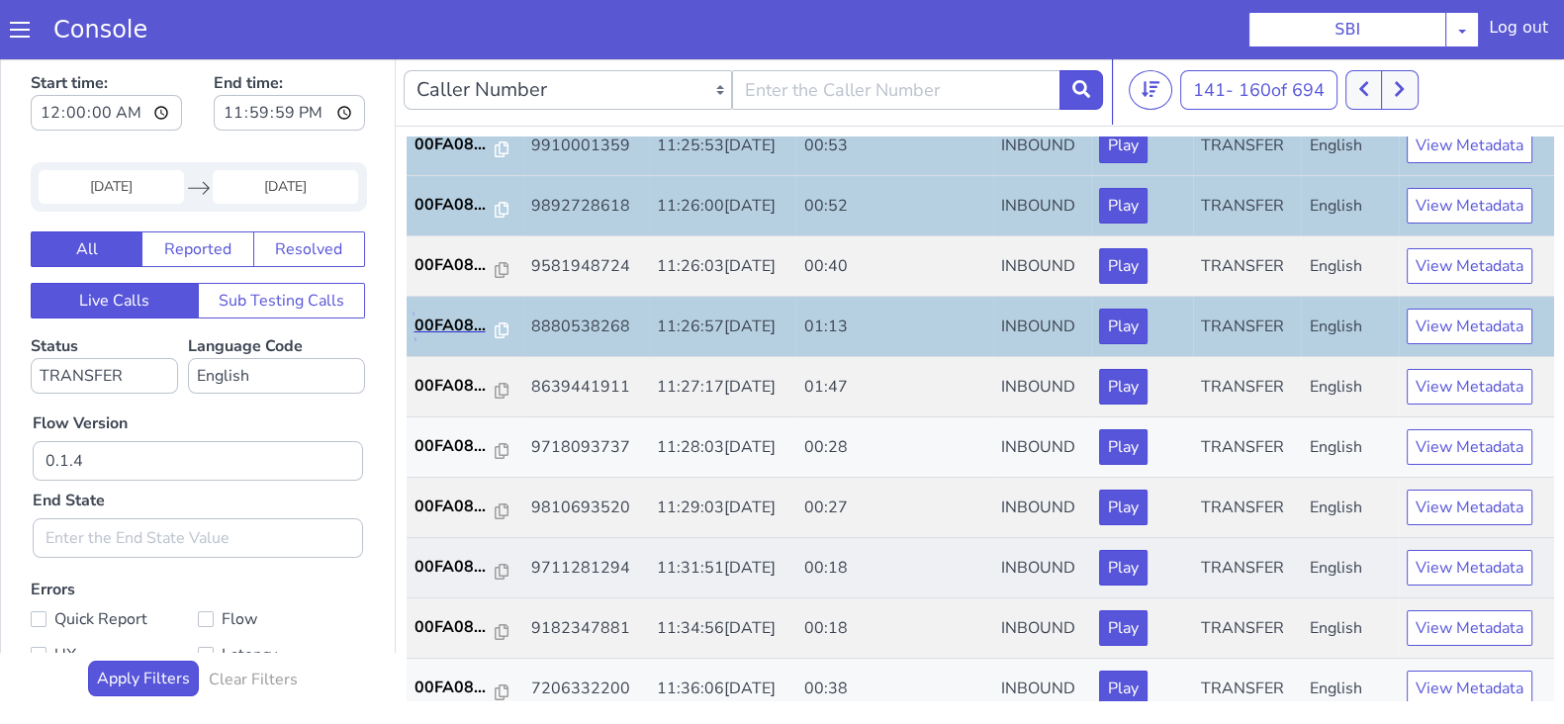
scroll to position [687, 0]
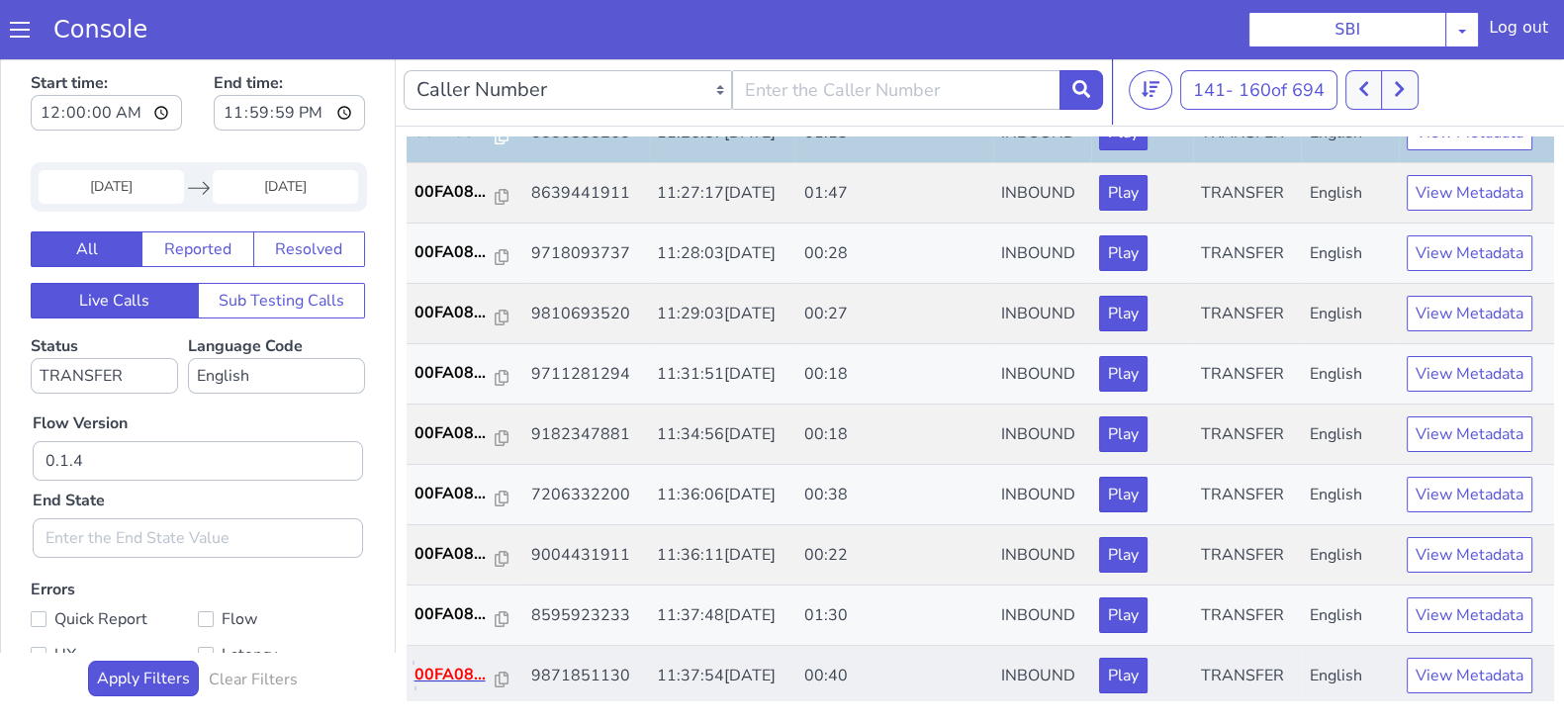
click at [439, 674] on p "00FA08..." at bounding box center [454, 675] width 81 height 24
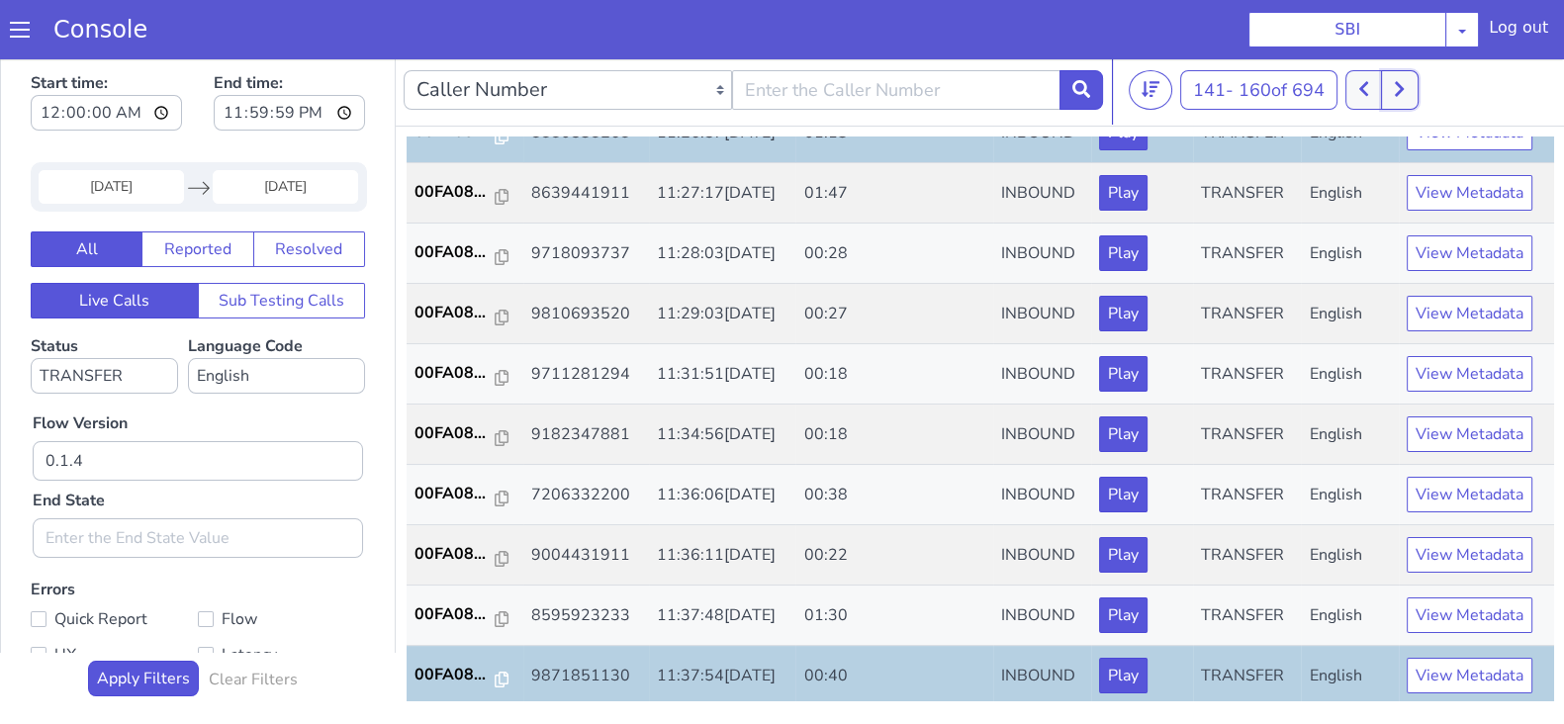
click at [1409, 100] on button at bounding box center [1399, 90] width 37 height 40
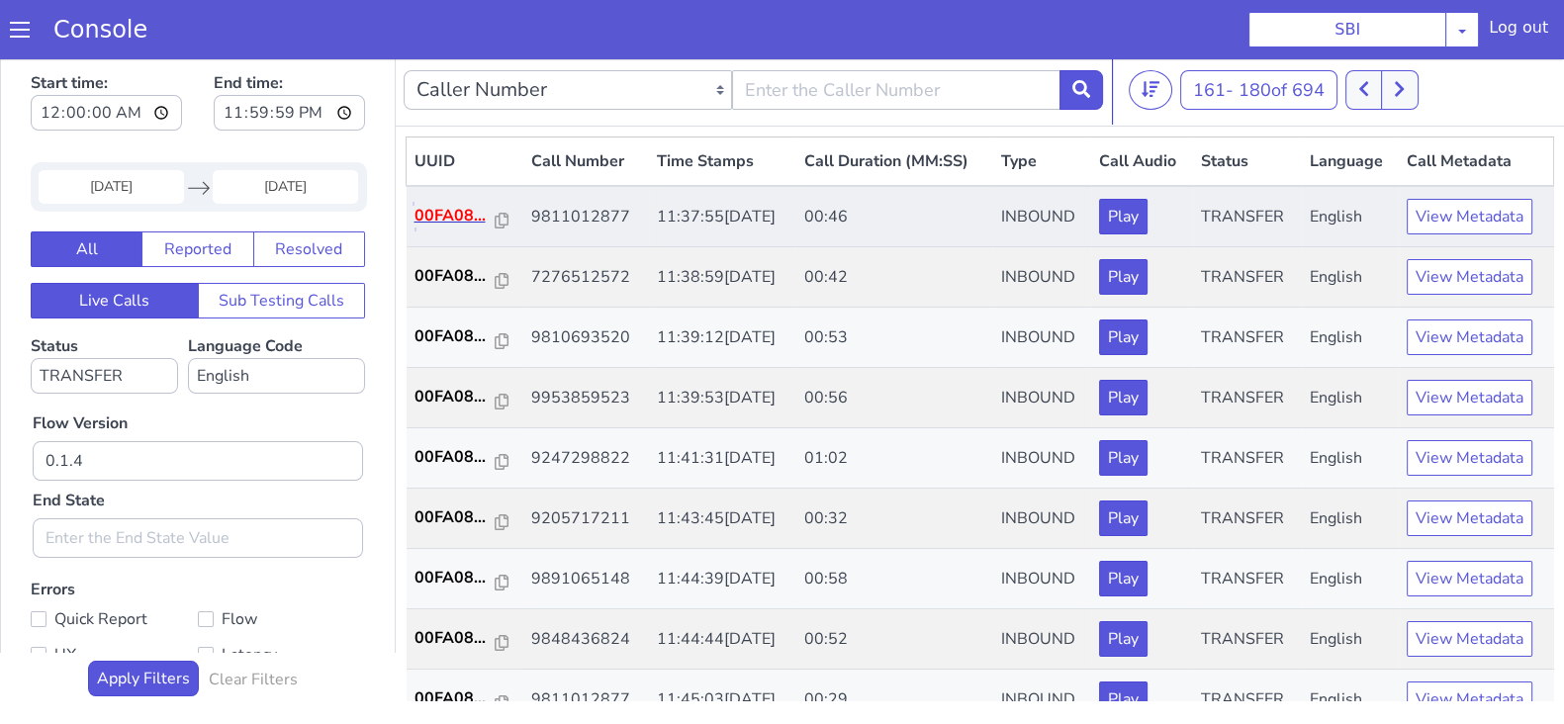
click at [455, 216] on p "00FA08..." at bounding box center [454, 216] width 81 height 24
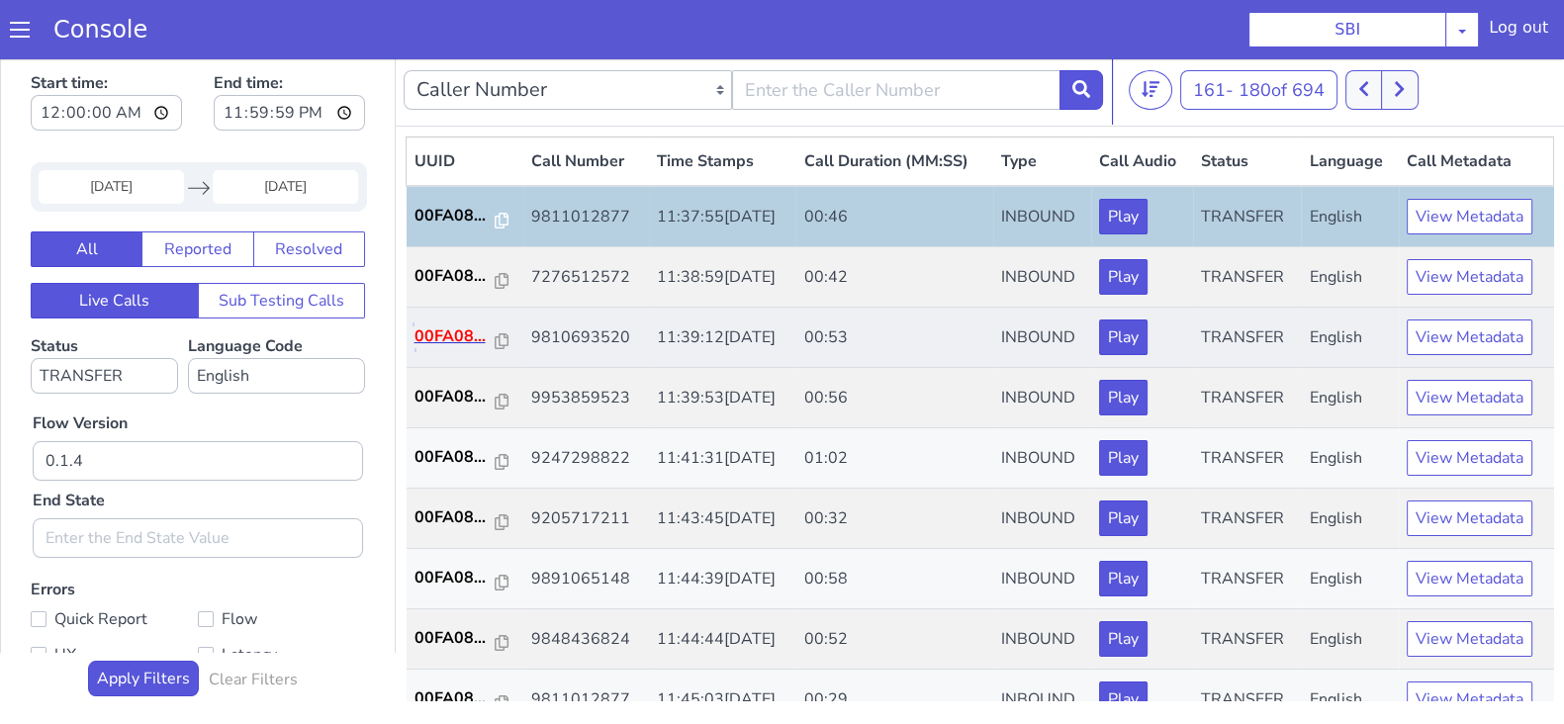
click at [440, 334] on p "00FA08..." at bounding box center [454, 336] width 81 height 24
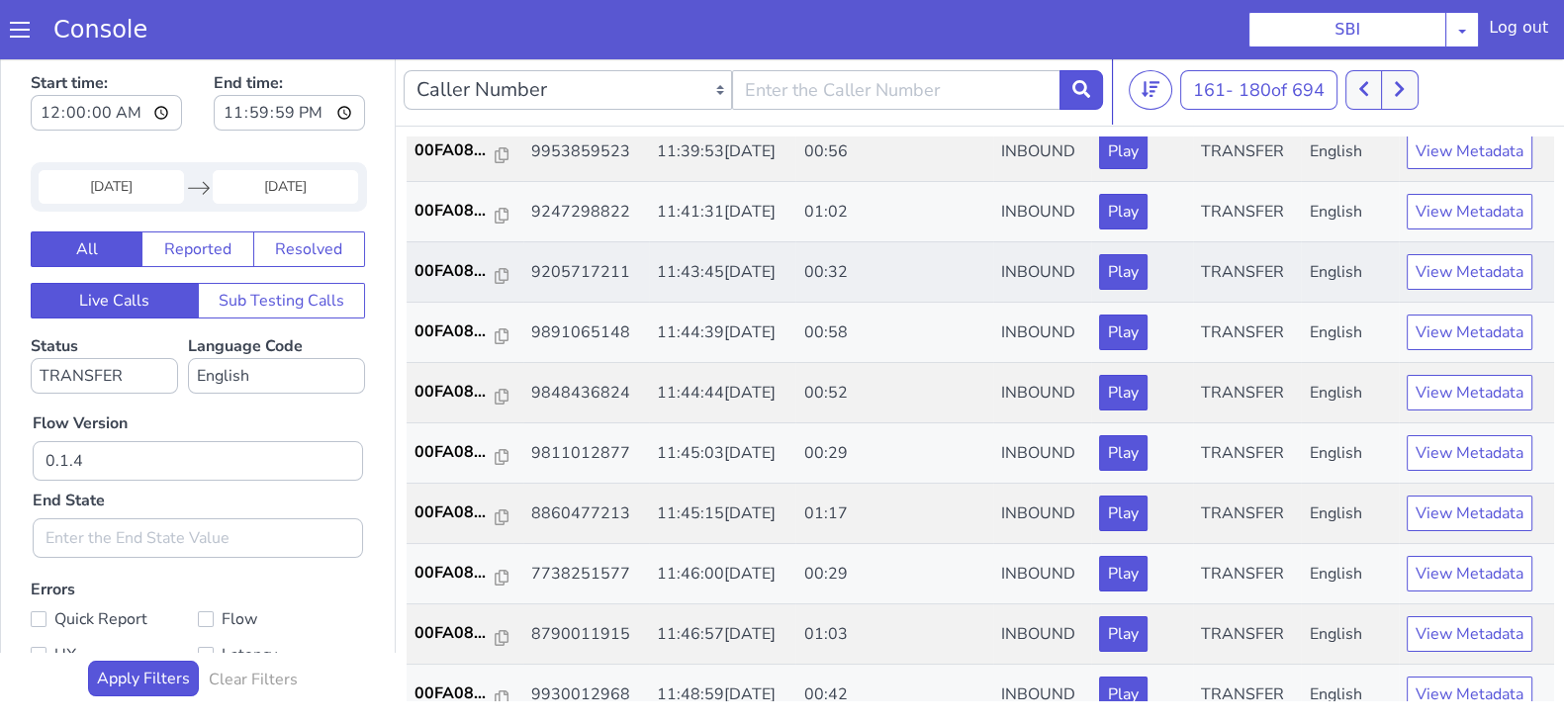
scroll to position [123, 0]
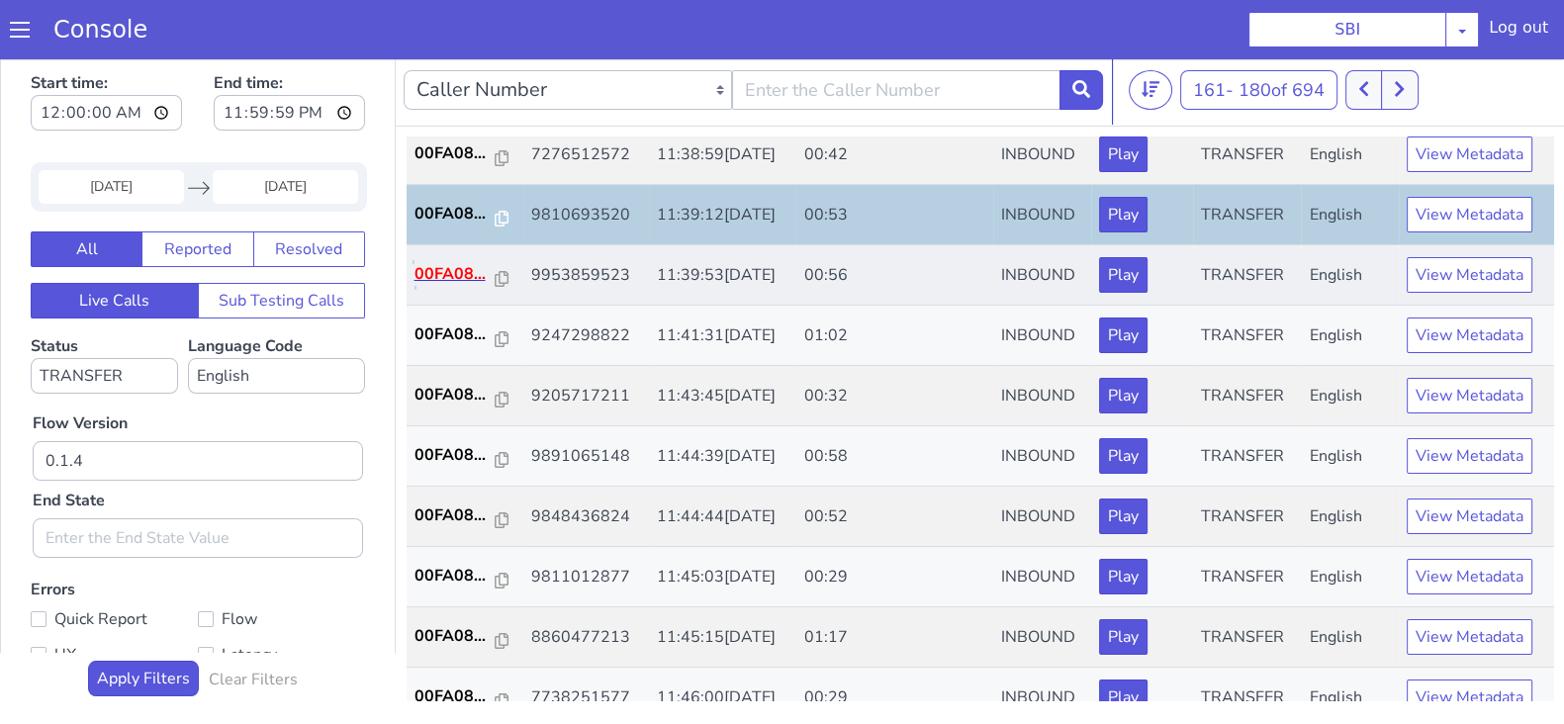
click at [456, 263] on p "00FA08..." at bounding box center [454, 274] width 81 height 24
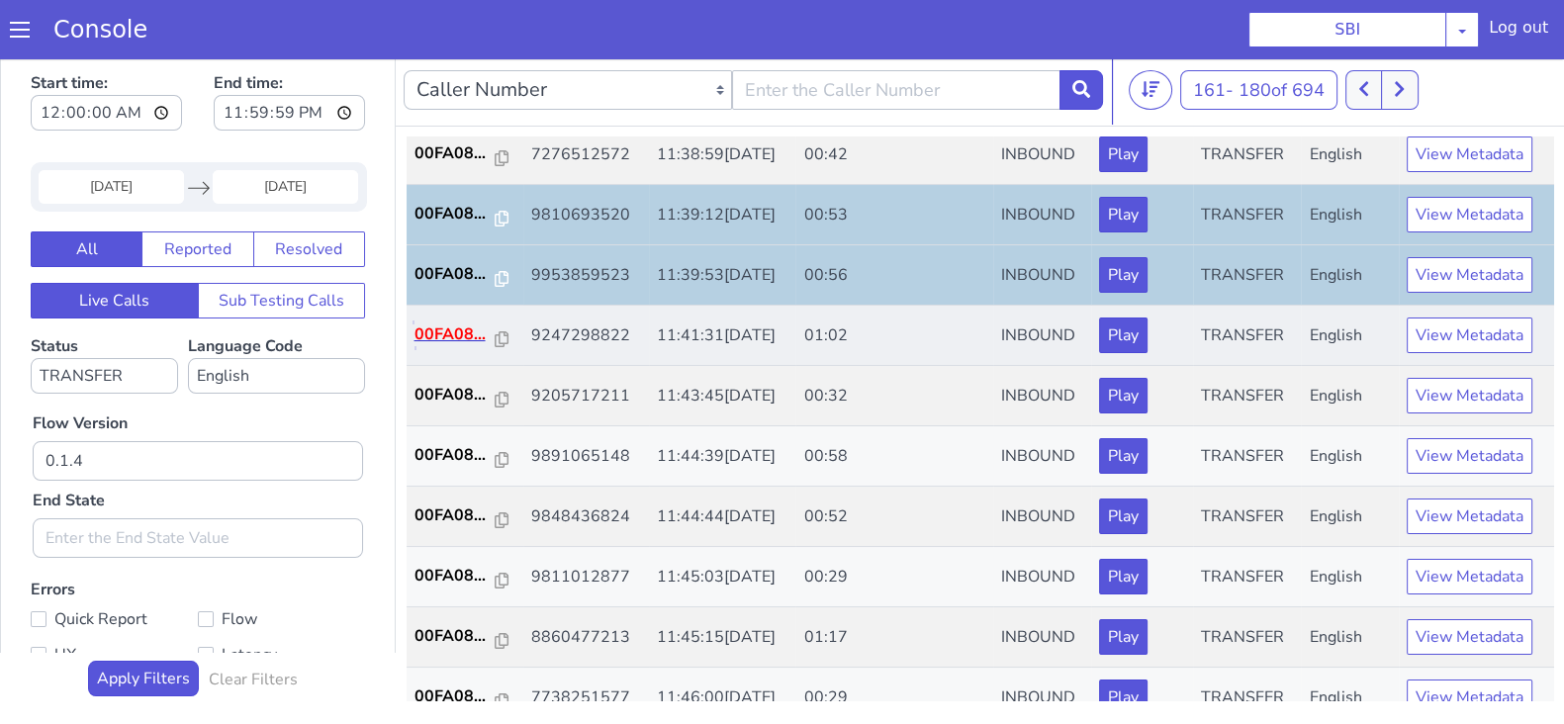
click at [442, 326] on p "00FA08..." at bounding box center [454, 334] width 81 height 24
